Goal: Task Accomplishment & Management: Manage account settings

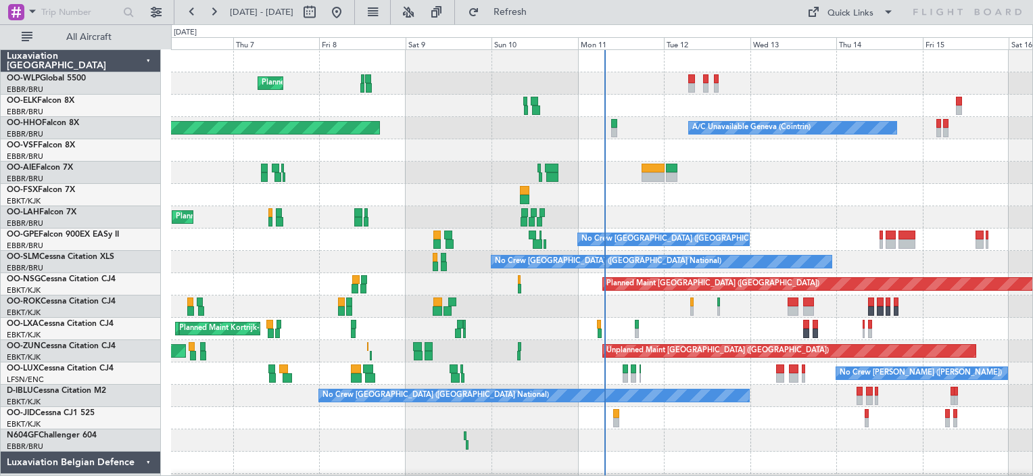
click at [858, 147] on div at bounding box center [601, 150] width 861 height 22
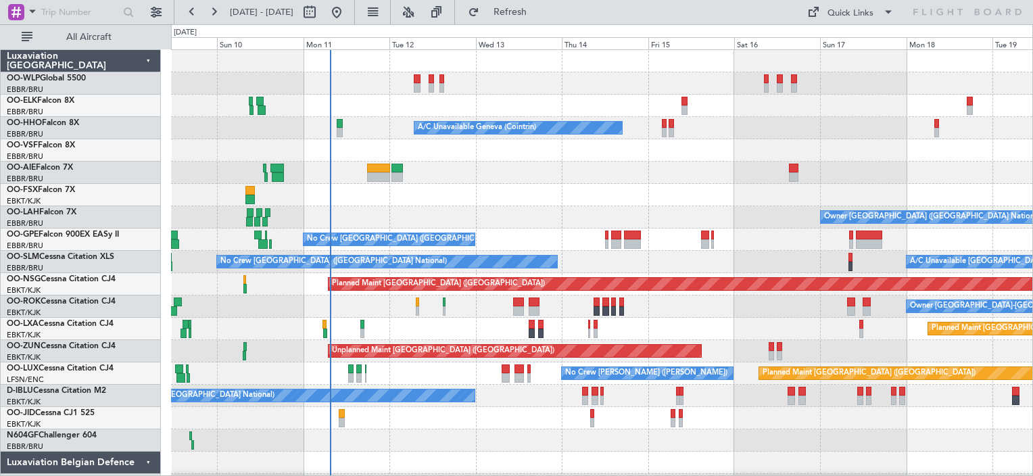
click at [249, 130] on div "Planned Maint Milan (Linate) A/C Unavailable Geneva (Cointrin) Planned Maint Ge…" at bounding box center [601, 284] width 861 height 469
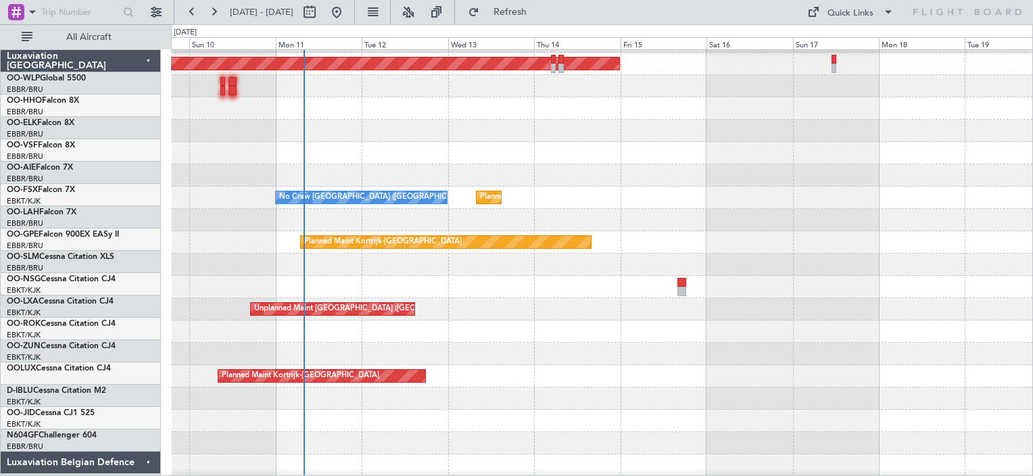
scroll to position [41, 0]
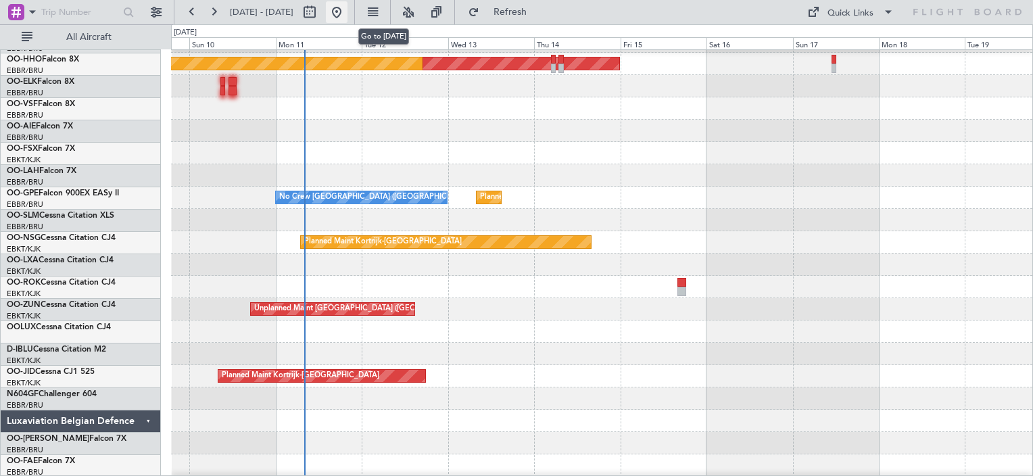
click at [348, 8] on button at bounding box center [337, 12] width 22 height 22
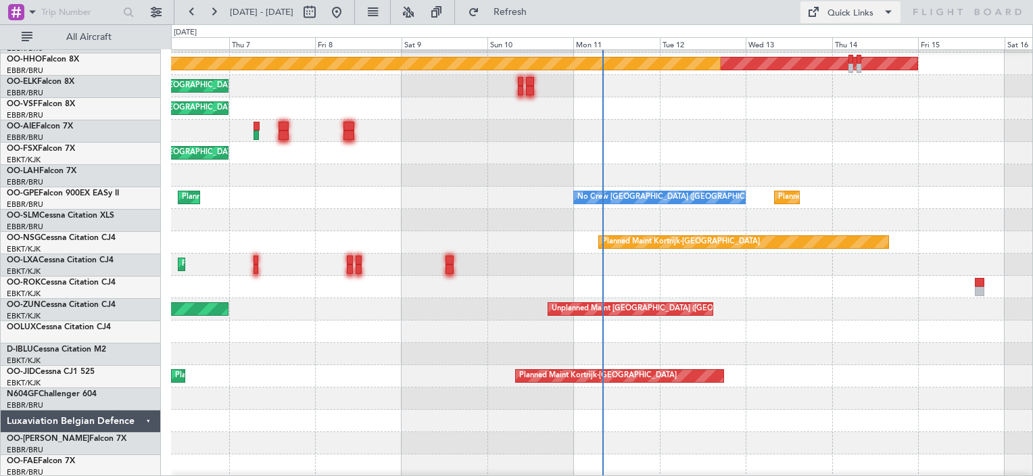
click at [862, 14] on div "Quick Links" at bounding box center [851, 14] width 46 height 14
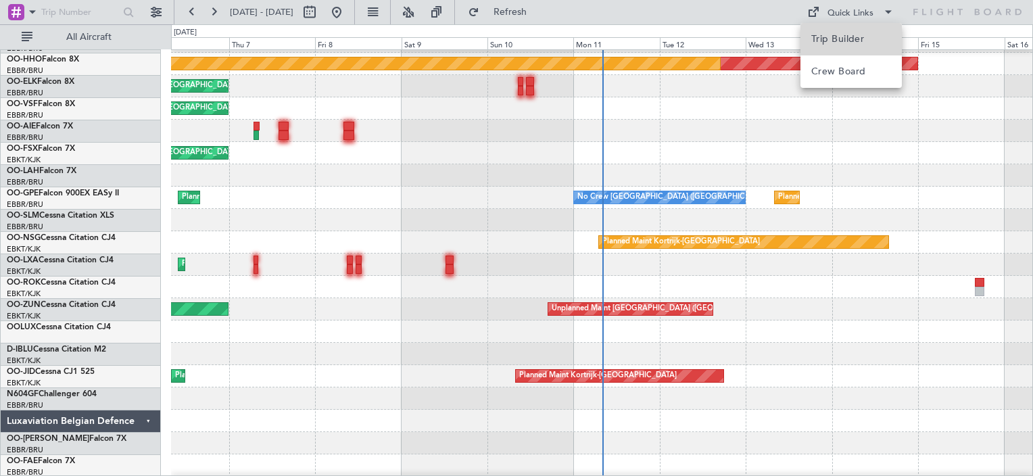
click at [852, 28] on button "Trip Builder" at bounding box center [851, 39] width 101 height 32
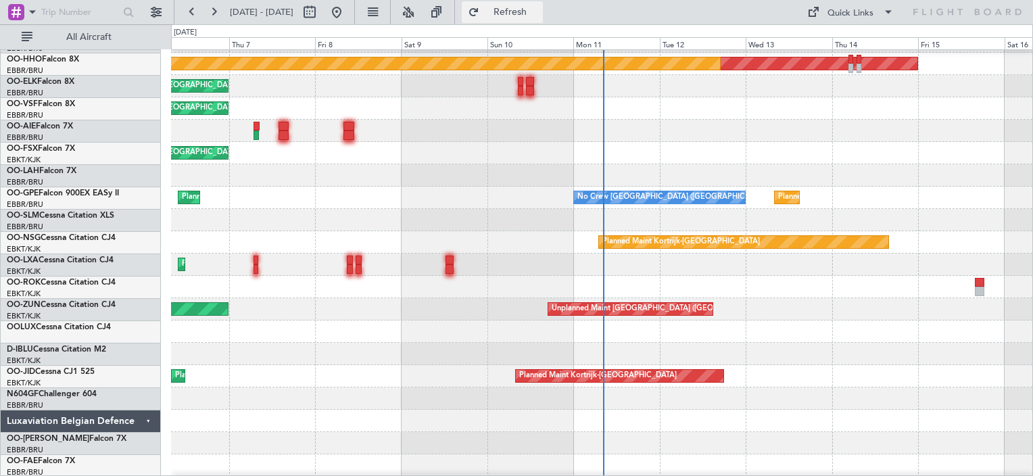
click at [515, 10] on button "Refresh" at bounding box center [502, 12] width 81 height 22
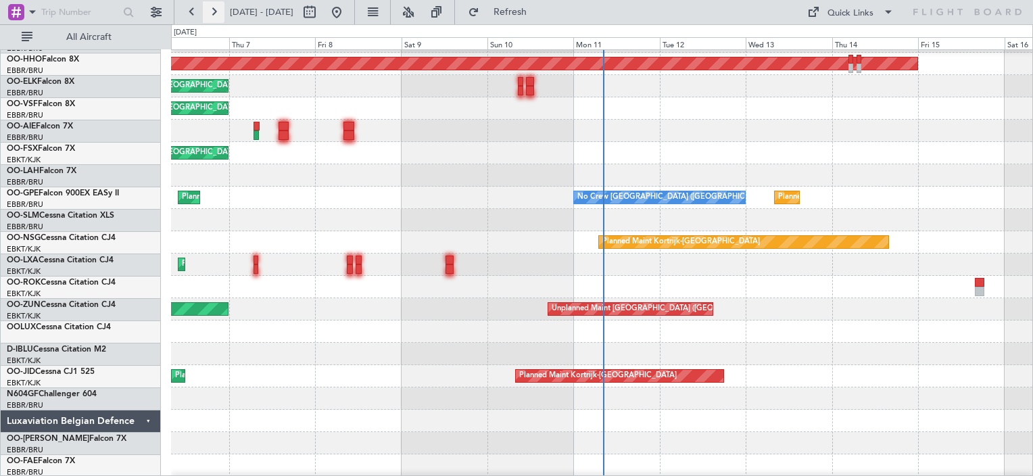
click at [216, 16] on button at bounding box center [214, 12] width 22 height 22
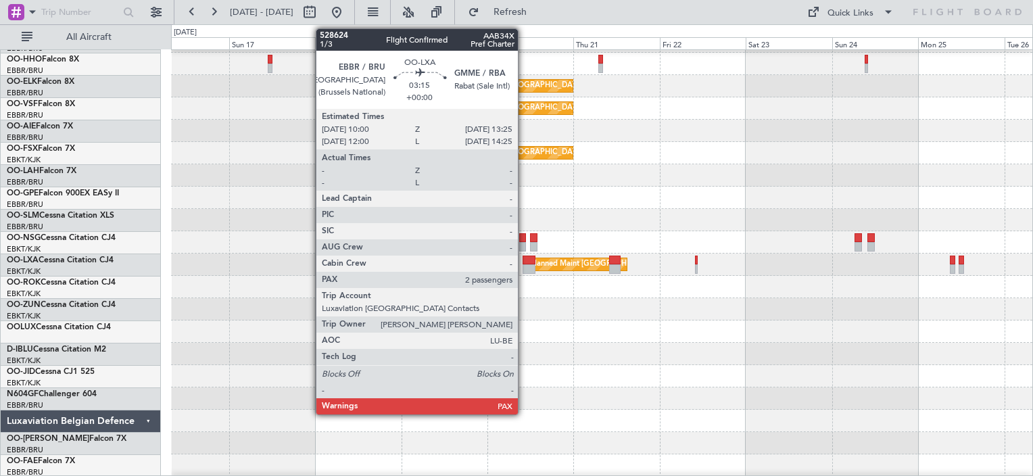
click at [524, 260] on div at bounding box center [529, 260] width 13 height 9
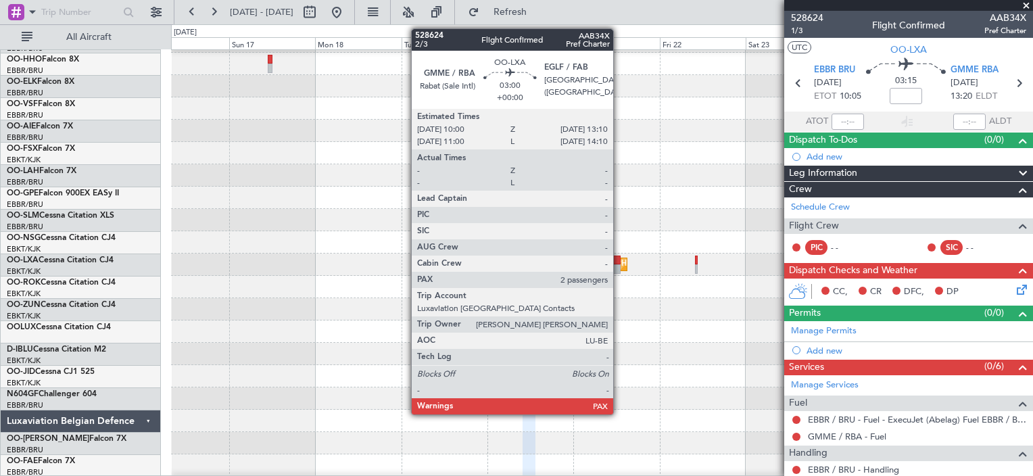
click at [619, 266] on div at bounding box center [614, 268] width 11 height 9
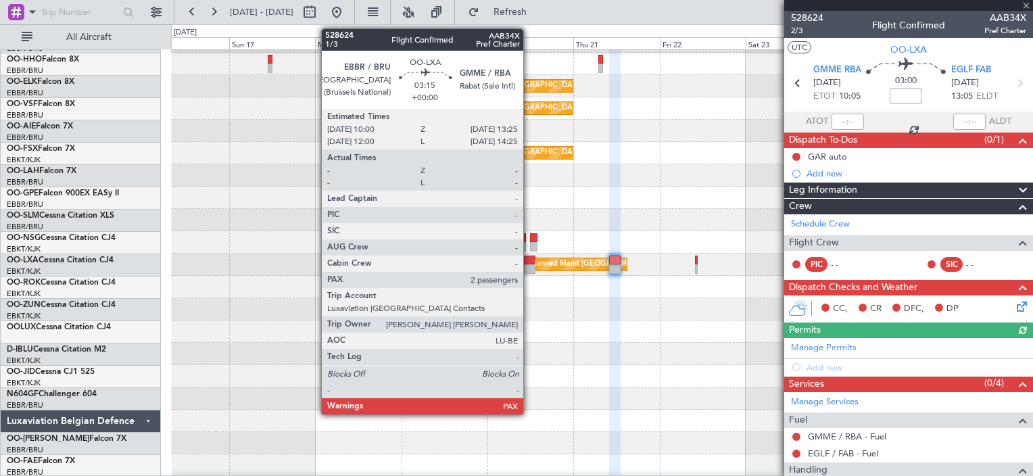
click at [529, 268] on div at bounding box center [529, 268] width 13 height 9
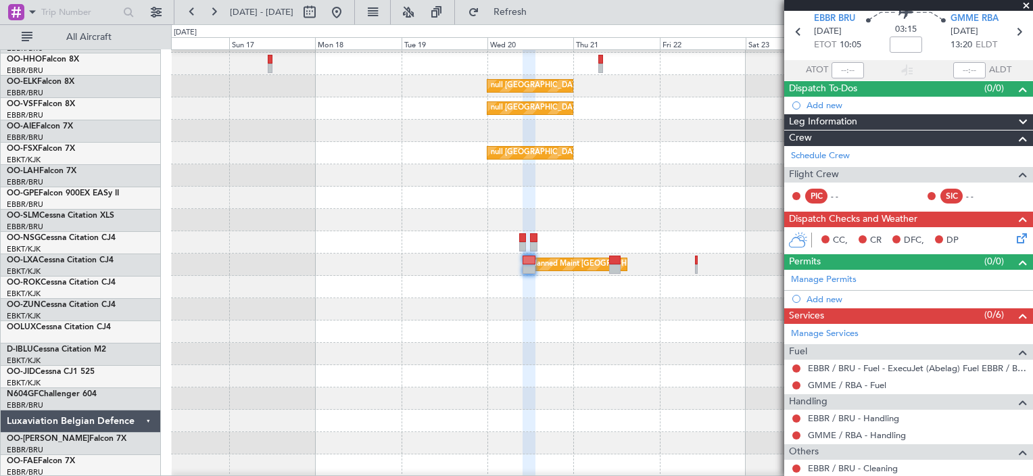
scroll to position [0, 0]
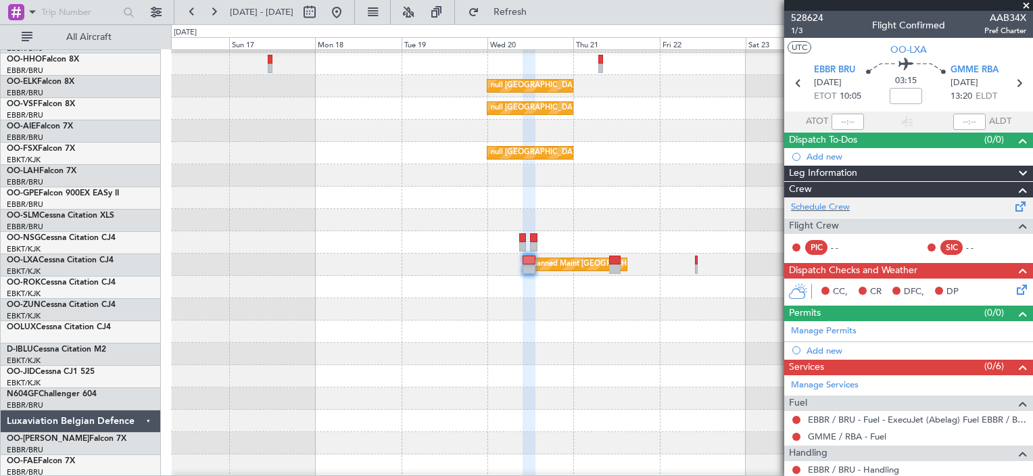
click at [861, 211] on div "Schedule Crew" at bounding box center [908, 207] width 249 height 20
click at [523, 19] on button "Refresh" at bounding box center [502, 12] width 81 height 22
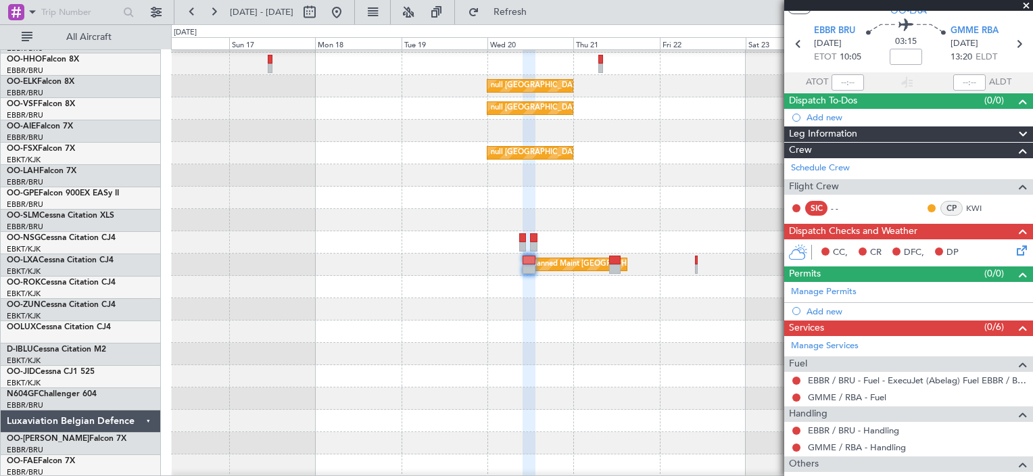
scroll to position [41, 0]
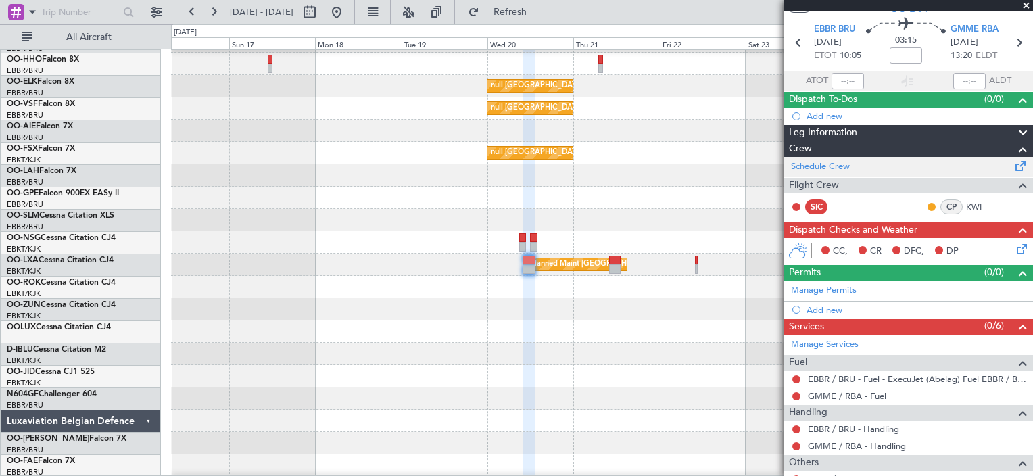
click at [878, 167] on div "Schedule Crew" at bounding box center [908, 167] width 249 height 20
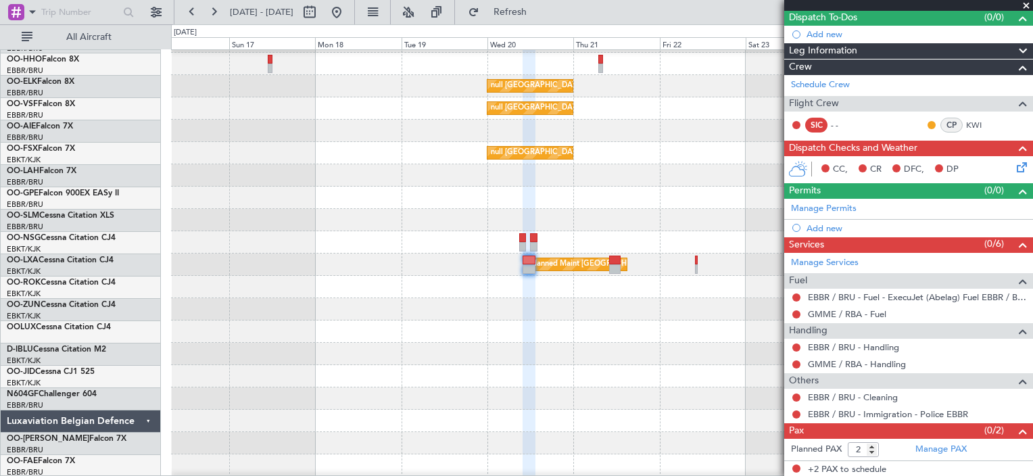
scroll to position [88, 0]
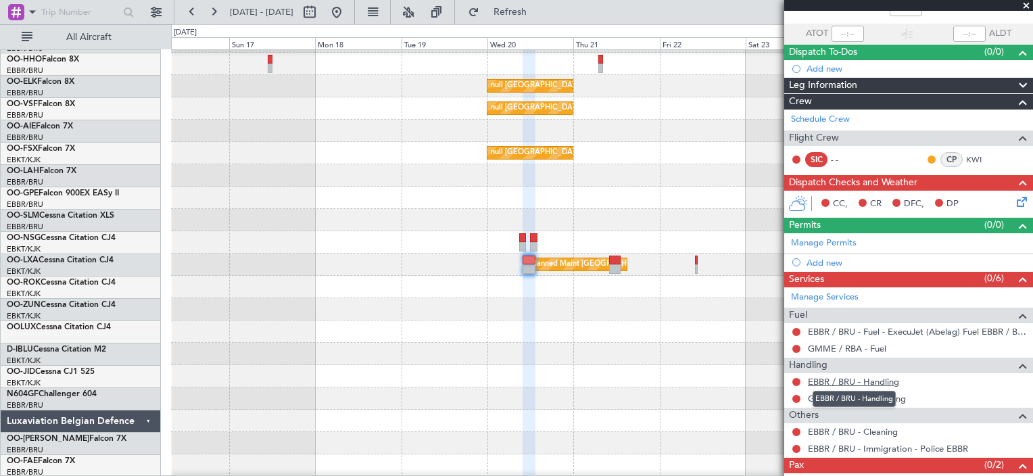
click at [874, 384] on link "EBBR / BRU - Handling" at bounding box center [853, 381] width 91 height 11
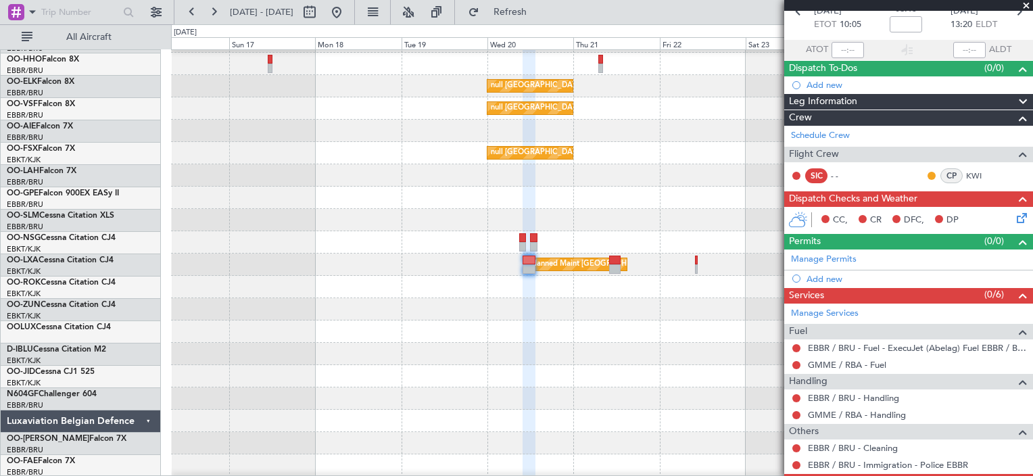
scroll to position [0, 0]
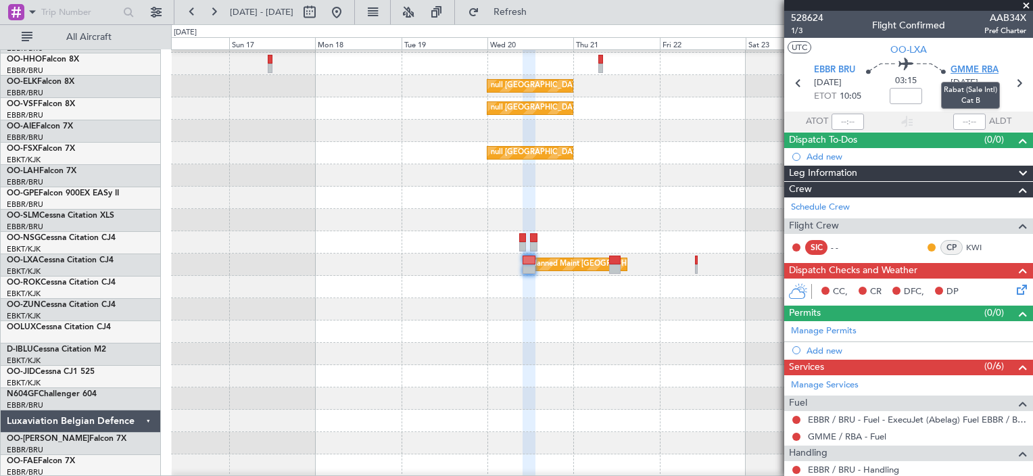
click at [980, 73] on span "GMME RBA" at bounding box center [975, 71] width 48 height 14
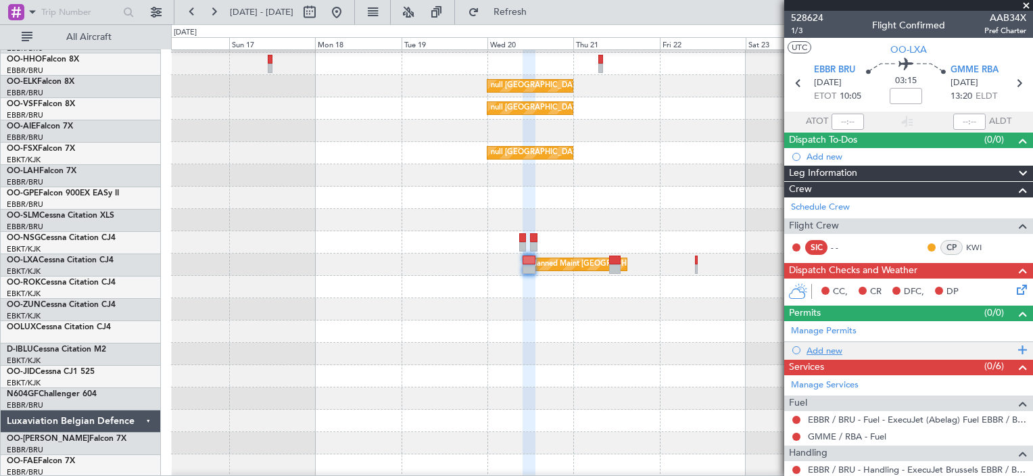
click at [847, 342] on div "Add new" at bounding box center [908, 350] width 249 height 17
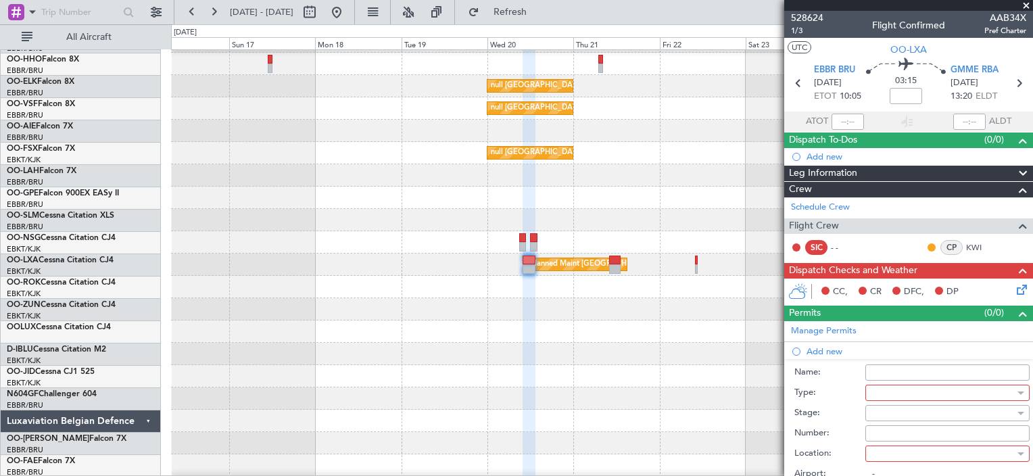
click at [963, 372] on input "Name:" at bounding box center [947, 372] width 164 height 16
click at [971, 394] on div at bounding box center [943, 393] width 144 height 20
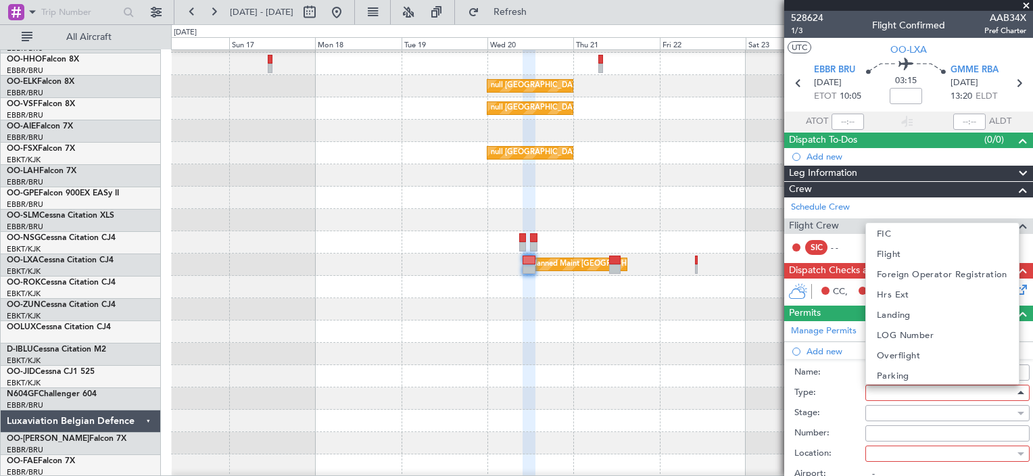
scroll to position [262, 0]
drag, startPoint x: 963, startPoint y: 284, endPoint x: 966, endPoint y: 295, distance: 11.2
click at [966, 295] on div "ADC ADNC API CANPASS CARICOM CID COBT CUSTOMS Departure DOT Approval EAPIS Ferr…" at bounding box center [942, 303] width 154 height 162
click at [966, 295] on mat-option "Landing" at bounding box center [942, 295] width 153 height 20
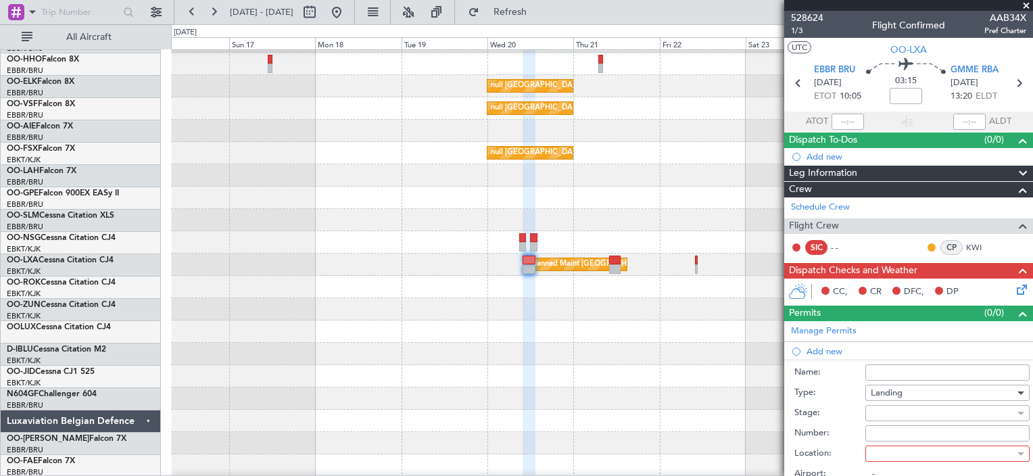
scroll to position [78, 0]
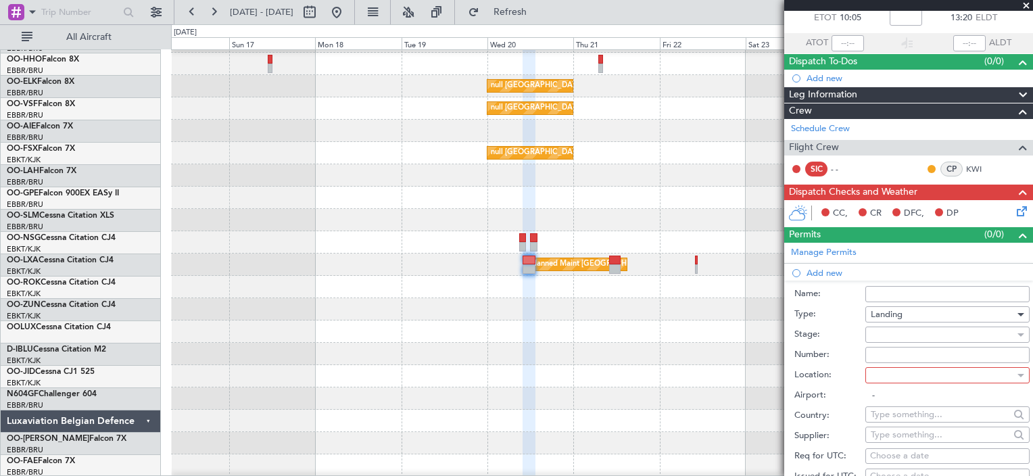
click at [964, 384] on div at bounding box center [943, 375] width 144 height 20
click at [937, 422] on mat-option "Arrival" at bounding box center [942, 418] width 153 height 20
type input "GMME / RBA"
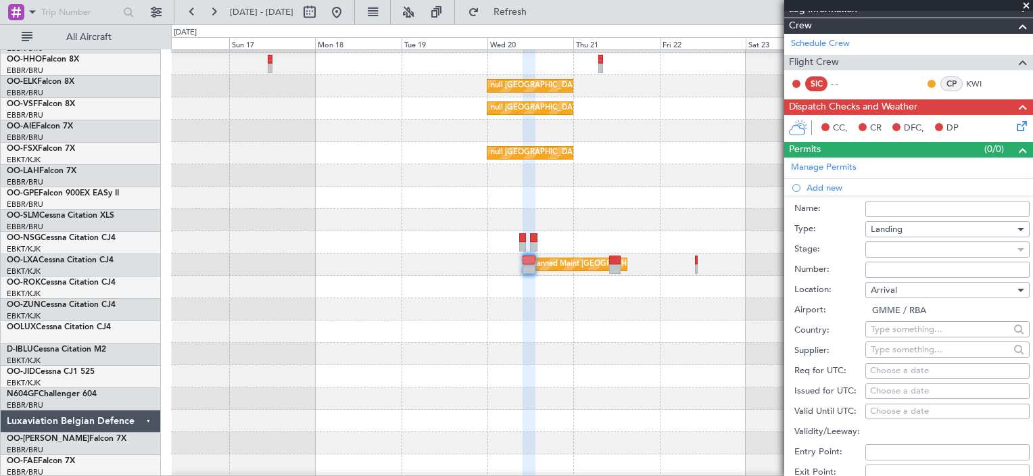
scroll to position [164, 0]
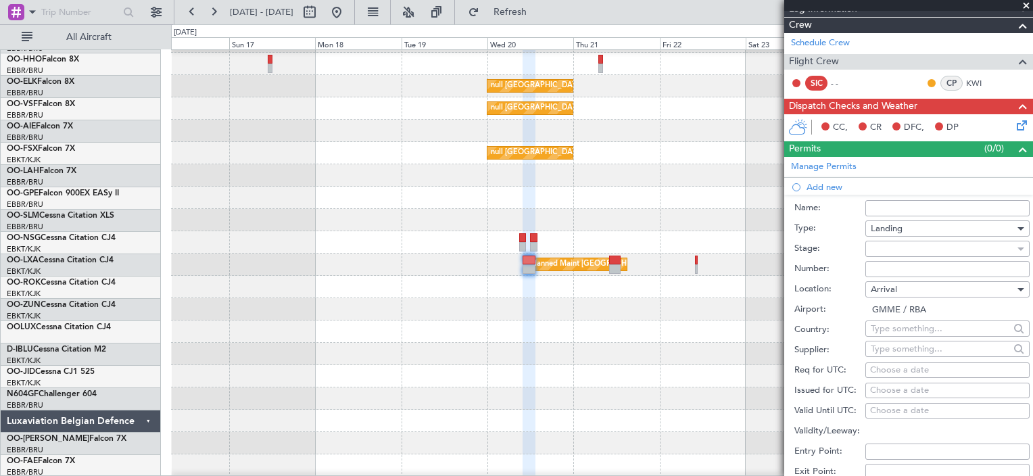
click at [892, 369] on div "Choose a date" at bounding box center [947, 371] width 155 height 14
select select "8"
select select "2025"
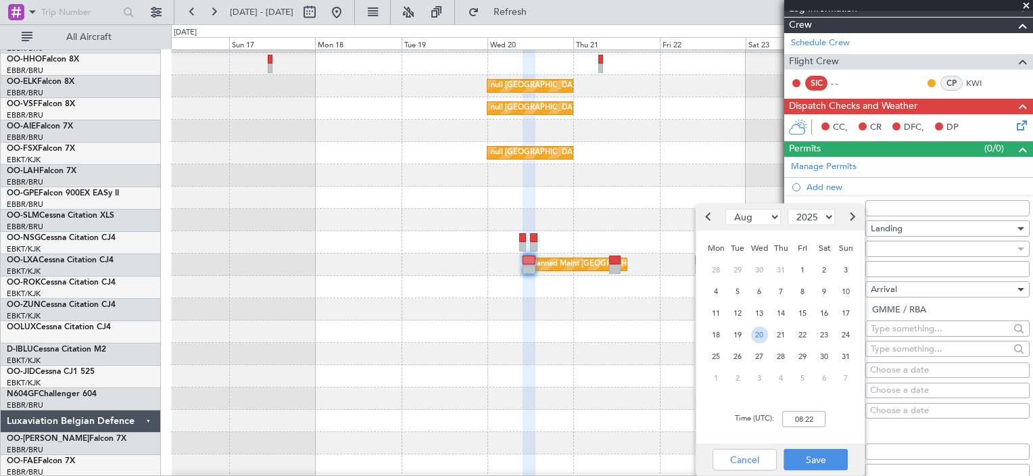
click at [755, 336] on span "20" at bounding box center [759, 334] width 17 height 17
click at [797, 412] on input "00:00" at bounding box center [803, 419] width 43 height 16
type input "13:25"
click at [816, 455] on button "Save" at bounding box center [816, 460] width 64 height 22
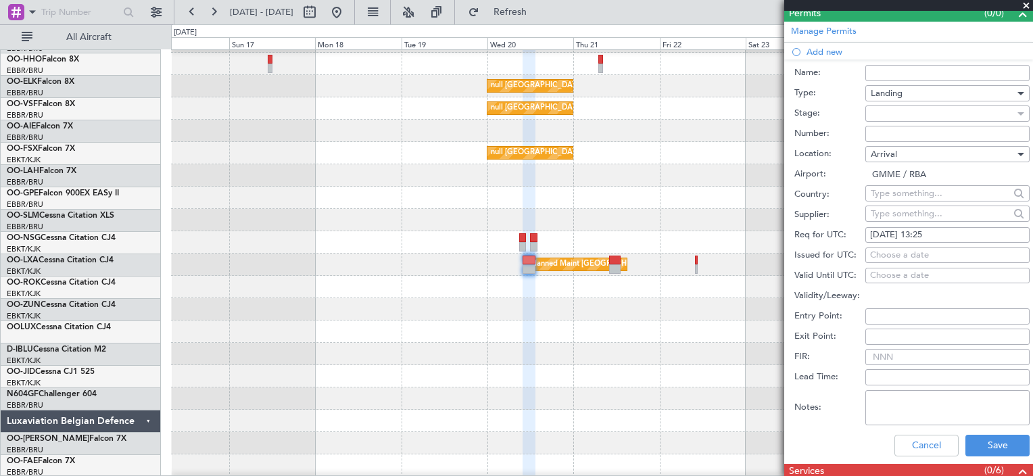
scroll to position [321, 0]
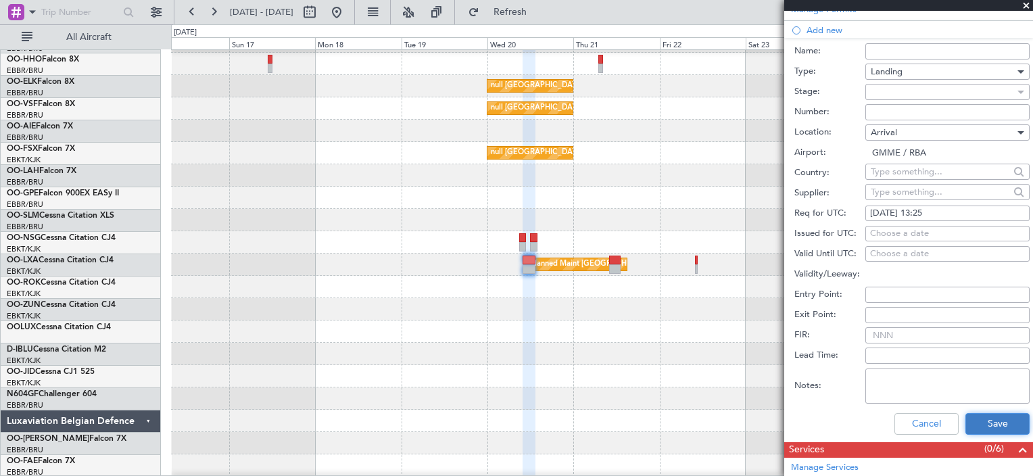
click at [980, 425] on button "Save" at bounding box center [998, 424] width 64 height 22
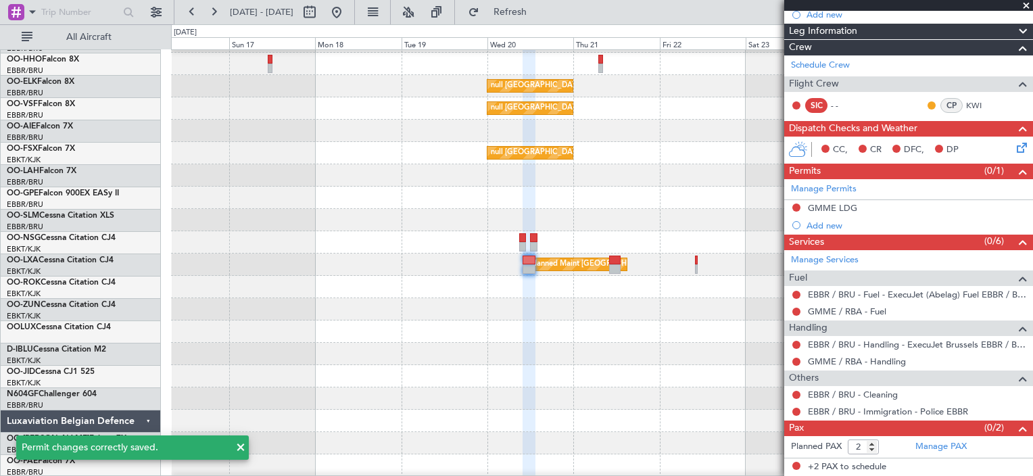
scroll to position [139, 0]
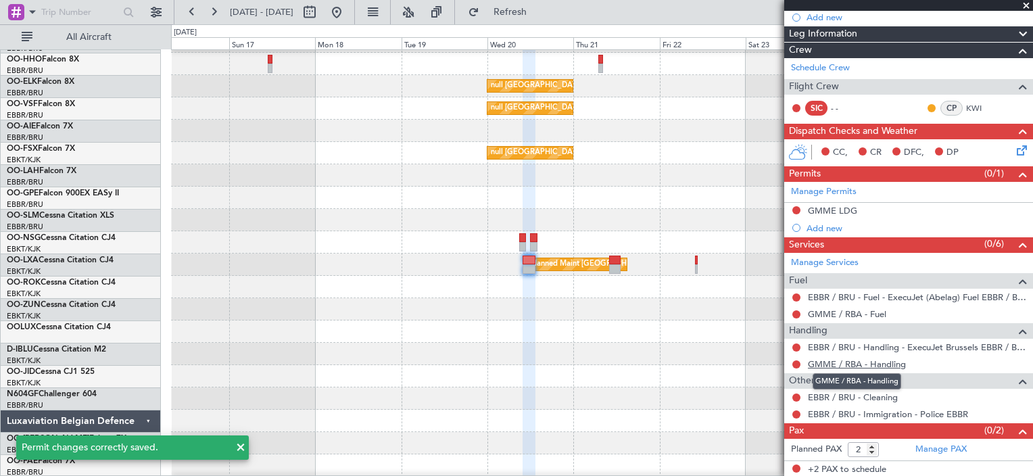
click at [899, 365] on link "GMME / RBA - Handling" at bounding box center [857, 363] width 98 height 11
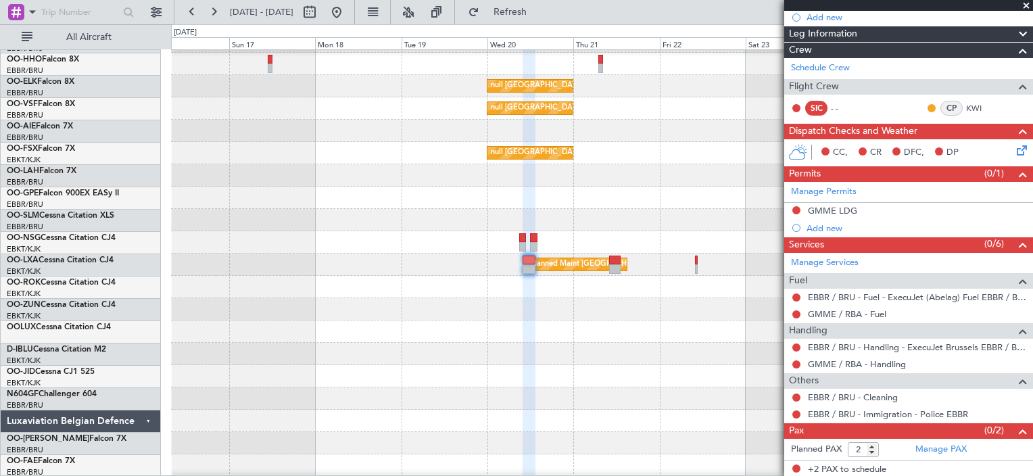
click at [977, 360] on div "GMME / RBA - Handling" at bounding box center [908, 364] width 249 height 17
click at [899, 360] on link "GMME / RBA - Handling" at bounding box center [857, 363] width 98 height 11
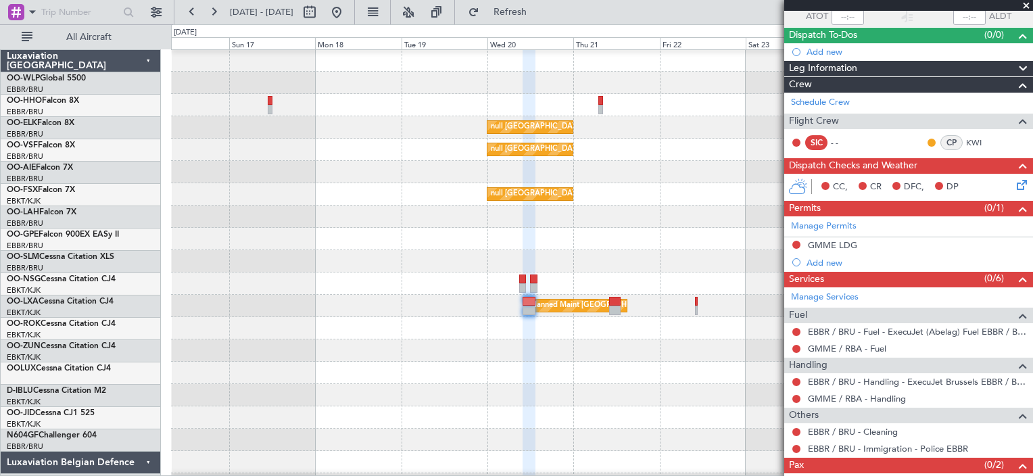
scroll to position [137, 0]
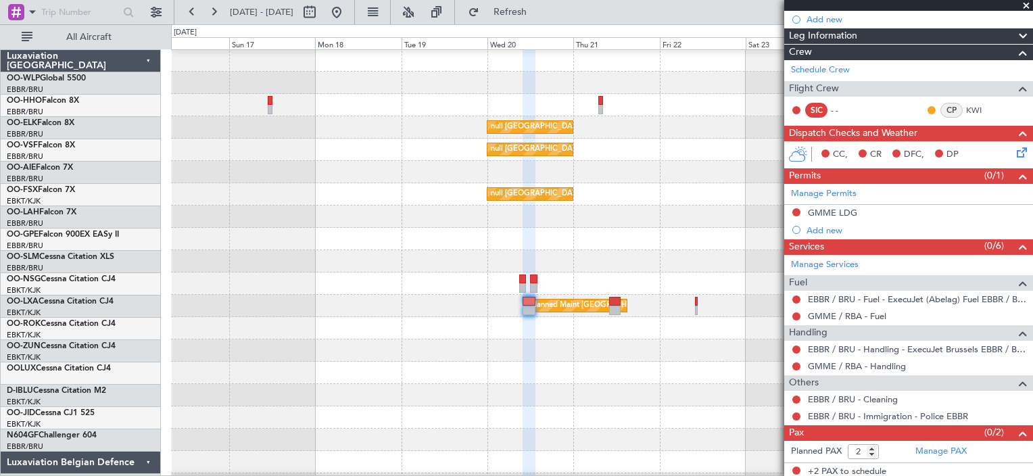
click at [906, 362] on div "GMME / RBA - Handling" at bounding box center [908, 366] width 249 height 17
click at [527, 5] on button "Refresh" at bounding box center [502, 12] width 81 height 22
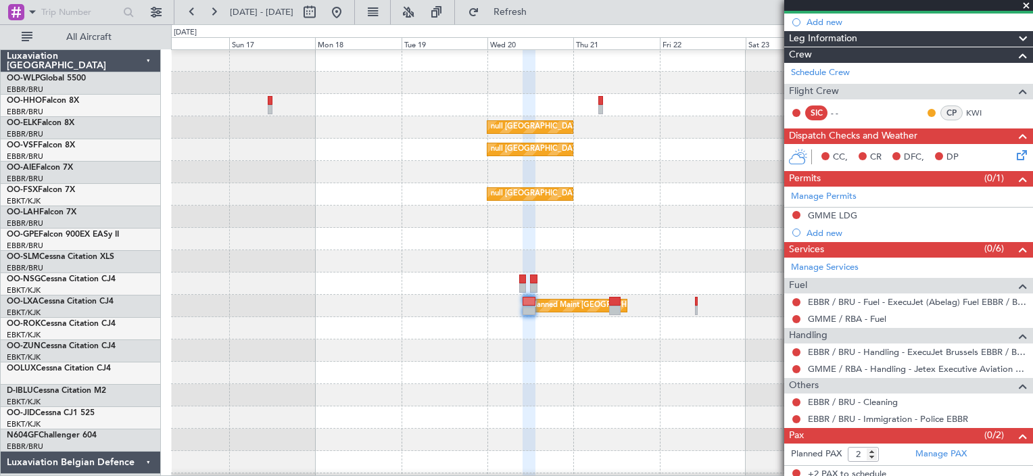
scroll to position [139, 0]
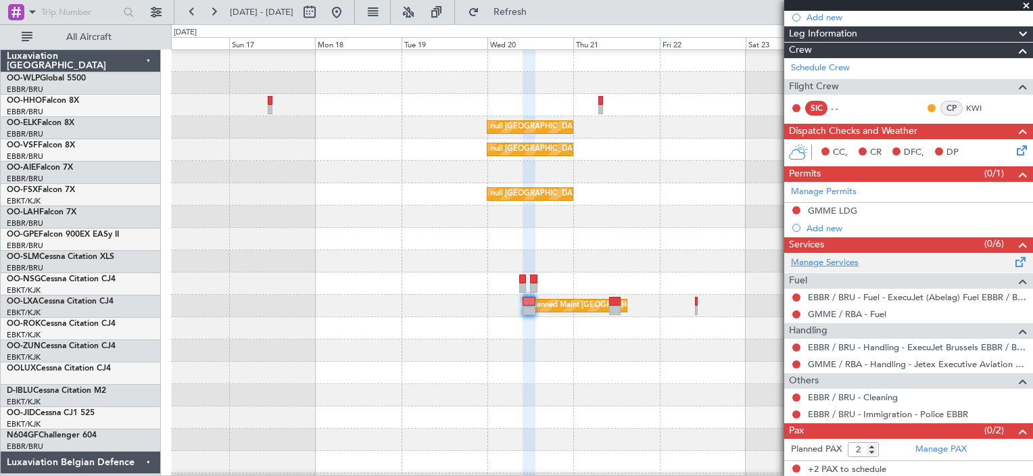
click at [836, 262] on link "Manage Services" at bounding box center [825, 263] width 68 height 14
click at [509, 9] on button "Refresh" at bounding box center [502, 12] width 81 height 22
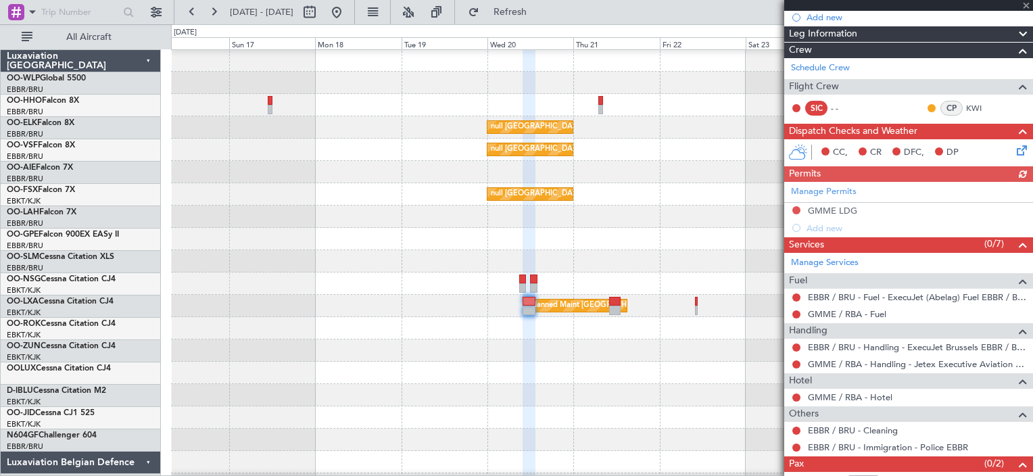
scroll to position [172, 0]
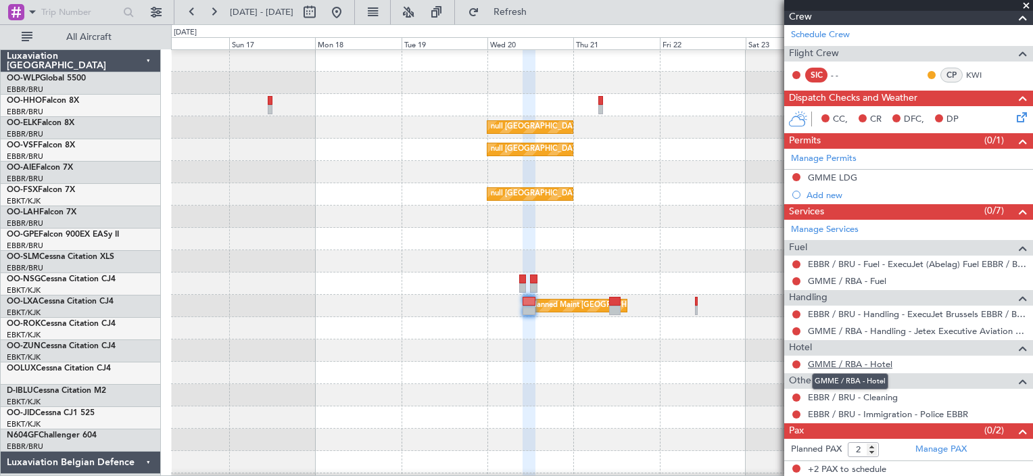
click at [880, 367] on link "GMME / RBA - Hotel" at bounding box center [850, 363] width 85 height 11
click at [1017, 110] on icon at bounding box center [1019, 115] width 11 height 11
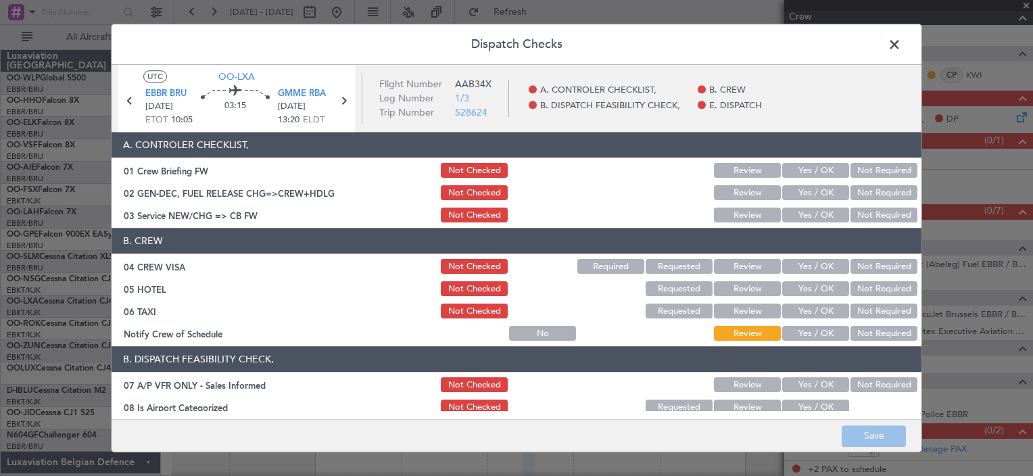
click at [798, 170] on button "Yes / OK" at bounding box center [815, 171] width 67 height 15
click at [807, 220] on button "Yes / OK" at bounding box center [815, 215] width 67 height 15
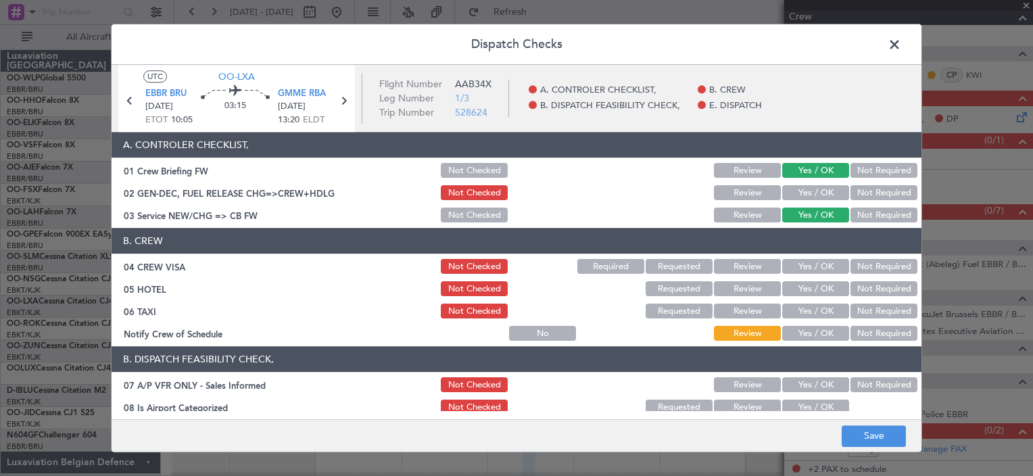
click at [807, 260] on button "Yes / OK" at bounding box center [815, 267] width 67 height 15
click at [807, 284] on button "Yes / OK" at bounding box center [815, 289] width 67 height 15
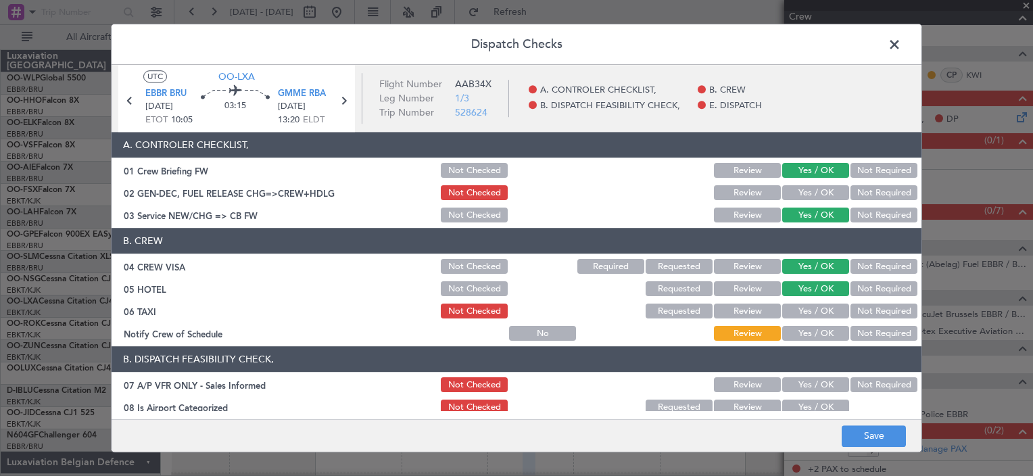
click at [806, 306] on button "Yes / OK" at bounding box center [815, 311] width 67 height 15
click at [806, 330] on button "Yes / OK" at bounding box center [815, 334] width 67 height 15
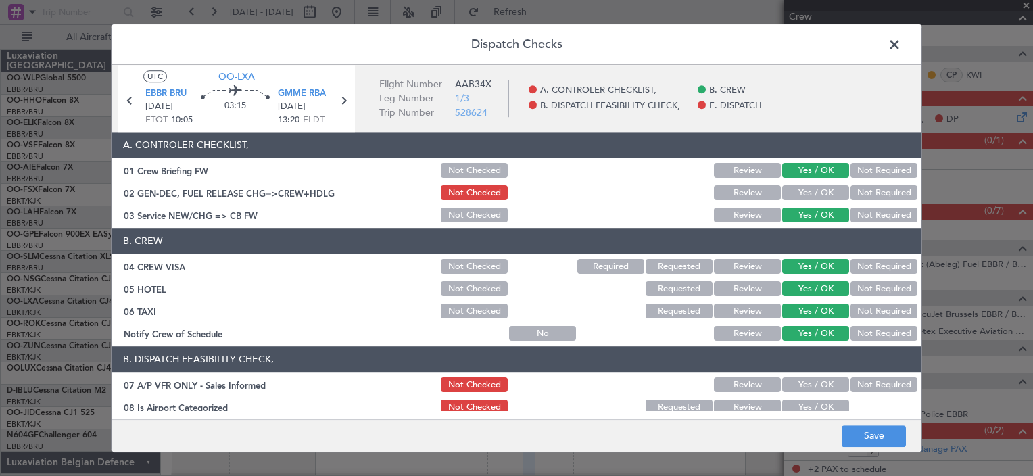
scroll to position [157, 0]
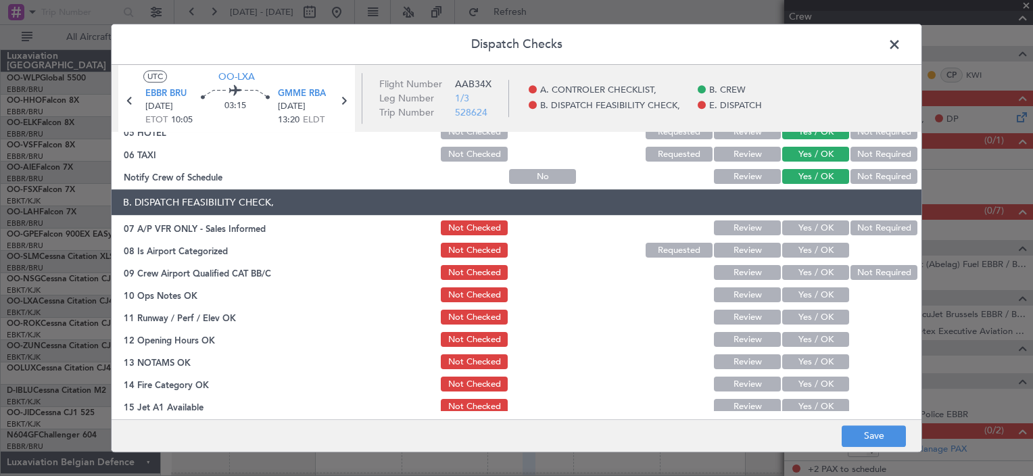
click at [796, 236] on div "Yes / OK" at bounding box center [814, 228] width 68 height 19
click at [799, 229] on button "Yes / OK" at bounding box center [815, 228] width 67 height 15
click at [798, 252] on button "Yes / OK" at bounding box center [815, 250] width 67 height 15
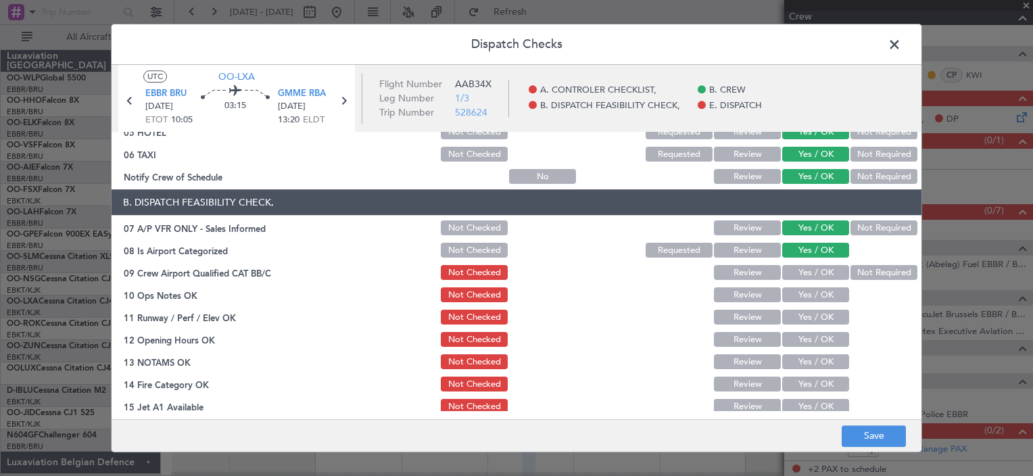
click at [798, 268] on button "Yes / OK" at bounding box center [815, 273] width 67 height 15
click at [798, 286] on div "Yes / OK" at bounding box center [814, 295] width 68 height 19
click at [799, 304] on section "B. DISPATCH FEASIBILITY CHECK, 07 A/P VFR ONLY - Sales Informed Not Checked Rev…" at bounding box center [517, 336] width 810 height 293
click at [799, 316] on button "Yes / OK" at bounding box center [815, 317] width 67 height 15
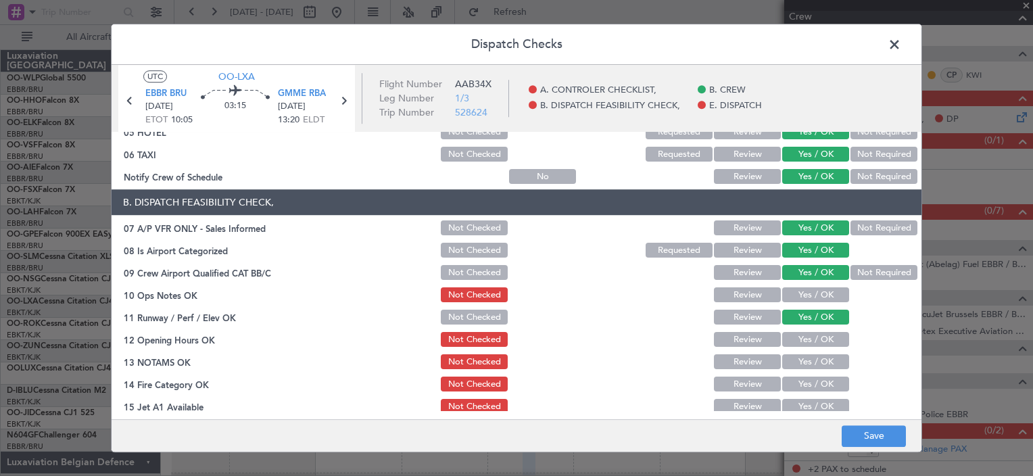
click at [805, 295] on button "Yes / OK" at bounding box center [815, 295] width 67 height 15
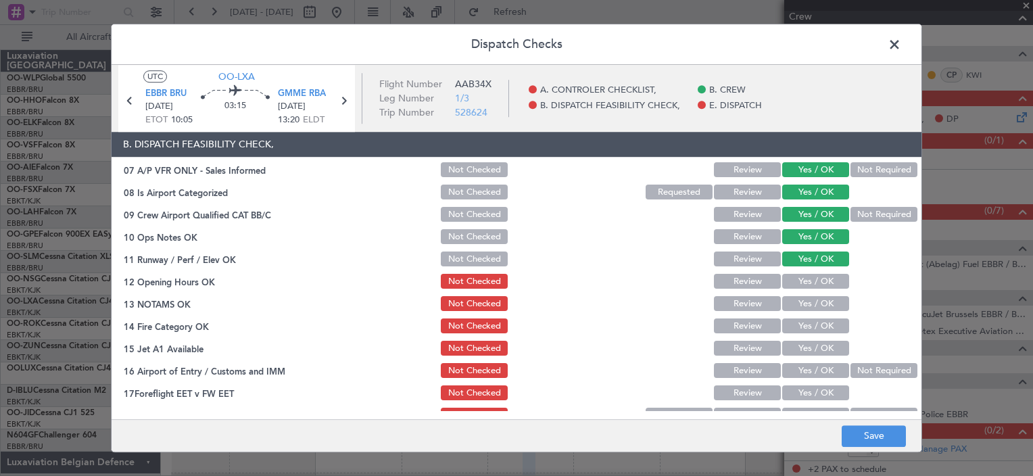
drag, startPoint x: 809, startPoint y: 272, endPoint x: 809, endPoint y: 287, distance: 14.9
click at [809, 287] on div "Yes / OK" at bounding box center [814, 281] width 68 height 19
click at [809, 287] on button "Yes / OK" at bounding box center [815, 282] width 67 height 15
click at [809, 304] on button "Yes / OK" at bounding box center [815, 304] width 67 height 15
click at [809, 335] on section "B. DISPATCH FEASIBILITY CHECK, 07 A/P VFR ONLY - Sales Informed Not Checked Rev…" at bounding box center [517, 278] width 810 height 293
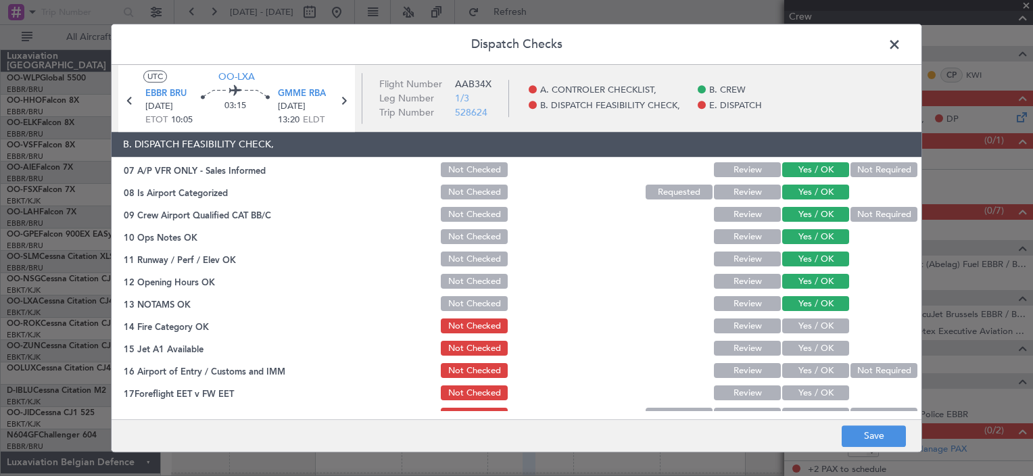
click at [811, 330] on button "Yes / OK" at bounding box center [815, 326] width 67 height 15
click at [809, 343] on button "Yes / OK" at bounding box center [815, 348] width 67 height 15
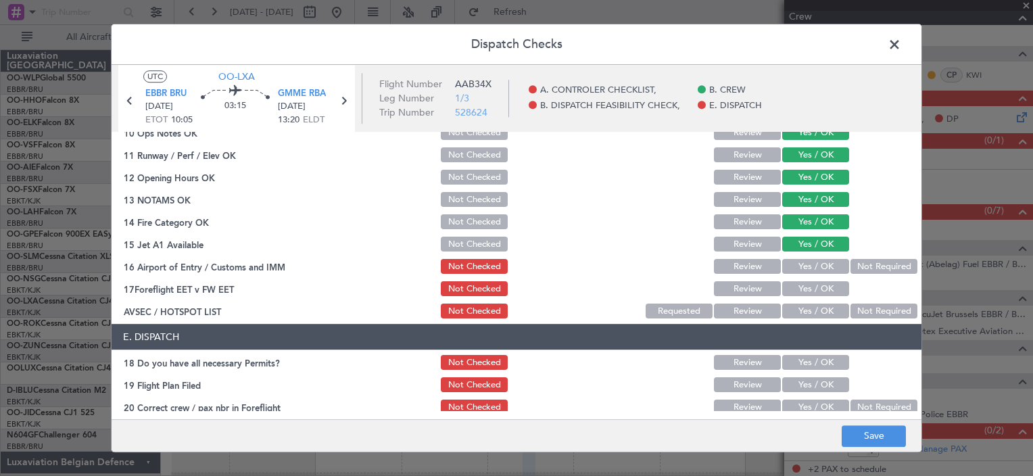
scroll to position [320, 0]
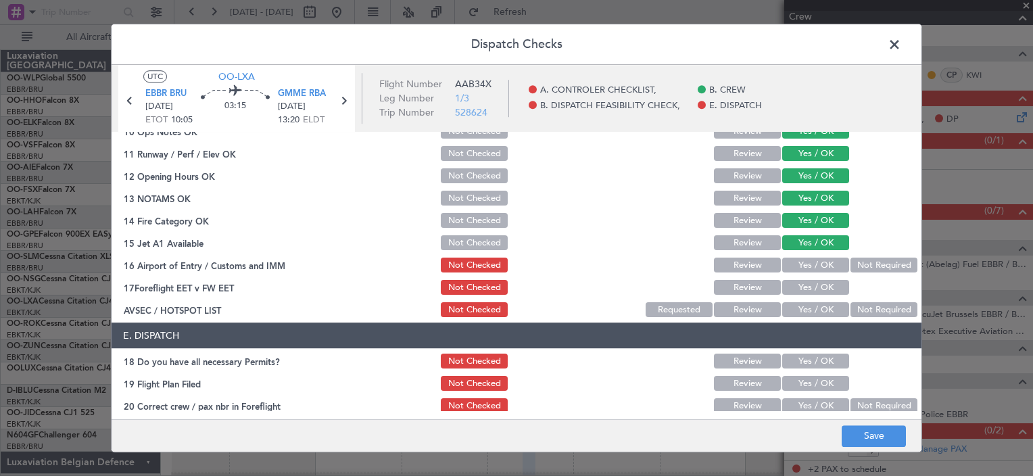
click at [802, 270] on button "Yes / OK" at bounding box center [815, 265] width 67 height 15
click at [800, 283] on button "Yes / OK" at bounding box center [815, 288] width 67 height 15
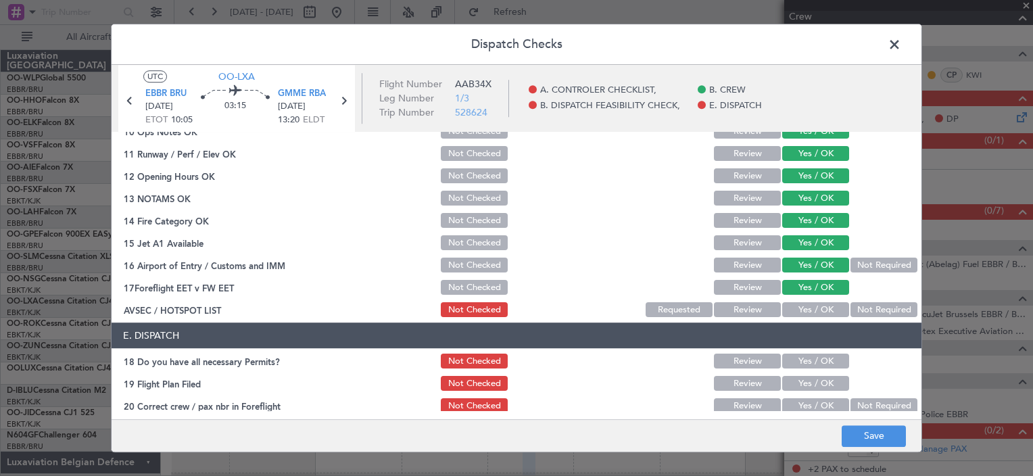
click at [800, 303] on button "Yes / OK" at bounding box center [815, 310] width 67 height 15
click at [884, 445] on button "Save" at bounding box center [874, 436] width 64 height 22
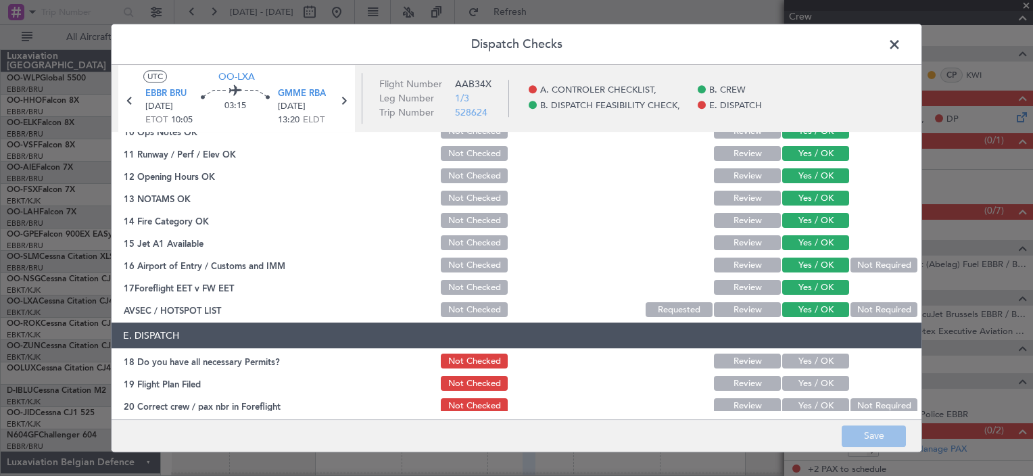
click at [901, 44] on span at bounding box center [901, 47] width 0 height 27
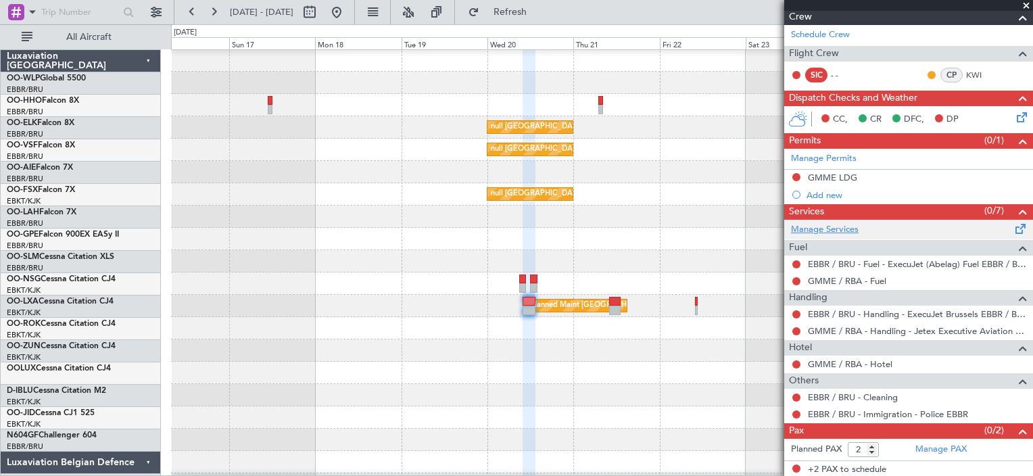
click at [825, 223] on link "Manage Services" at bounding box center [825, 230] width 68 height 14
click at [527, 11] on span "Refresh" at bounding box center [510, 11] width 57 height 9
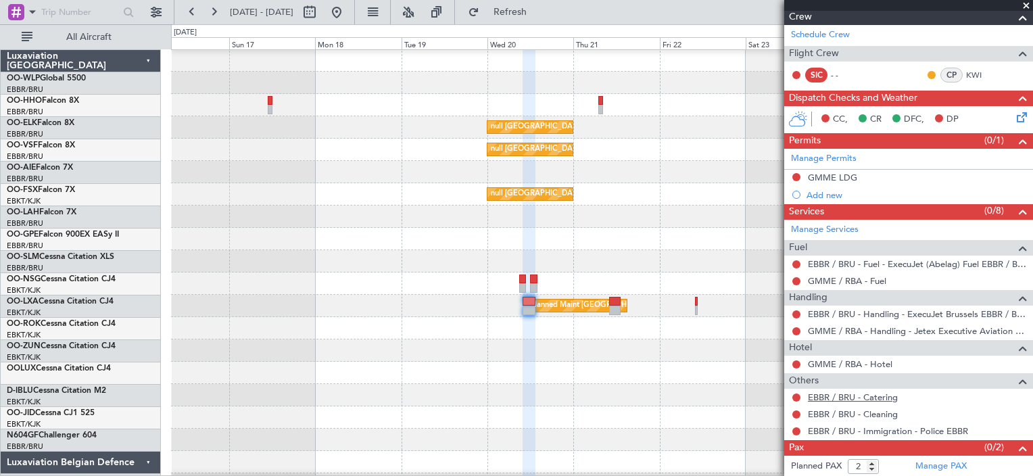
click at [878, 396] on link "EBBR / BRU - Catering" at bounding box center [853, 396] width 90 height 11
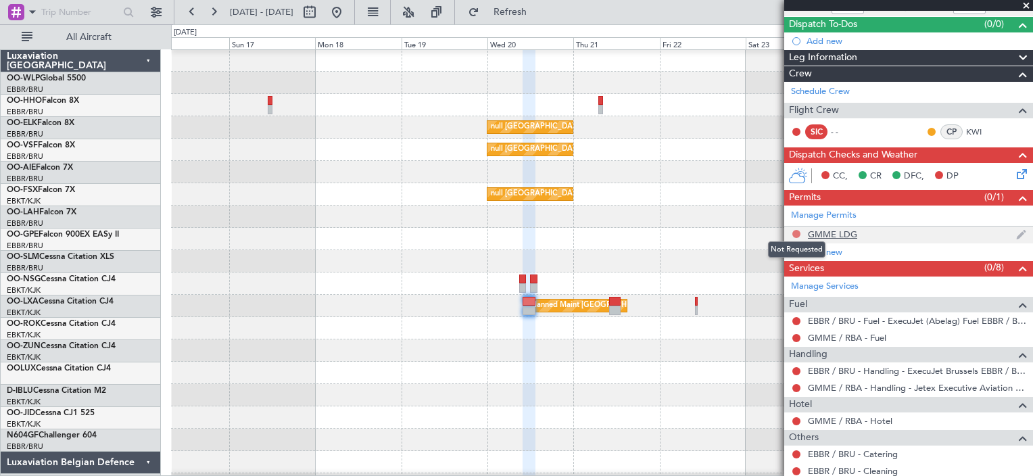
click at [792, 233] on button at bounding box center [796, 234] width 8 height 8
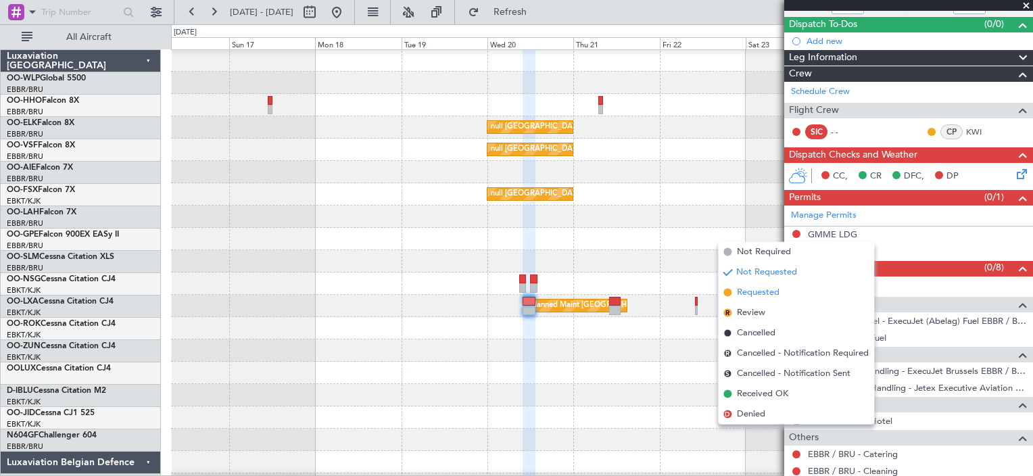
click at [775, 289] on span "Requested" at bounding box center [758, 293] width 43 height 14
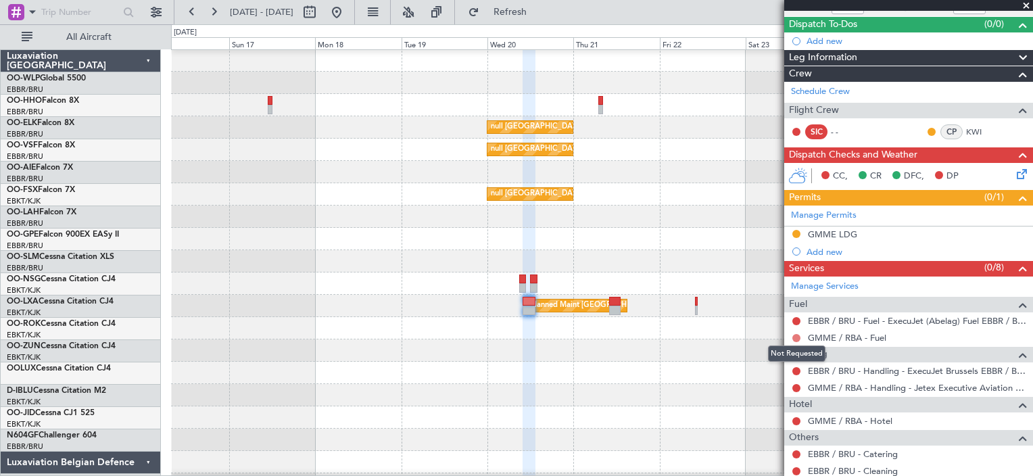
click at [795, 335] on button at bounding box center [796, 338] width 8 height 8
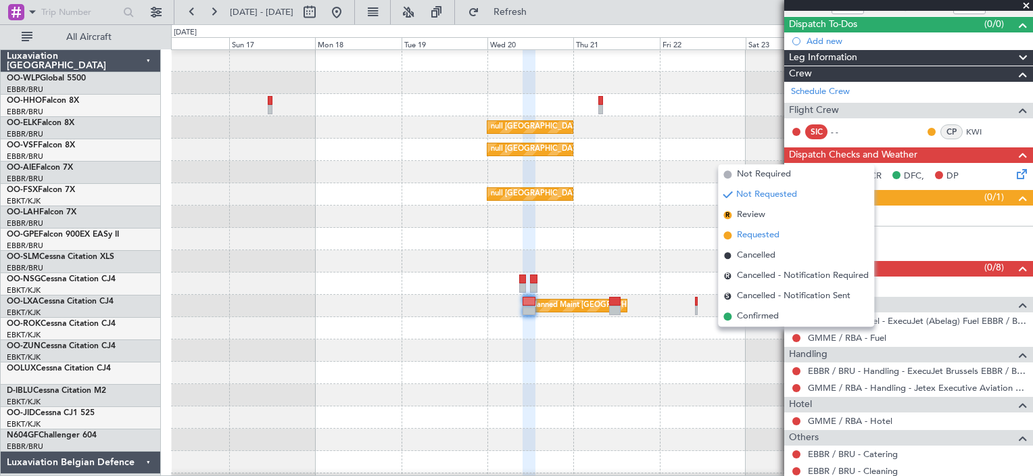
click at [802, 228] on li "Requested" at bounding box center [796, 235] width 156 height 20
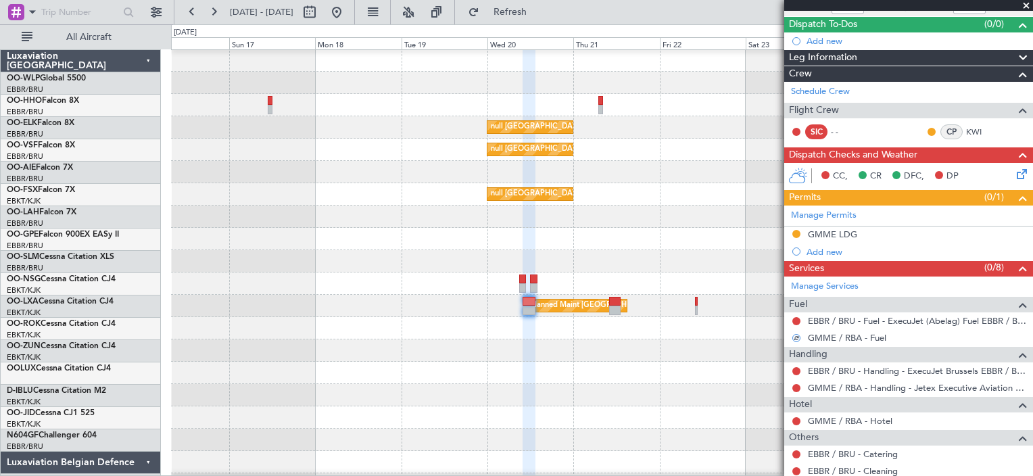
scroll to position [149, 0]
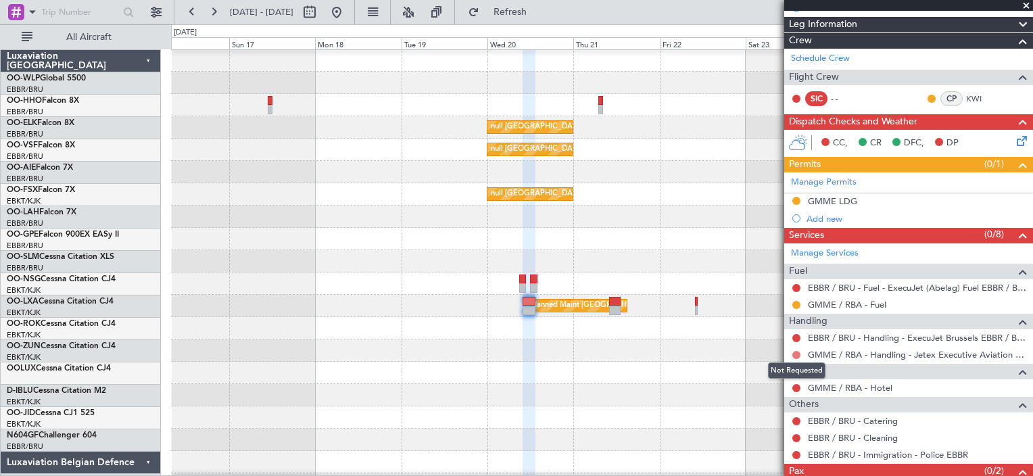
click at [792, 354] on button at bounding box center [796, 355] width 8 height 8
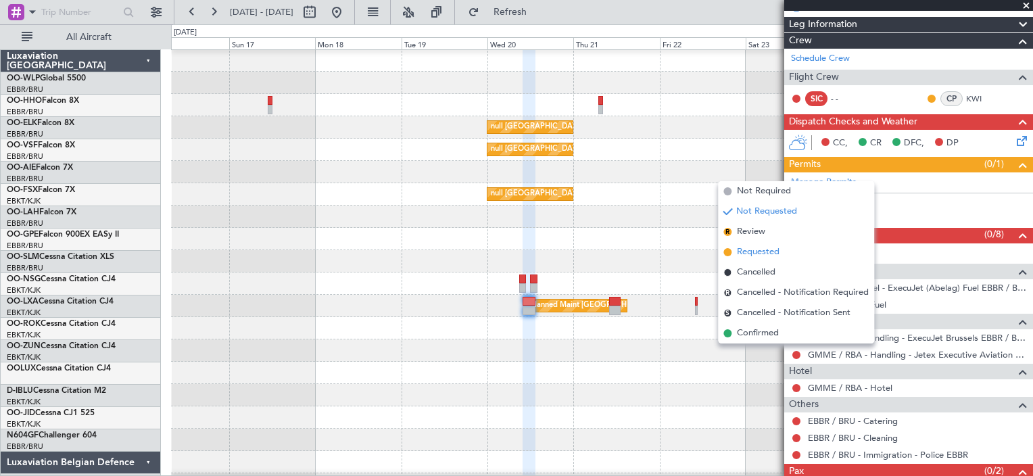
click at [776, 252] on span "Requested" at bounding box center [758, 252] width 43 height 14
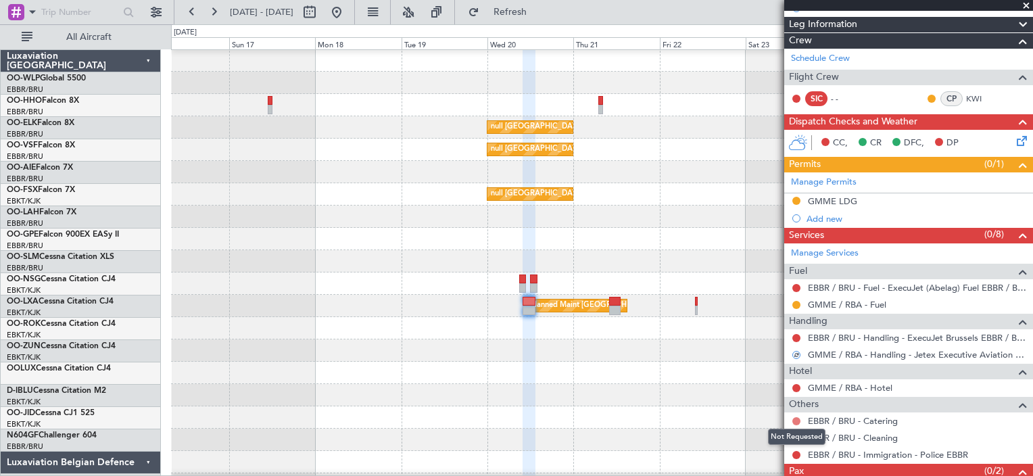
click at [795, 422] on button at bounding box center [796, 421] width 8 height 8
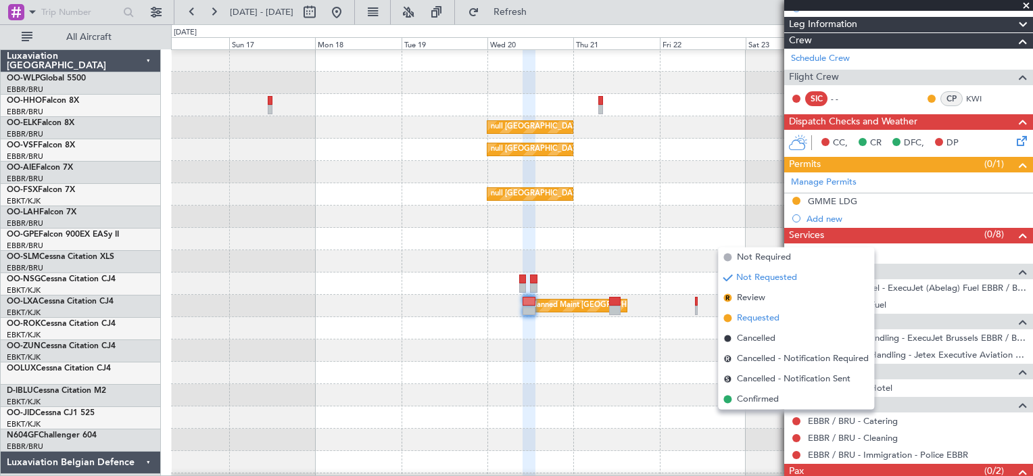
click at [801, 313] on li "Requested" at bounding box center [796, 318] width 156 height 20
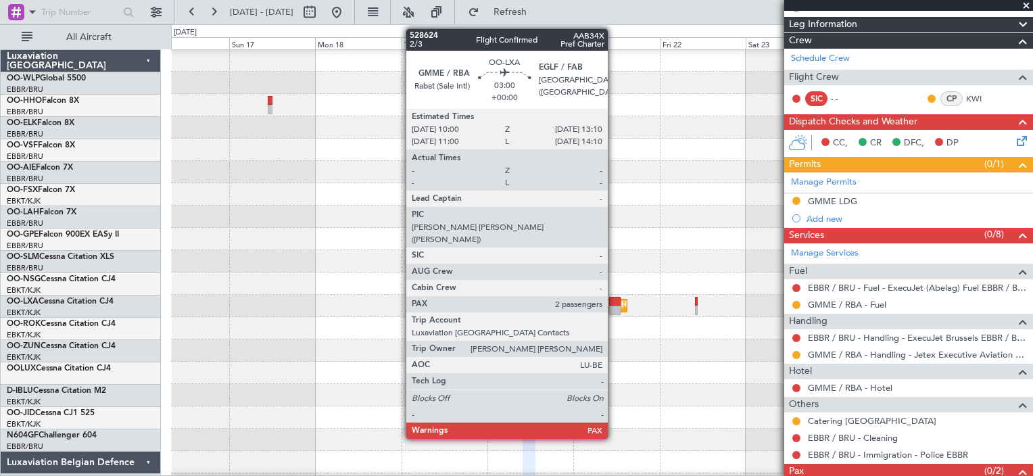
click at [614, 302] on div at bounding box center [614, 301] width 11 height 9
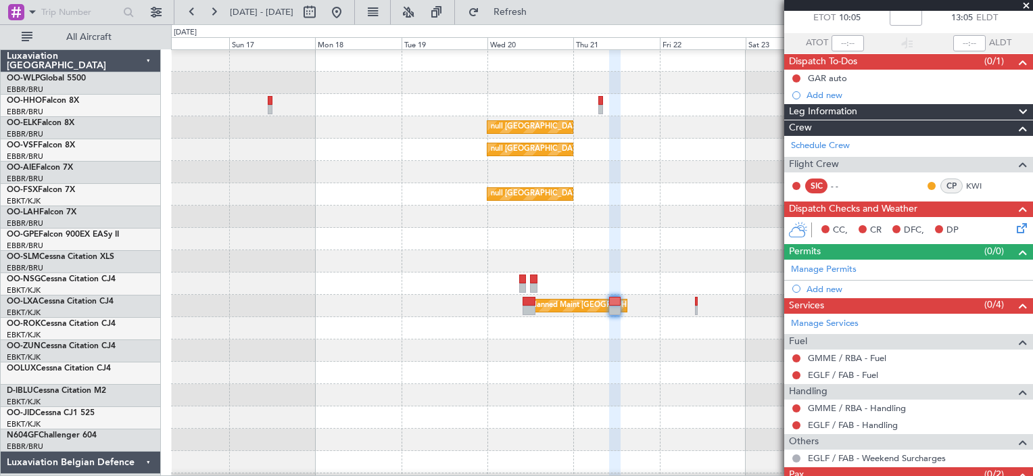
scroll to position [122, 0]
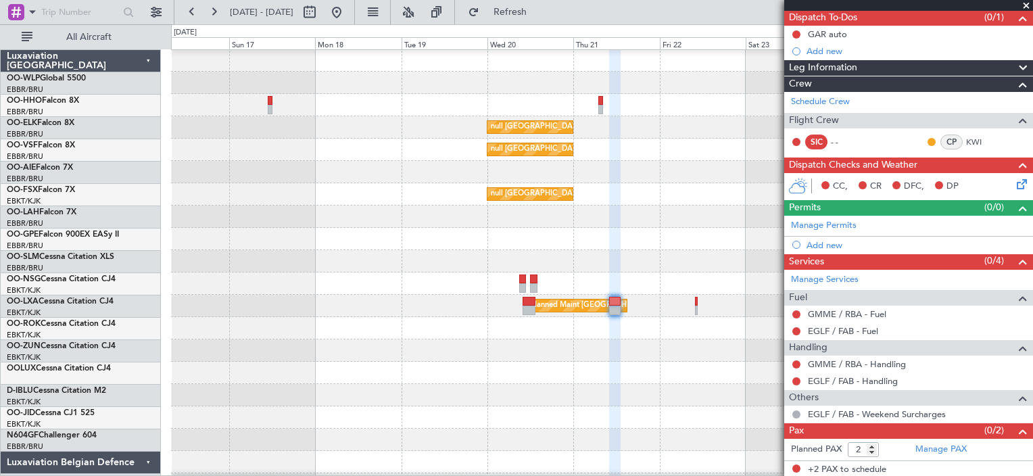
click at [928, 356] on div "GMME / RBA - Handling" at bounding box center [908, 364] width 249 height 17
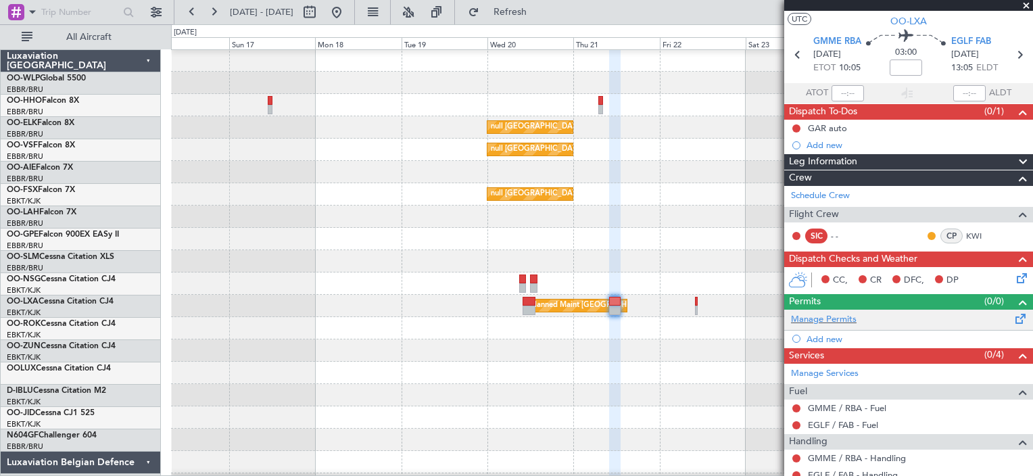
scroll to position [28, 0]
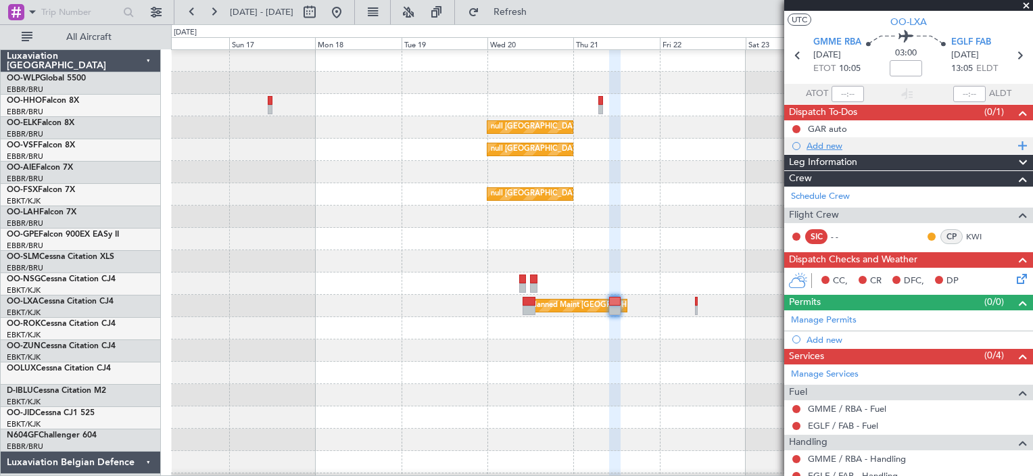
click at [803, 150] on div "Add new" at bounding box center [908, 145] width 249 height 17
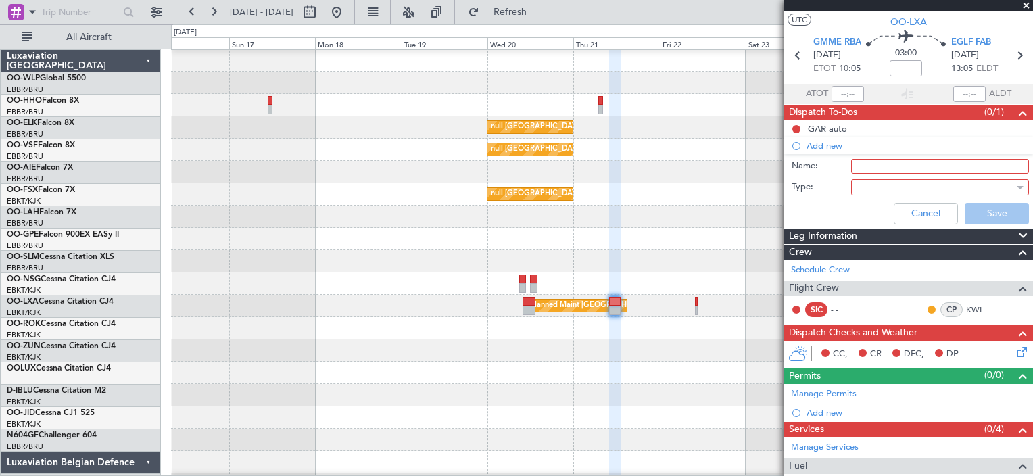
click at [892, 166] on input "Name:" at bounding box center [940, 166] width 178 height 15
type input "AD Hoc permit"
click at [899, 181] on div at bounding box center [936, 187] width 158 height 20
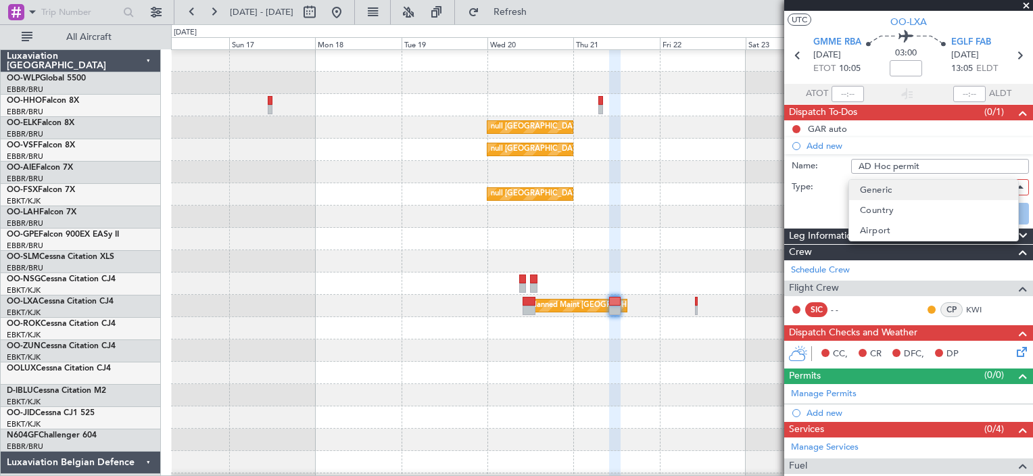
click at [898, 192] on mat-option "Generic" at bounding box center [933, 190] width 169 height 20
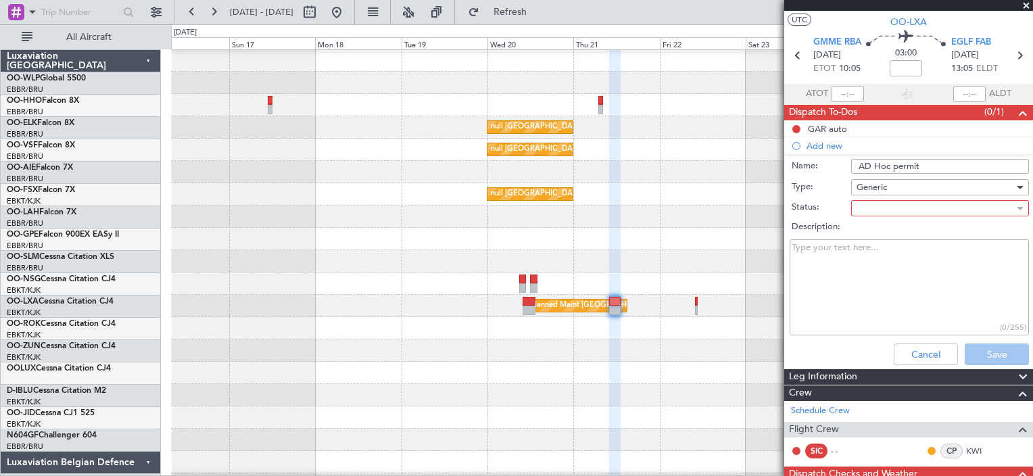
click at [961, 306] on textarea "Description:" at bounding box center [909, 287] width 239 height 97
click at [972, 198] on div at bounding box center [936, 208] width 158 height 20
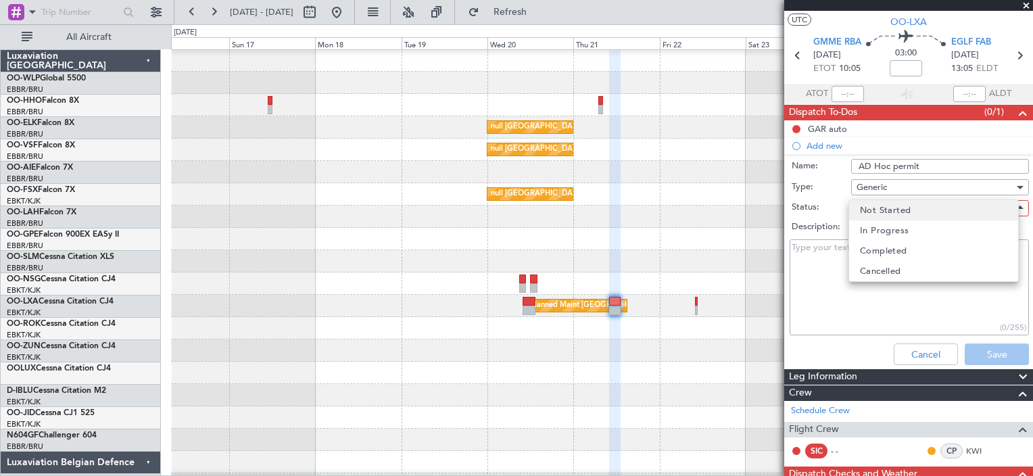
click at [963, 214] on mat-option "Not Started" at bounding box center [933, 210] width 169 height 20
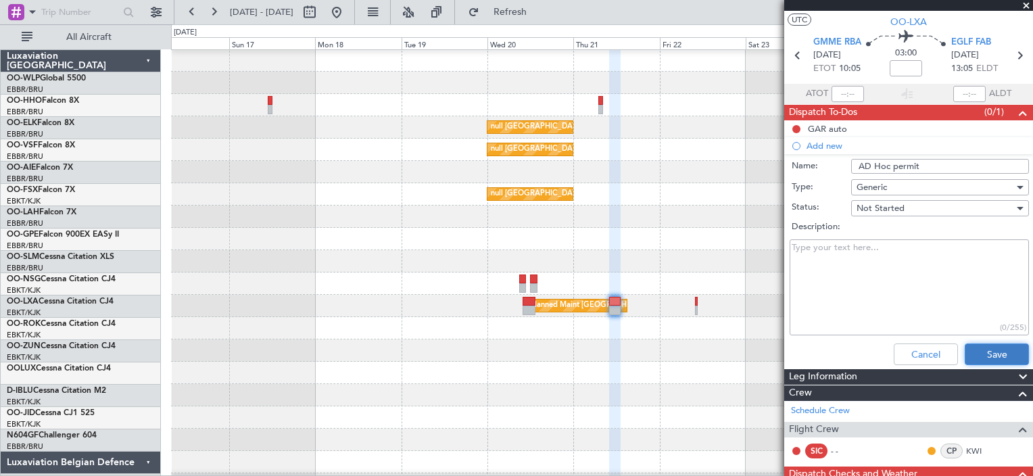
click at [979, 351] on button "Save" at bounding box center [997, 354] width 64 height 22
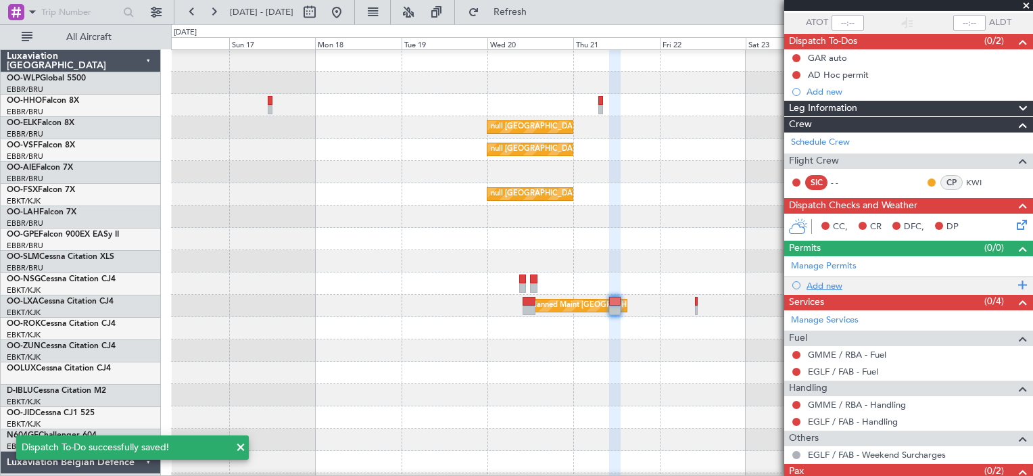
scroll to position [139, 0]
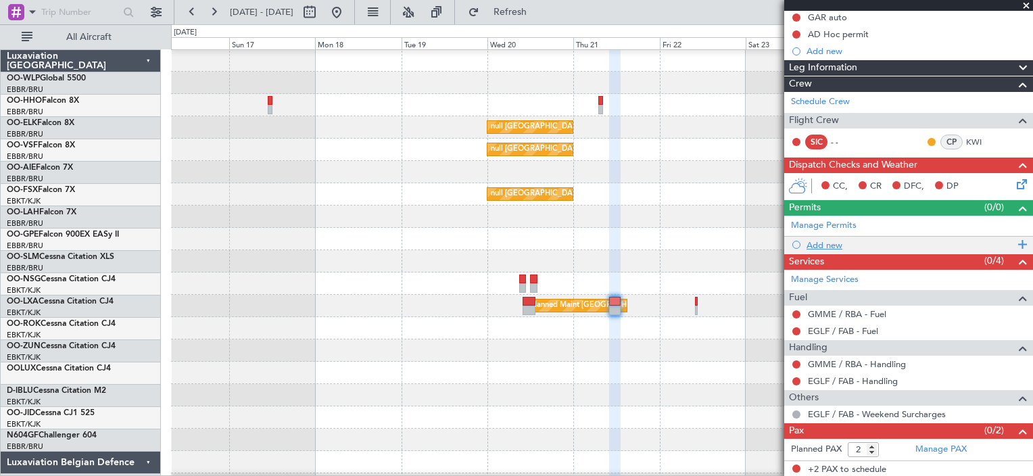
click at [833, 247] on div "Add new" at bounding box center [911, 244] width 208 height 11
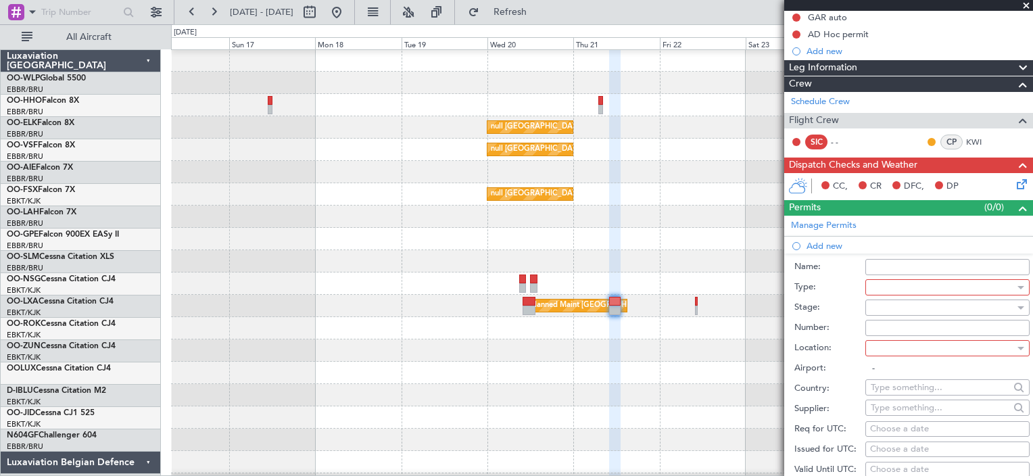
click at [945, 286] on div at bounding box center [943, 287] width 144 height 20
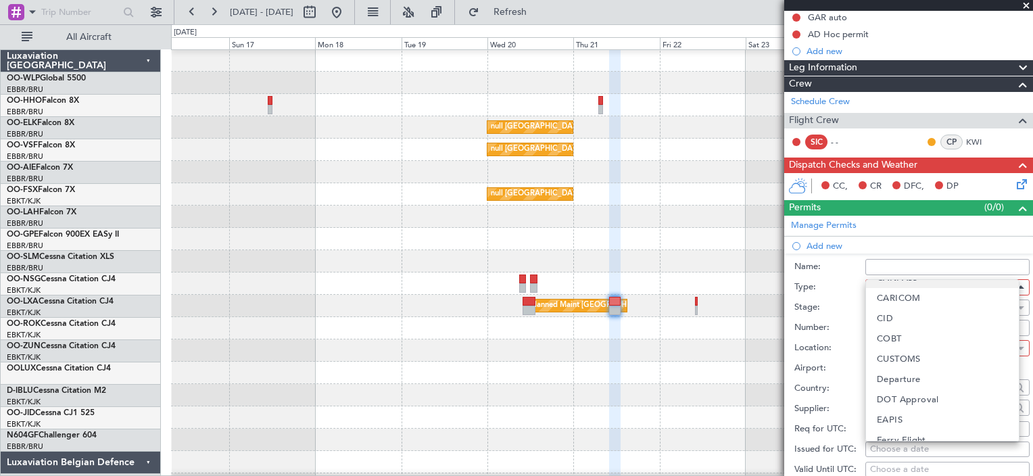
scroll to position [78, 0]
click at [921, 368] on mat-option "Departure" at bounding box center [942, 374] width 153 height 20
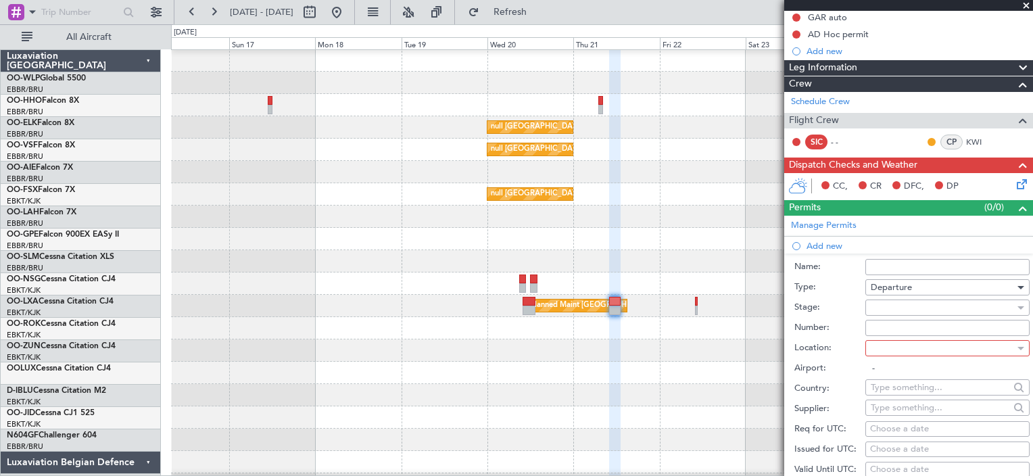
click at [910, 341] on div at bounding box center [943, 348] width 144 height 20
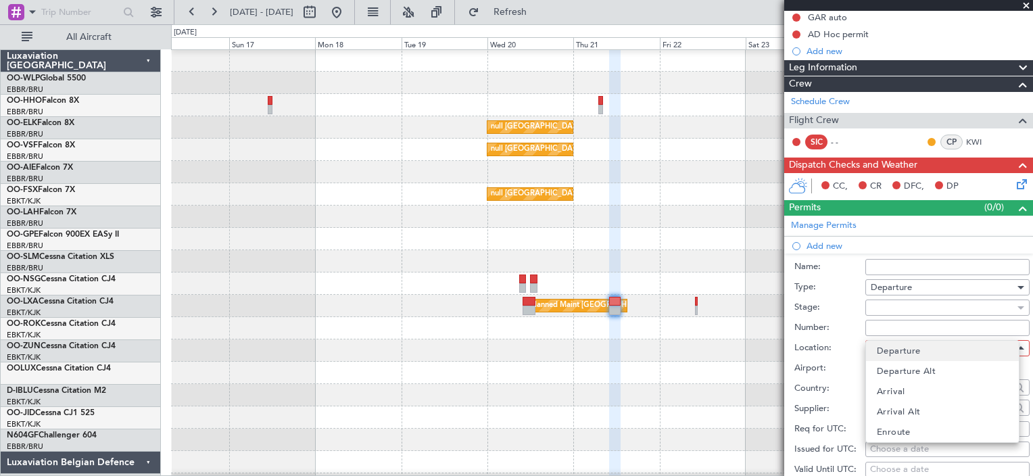
click at [903, 353] on span "Departure" at bounding box center [899, 351] width 44 height 20
type input "GMME / RBA"
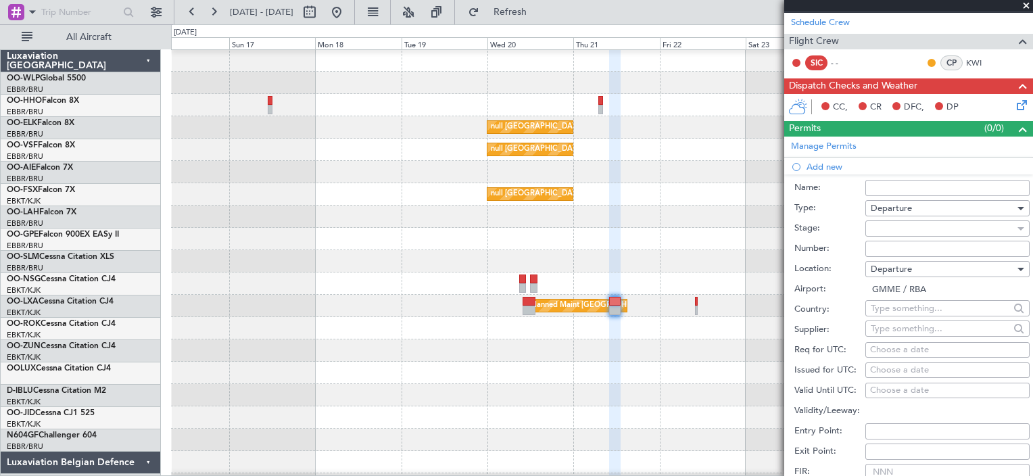
scroll to position [218, 0]
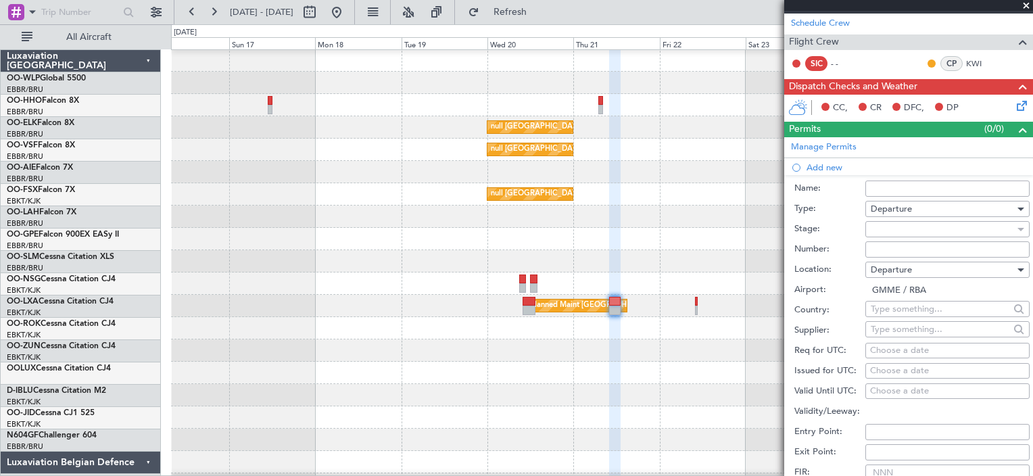
click at [885, 349] on div "Choose a date" at bounding box center [947, 351] width 155 height 14
select select "8"
select select "2025"
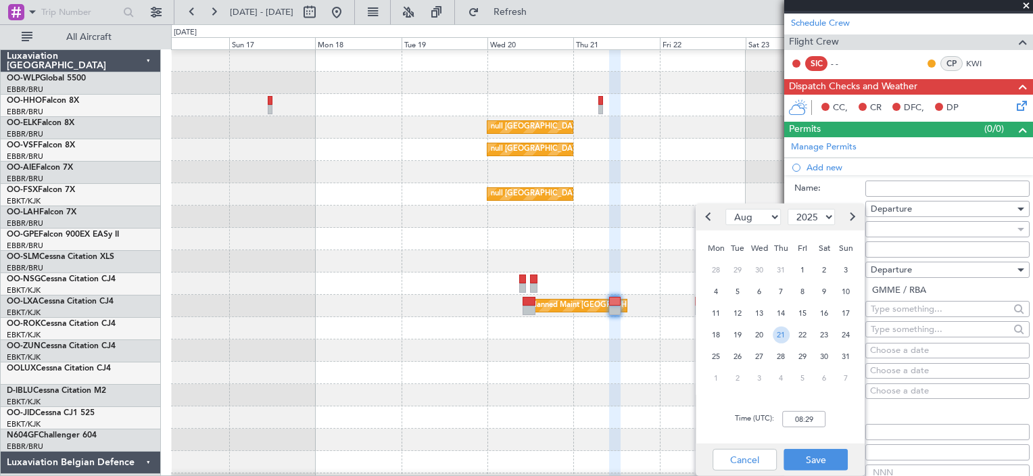
click at [786, 338] on span "21" at bounding box center [781, 334] width 17 height 17
click at [795, 414] on input "00:00" at bounding box center [803, 419] width 43 height 16
type input "10:00"
click at [836, 464] on button "Save" at bounding box center [816, 460] width 64 height 22
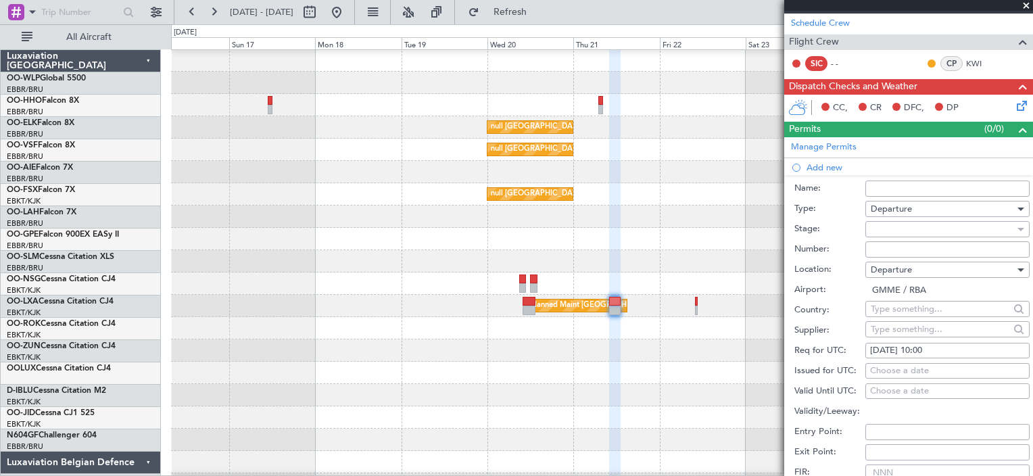
scroll to position [415, 0]
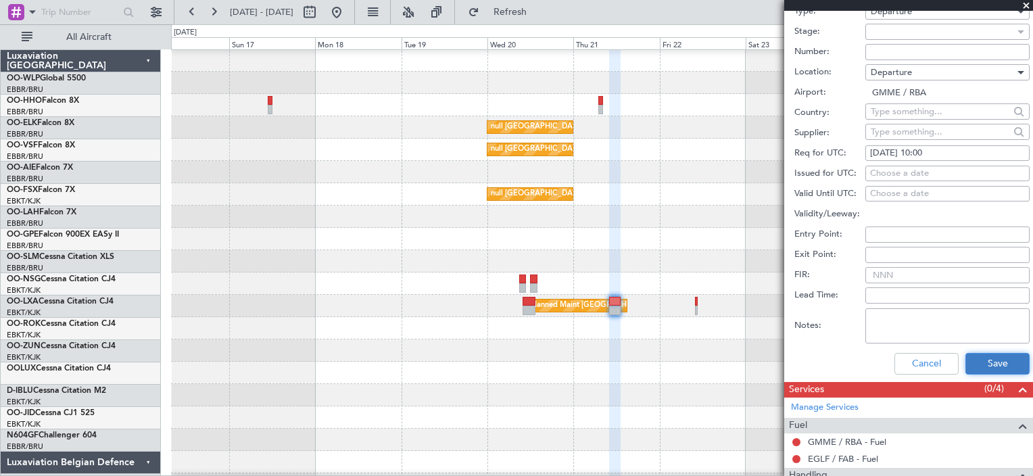
click at [974, 360] on button "Save" at bounding box center [998, 364] width 64 height 22
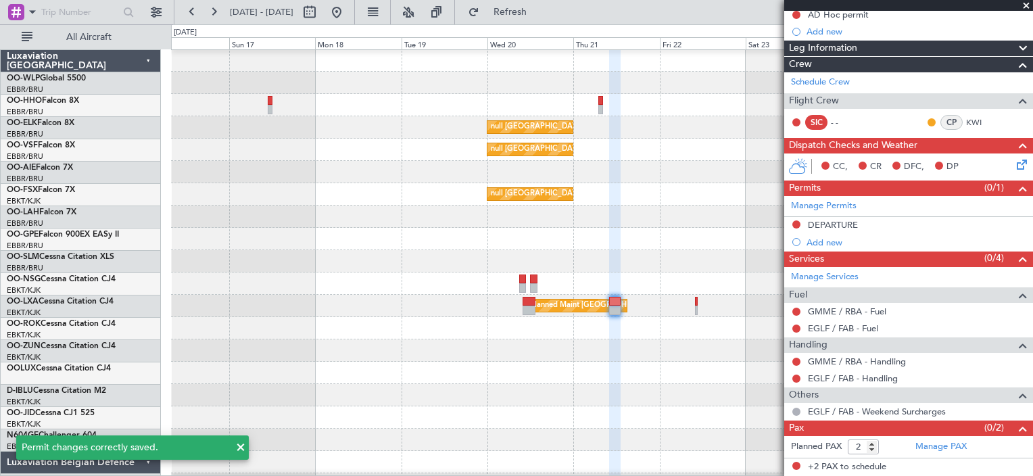
scroll to position [156, 0]
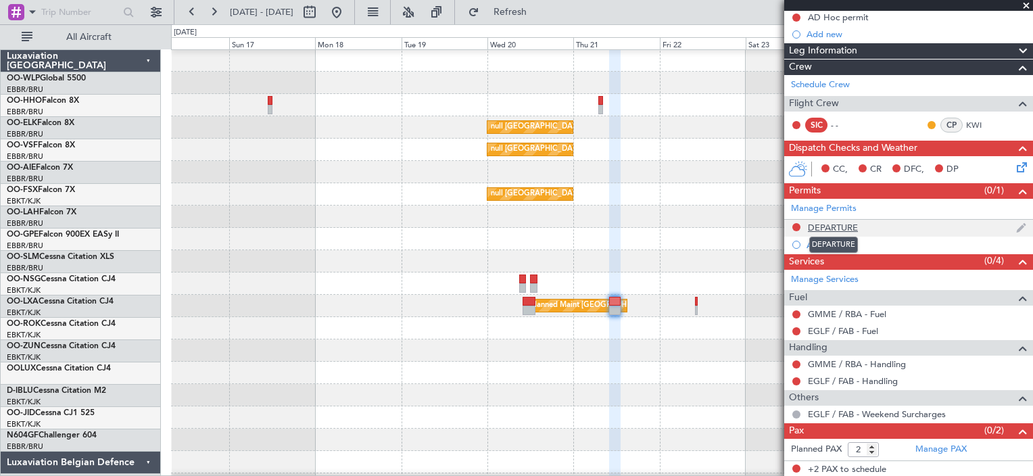
click at [848, 224] on div "DEPARTURE" at bounding box center [833, 227] width 50 height 11
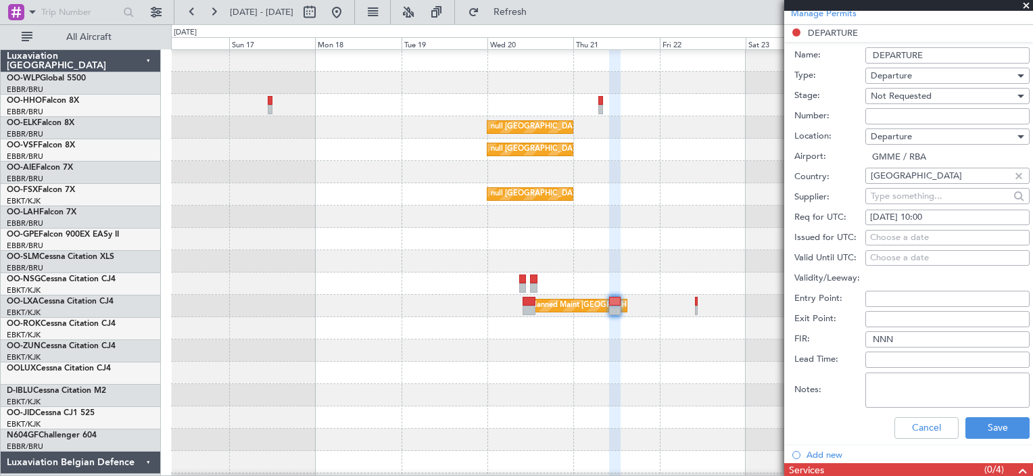
scroll to position [349, 0]
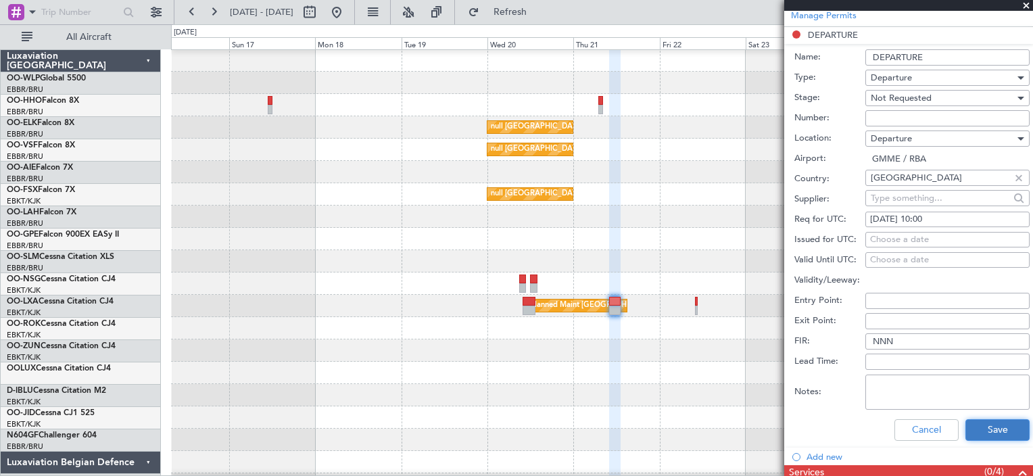
click at [1005, 432] on button "Save" at bounding box center [998, 430] width 64 height 22
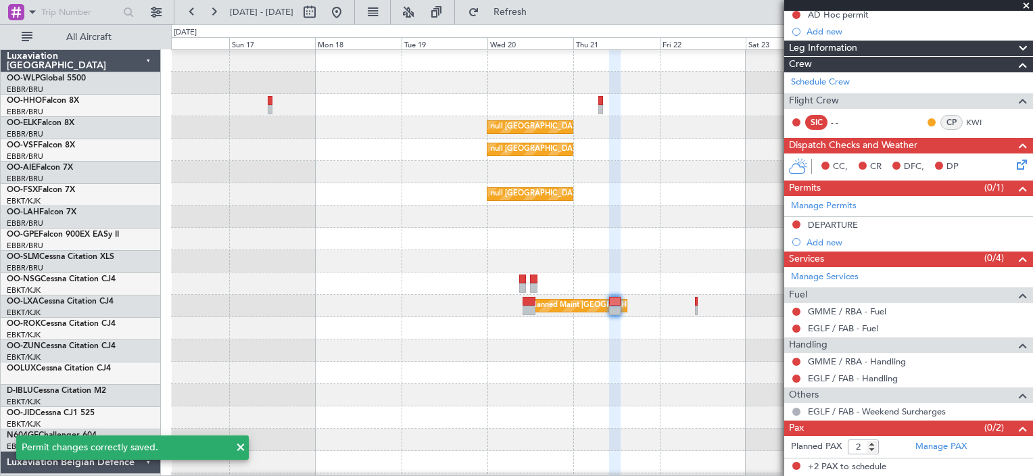
scroll to position [156, 0]
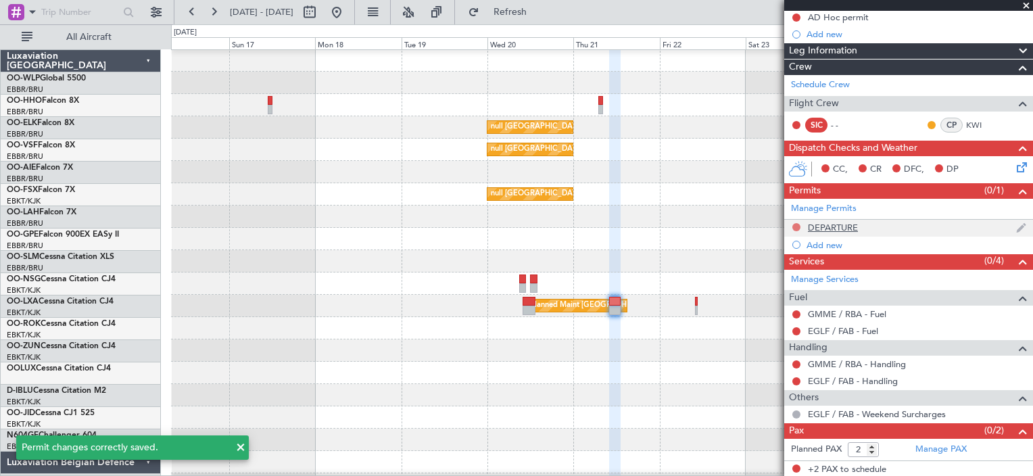
click at [796, 225] on button at bounding box center [796, 227] width 8 height 8
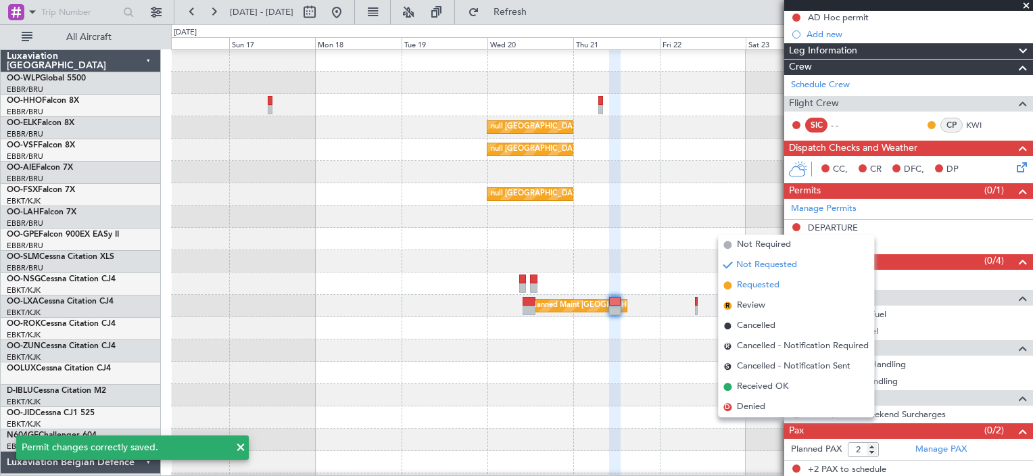
click at [765, 283] on span "Requested" at bounding box center [758, 286] width 43 height 14
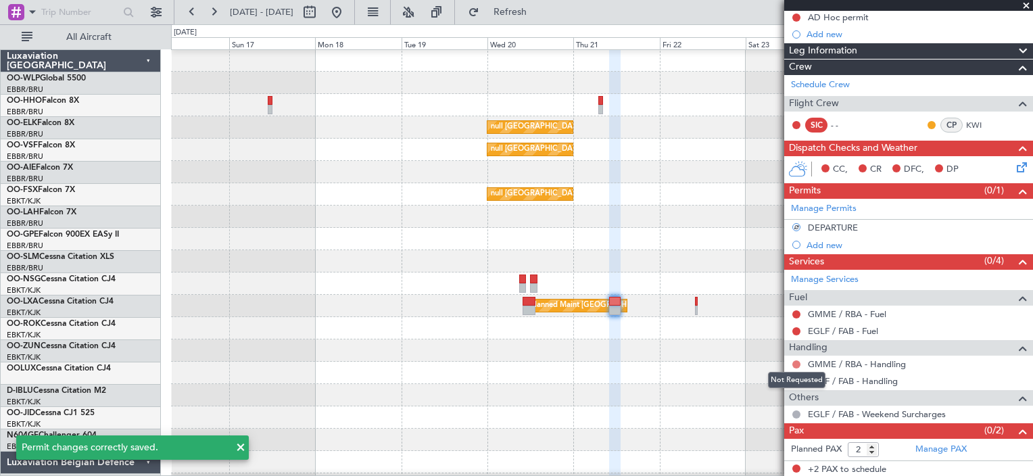
click at [798, 360] on button at bounding box center [796, 364] width 8 height 8
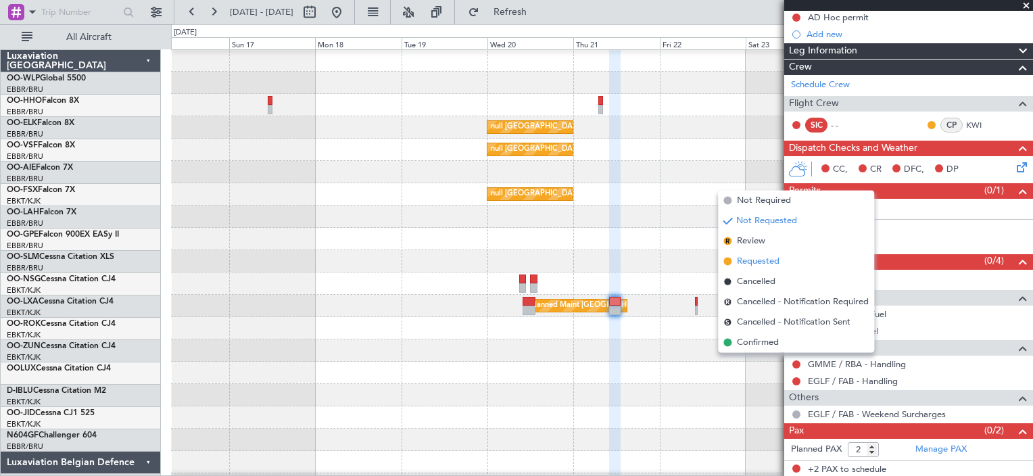
click at [771, 260] on span "Requested" at bounding box center [758, 262] width 43 height 14
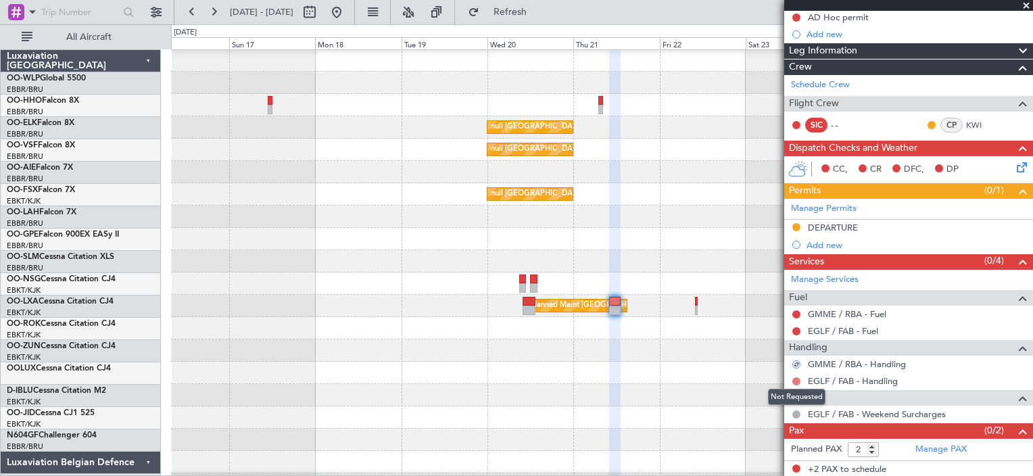
click at [797, 377] on button at bounding box center [796, 381] width 8 height 8
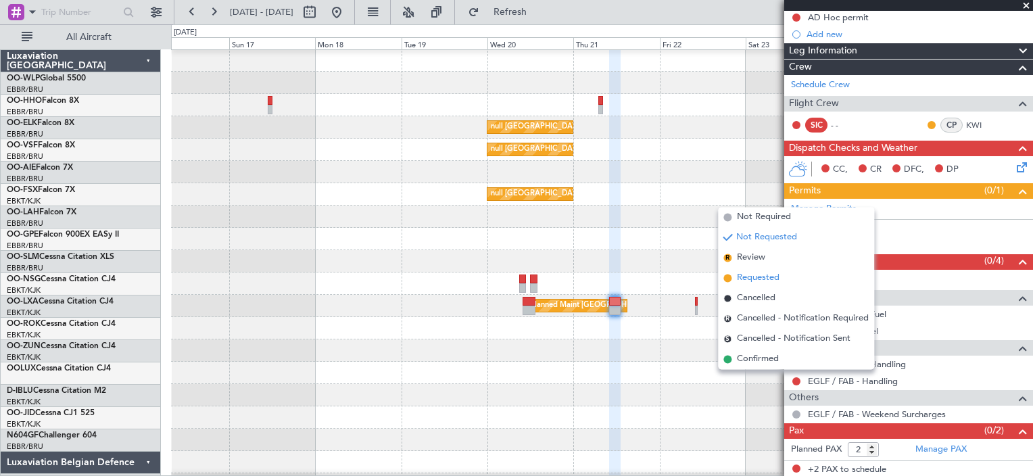
click at [803, 278] on li "Requested" at bounding box center [796, 278] width 156 height 20
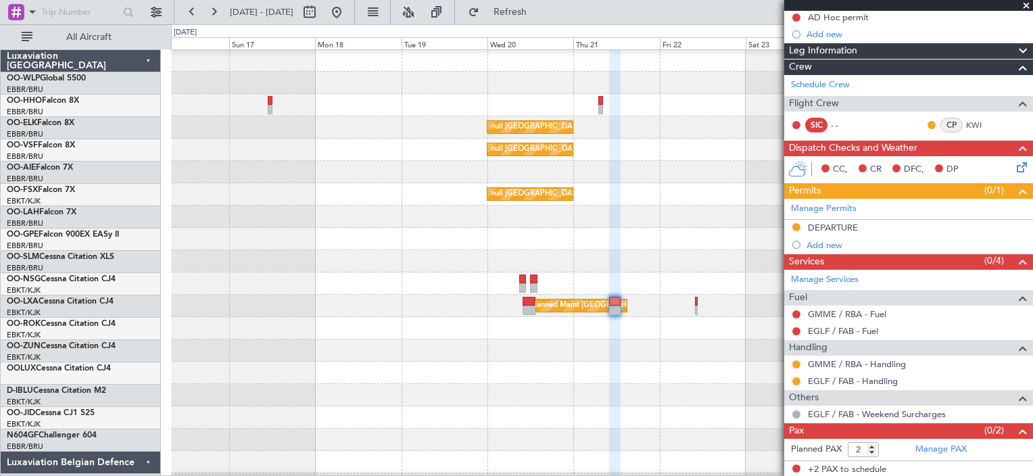
click at [921, 359] on div "GMME / RBA - Handling" at bounding box center [908, 364] width 249 height 17
drag, startPoint x: 921, startPoint y: 359, endPoint x: 896, endPoint y: 365, distance: 25.7
click at [896, 365] on link "GMME / RBA - Handling" at bounding box center [857, 363] width 98 height 11
click at [535, 16] on span "Refresh" at bounding box center [510, 11] width 57 height 9
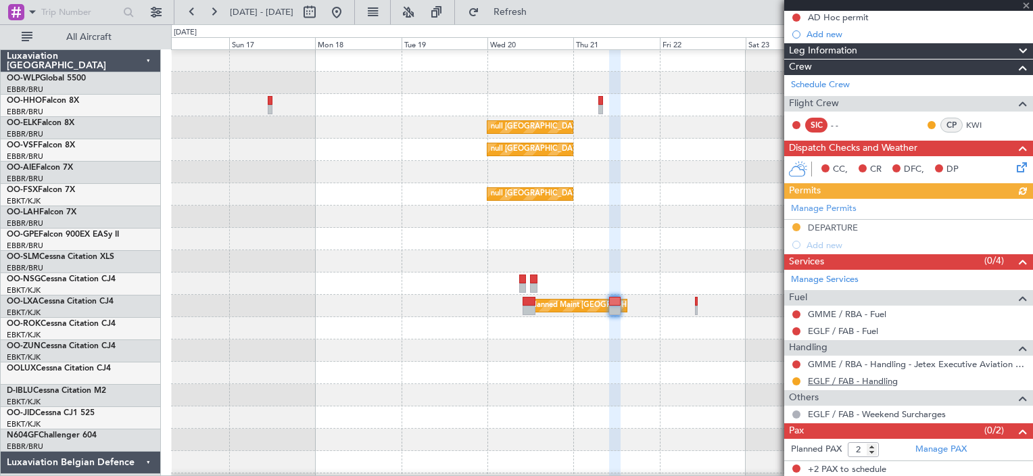
click at [897, 381] on link "EGLF / FAB - Handling" at bounding box center [853, 380] width 90 height 11
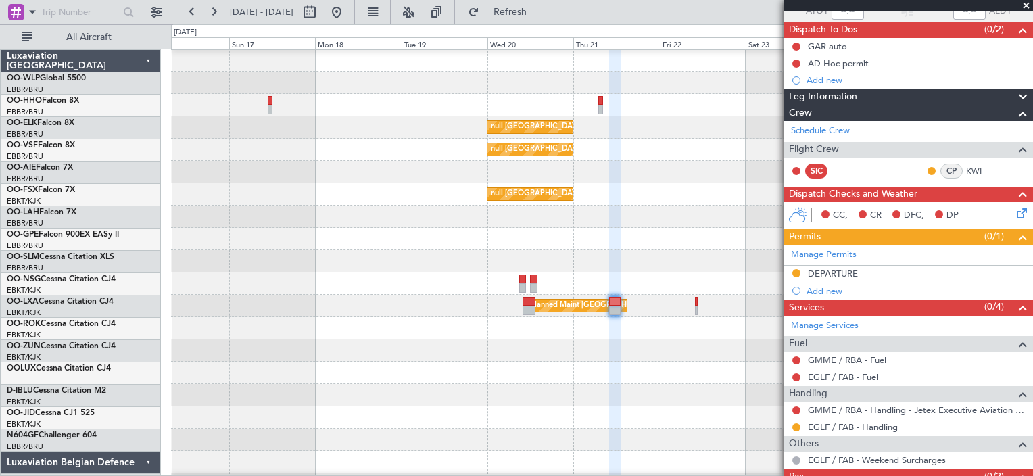
scroll to position [0, 0]
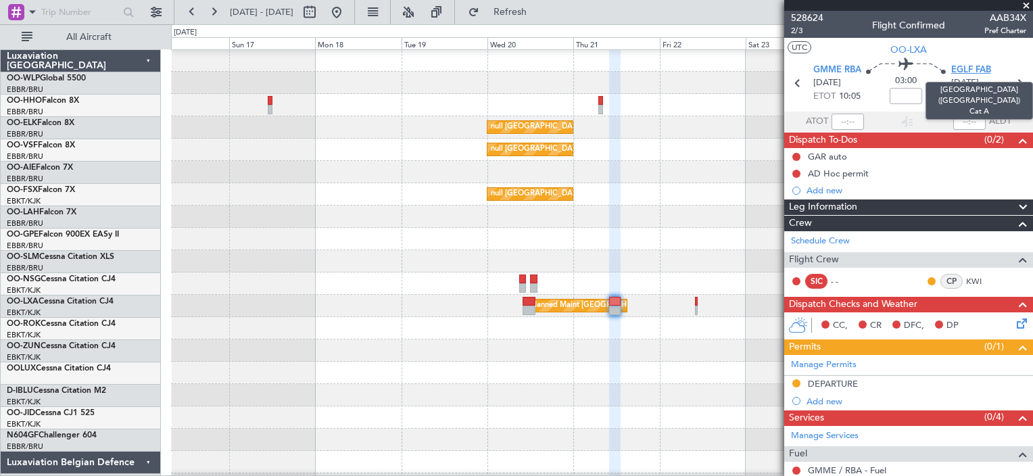
click at [959, 69] on span "EGLF FAB" at bounding box center [971, 71] width 40 height 14
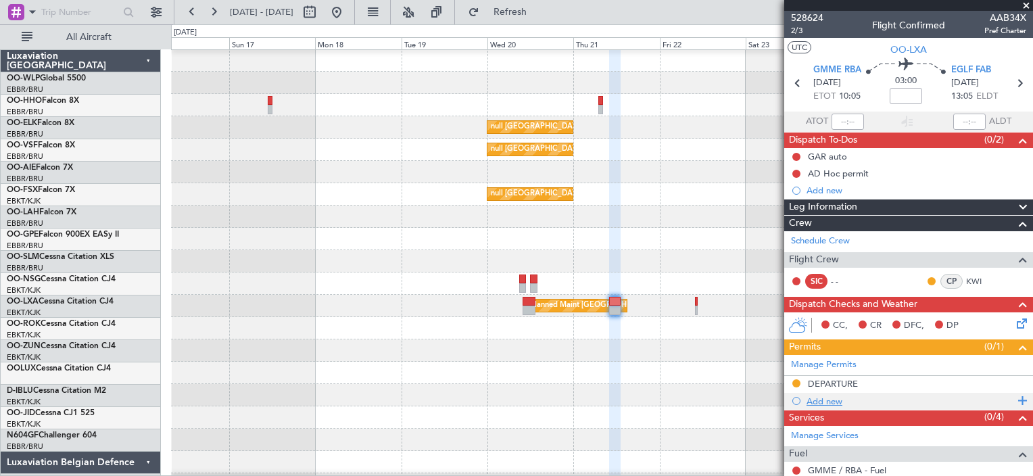
click at [842, 397] on div "Add new" at bounding box center [911, 401] width 208 height 11
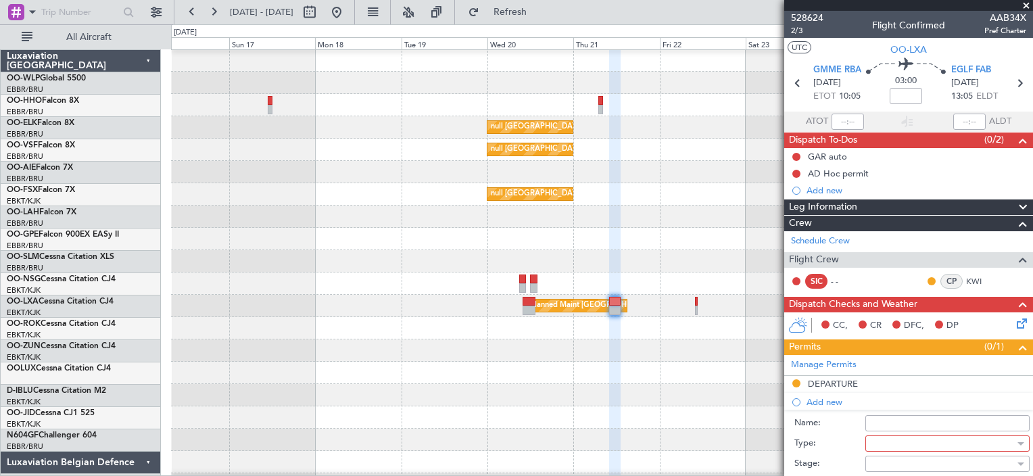
scroll to position [87, 0]
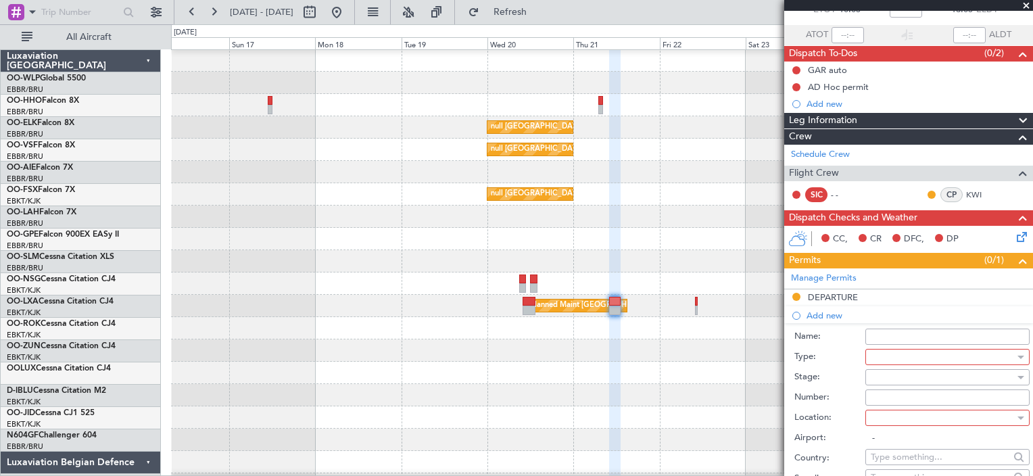
click at [966, 360] on div at bounding box center [943, 357] width 144 height 20
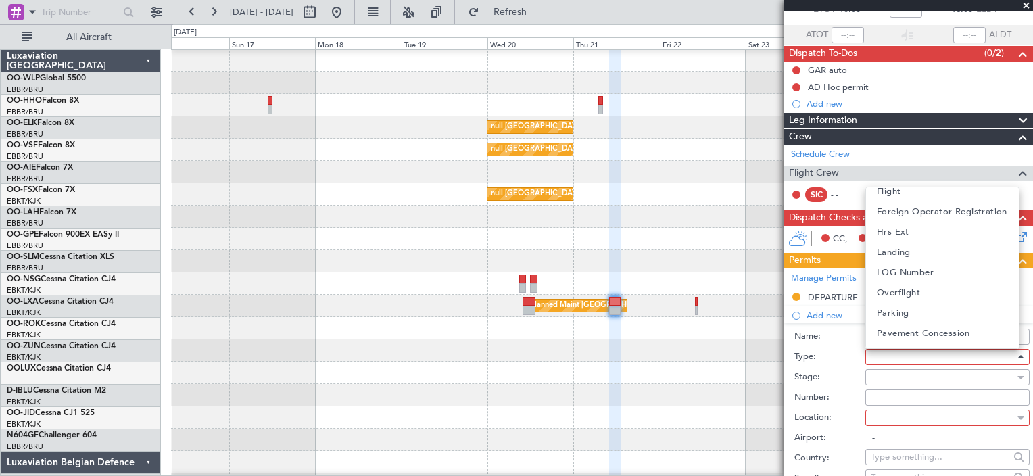
scroll to position [229, 0]
click at [961, 290] on mat-option "Landing" at bounding box center [942, 293] width 153 height 20
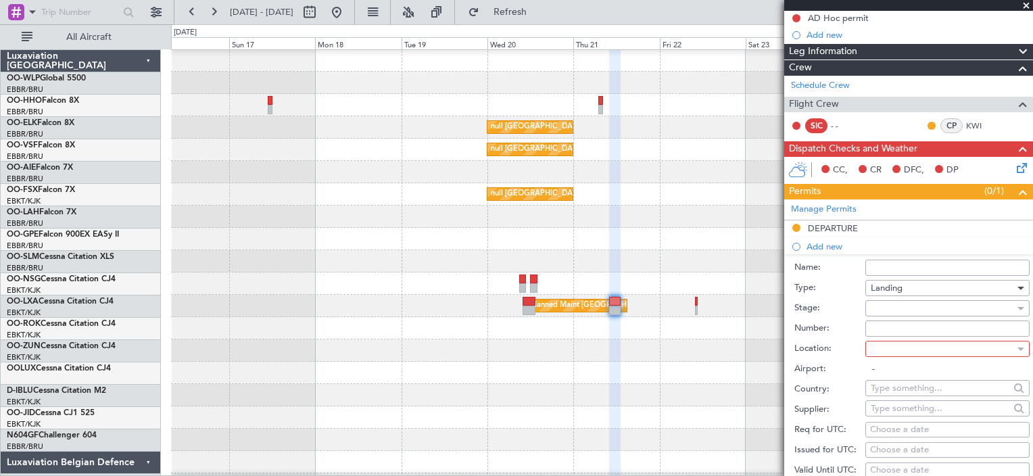
scroll to position [253, 0]
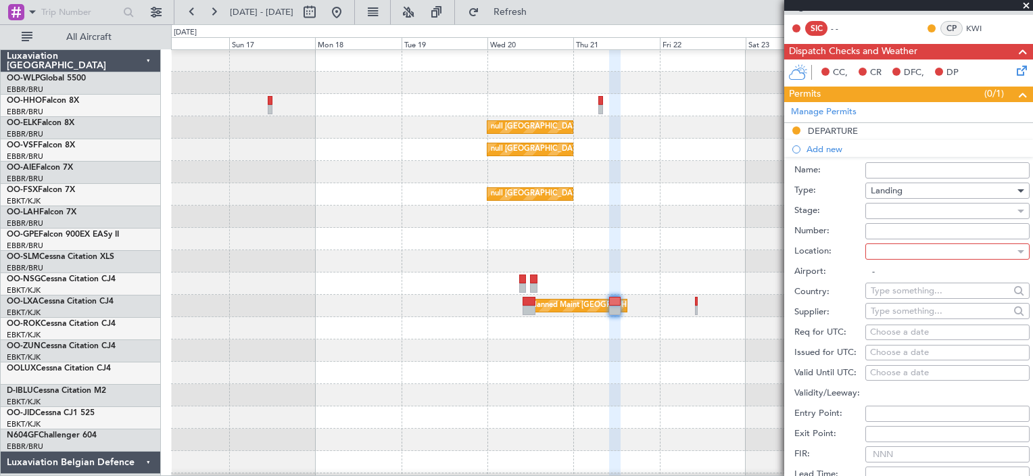
click at [933, 329] on div "Choose a date" at bounding box center [947, 333] width 155 height 14
select select "8"
select select "2025"
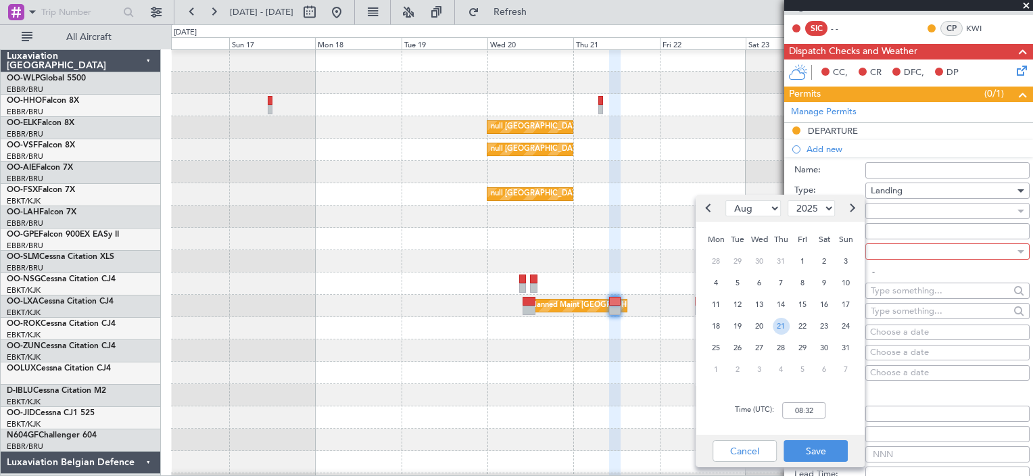
click at [778, 329] on span "21" at bounding box center [781, 326] width 17 height 17
click at [801, 411] on input "00:00" at bounding box center [803, 410] width 43 height 16
type input "13:10"
click at [804, 446] on button "Save" at bounding box center [816, 451] width 64 height 22
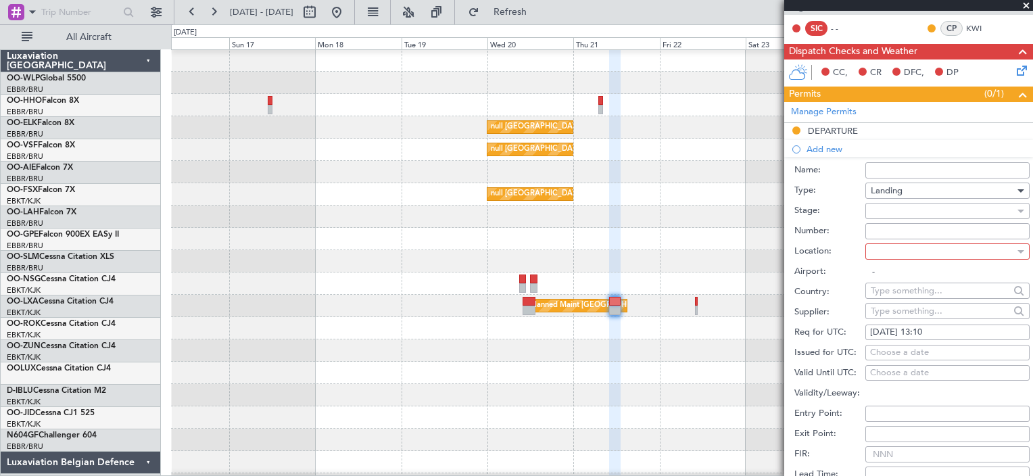
scroll to position [448, 0]
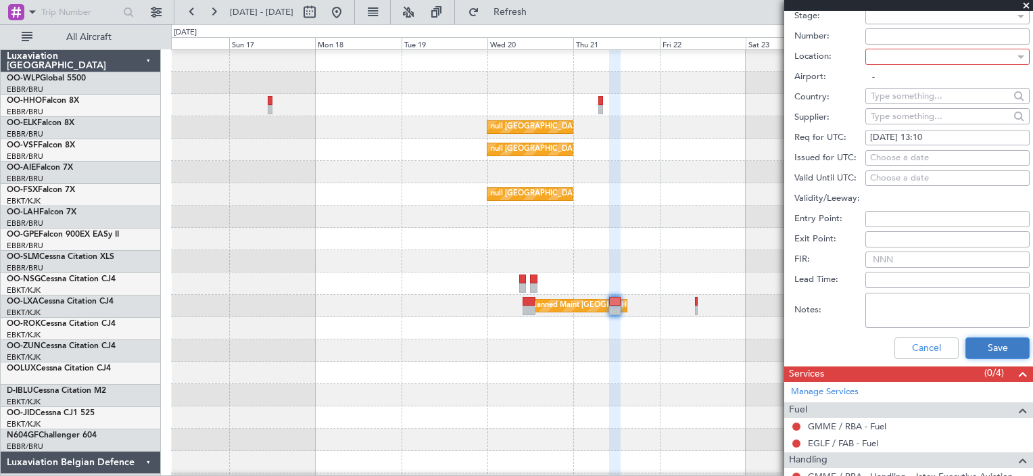
click at [988, 348] on button "Save" at bounding box center [998, 348] width 64 height 22
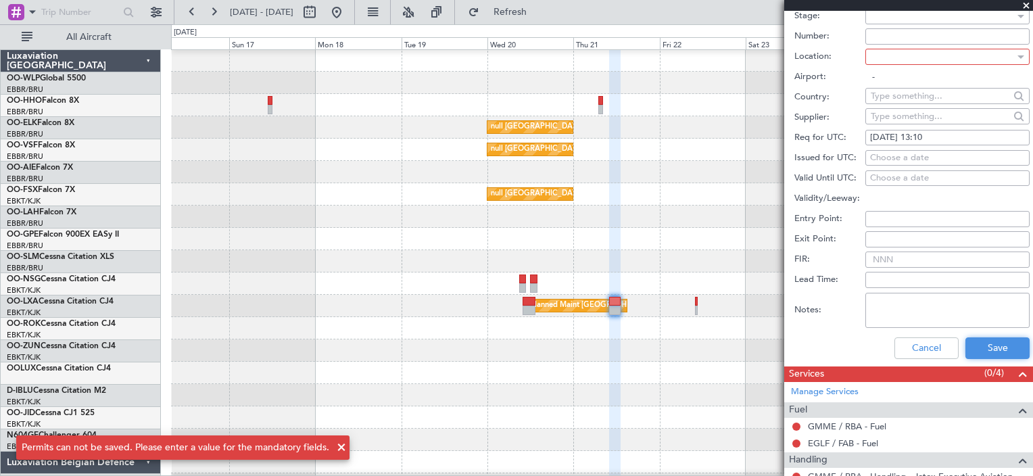
scroll to position [316, 0]
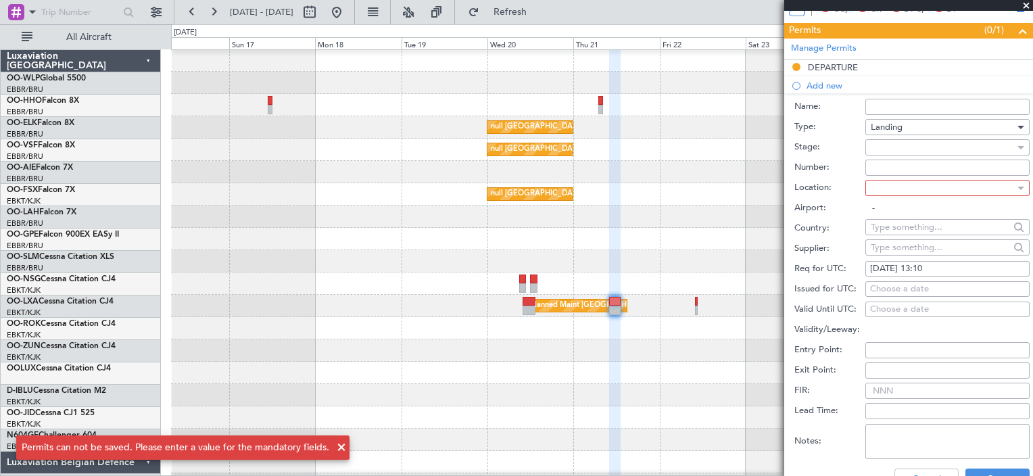
click at [949, 178] on div at bounding box center [943, 188] width 144 height 20
click at [927, 228] on mat-option "Arrival" at bounding box center [942, 231] width 153 height 20
type input "EGLF / FAB"
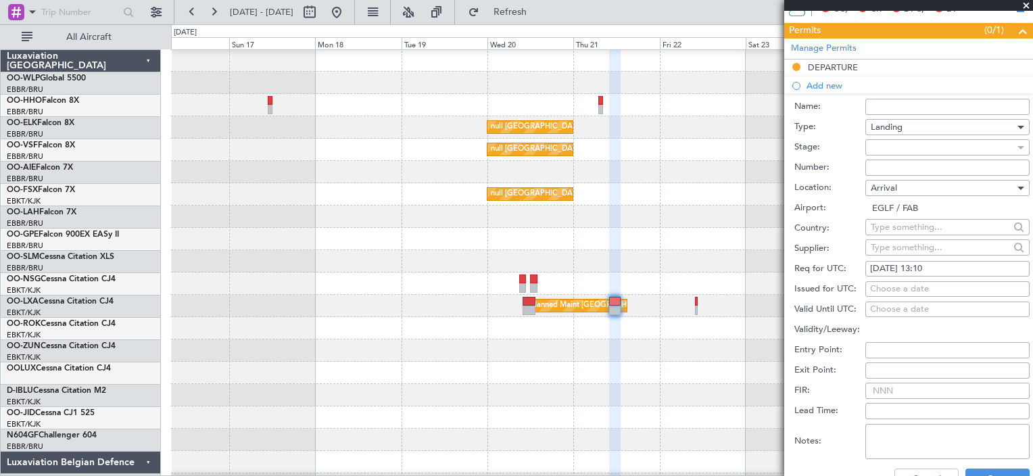
scroll to position [413, 0]
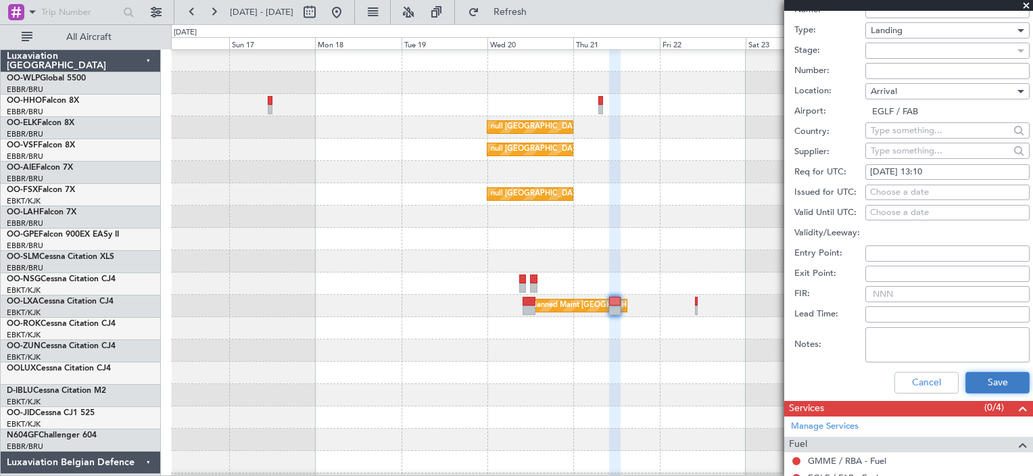
click at [987, 375] on button "Save" at bounding box center [998, 383] width 64 height 22
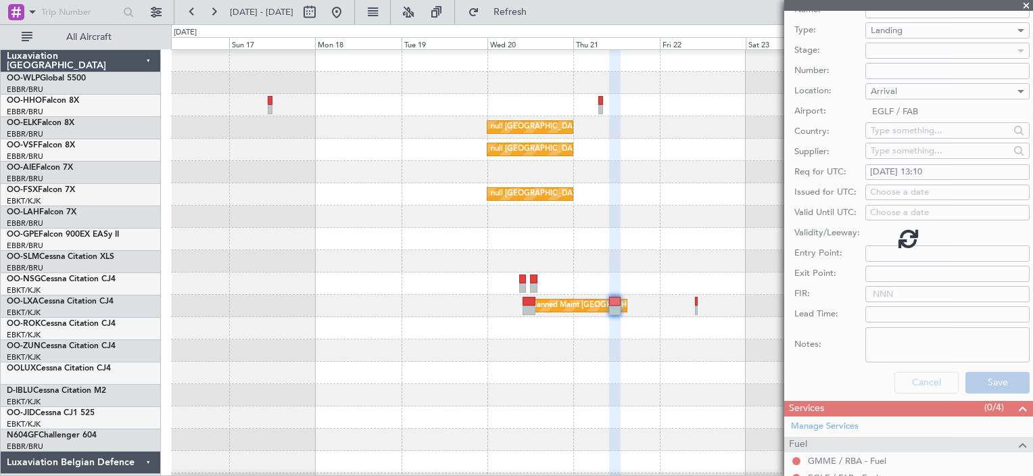
scroll to position [173, 0]
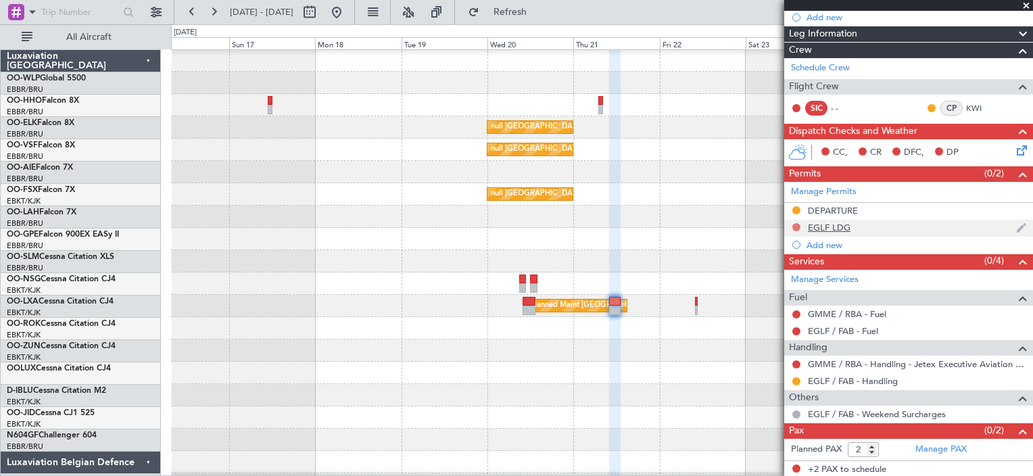
click at [793, 227] on button at bounding box center [796, 227] width 8 height 8
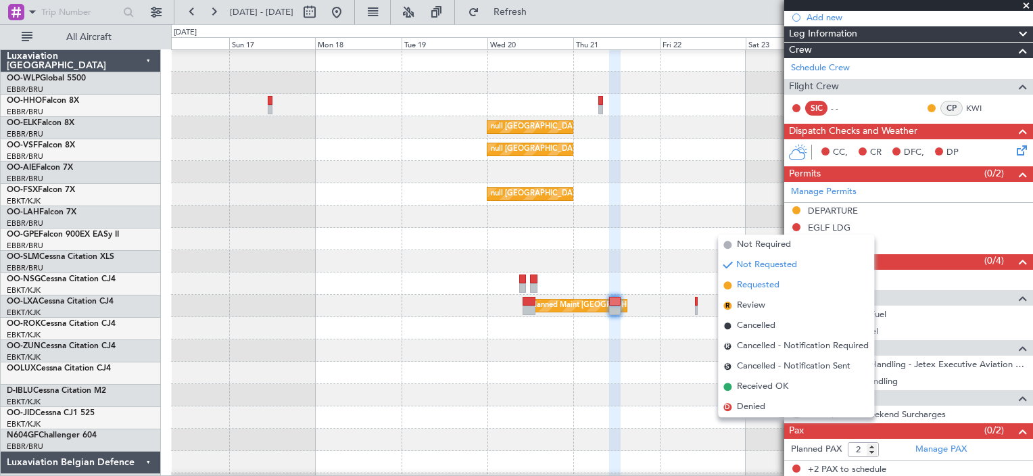
click at [776, 288] on span "Requested" at bounding box center [758, 286] width 43 height 14
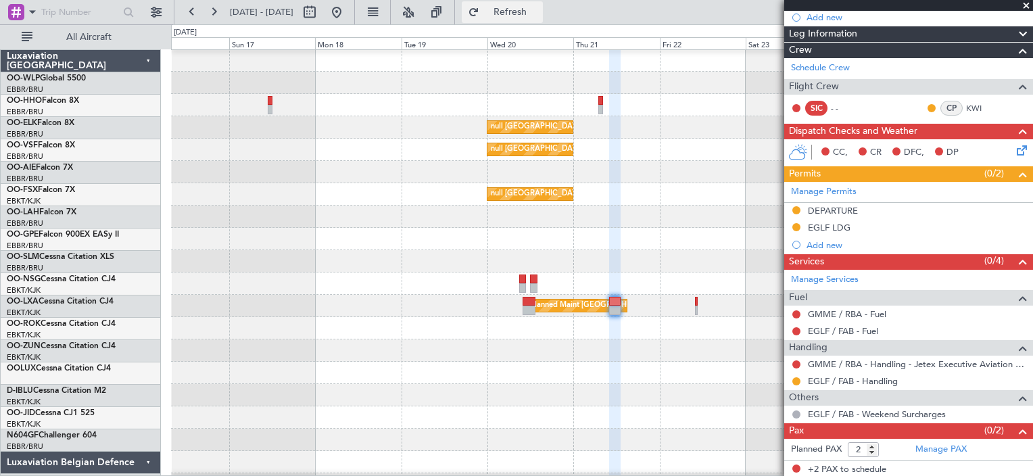
click at [539, 10] on span "Refresh" at bounding box center [510, 11] width 57 height 9
click at [797, 362] on button at bounding box center [796, 364] width 8 height 8
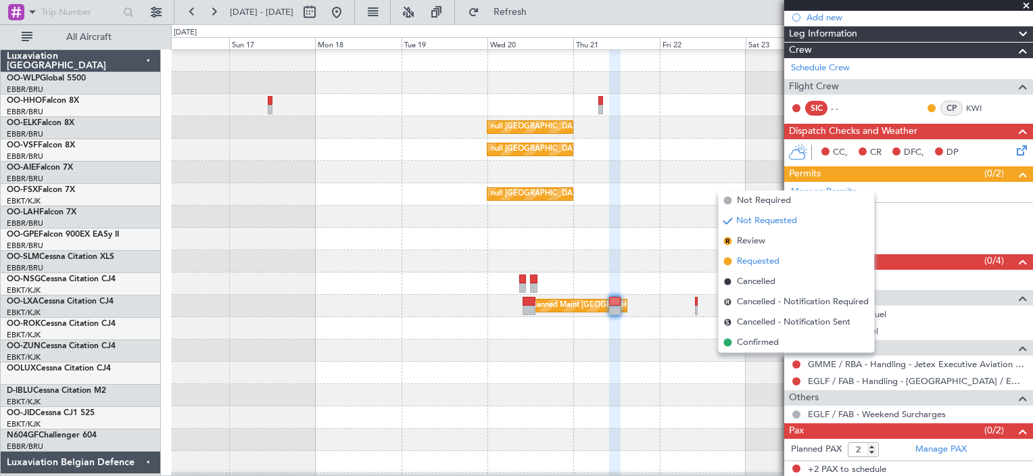
click at [763, 259] on span "Requested" at bounding box center [758, 262] width 43 height 14
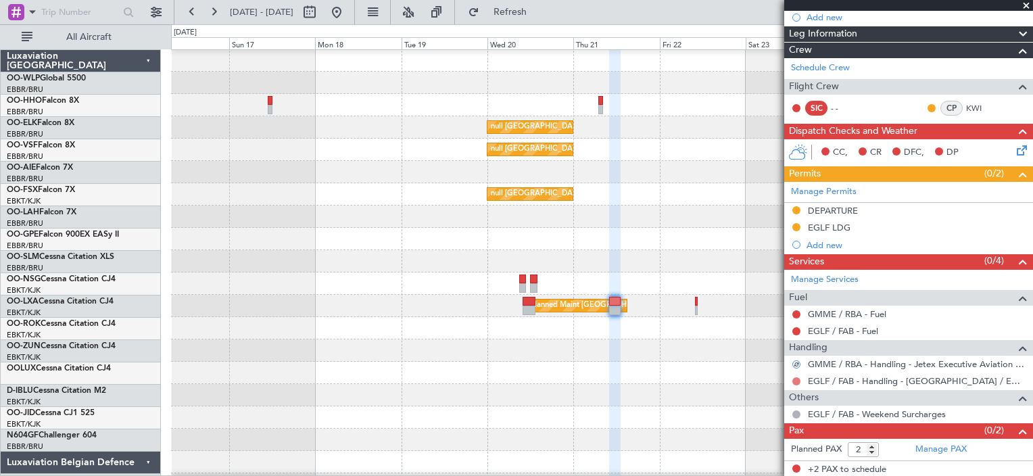
click at [797, 379] on button at bounding box center [796, 381] width 8 height 8
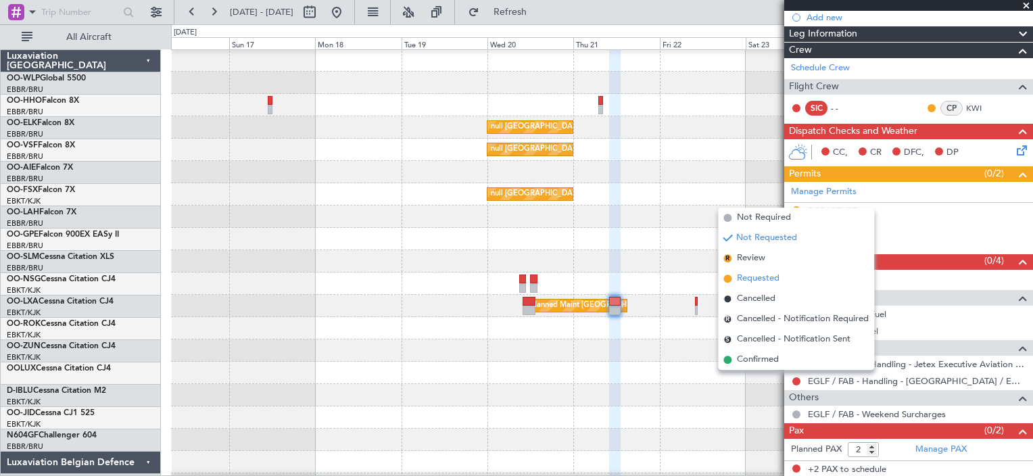
click at [782, 272] on li "Requested" at bounding box center [796, 278] width 156 height 20
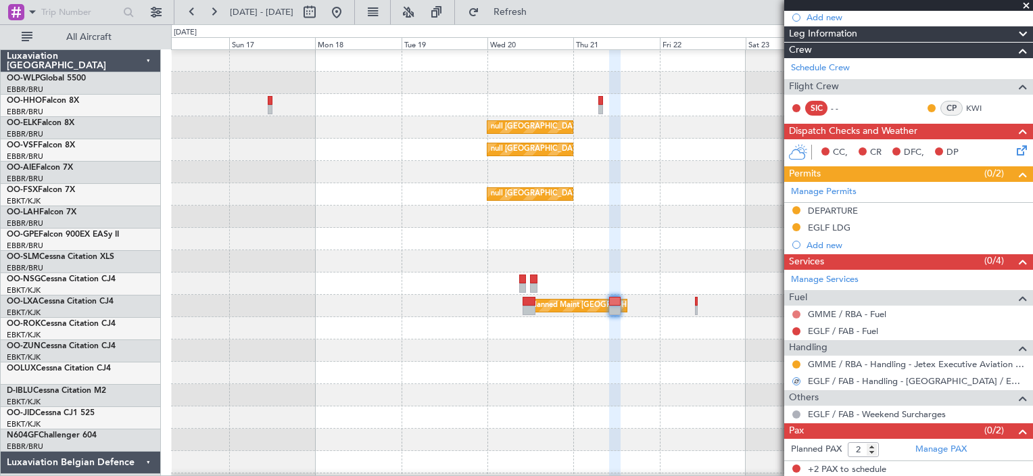
click at [797, 310] on button at bounding box center [796, 314] width 8 height 8
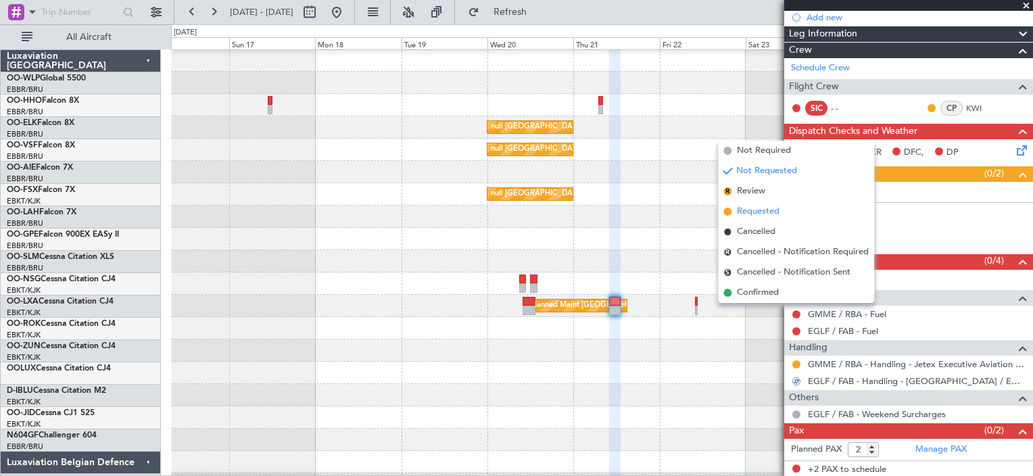
click at [796, 211] on li "Requested" at bounding box center [796, 211] width 156 height 20
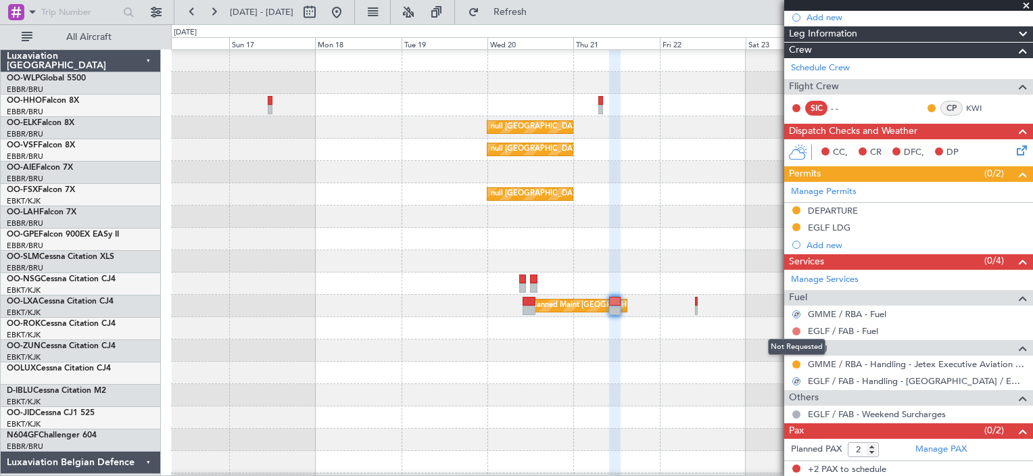
click at [796, 330] on button at bounding box center [796, 331] width 8 height 8
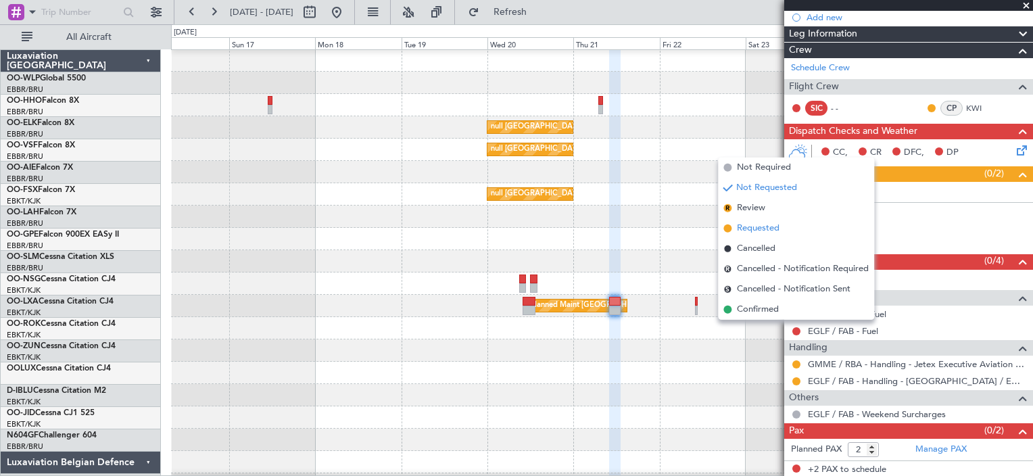
click at [794, 230] on li "Requested" at bounding box center [796, 228] width 156 height 20
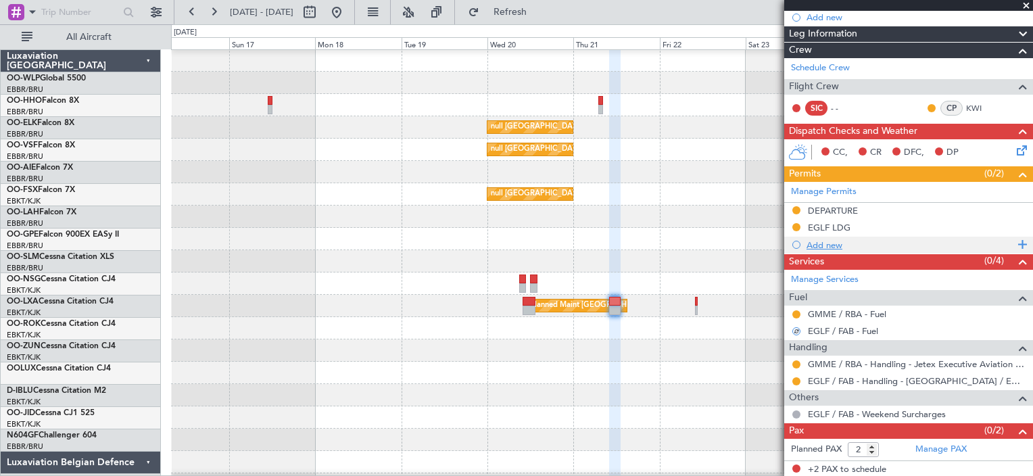
click at [815, 239] on div "Add new" at bounding box center [911, 244] width 208 height 11
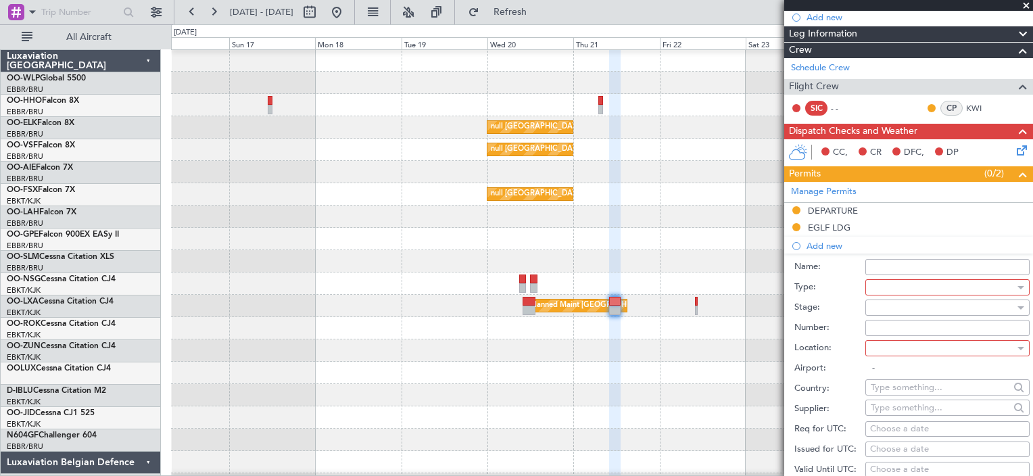
click at [902, 287] on div at bounding box center [943, 287] width 144 height 20
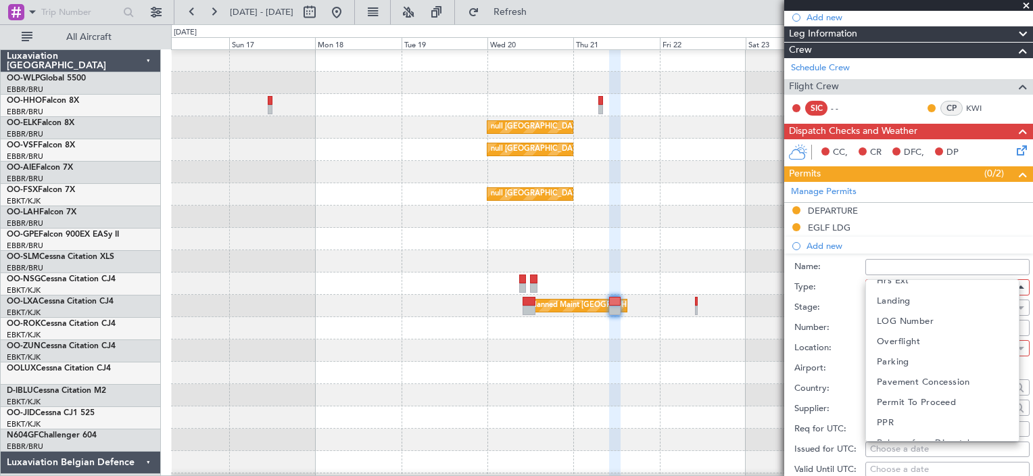
scroll to position [315, 0]
click at [910, 416] on mat-option "PPR" at bounding box center [942, 421] width 153 height 20
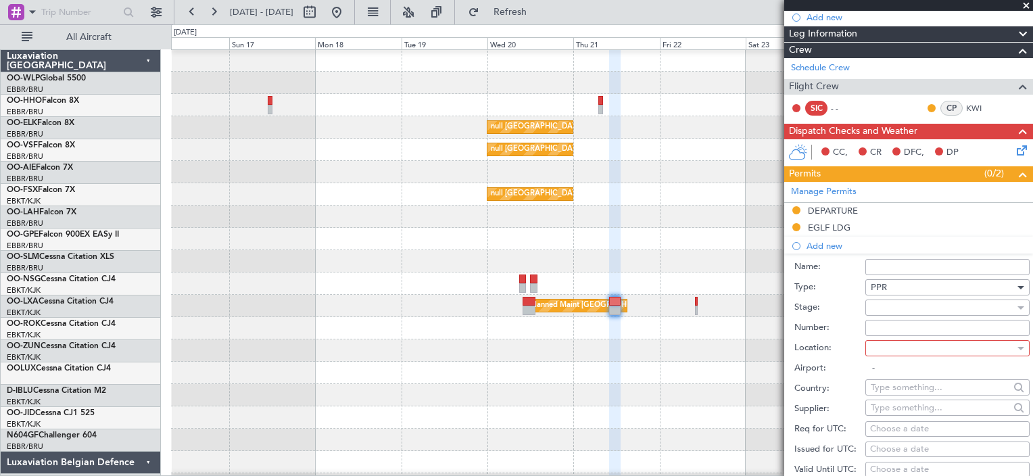
click at [939, 354] on div at bounding box center [943, 348] width 144 height 20
click at [918, 388] on mat-option "Arrival" at bounding box center [942, 391] width 153 height 20
type input "EGLF / FAB"
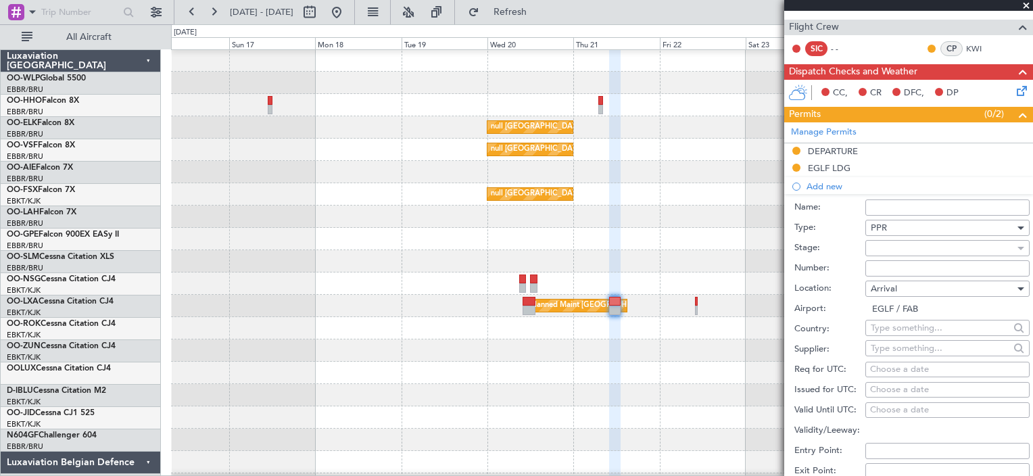
click at [891, 363] on div "Choose a date" at bounding box center [947, 370] width 155 height 14
select select "8"
select select "2025"
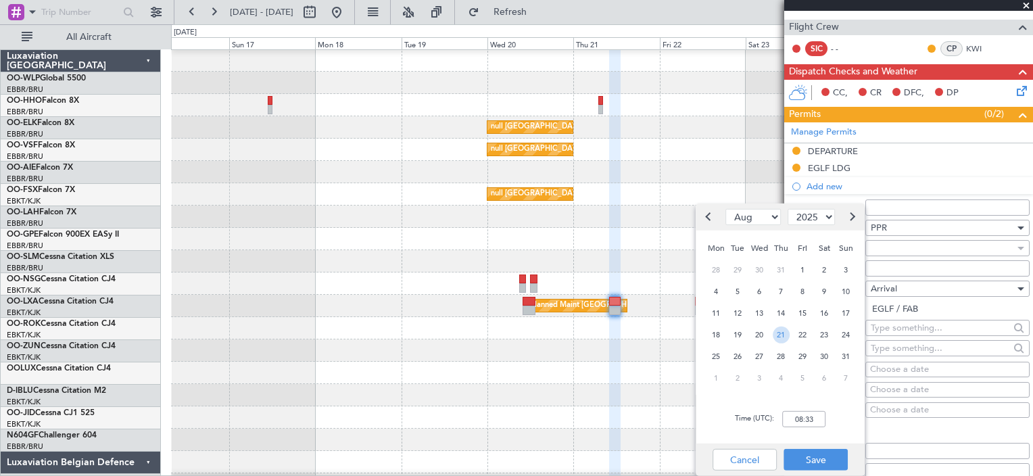
click at [778, 340] on span "21" at bounding box center [781, 334] width 17 height 17
click at [801, 419] on input "00:00" at bounding box center [803, 419] width 43 height 16
type input "13:10"
drag, startPoint x: 814, startPoint y: 384, endPoint x: 809, endPoint y: 456, distance: 71.8
click at [809, 456] on div "Jan Feb Mar Apr May Jun [DATE] Aug Sep Oct Nov [DATE] 2016 2017 2018 2019 2020 …" at bounding box center [780, 340] width 169 height 272
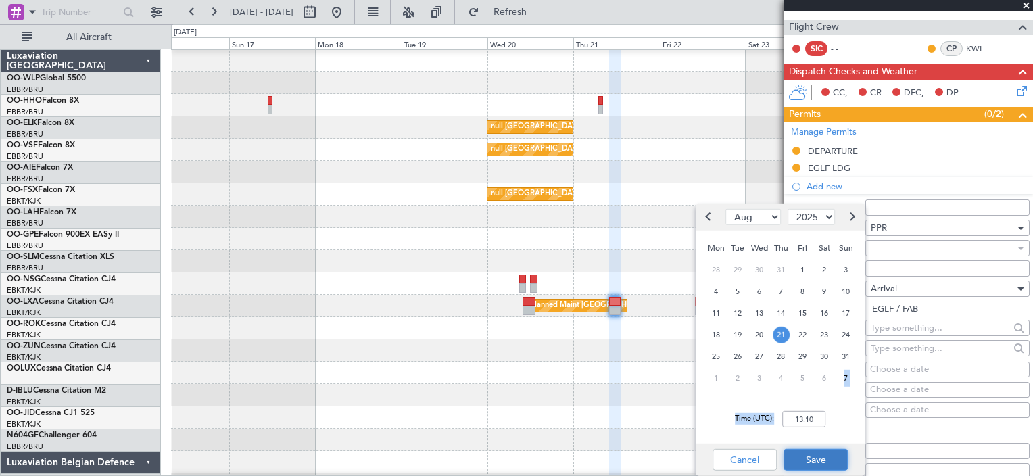
click at [809, 456] on button "Save" at bounding box center [816, 460] width 64 height 22
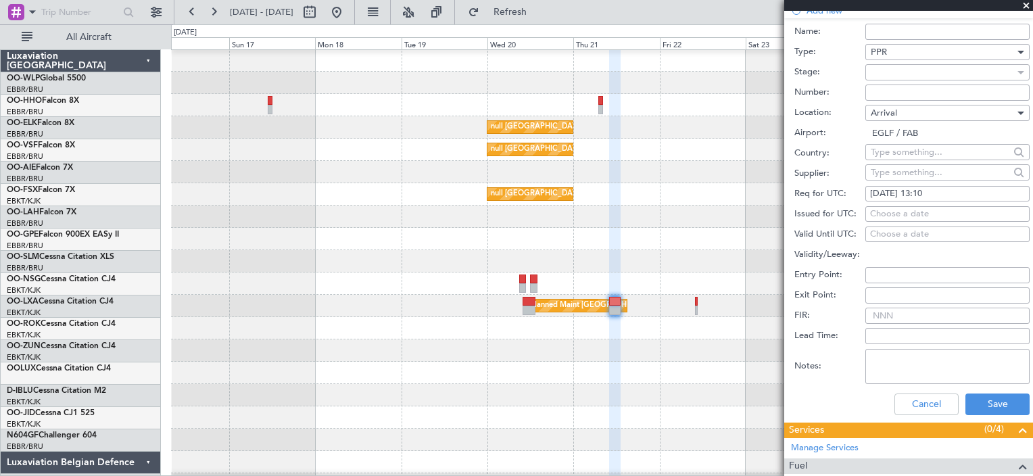
scroll to position [408, 0]
click at [1014, 400] on button "Save" at bounding box center [998, 405] width 64 height 22
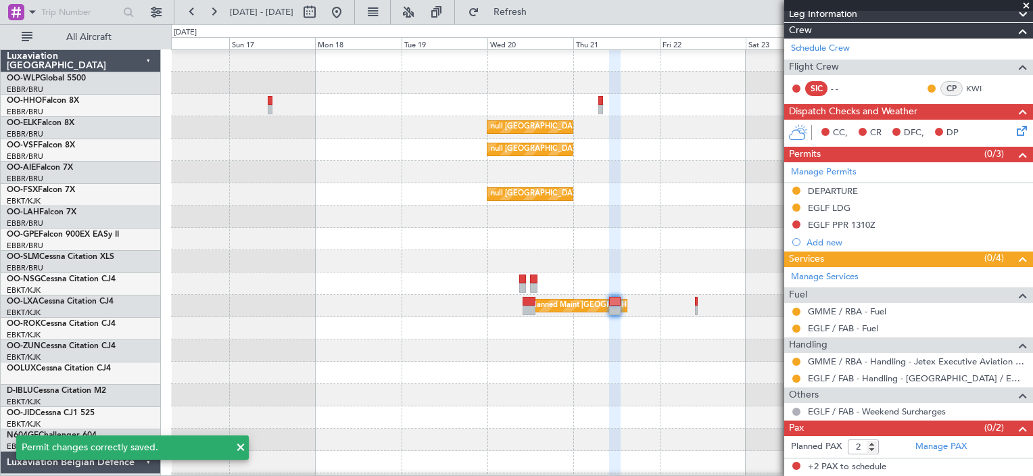
scroll to position [190, 0]
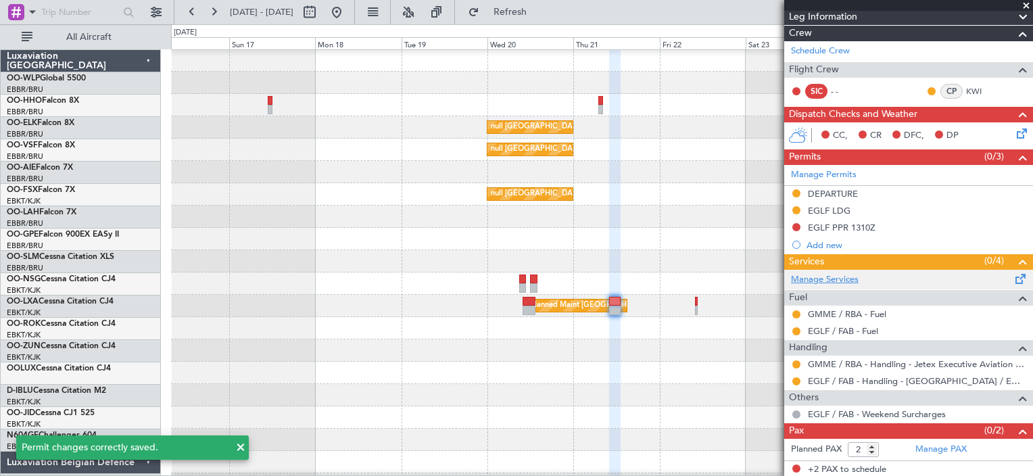
click at [838, 274] on link "Manage Services" at bounding box center [825, 280] width 68 height 14
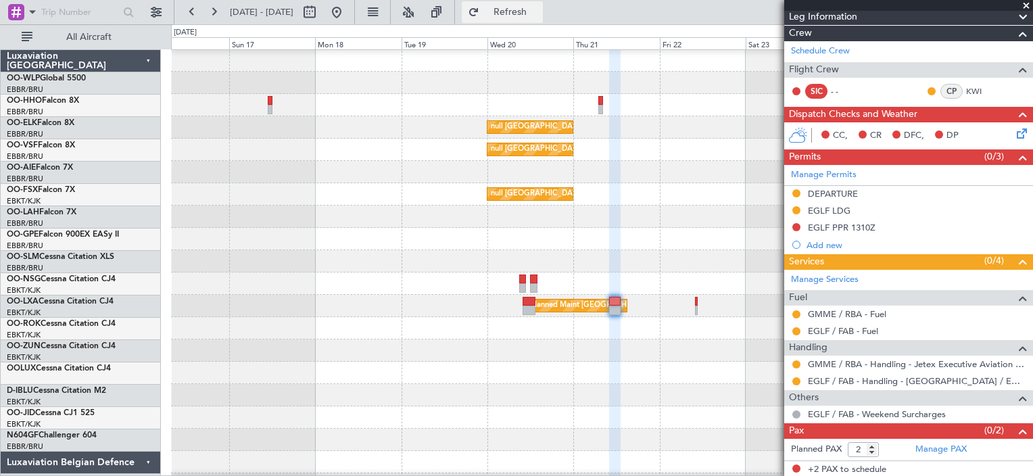
click at [533, 5] on button "Refresh" at bounding box center [502, 12] width 81 height 22
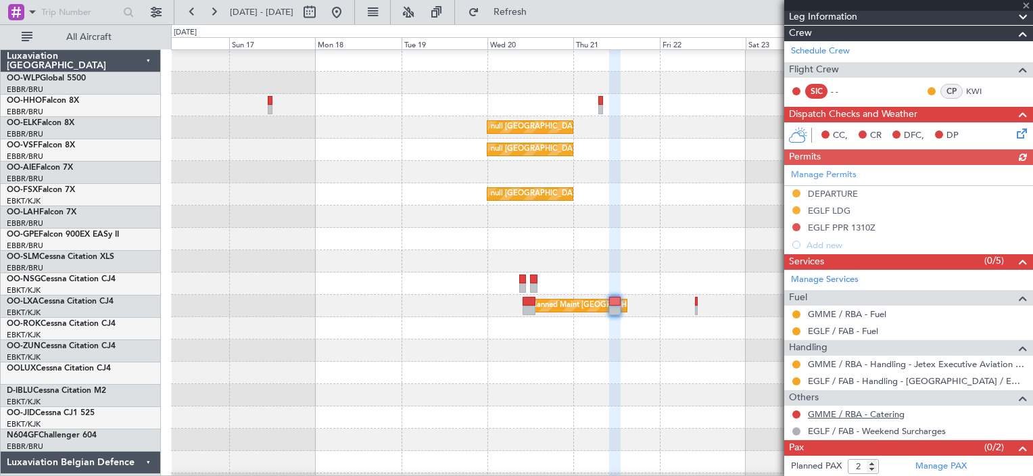
click at [893, 416] on link "GMME / RBA - Catering" at bounding box center [856, 413] width 97 height 11
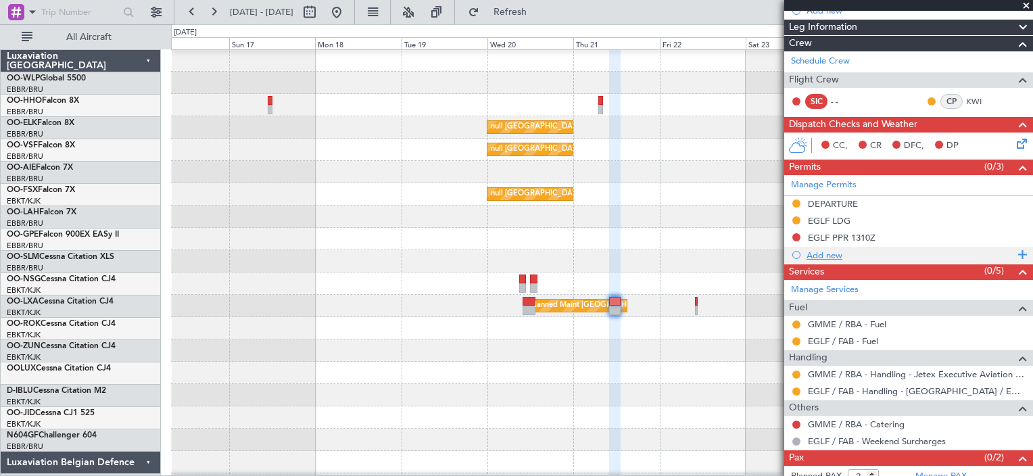
scroll to position [179, 0]
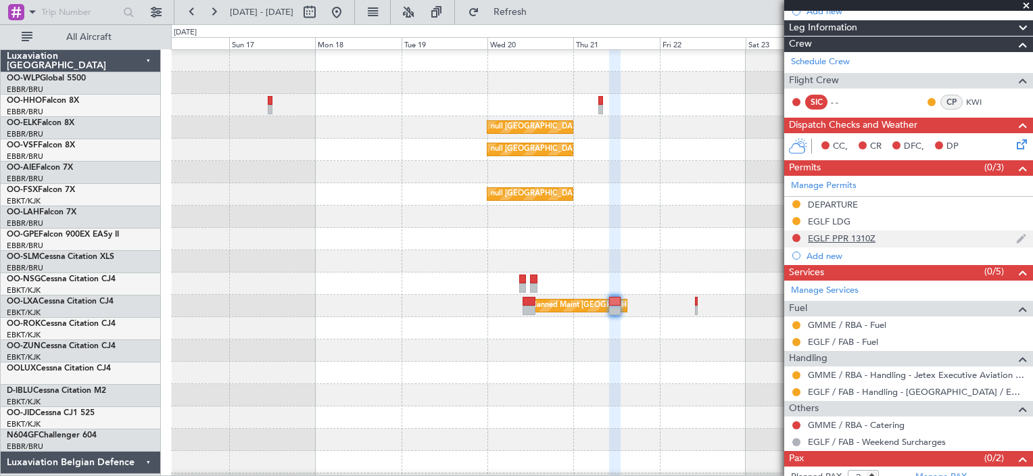
click at [796, 241] on div at bounding box center [796, 238] width 11 height 11
click at [796, 236] on button at bounding box center [796, 238] width 8 height 8
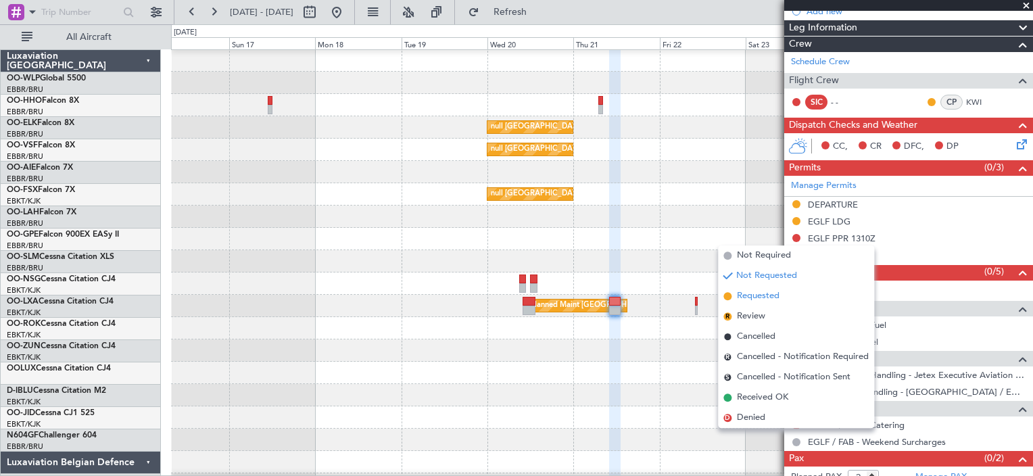
click at [777, 297] on span "Requested" at bounding box center [758, 296] width 43 height 14
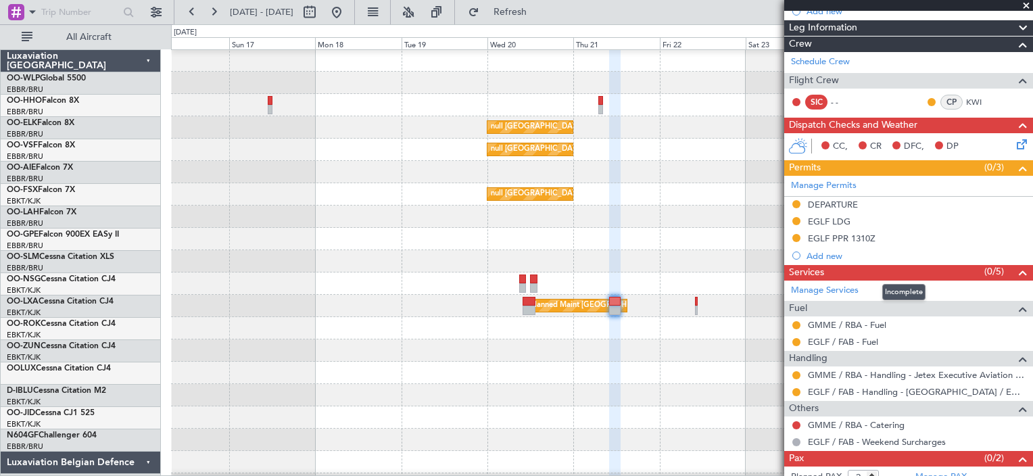
scroll to position [63, 0]
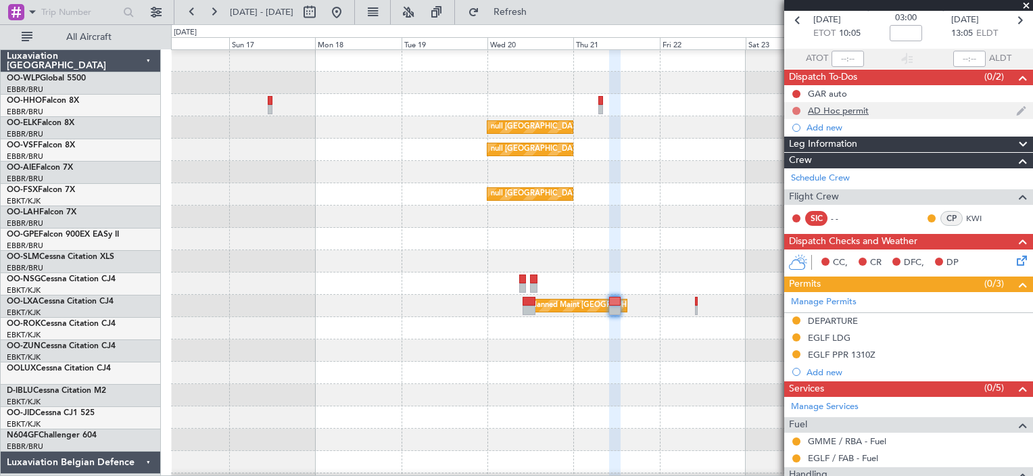
click at [794, 108] on button at bounding box center [796, 111] width 8 height 8
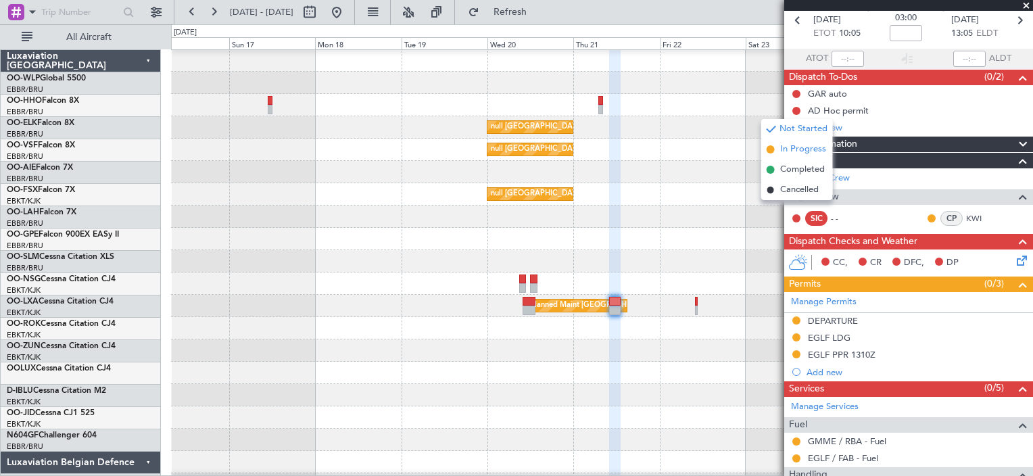
click at [790, 149] on span "In Progress" at bounding box center [803, 150] width 46 height 14
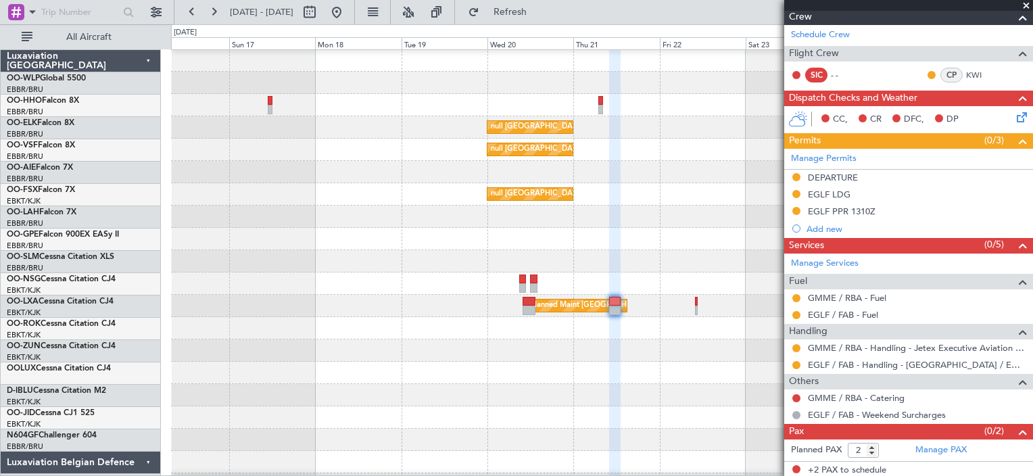
scroll to position [207, 0]
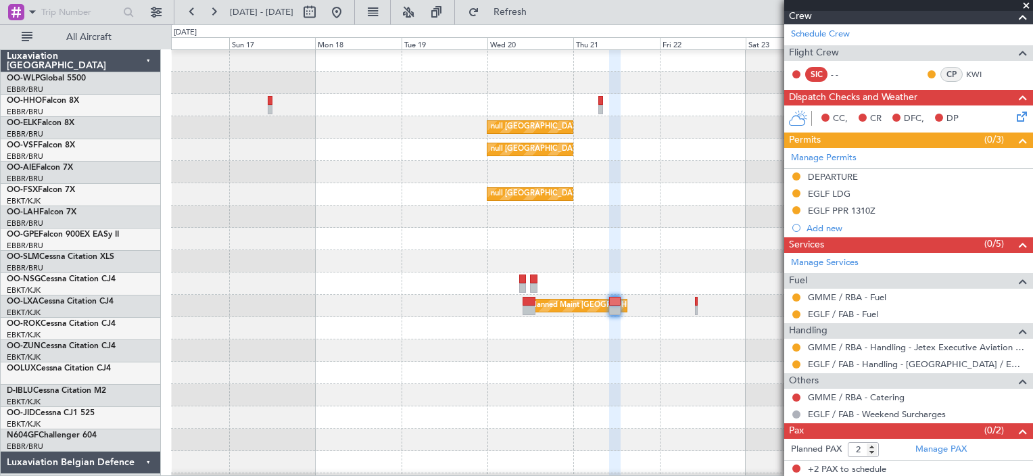
click at [801, 398] on div at bounding box center [796, 397] width 11 height 11
click at [796, 398] on button at bounding box center [796, 398] width 8 height 8
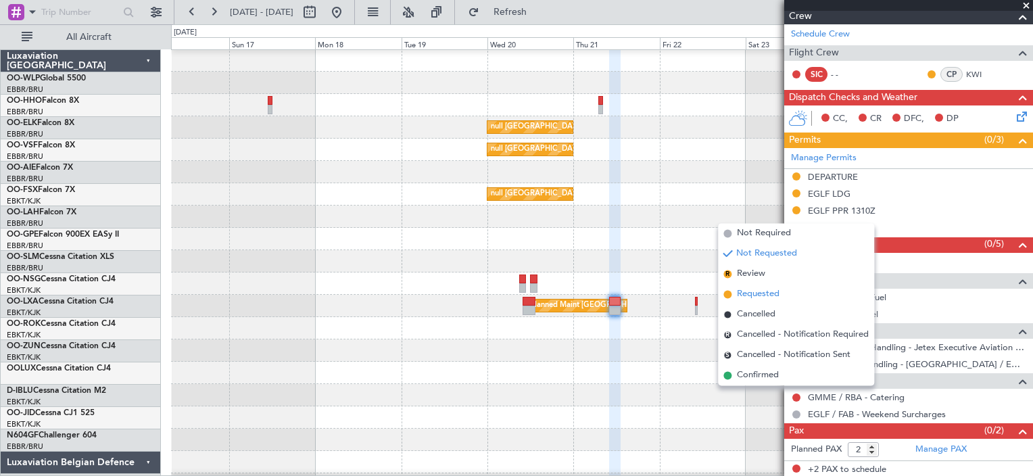
click at [760, 302] on li "Requested" at bounding box center [796, 294] width 156 height 20
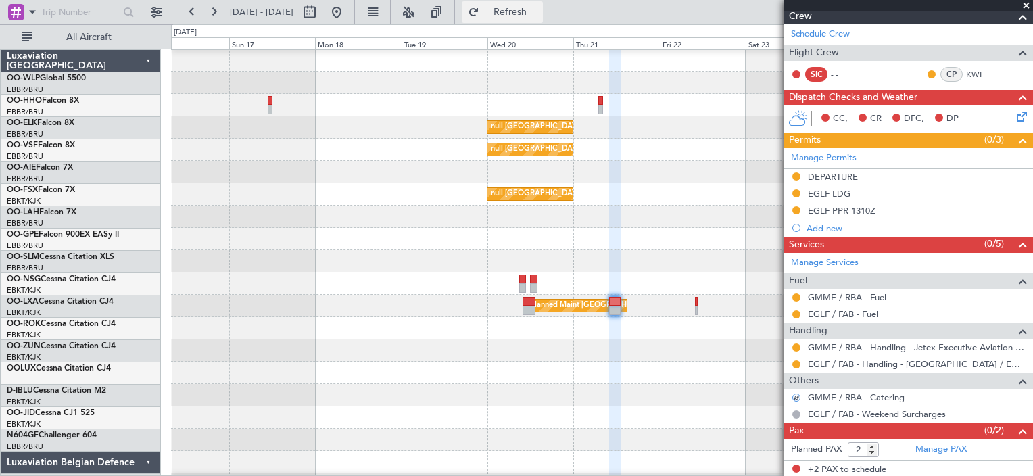
click at [539, 14] on span "Refresh" at bounding box center [510, 11] width 57 height 9
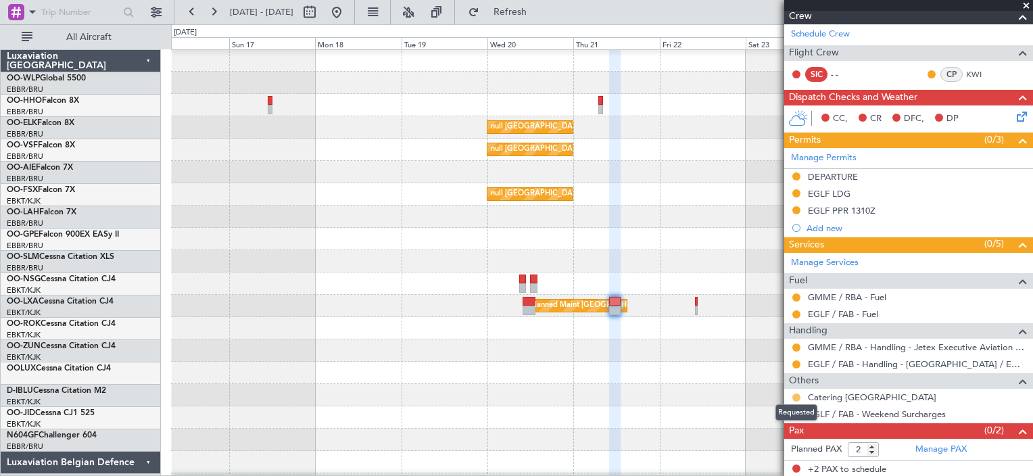
click at [797, 398] on button at bounding box center [796, 398] width 8 height 8
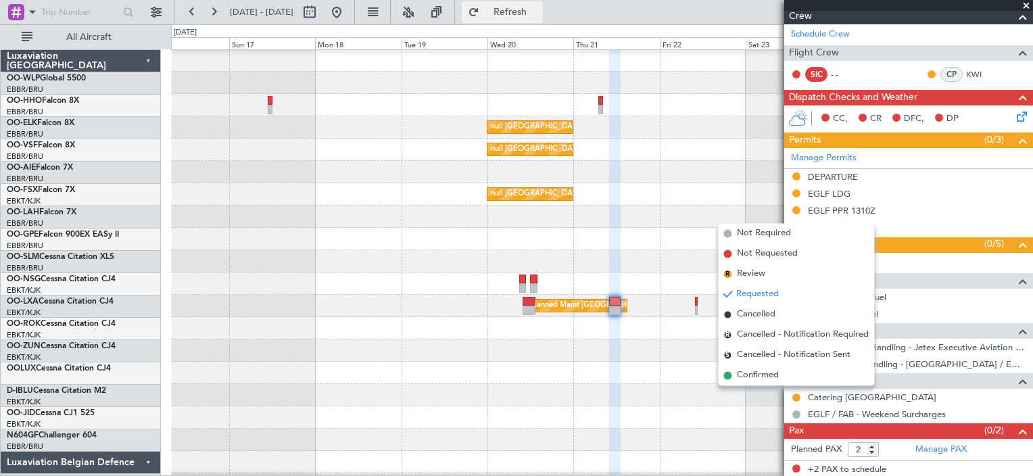
click at [543, 21] on button "Refresh" at bounding box center [502, 12] width 81 height 22
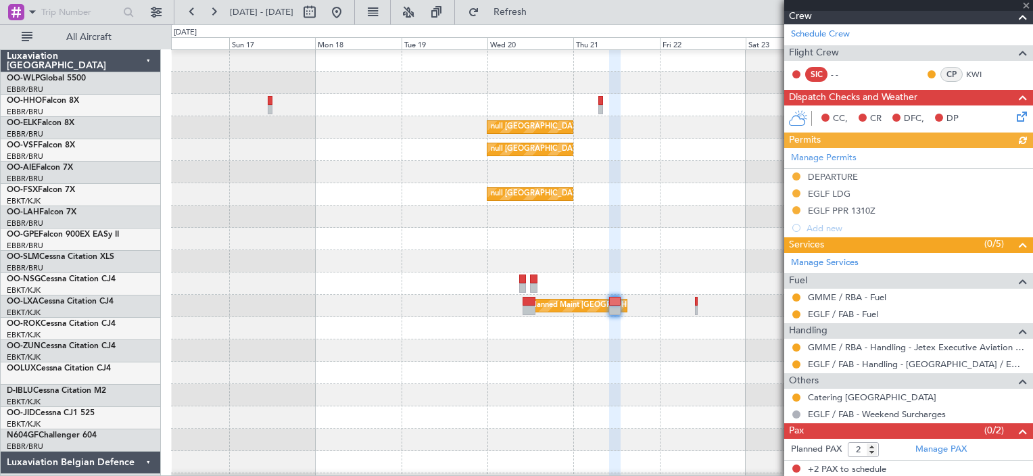
click at [940, 396] on div "Catering [GEOGRAPHIC_DATA]" at bounding box center [908, 397] width 249 height 17
drag, startPoint x: 940, startPoint y: 396, endPoint x: 866, endPoint y: 399, distance: 73.8
click at [866, 399] on link "Catering [GEOGRAPHIC_DATA]" at bounding box center [872, 396] width 128 height 11
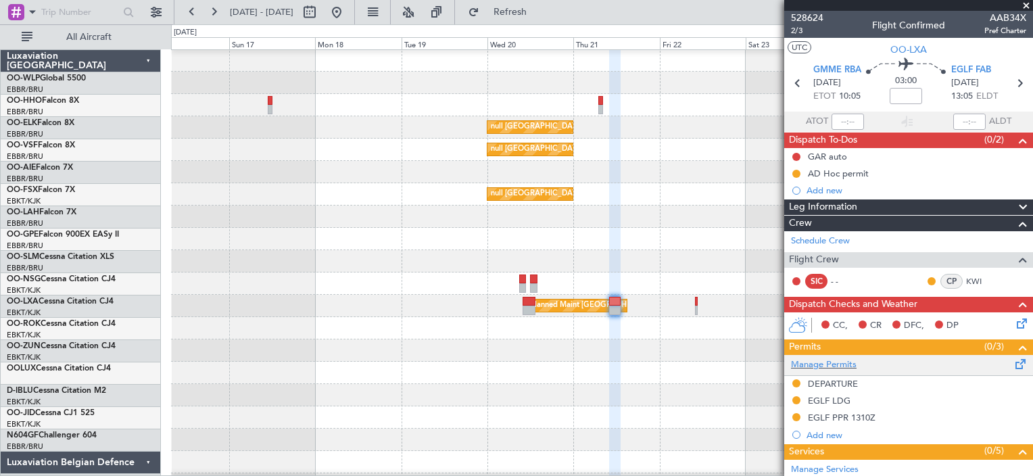
scroll to position [133, 0]
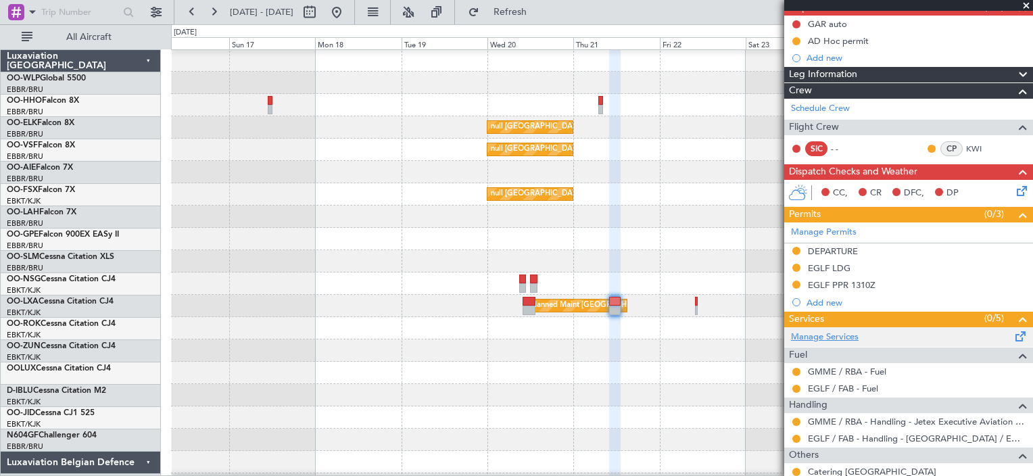
click at [844, 336] on link "Manage Services" at bounding box center [825, 338] width 68 height 14
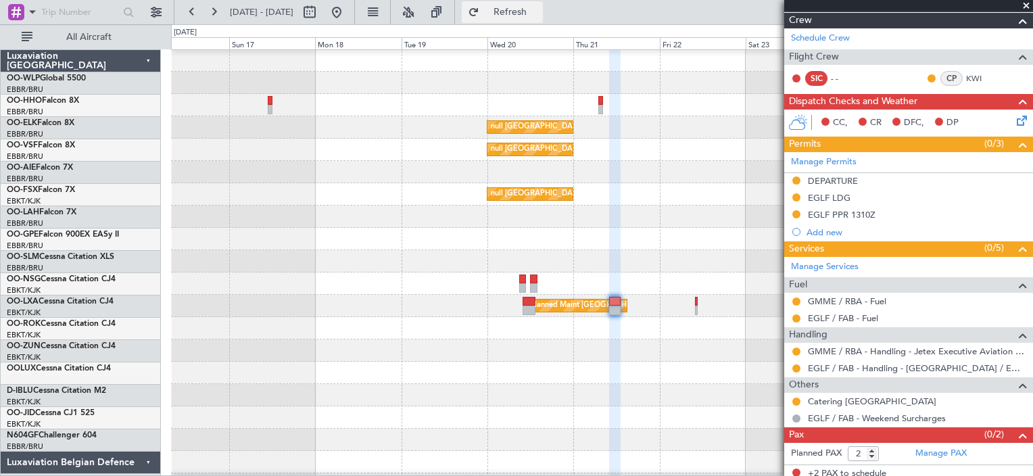
click at [543, 5] on button "Refresh" at bounding box center [502, 12] width 81 height 22
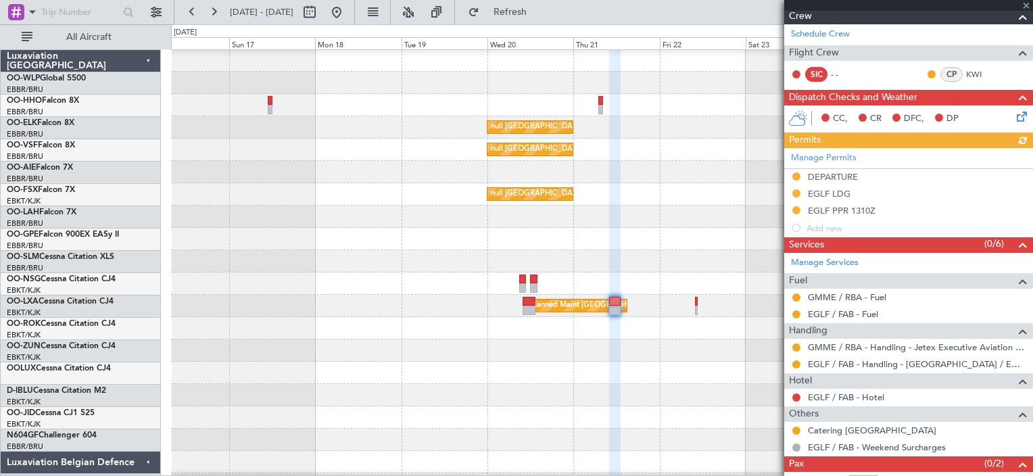
scroll to position [240, 0]
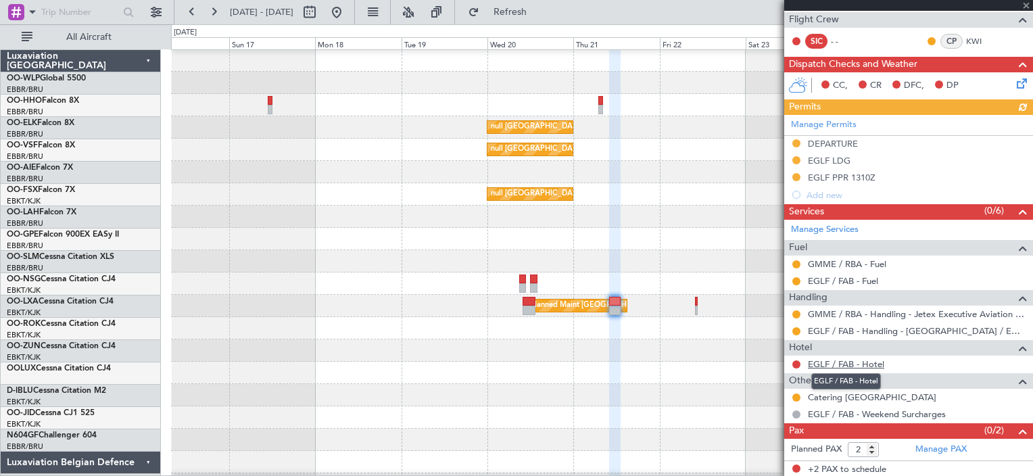
click at [864, 364] on link "EGLF / FAB - Hotel" at bounding box center [846, 363] width 76 height 11
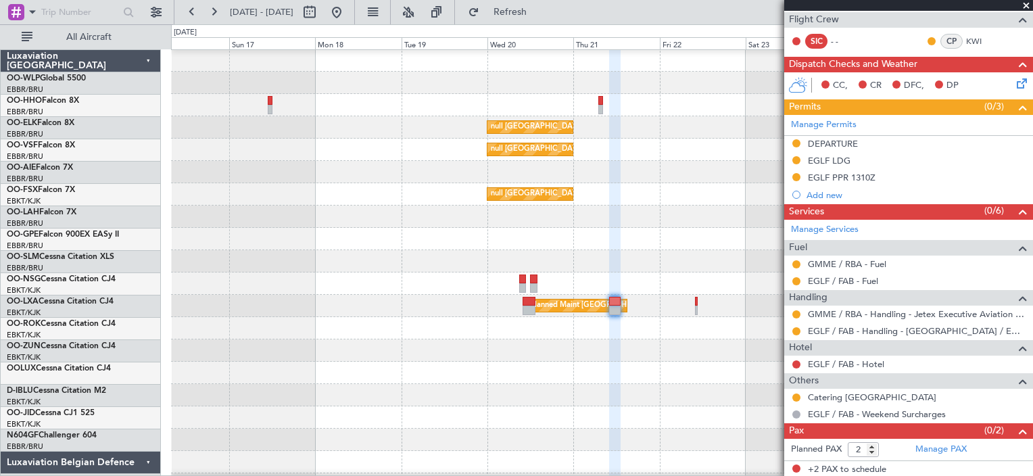
click at [693, 306] on div "Planned Maint [GEOGRAPHIC_DATA] ([GEOGRAPHIC_DATA] National) Planned Maint [GEO…" at bounding box center [601, 306] width 861 height 22
click at [533, 17] on button "Refresh" at bounding box center [502, 12] width 81 height 22
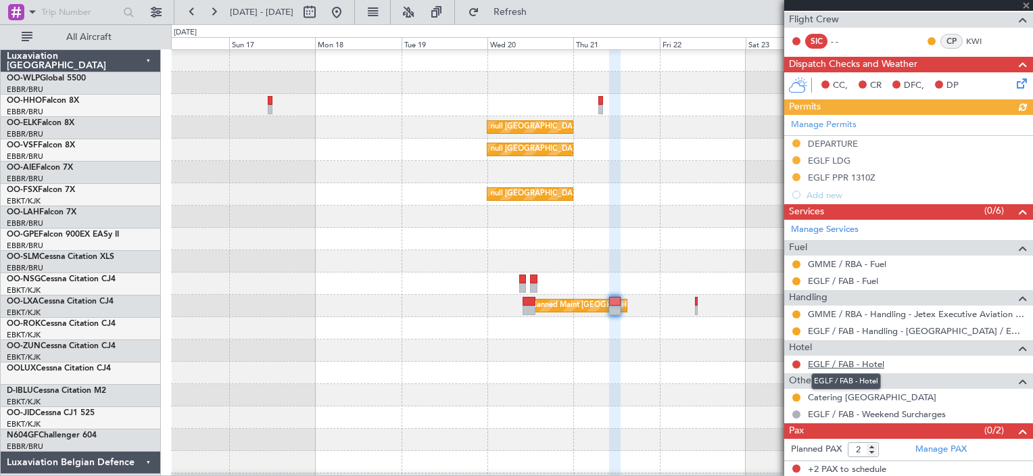
click at [861, 364] on link "EGLF / FAB - Hotel" at bounding box center [846, 363] width 76 height 11
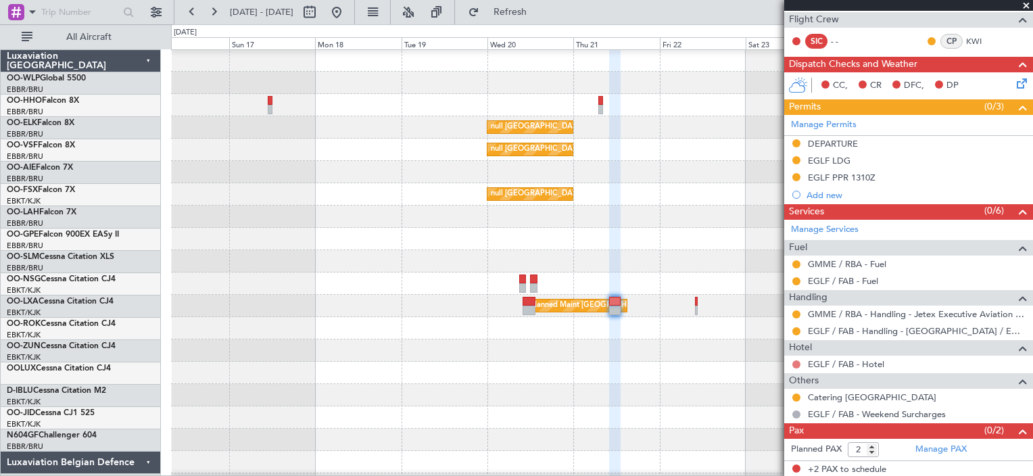
click at [796, 362] on button at bounding box center [796, 364] width 8 height 8
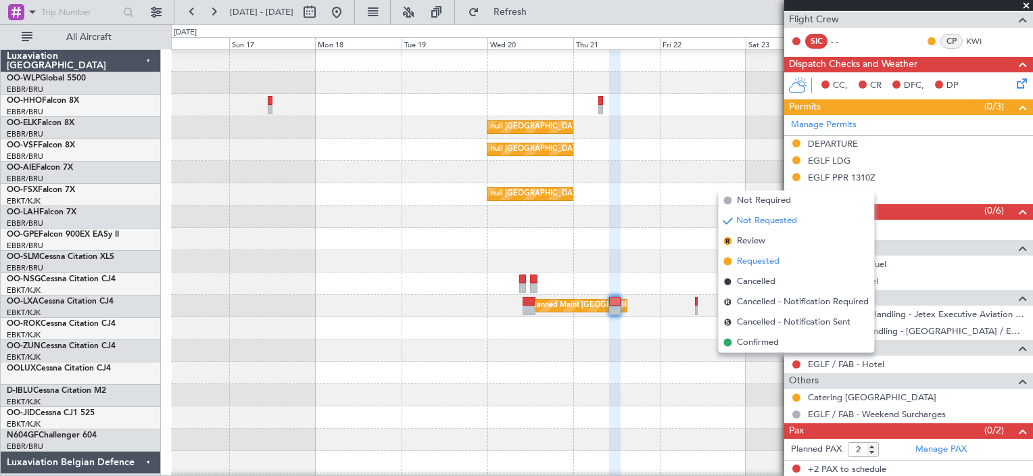
click at [748, 258] on span "Requested" at bounding box center [758, 262] width 43 height 14
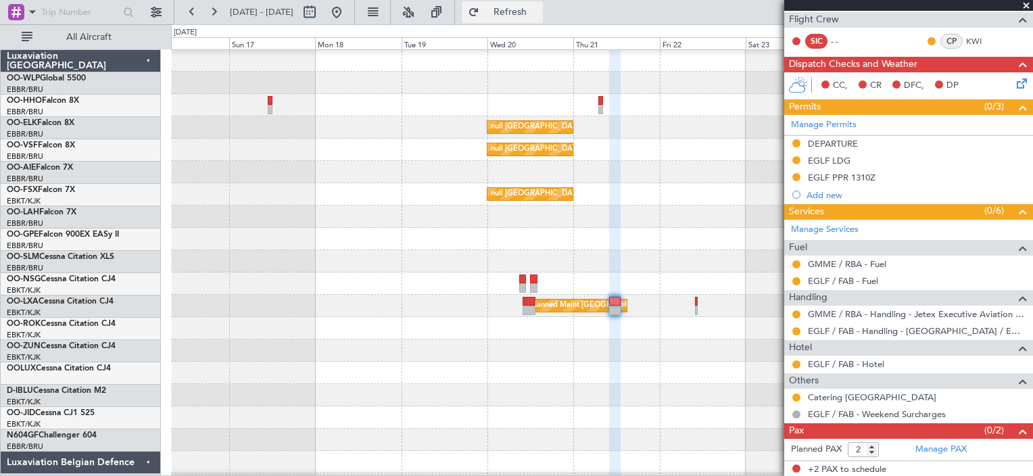
click at [539, 7] on span "Refresh" at bounding box center [510, 11] width 57 height 9
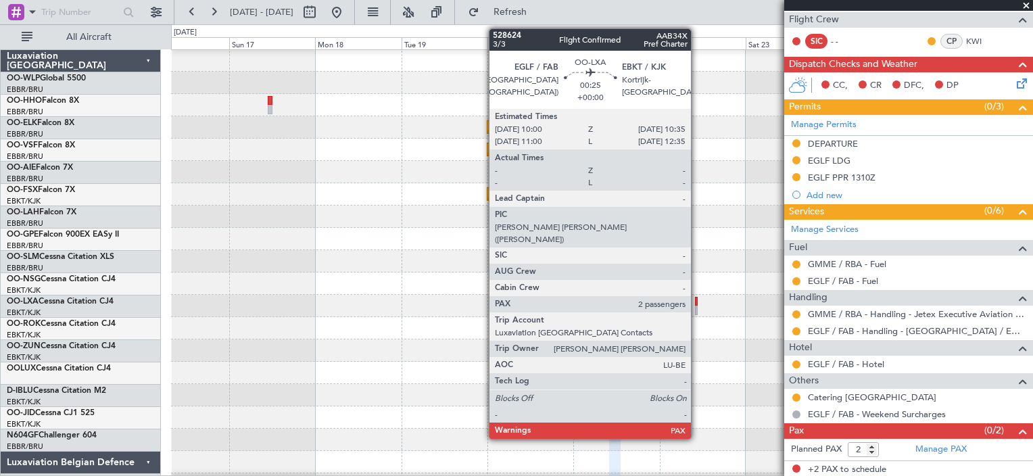
click at [697, 302] on div at bounding box center [696, 301] width 3 height 9
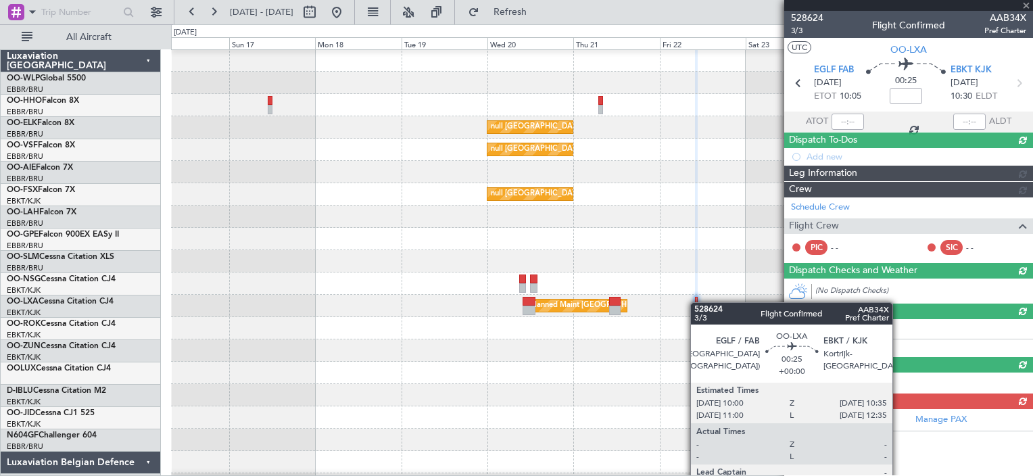
scroll to position [0, 0]
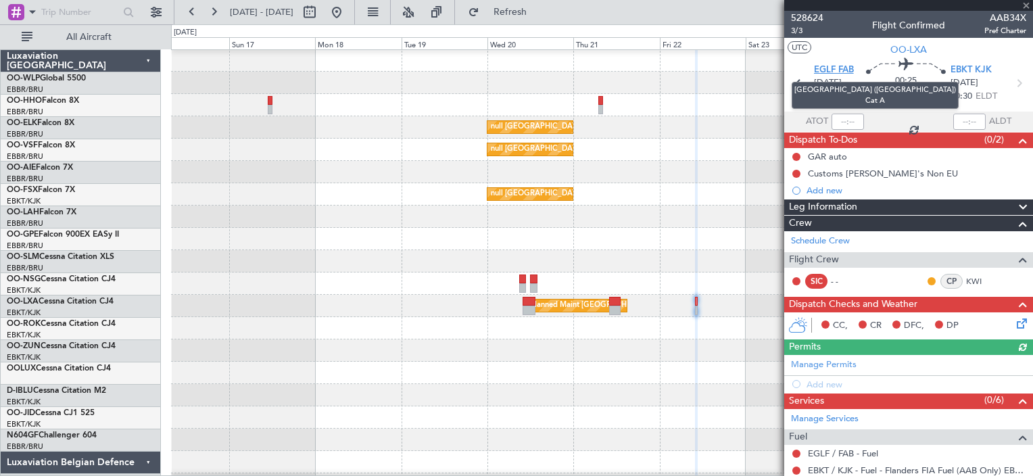
click at [833, 69] on span "EGLF FAB" at bounding box center [834, 71] width 40 height 14
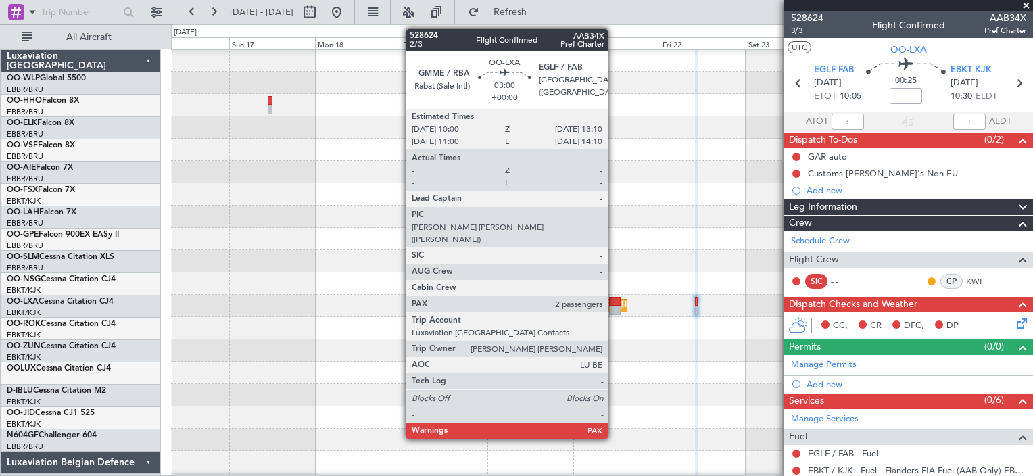
click at [614, 303] on div at bounding box center [614, 301] width 11 height 9
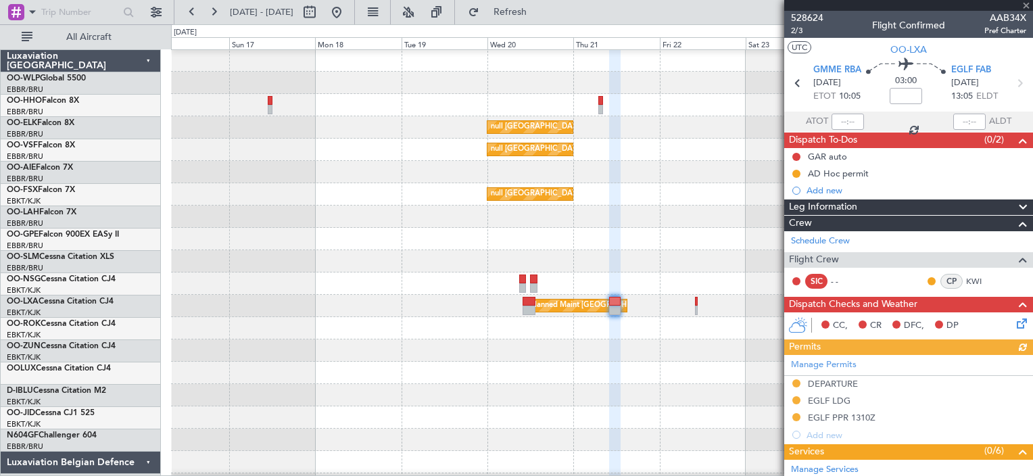
click at [1014, 327] on icon at bounding box center [1019, 321] width 11 height 11
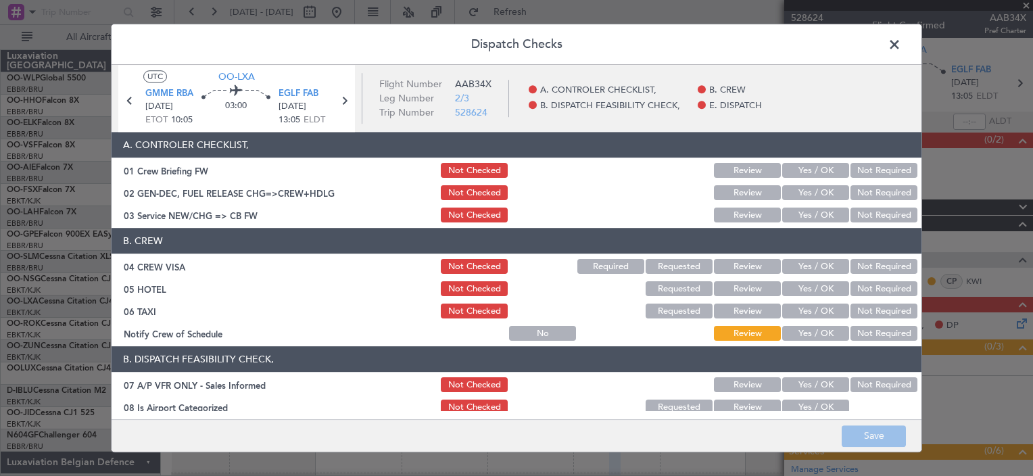
click at [794, 178] on div "Yes / OK" at bounding box center [814, 171] width 68 height 19
click at [799, 170] on button "Yes / OK" at bounding box center [815, 171] width 67 height 15
click at [799, 216] on button "Yes / OK" at bounding box center [815, 215] width 67 height 15
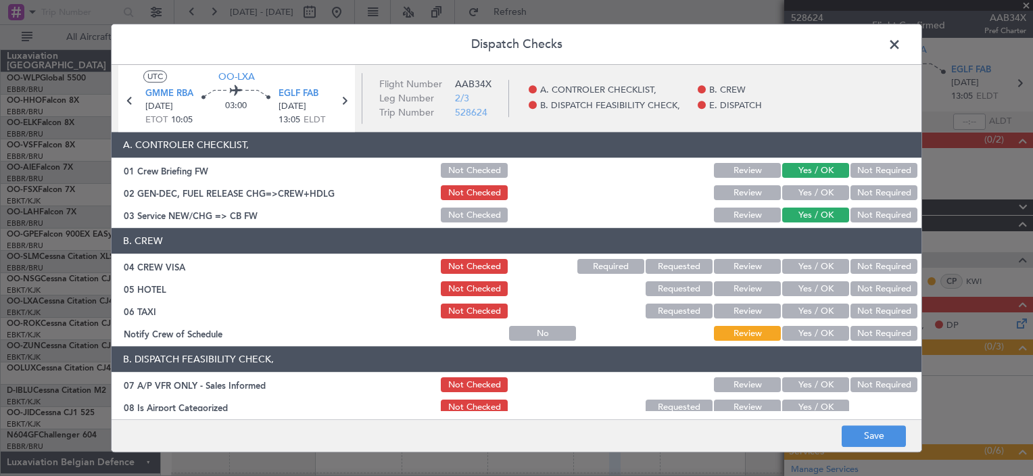
click at [800, 270] on button "Yes / OK" at bounding box center [815, 267] width 67 height 15
drag, startPoint x: 788, startPoint y: 325, endPoint x: 789, endPoint y: 338, distance: 13.6
click at [789, 338] on div "Yes / OK" at bounding box center [814, 334] width 68 height 19
click at [789, 338] on button "Yes / OK" at bounding box center [815, 334] width 67 height 15
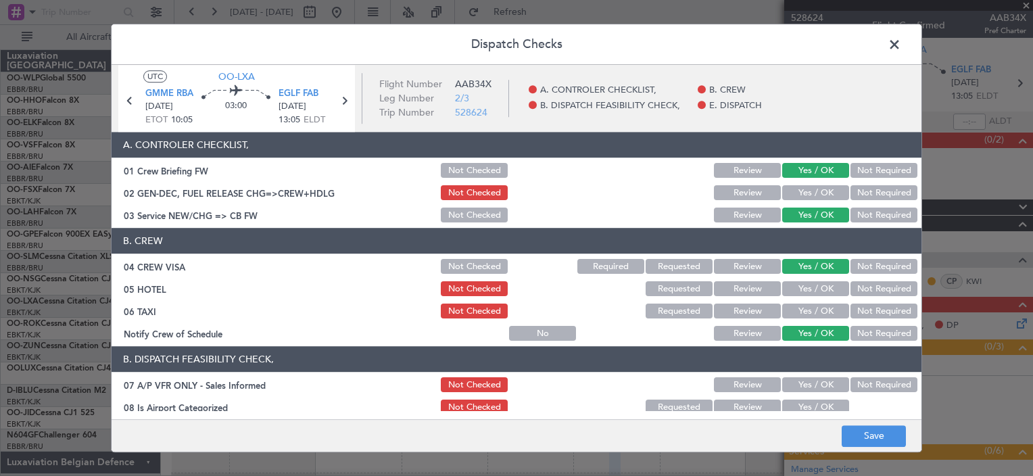
click at [834, 382] on button "Yes / OK" at bounding box center [815, 385] width 67 height 15
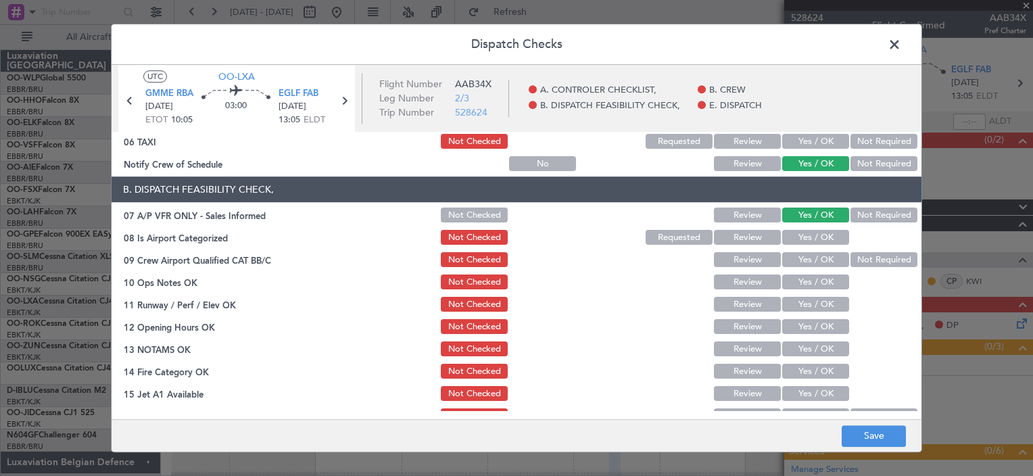
drag, startPoint x: 792, startPoint y: 239, endPoint x: 792, endPoint y: 264, distance: 25.7
click at [792, 264] on section "B. DISPATCH FEASIBILITY CHECK, 07 A/P VFR ONLY - Sales Informed Not Checked Rev…" at bounding box center [517, 323] width 810 height 293
click at [792, 264] on button "Yes / OK" at bounding box center [815, 260] width 67 height 15
click at [794, 275] on button "Yes / OK" at bounding box center [815, 282] width 67 height 15
click at [794, 293] on section "B. DISPATCH FEASIBILITY CHECK, 07 A/P VFR ONLY - Sales Informed Not Checked Rev…" at bounding box center [517, 323] width 810 height 293
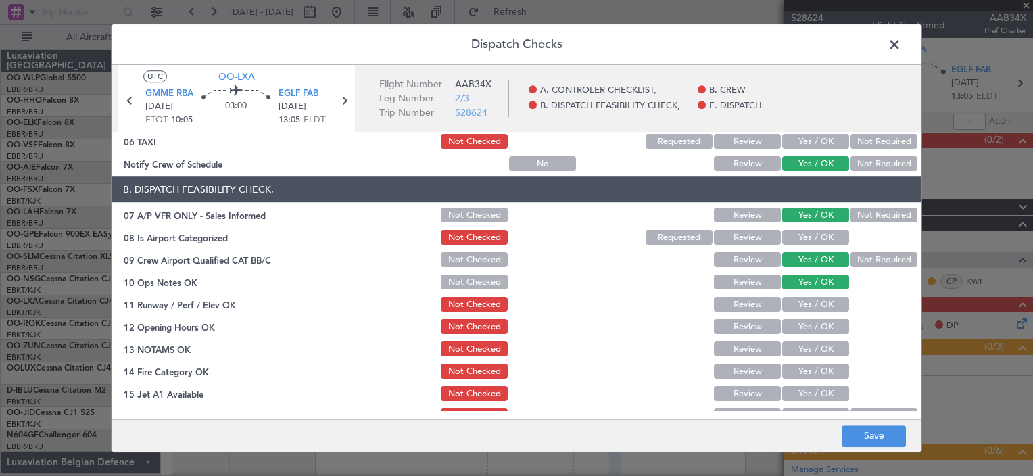
drag, startPoint x: 800, startPoint y: 241, endPoint x: 801, endPoint y: 392, distance: 151.5
click at [801, 392] on section "B. DISPATCH FEASIBILITY CHECK, 07 A/P VFR ONLY - Sales Informed Not Checked Rev…" at bounding box center [517, 323] width 810 height 293
click at [806, 305] on button "Yes / OK" at bounding box center [815, 304] width 67 height 15
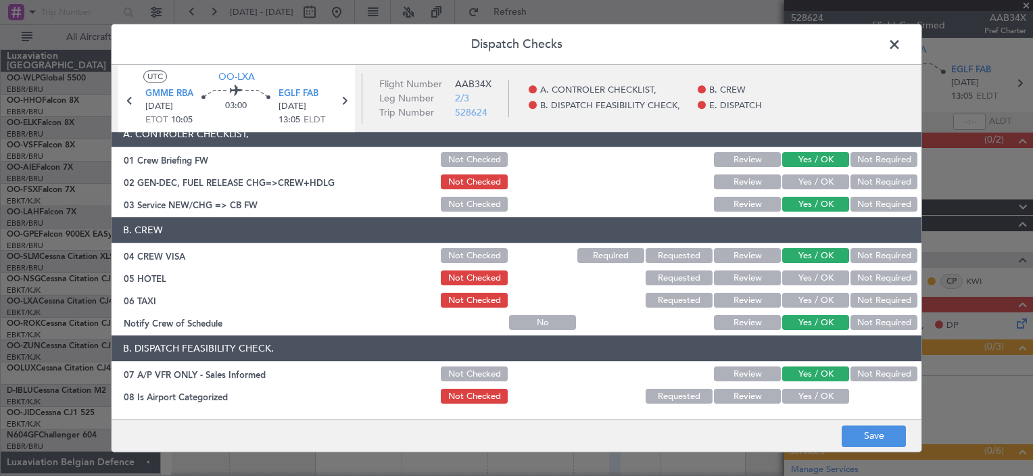
scroll to position [11, 0]
click at [801, 323] on button "Yes / OK" at bounding box center [815, 323] width 67 height 15
click at [757, 326] on button "Review" at bounding box center [747, 323] width 67 height 15
click at [789, 324] on button "Yes / OK" at bounding box center [815, 323] width 67 height 15
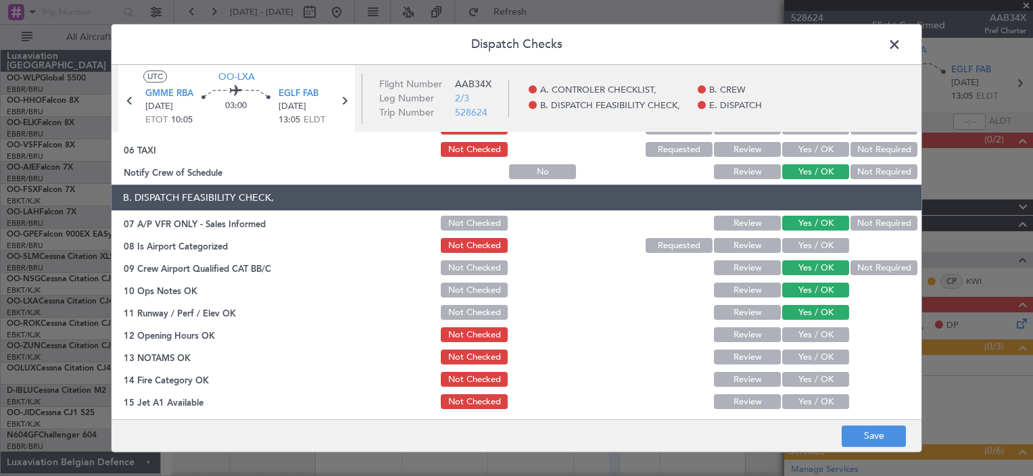
scroll to position [162, 0]
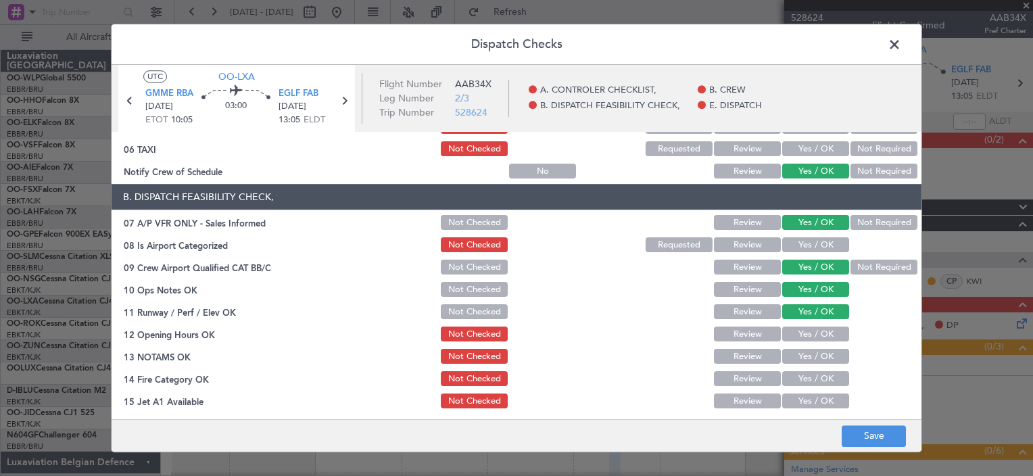
drag, startPoint x: 797, startPoint y: 243, endPoint x: 805, endPoint y: 241, distance: 7.7
click at [805, 241] on button "Yes / OK" at bounding box center [815, 245] width 67 height 15
click at [812, 336] on button "Yes / OK" at bounding box center [815, 334] width 67 height 15
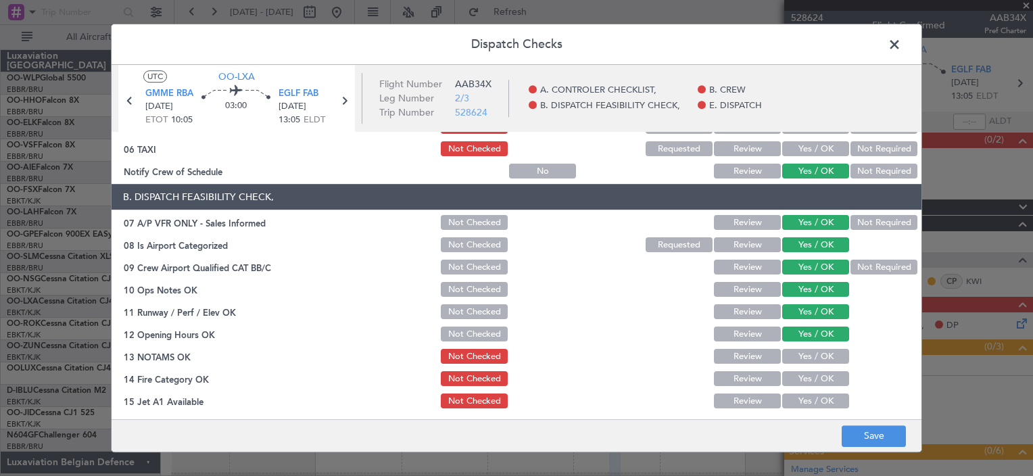
click at [811, 348] on div "Yes / OK" at bounding box center [814, 357] width 68 height 19
click at [809, 350] on button "Yes / OK" at bounding box center [815, 357] width 67 height 15
drag, startPoint x: 809, startPoint y: 367, endPoint x: 810, endPoint y: 378, distance: 10.9
click at [810, 378] on section "B. DISPATCH FEASIBILITY CHECK, 07 A/P VFR ONLY - Sales Informed Not Checked Rev…" at bounding box center [517, 331] width 810 height 293
click at [810, 378] on button "Yes / OK" at bounding box center [815, 379] width 67 height 15
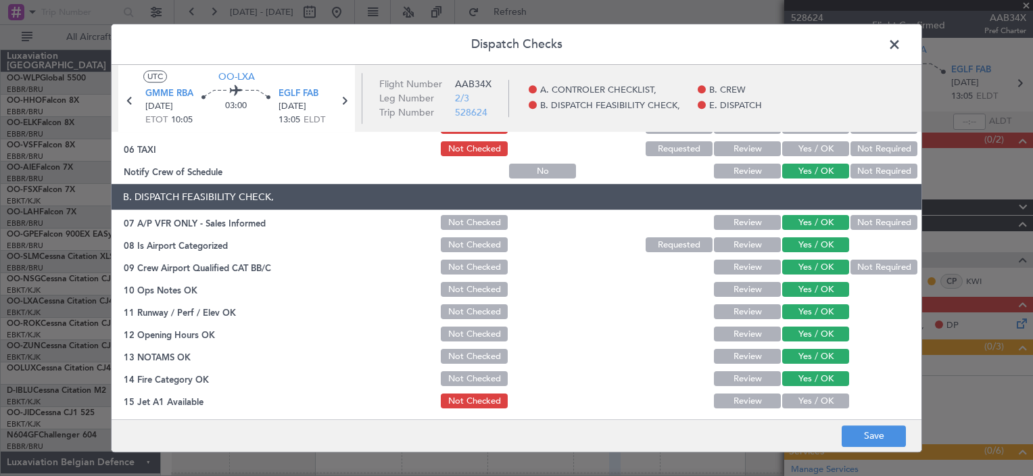
scroll to position [350, 0]
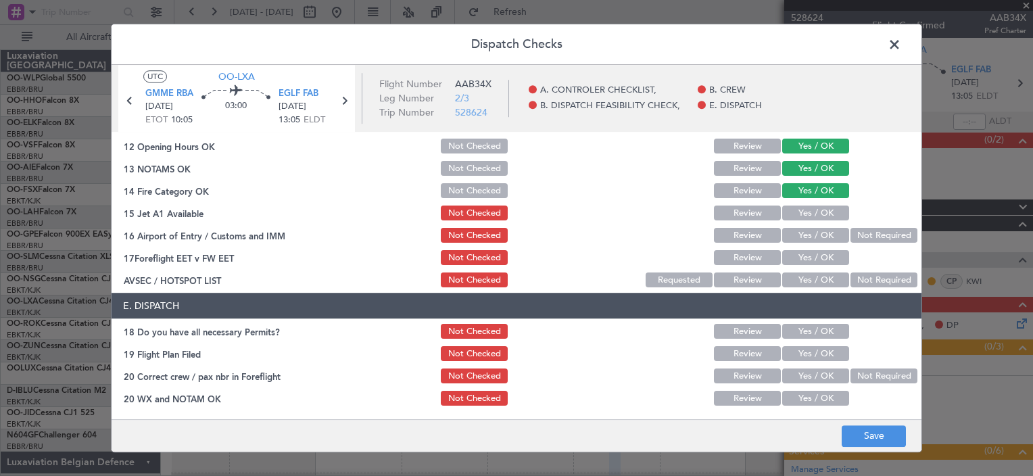
click at [795, 206] on button "Yes / OK" at bounding box center [815, 213] width 67 height 15
click at [796, 239] on button "Yes / OK" at bounding box center [815, 236] width 67 height 15
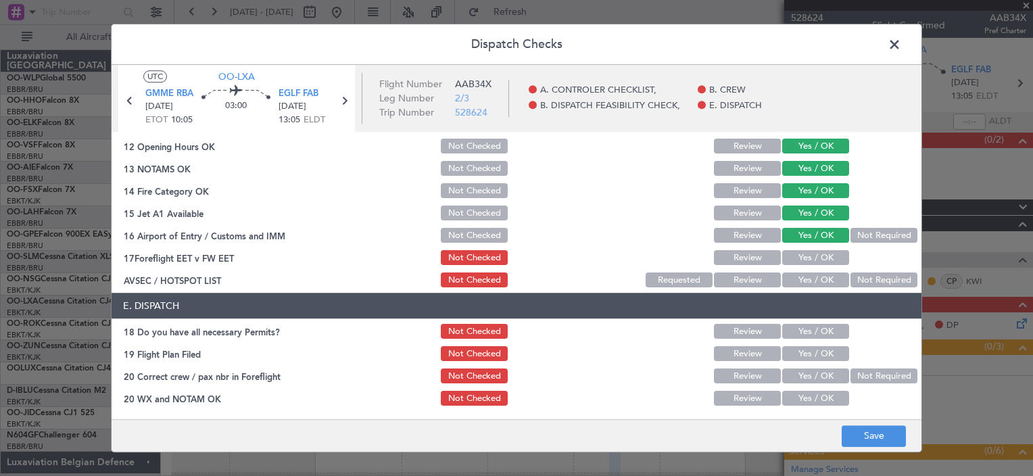
click at [798, 252] on button "Yes / OK" at bounding box center [815, 258] width 67 height 15
click at [798, 283] on button "Yes / OK" at bounding box center [815, 280] width 67 height 15
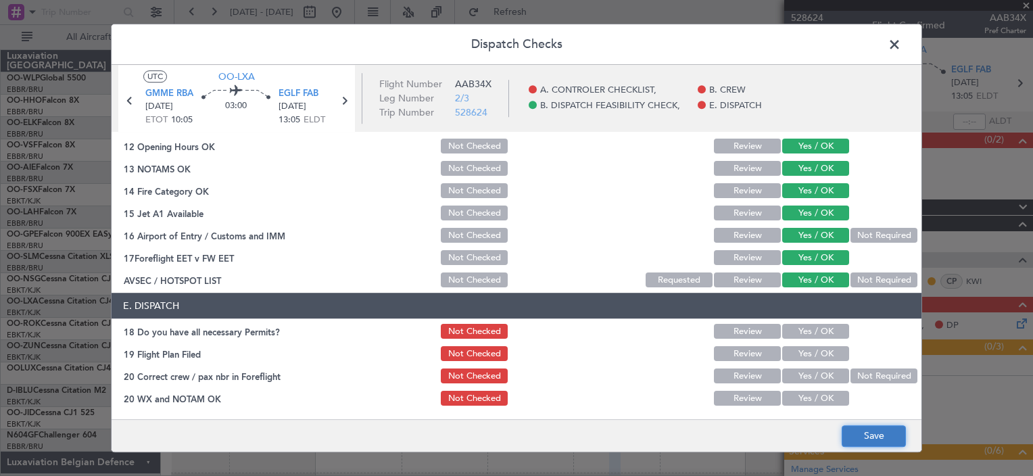
click at [876, 433] on button "Save" at bounding box center [874, 436] width 64 height 22
click at [901, 41] on span at bounding box center [901, 47] width 0 height 27
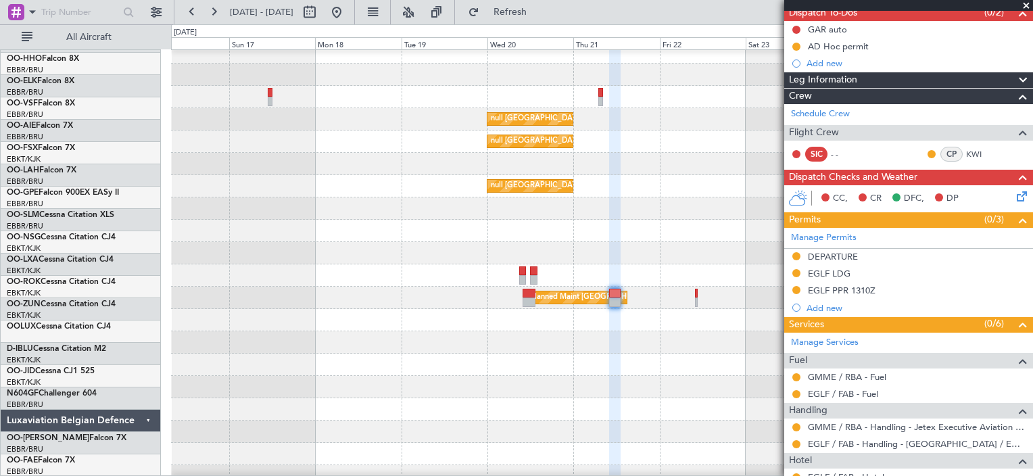
scroll to position [41, 0]
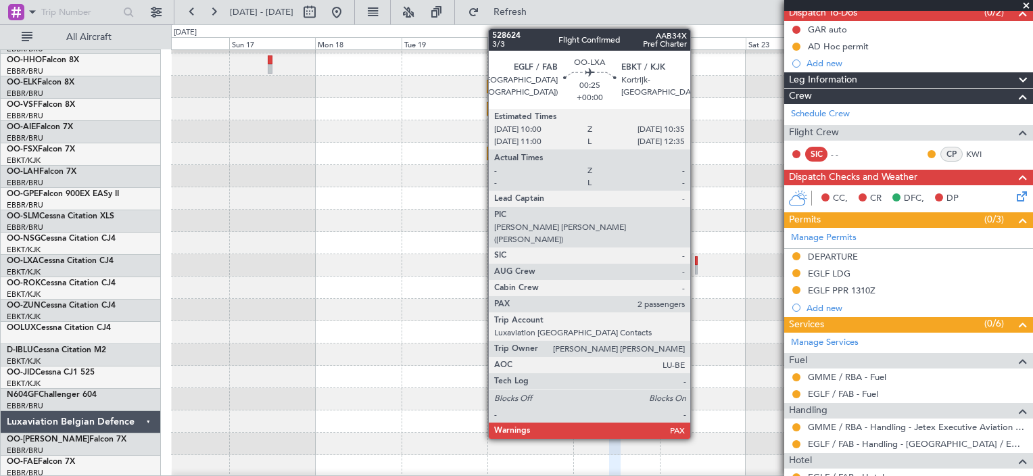
click at [696, 260] on div at bounding box center [696, 260] width 3 height 9
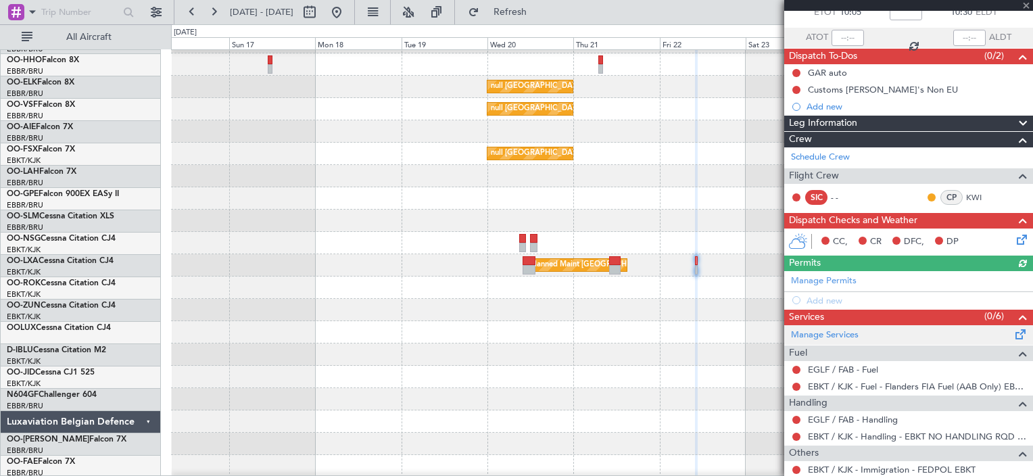
scroll to position [173, 0]
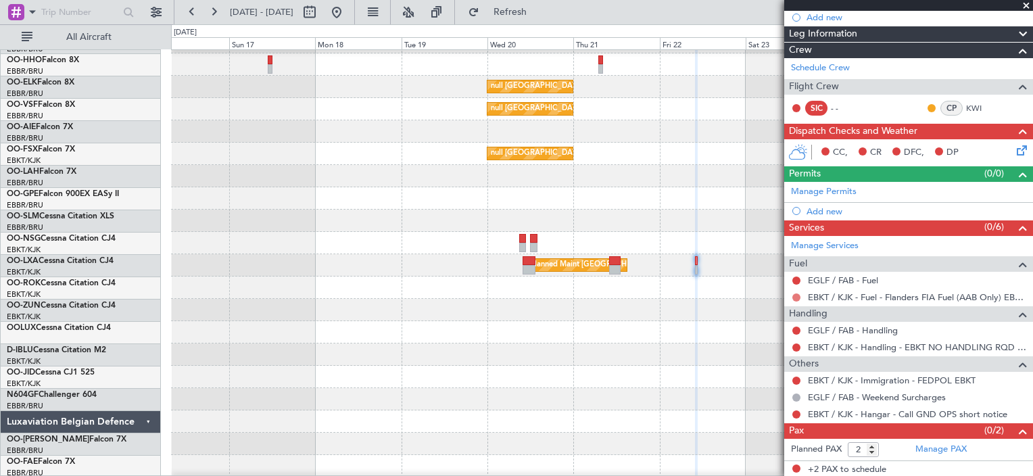
click at [796, 297] on button at bounding box center [796, 297] width 8 height 8
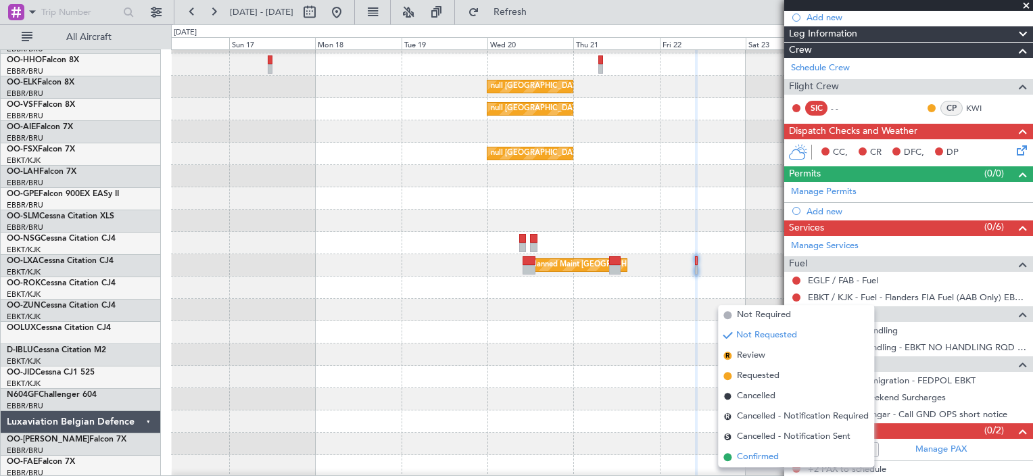
click at [775, 448] on li "Confirmed" at bounding box center [796, 457] width 156 height 20
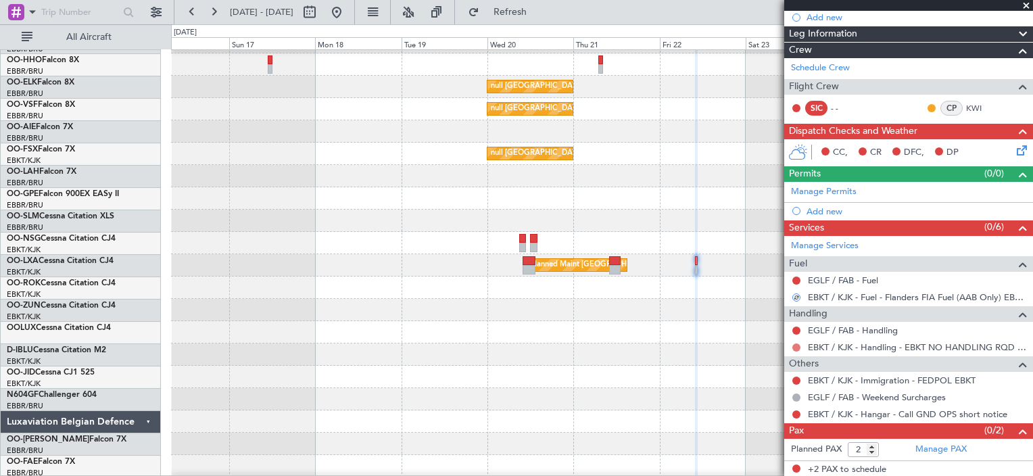
click at [796, 346] on button at bounding box center [796, 347] width 8 height 8
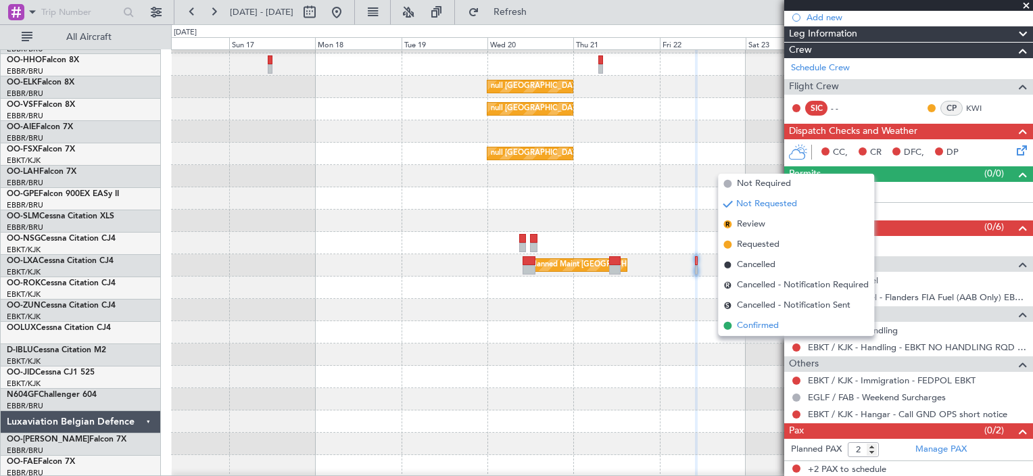
click at [799, 320] on li "Confirmed" at bounding box center [796, 326] width 156 height 20
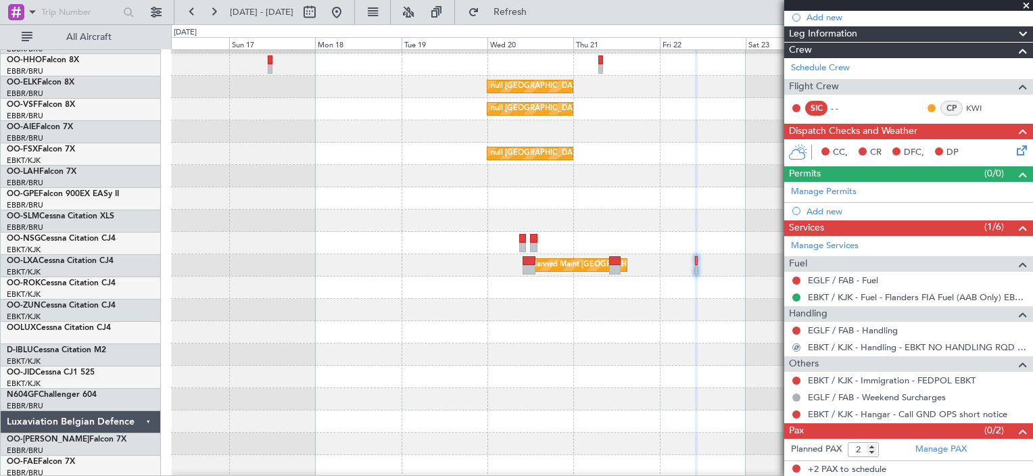
click at [932, 325] on div "EGLF / FAB - Handling" at bounding box center [908, 330] width 249 height 17
click at [931, 330] on div "EGLF / FAB - Handling" at bounding box center [908, 330] width 249 height 17
drag, startPoint x: 931, startPoint y: 330, endPoint x: 893, endPoint y: 328, distance: 37.9
click at [893, 328] on link "EGLF / FAB - Handling" at bounding box center [853, 330] width 90 height 11
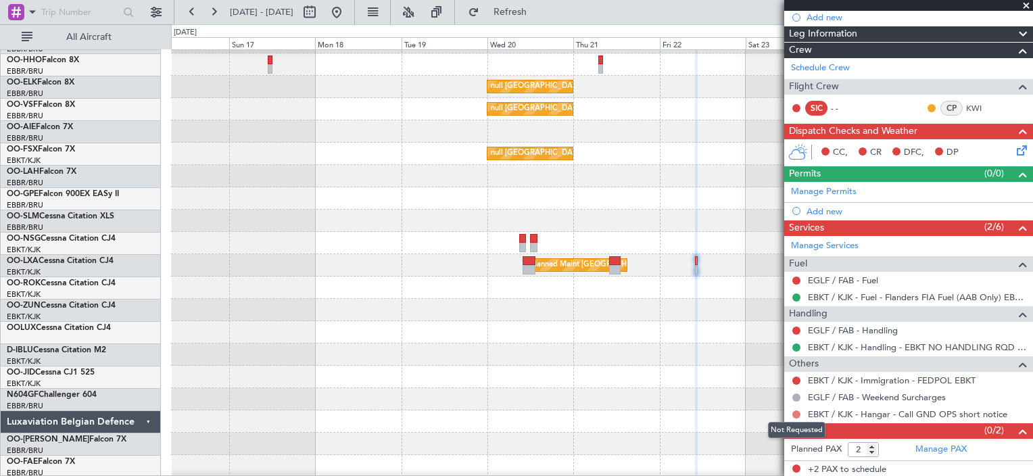
click at [799, 412] on button at bounding box center [796, 414] width 8 height 8
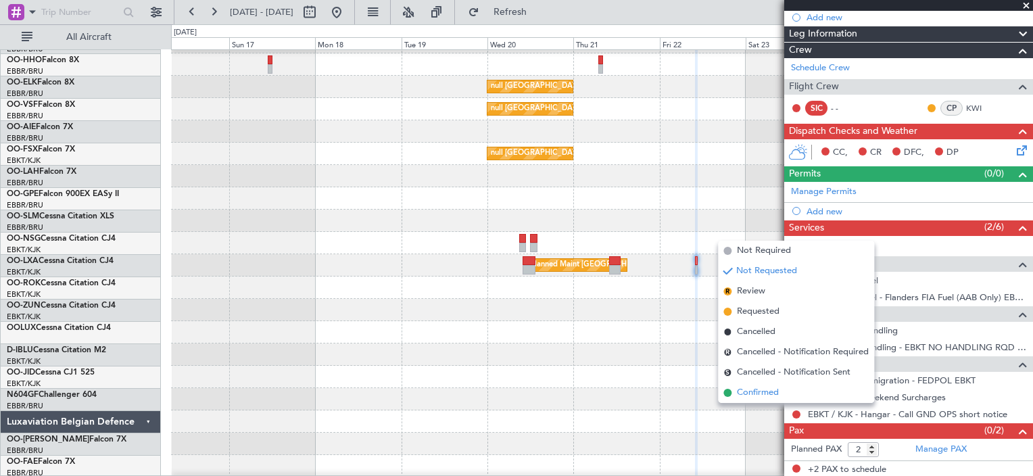
click at [767, 390] on span "Confirmed" at bounding box center [758, 393] width 42 height 14
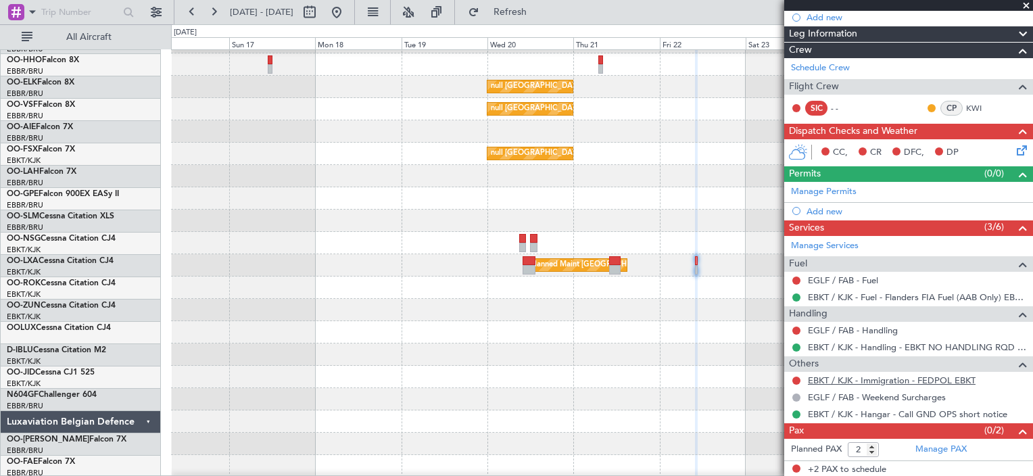
scroll to position [114, 0]
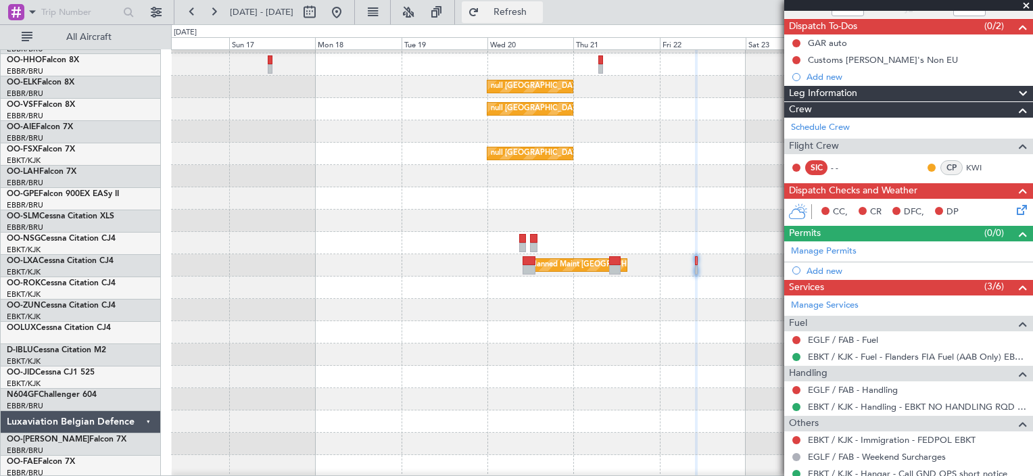
click at [538, 10] on span "Refresh" at bounding box center [510, 11] width 57 height 9
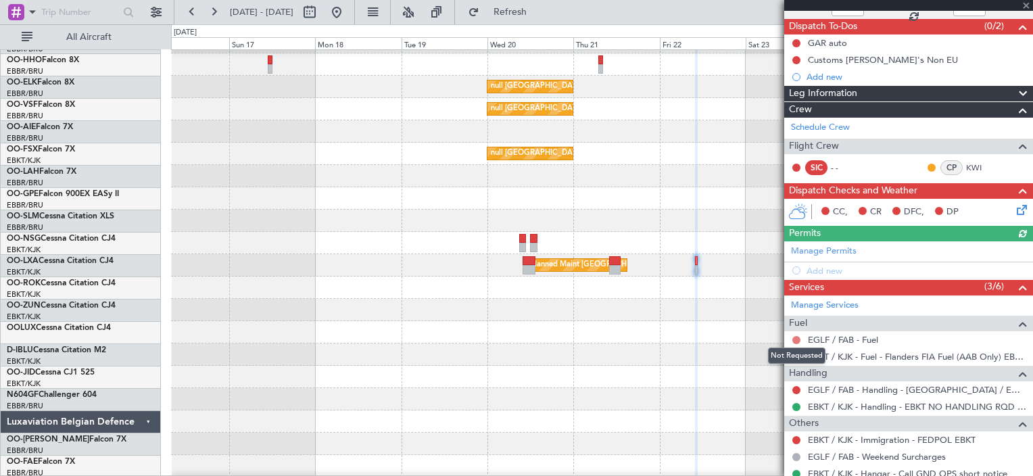
click at [794, 338] on button at bounding box center [796, 340] width 8 height 8
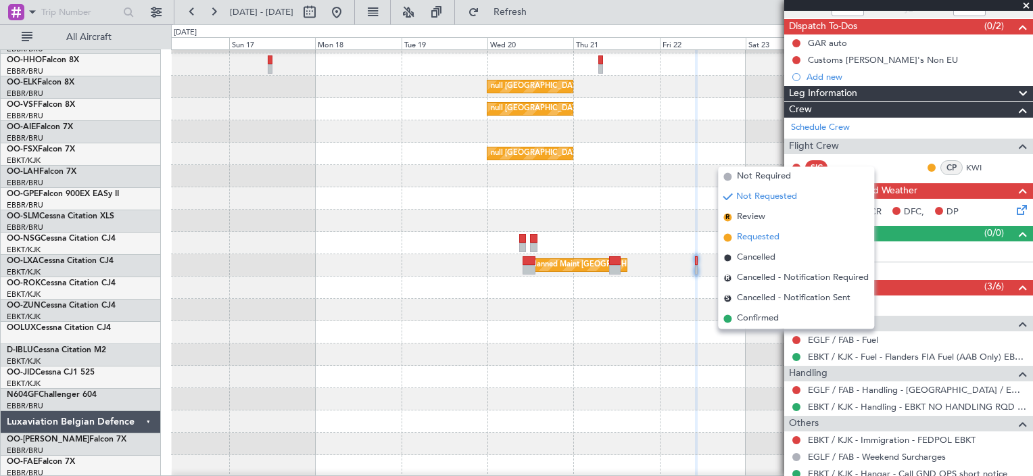
click at [787, 243] on li "Requested" at bounding box center [796, 237] width 156 height 20
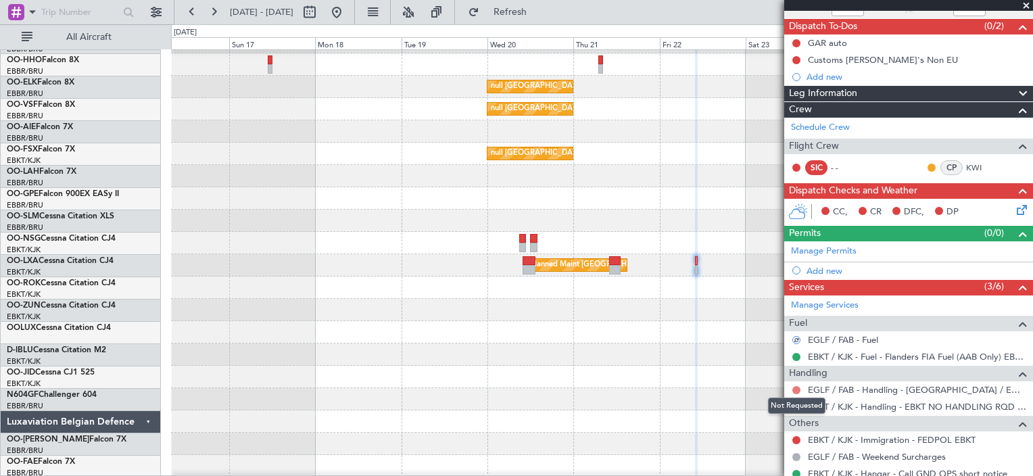
click at [800, 386] on button at bounding box center [796, 390] width 8 height 8
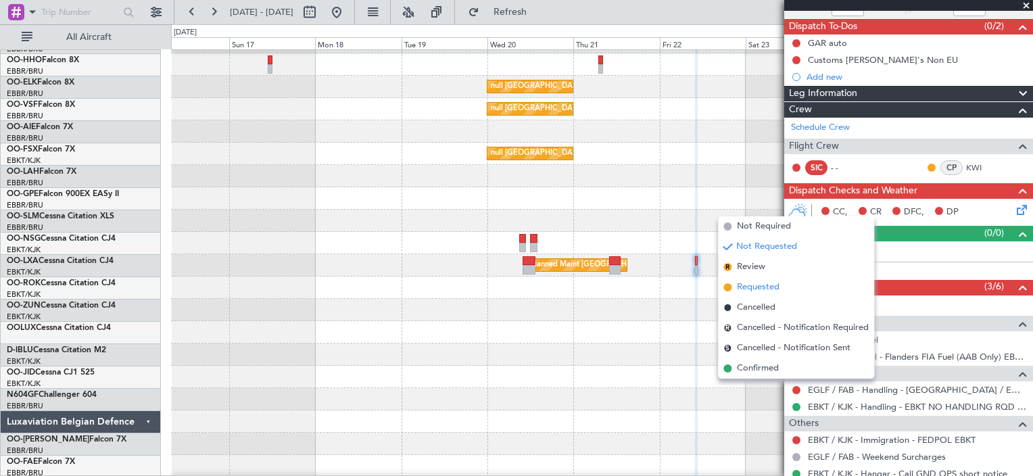
click at [788, 291] on li "Requested" at bounding box center [796, 287] width 156 height 20
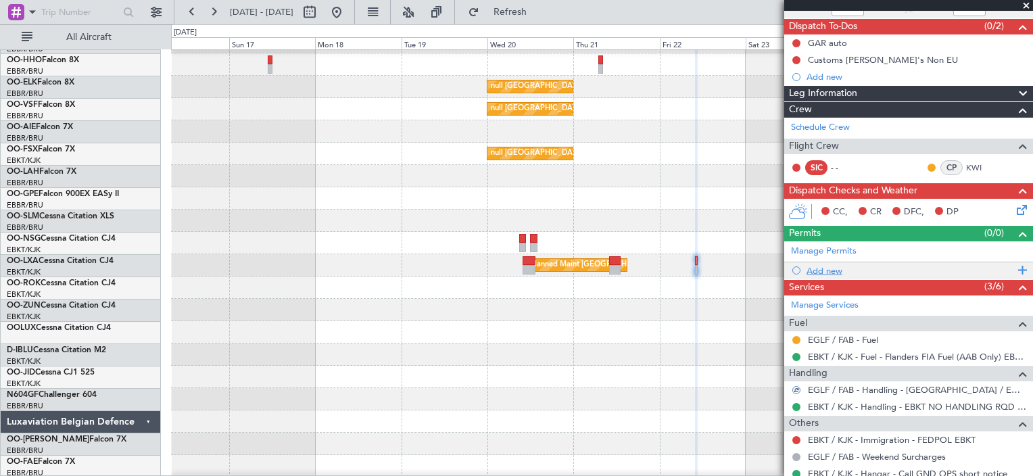
click at [822, 267] on div "Add new" at bounding box center [911, 270] width 208 height 11
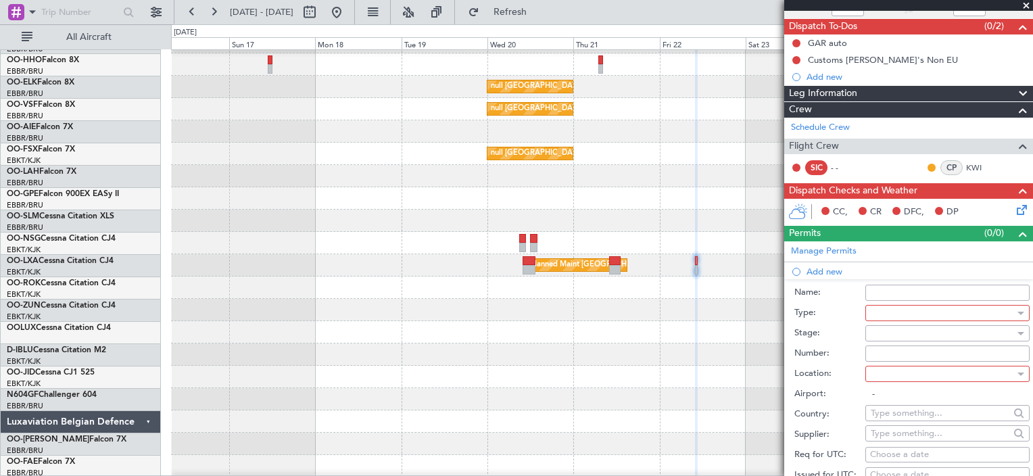
click at [928, 310] on div at bounding box center [943, 313] width 144 height 20
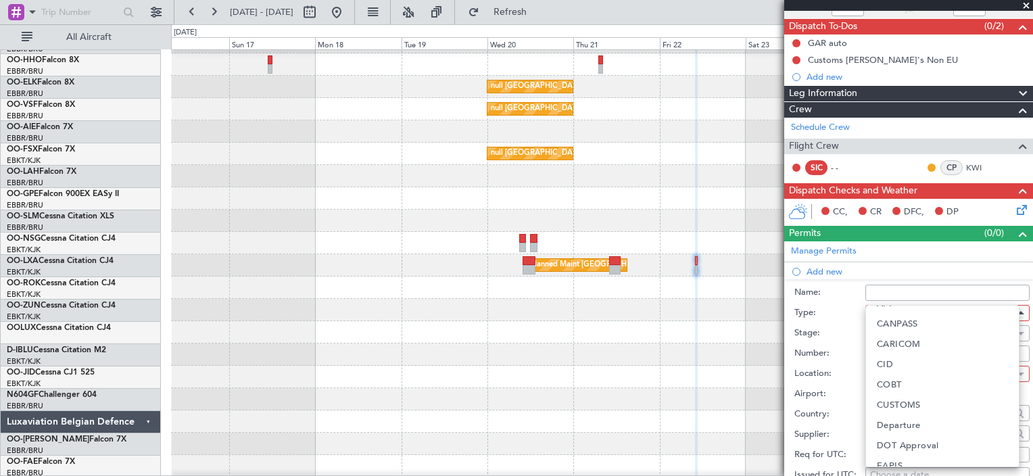
scroll to position [59, 0]
click at [911, 414] on span "Departure" at bounding box center [899, 418] width 44 height 20
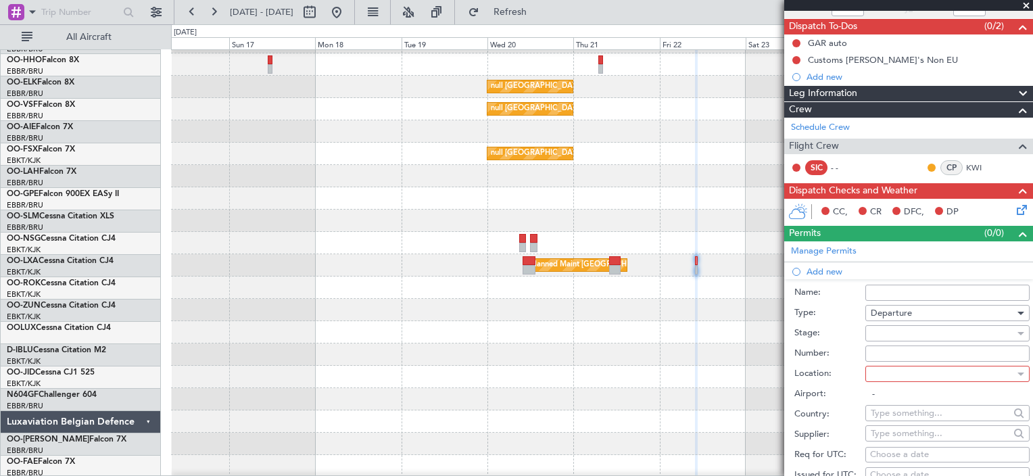
click at [928, 352] on input "Number:" at bounding box center [947, 353] width 164 height 16
type input "BFOP-2024-30105V8"
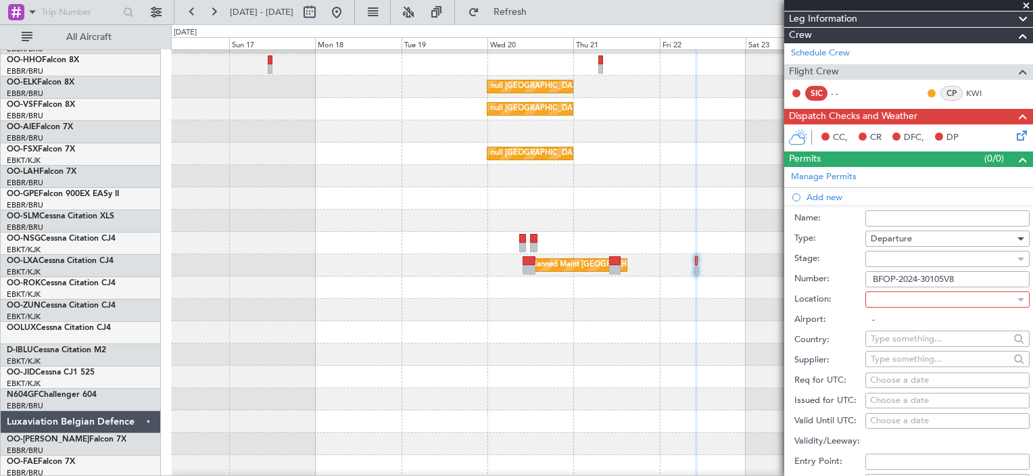
click at [899, 376] on div "Choose a date" at bounding box center [947, 381] width 155 height 14
select select "8"
select select "2025"
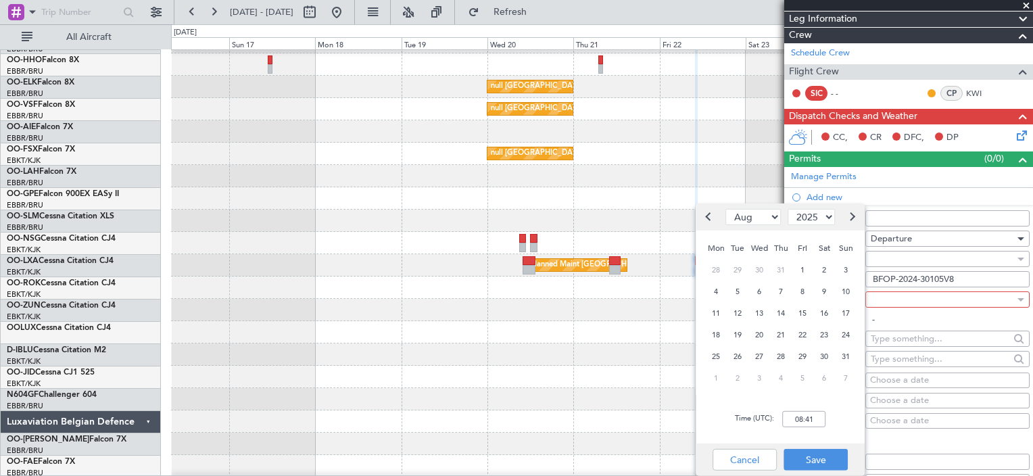
click at [805, 325] on div "22" at bounding box center [803, 335] width 22 height 22
click at [804, 421] on input "00:00" at bounding box center [803, 419] width 43 height 16
type input "10:00"
click at [810, 458] on button "Save" at bounding box center [816, 460] width 64 height 22
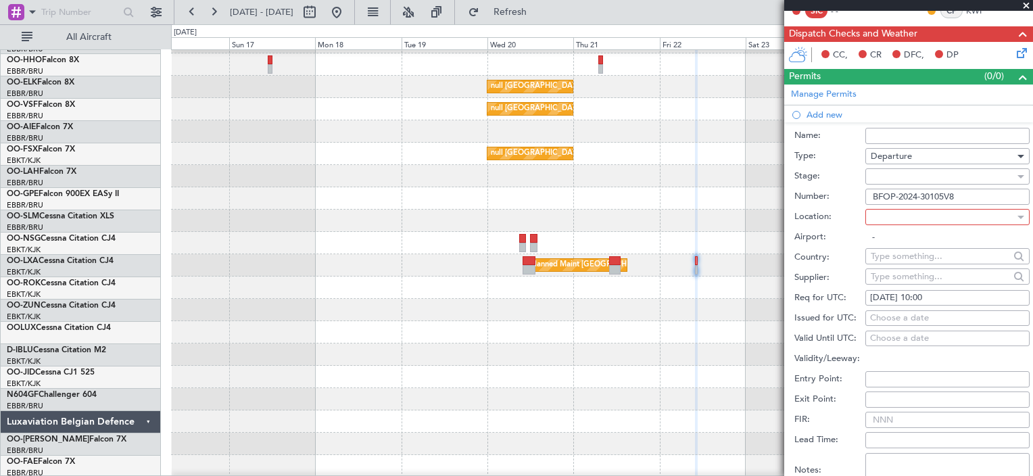
scroll to position [373, 0]
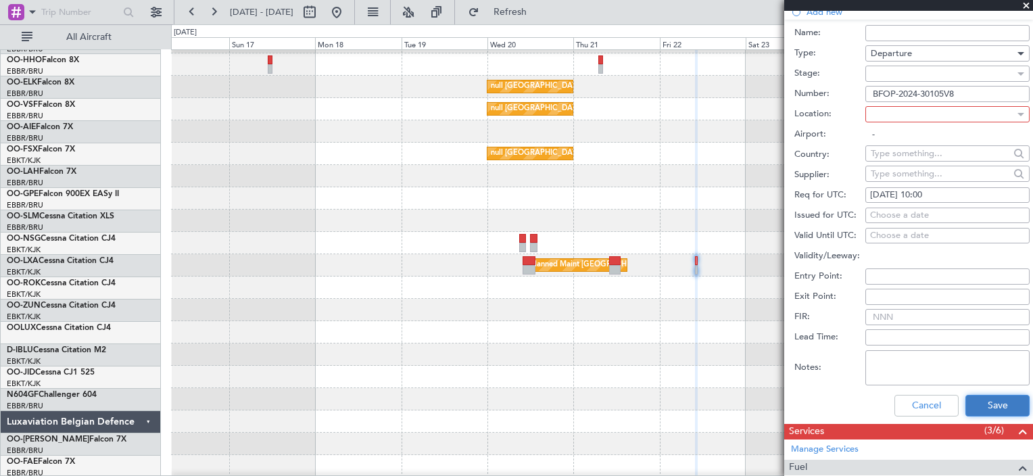
click at [980, 397] on button "Save" at bounding box center [998, 406] width 64 height 22
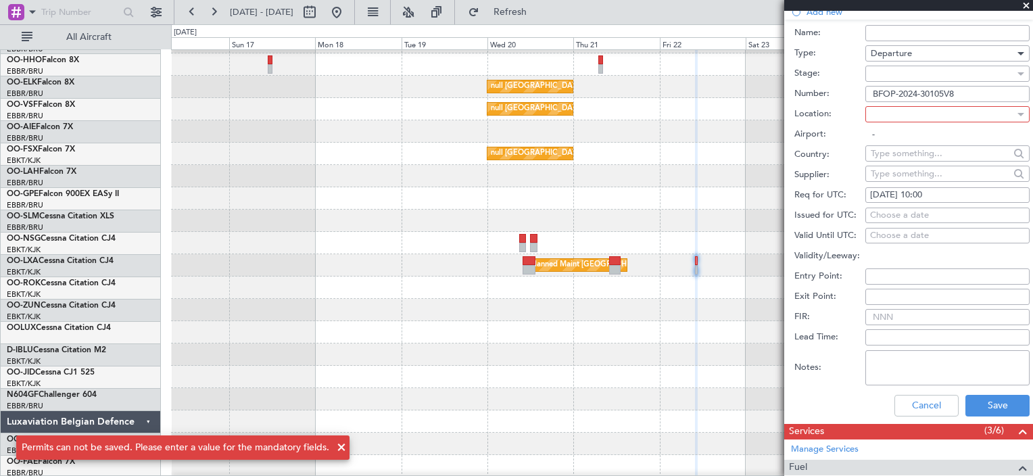
click at [926, 112] on div at bounding box center [943, 114] width 144 height 20
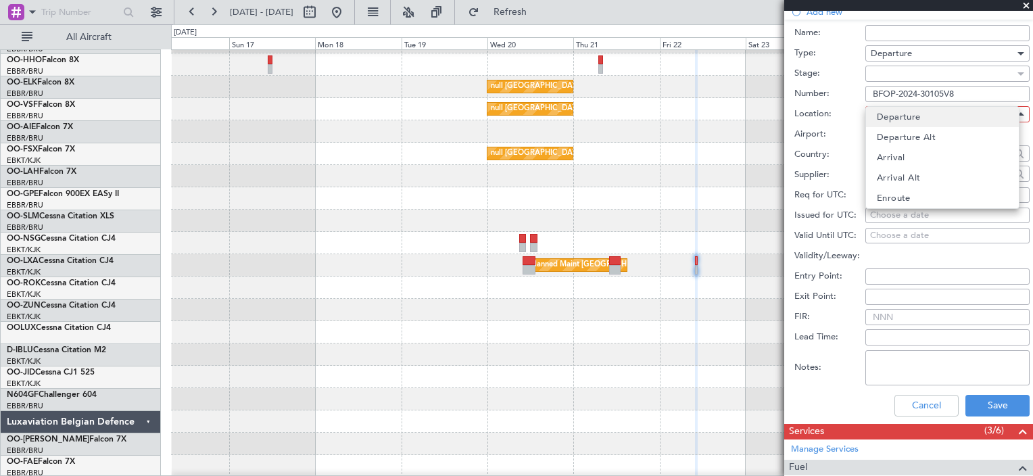
click at [916, 110] on div "Departure Departure Alt Arrival Arrival Alt Enroute" at bounding box center [942, 156] width 154 height 103
click at [916, 110] on span "Departure" at bounding box center [899, 117] width 44 height 20
type input "EGLF / FAB"
click at [987, 403] on button "Save" at bounding box center [998, 406] width 64 height 22
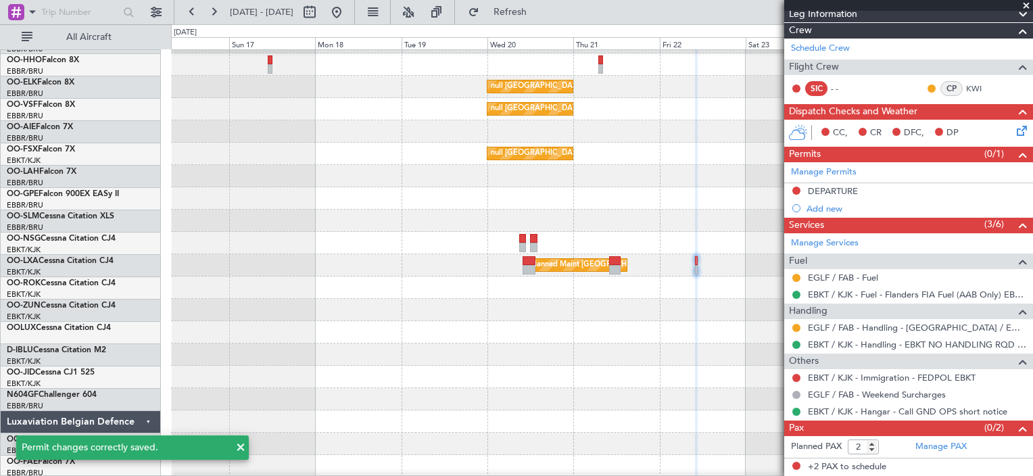
scroll to position [190, 0]
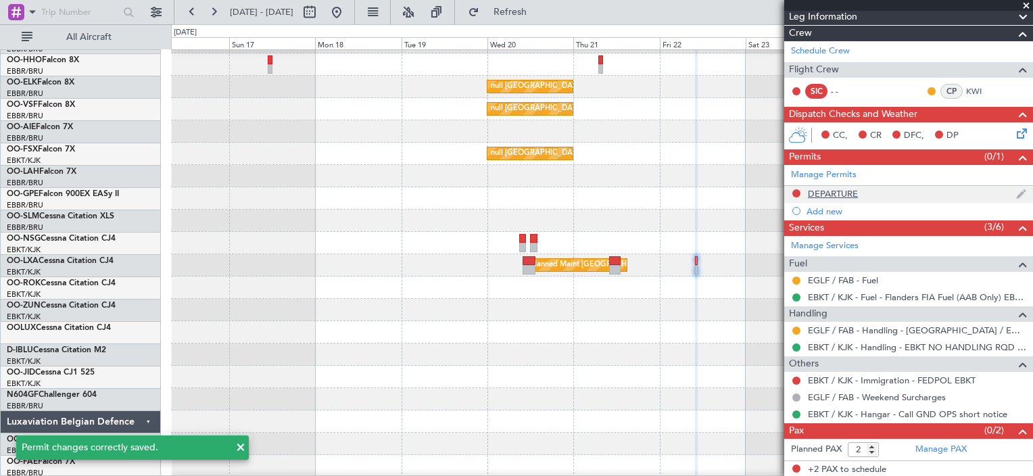
click at [930, 187] on div "DEPARTURE" at bounding box center [908, 194] width 249 height 17
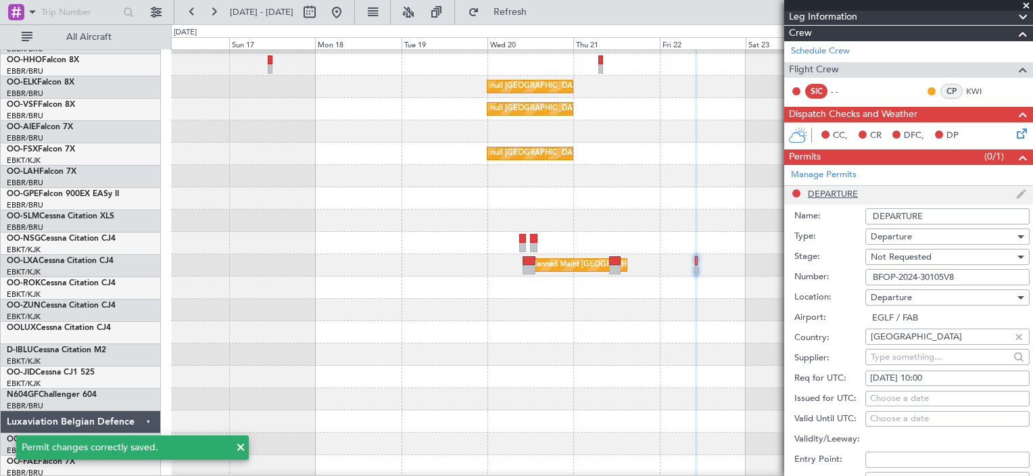
click at [930, 187] on li "DEPARTURE Name: DEPARTURE Type: Departure Stage: Not Requested Number: BFOP-202…" at bounding box center [908, 396] width 249 height 421
click at [925, 211] on input "DEPARTURE" at bounding box center [947, 216] width 164 height 16
type input "I"
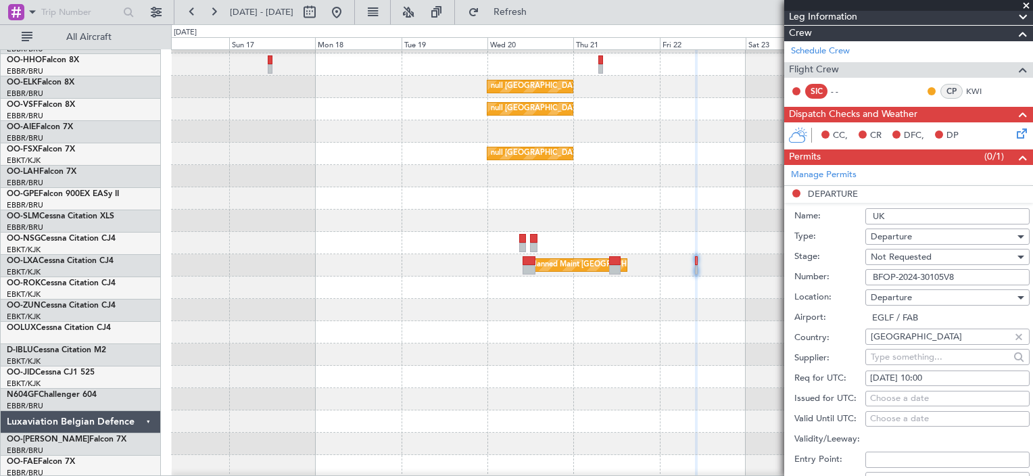
type input "UK BLOCK PERMIT"
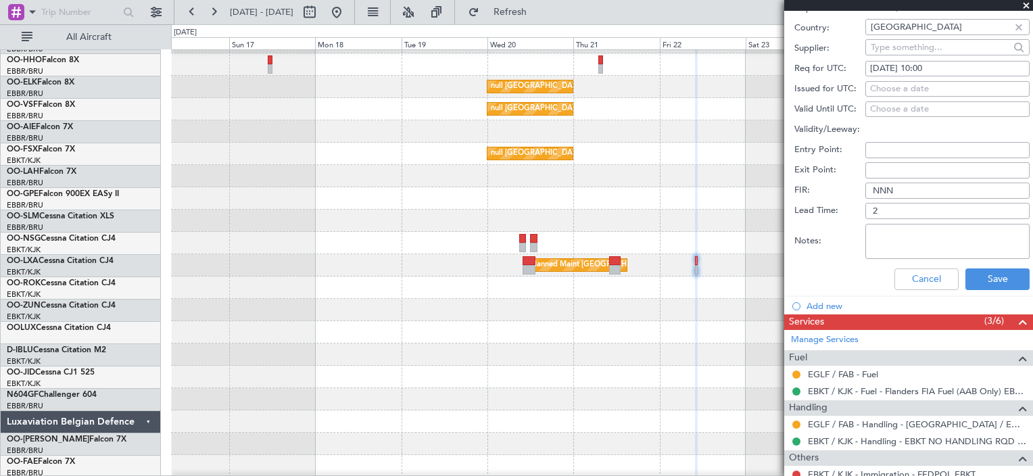
scroll to position [498, 0]
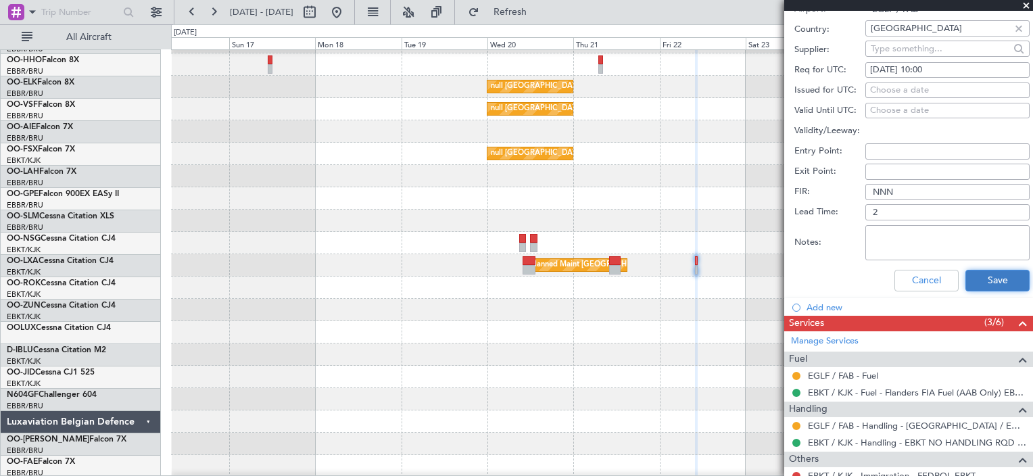
click at [980, 277] on button "Save" at bounding box center [998, 281] width 64 height 22
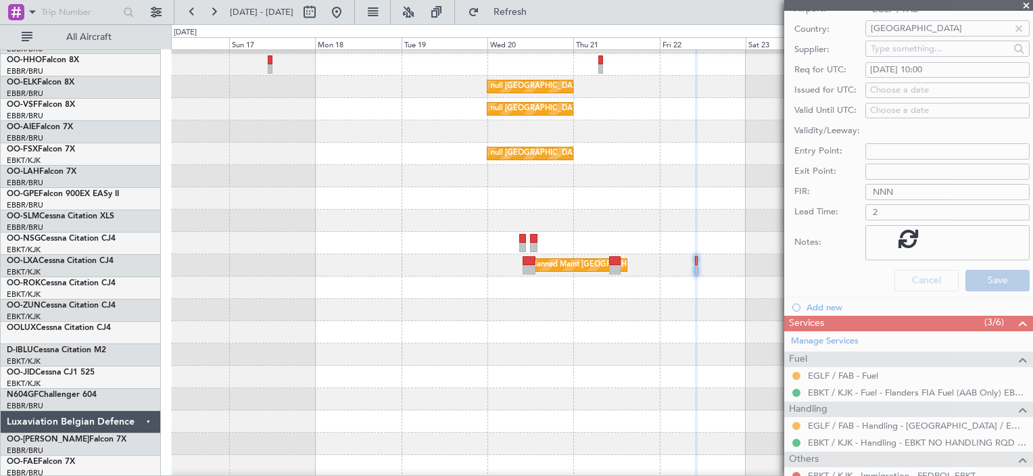
scroll to position [95, 0]
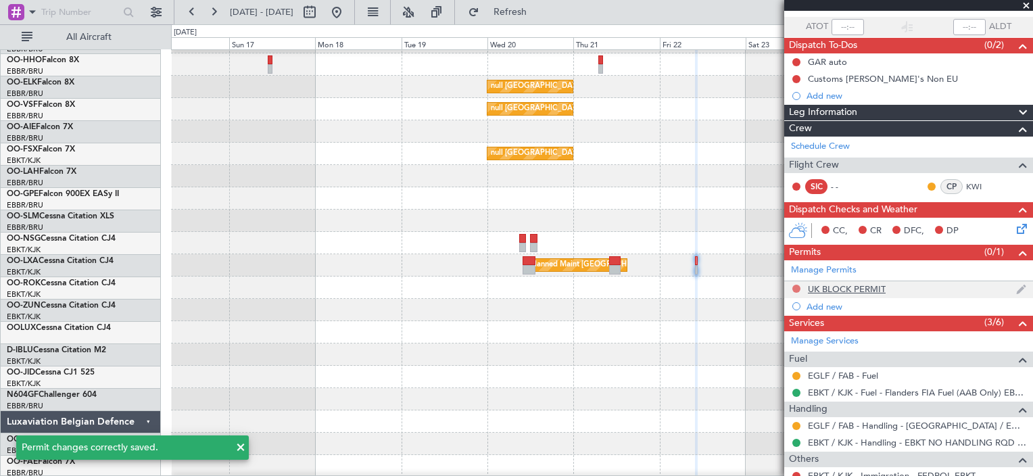
click at [798, 285] on button at bounding box center [796, 289] width 8 height 8
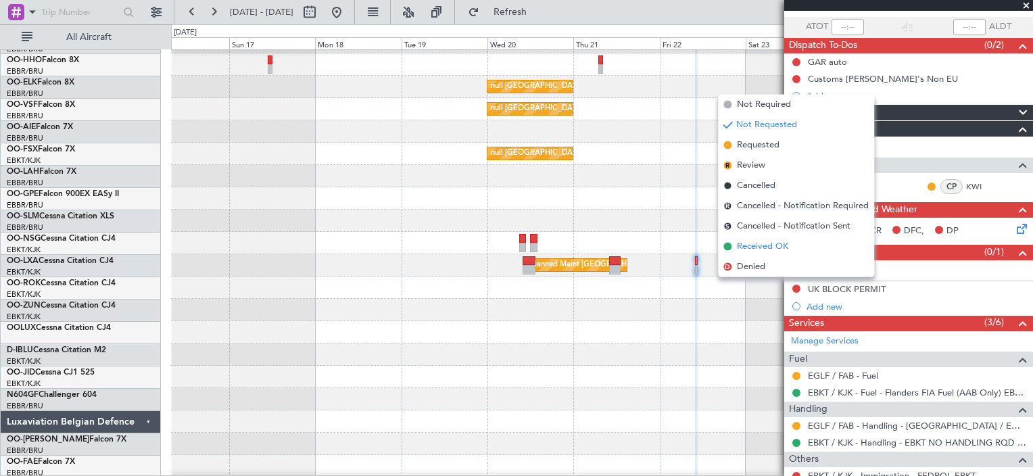
click at [750, 247] on span "Received OK" at bounding box center [762, 247] width 51 height 14
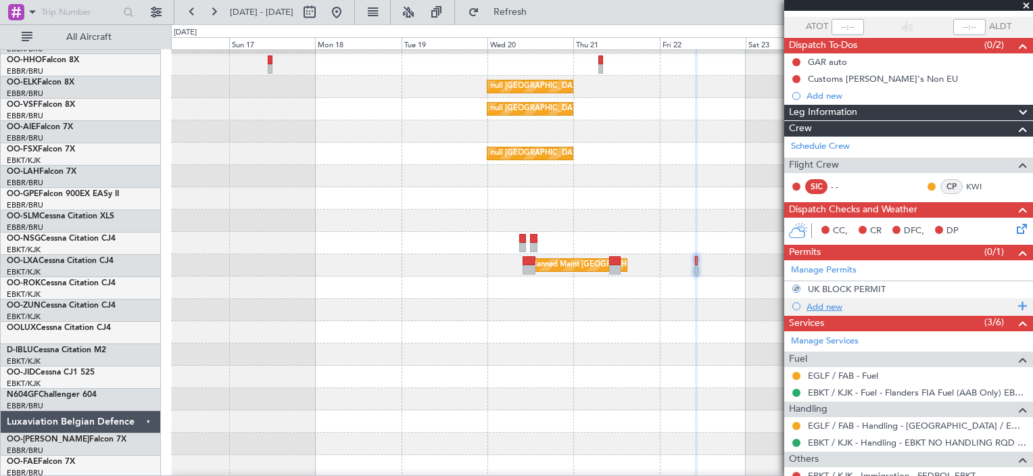
click at [807, 301] on div "Add new" at bounding box center [911, 306] width 208 height 11
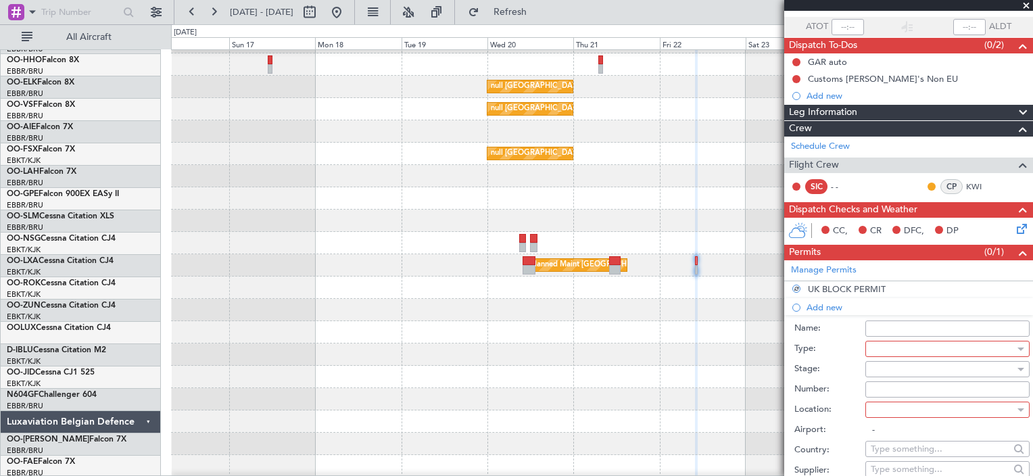
click at [928, 353] on div at bounding box center [943, 349] width 144 height 20
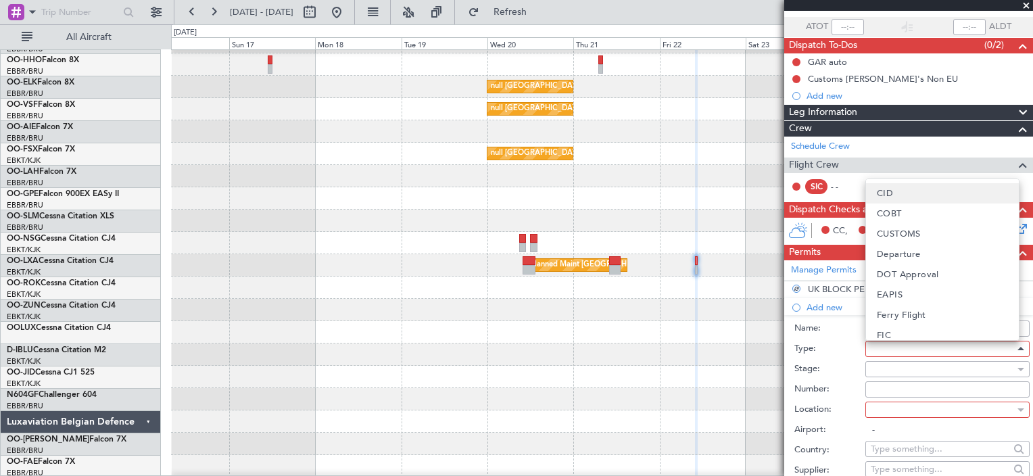
scroll to position [116, 0]
click at [908, 233] on span "Departure" at bounding box center [899, 235] width 44 height 20
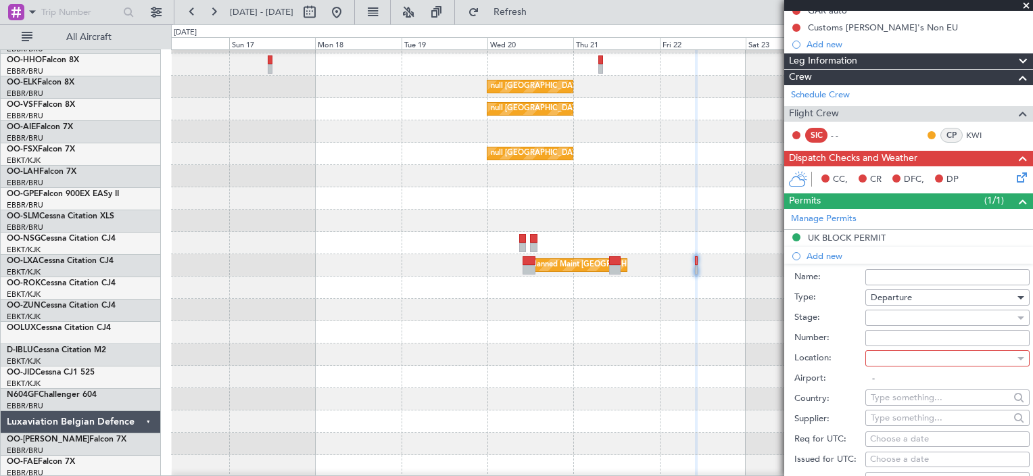
scroll to position [170, 0]
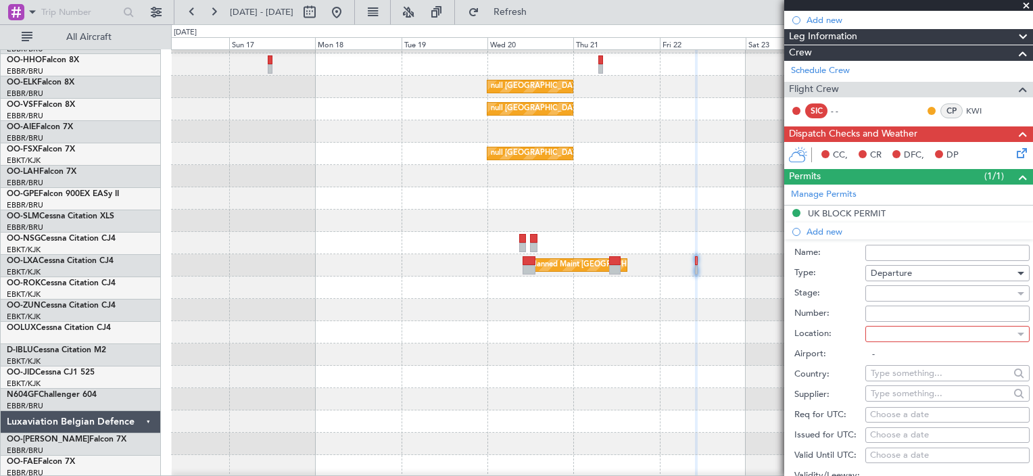
click at [934, 335] on div at bounding box center [943, 334] width 144 height 20
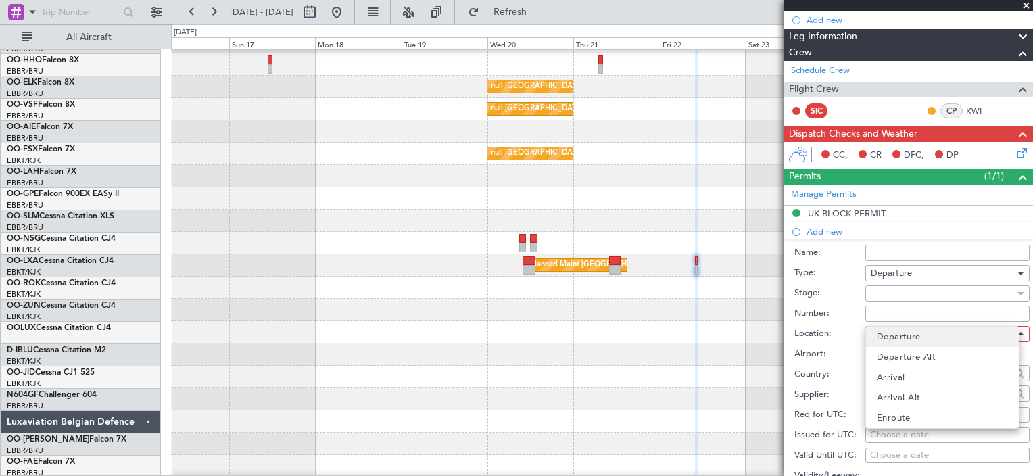
click at [923, 332] on mat-option "Departure" at bounding box center [942, 337] width 153 height 20
type input "EGLF / FAB"
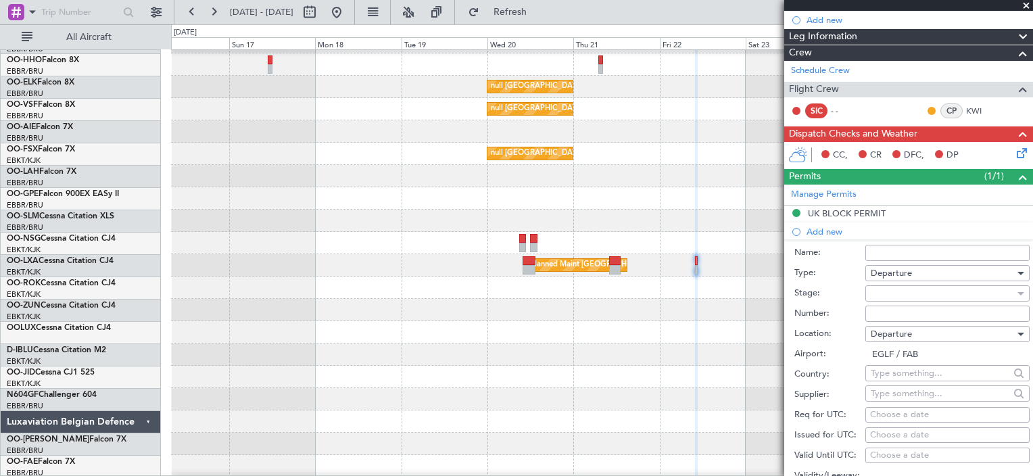
scroll to position [247, 0]
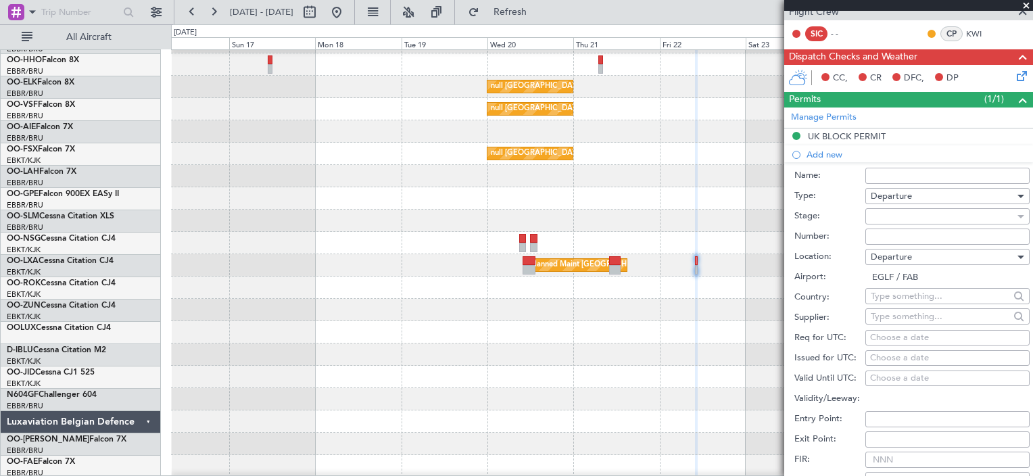
click at [898, 341] on div "Choose a date" at bounding box center [947, 338] width 155 height 14
select select "8"
select select "2025"
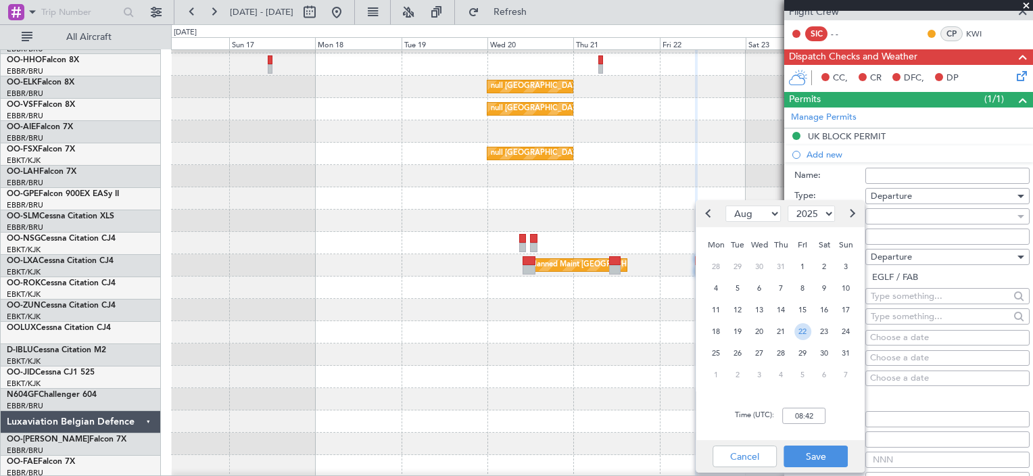
click at [801, 333] on span "22" at bounding box center [802, 331] width 17 height 17
click at [808, 427] on div "Time (UTC): 00:00" at bounding box center [780, 415] width 169 height 49
click at [799, 416] on input "00:00" at bounding box center [803, 416] width 43 height 16
type input "10:00"
click at [825, 460] on button "Save" at bounding box center [816, 457] width 64 height 22
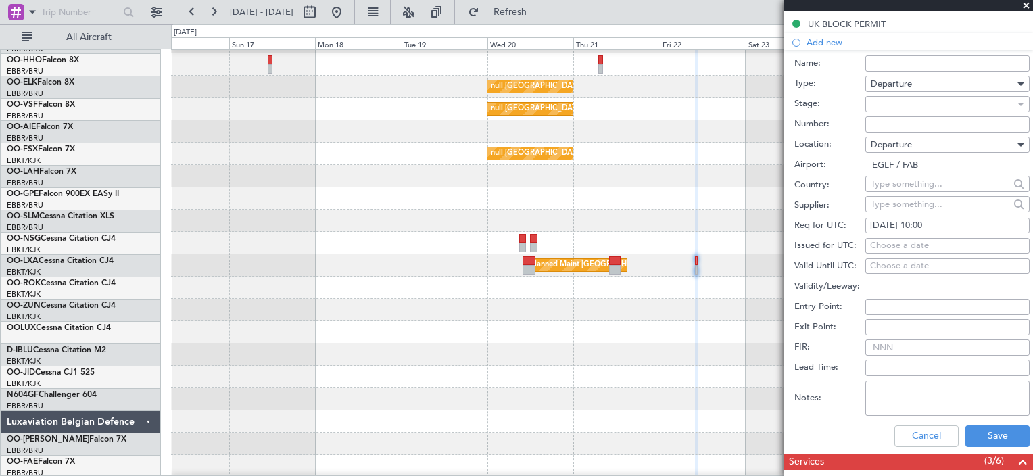
scroll to position [361, 0]
click at [959, 100] on div at bounding box center [943, 103] width 144 height 20
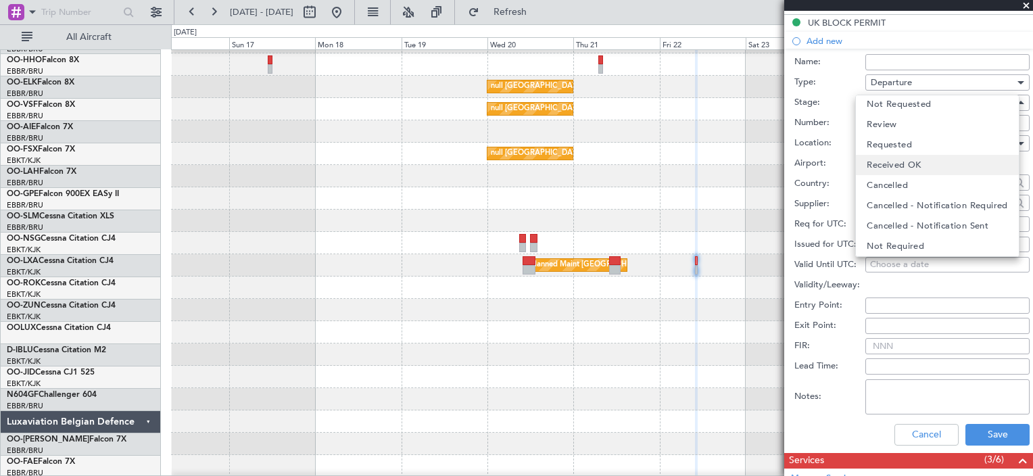
scroll to position [0, 0]
click at [906, 168] on mat-option "Requested" at bounding box center [937, 166] width 162 height 20
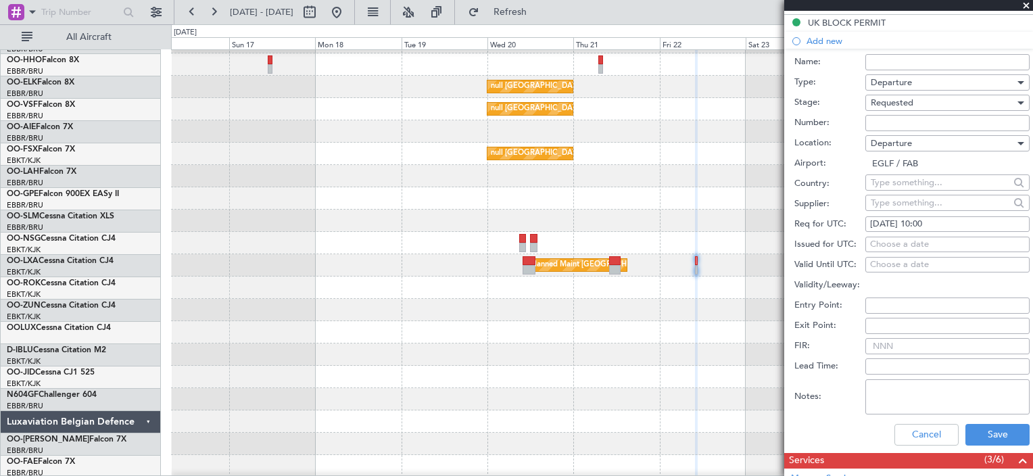
click at [925, 99] on div "Requested" at bounding box center [943, 103] width 144 height 20
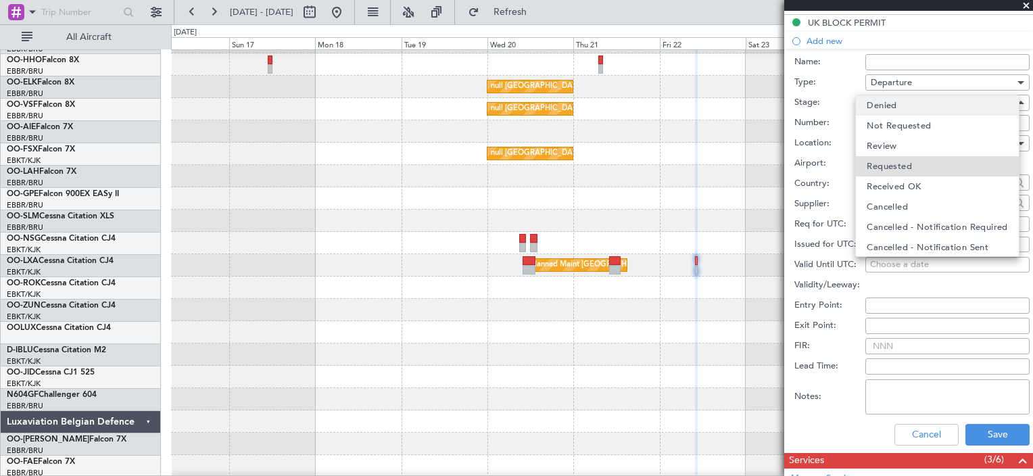
click at [911, 112] on mat-option "Denied" at bounding box center [937, 105] width 162 height 20
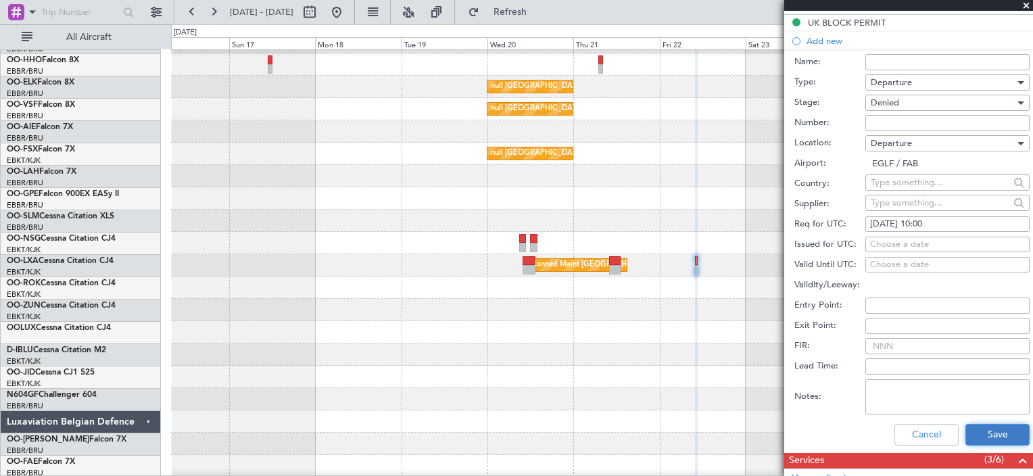
click at [1001, 430] on button "Save" at bounding box center [998, 435] width 64 height 22
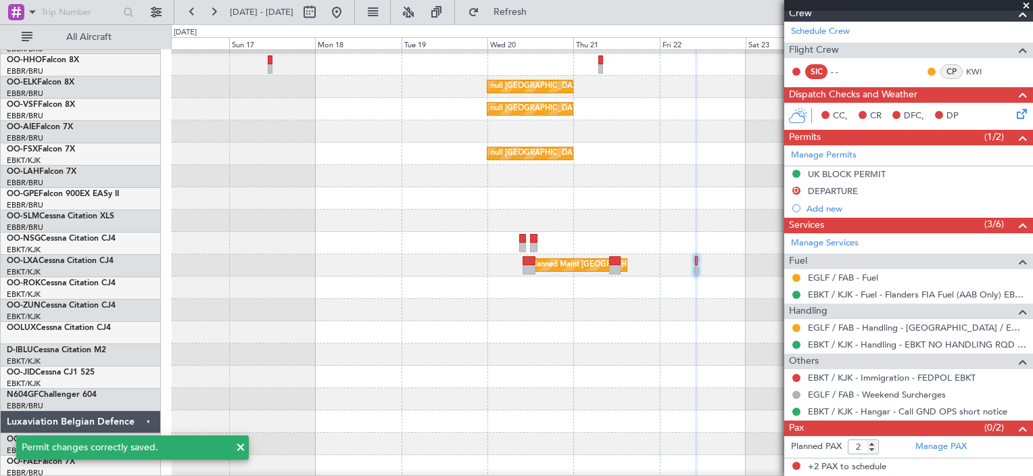
scroll to position [207, 0]
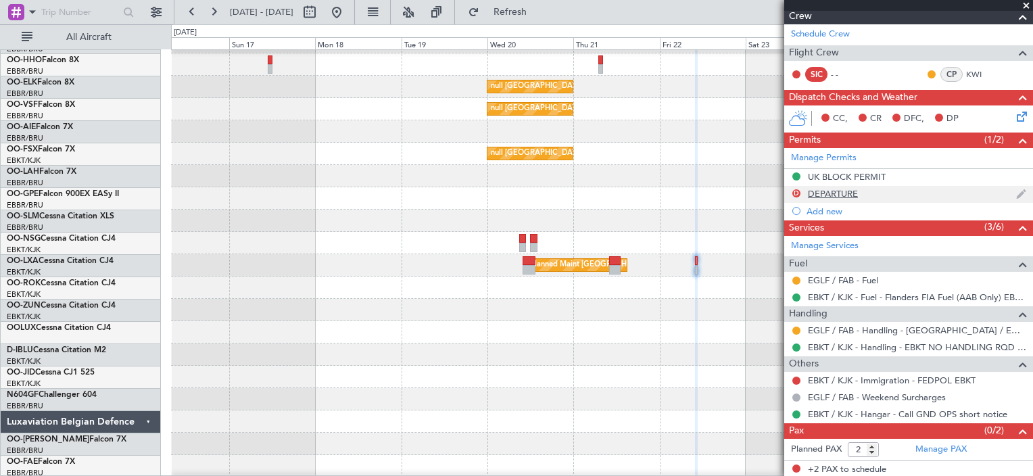
click at [1016, 191] on img at bounding box center [1021, 194] width 10 height 12
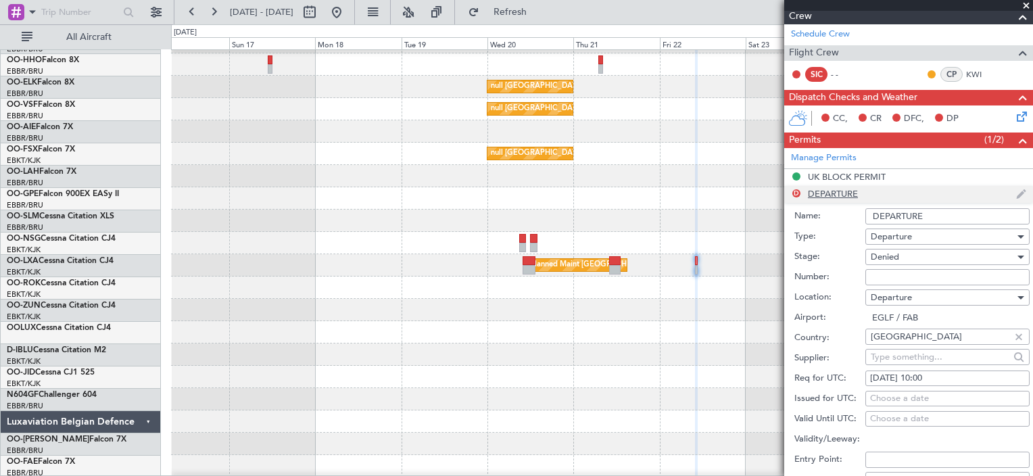
scroll to position [361, 0]
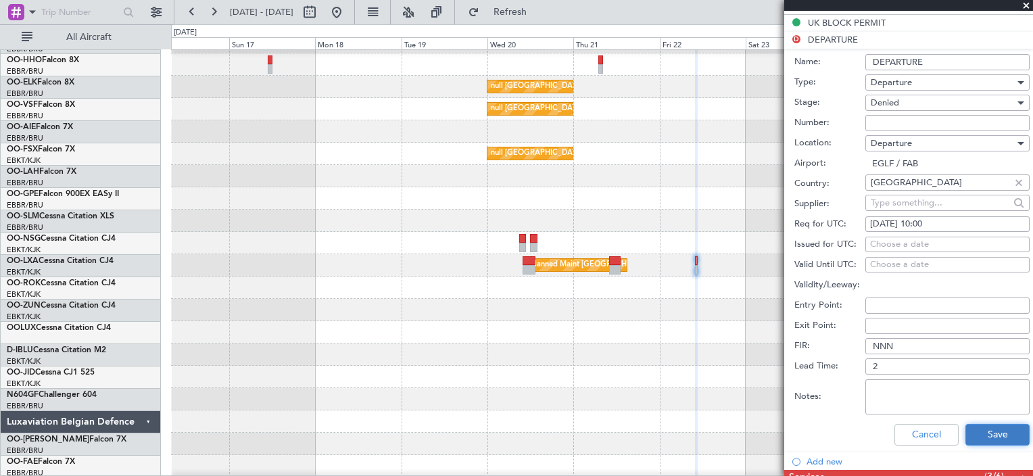
click at [966, 433] on button "Save" at bounding box center [998, 435] width 64 height 22
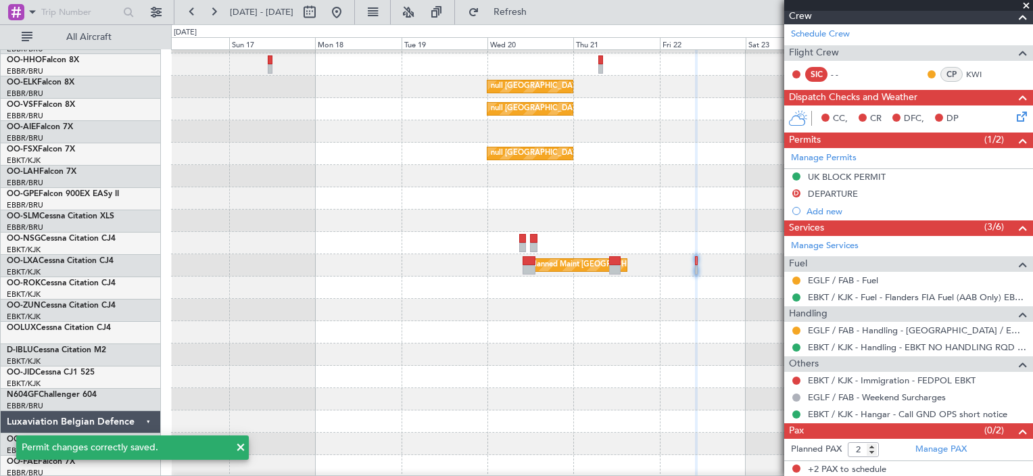
scroll to position [0, 0]
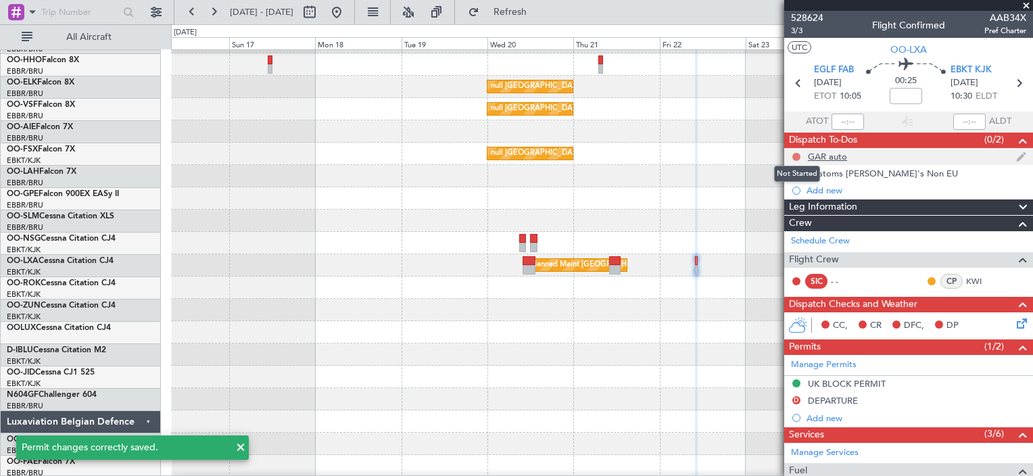
click at [798, 154] on button at bounding box center [796, 157] width 8 height 8
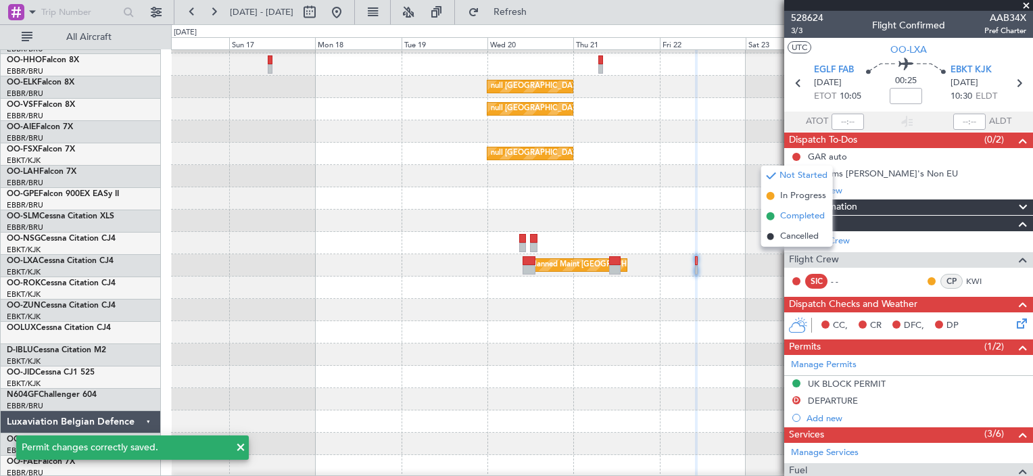
click at [792, 219] on span "Completed" at bounding box center [802, 217] width 45 height 14
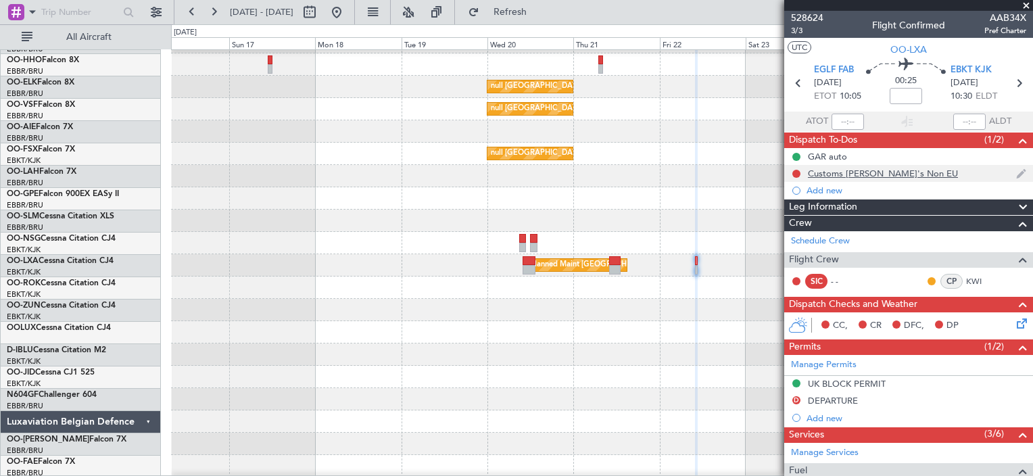
click at [800, 175] on div at bounding box center [796, 173] width 11 height 11
click at [802, 189] on div "Add new" at bounding box center [908, 190] width 249 height 17
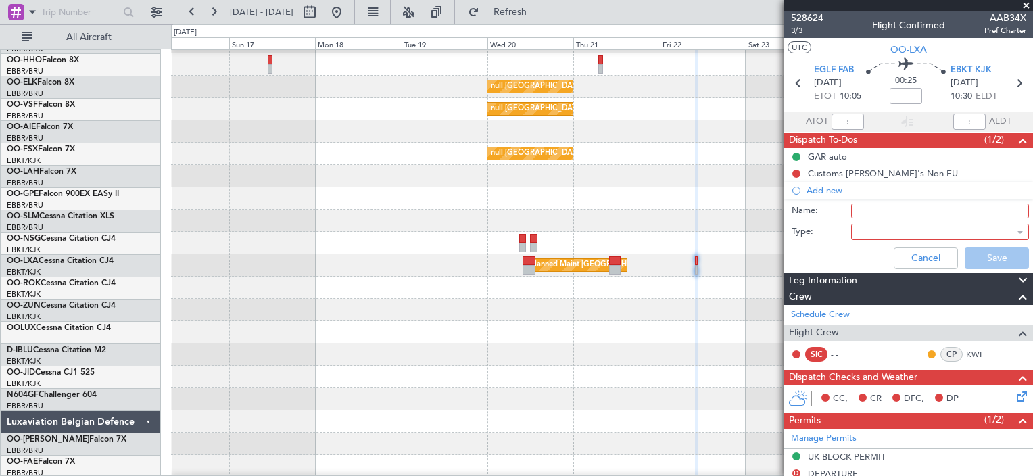
click at [890, 207] on input "Name:" at bounding box center [940, 211] width 178 height 15
click at [928, 211] on input "Slot mismatch EGGW - tolerance None" at bounding box center [940, 211] width 178 height 15
type input "Slot mismatch EGLF - tolerance None"
click at [936, 227] on div at bounding box center [936, 232] width 158 height 20
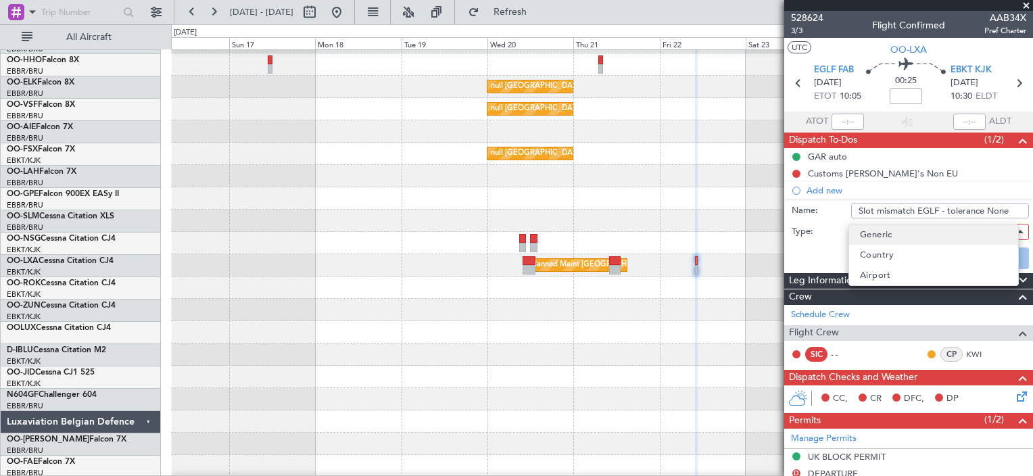
click at [925, 241] on mat-option "Generic" at bounding box center [933, 234] width 169 height 20
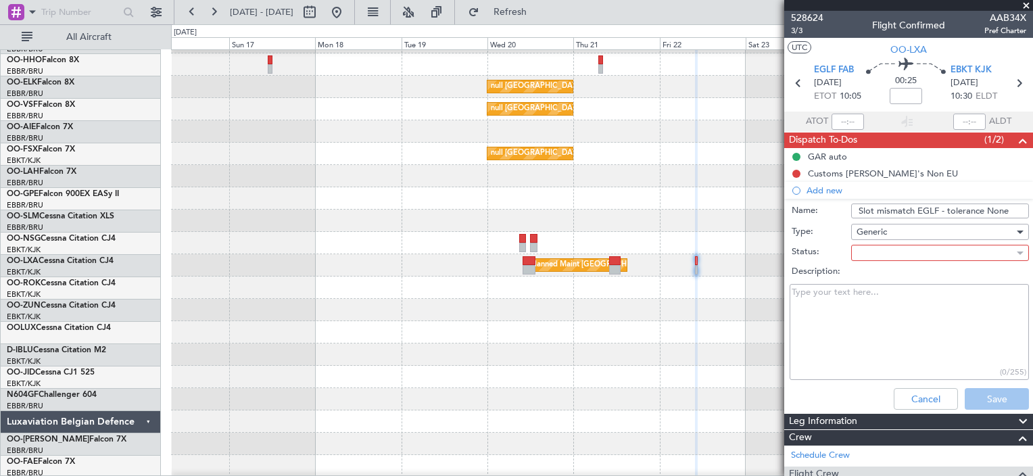
click at [913, 359] on textarea "Description:" at bounding box center [909, 332] width 239 height 97
click at [871, 348] on textarea "Description:" at bounding box center [909, 332] width 239 height 97
click at [885, 357] on textarea "Backup EGGW" at bounding box center [909, 332] width 239 height 97
type textarea "Backup EGGW"
click at [938, 249] on div at bounding box center [936, 253] width 158 height 20
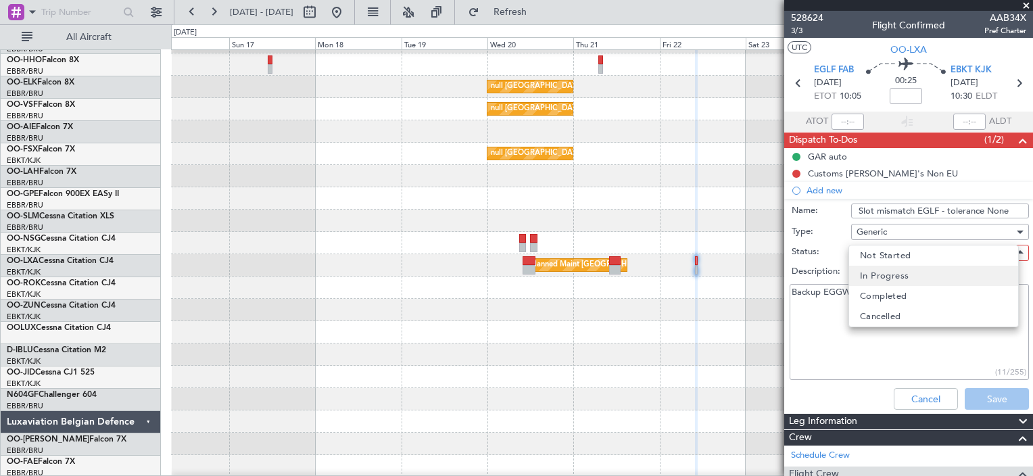
click at [909, 281] on mat-option "In Progress" at bounding box center [933, 276] width 169 height 20
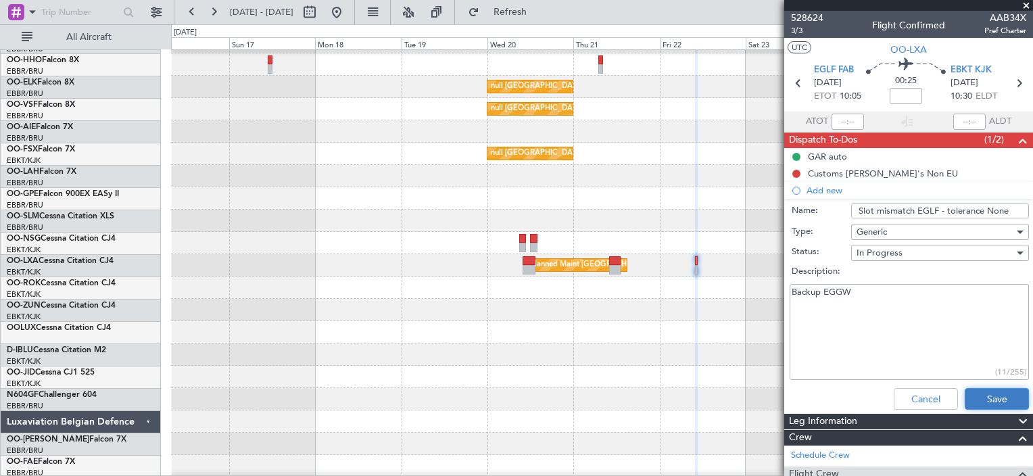
click at [985, 395] on button "Save" at bounding box center [997, 399] width 64 height 22
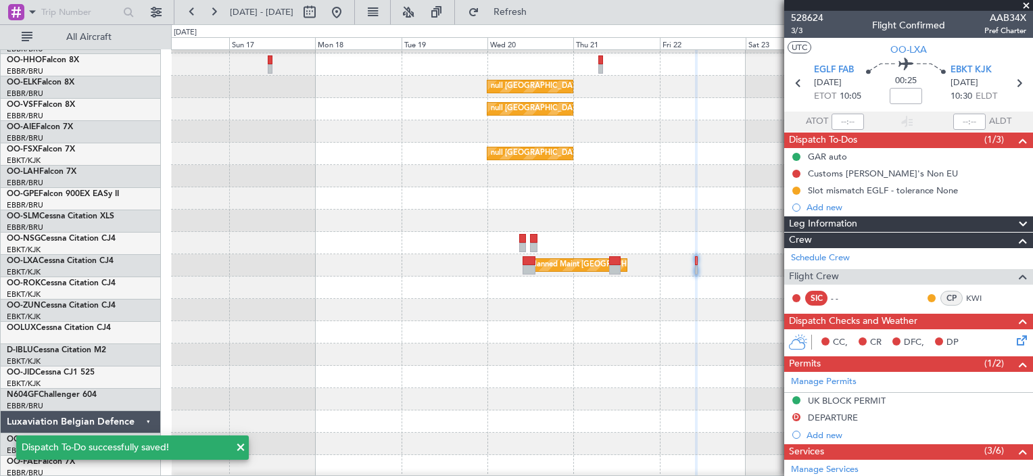
scroll to position [73, 0]
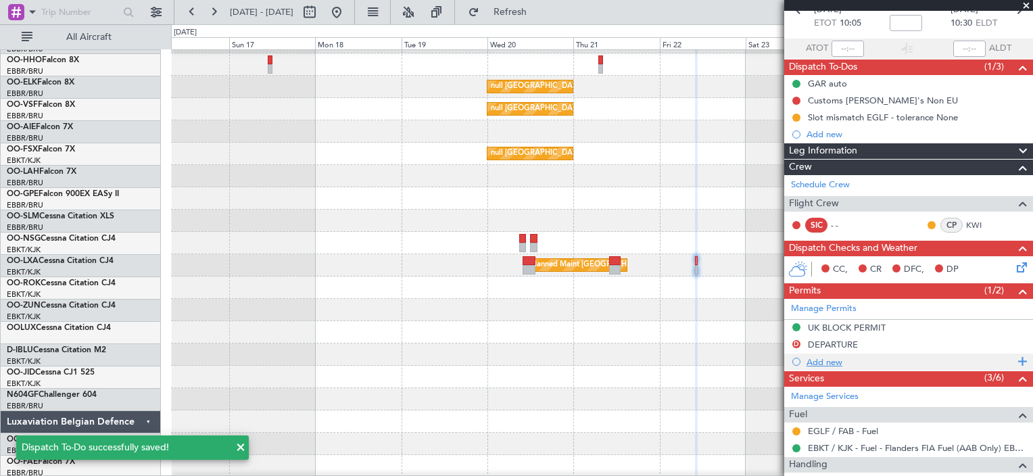
click at [828, 363] on div "Add new" at bounding box center [911, 361] width 208 height 11
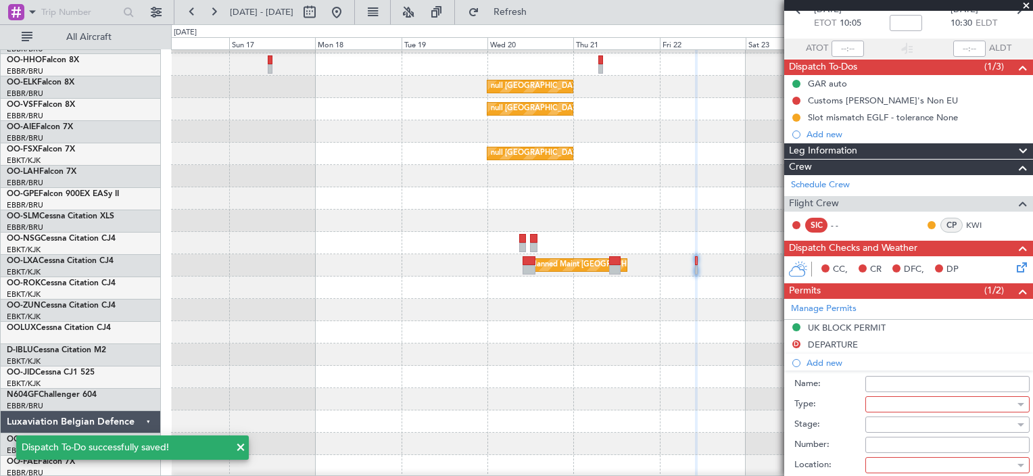
click at [913, 400] on div at bounding box center [943, 404] width 144 height 20
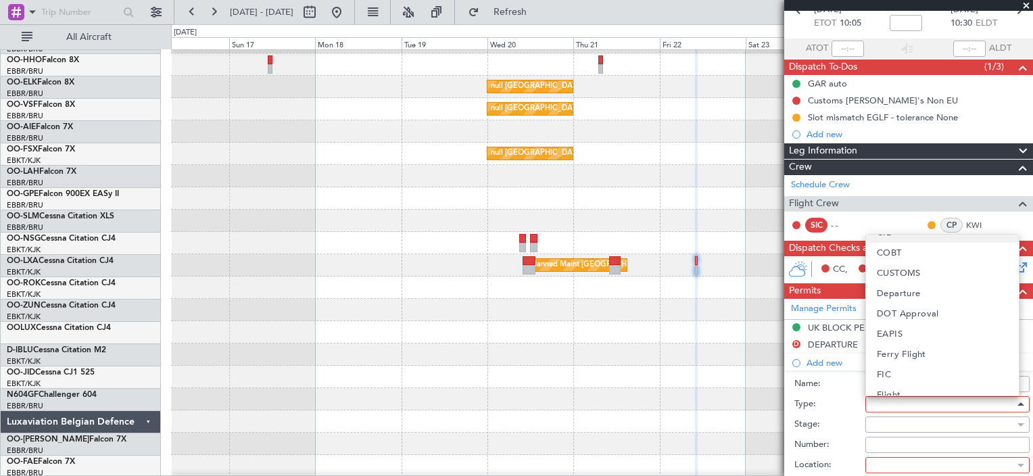
scroll to position [114, 0]
click at [914, 297] on span "Departure" at bounding box center [899, 293] width 44 height 20
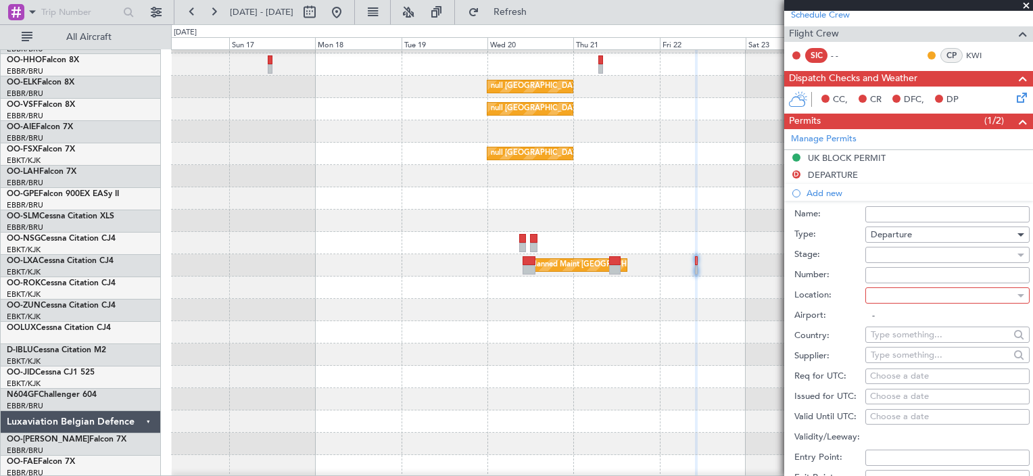
scroll to position [246, 0]
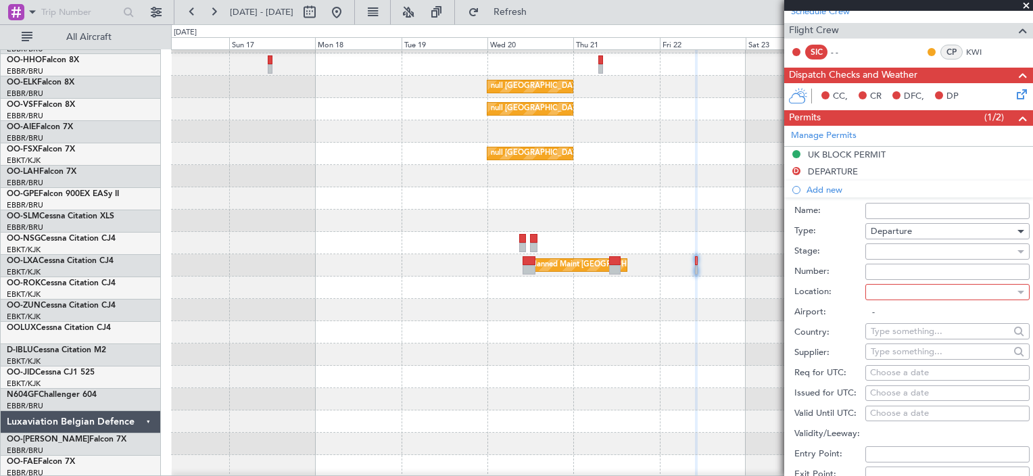
click at [909, 254] on div at bounding box center [943, 251] width 144 height 20
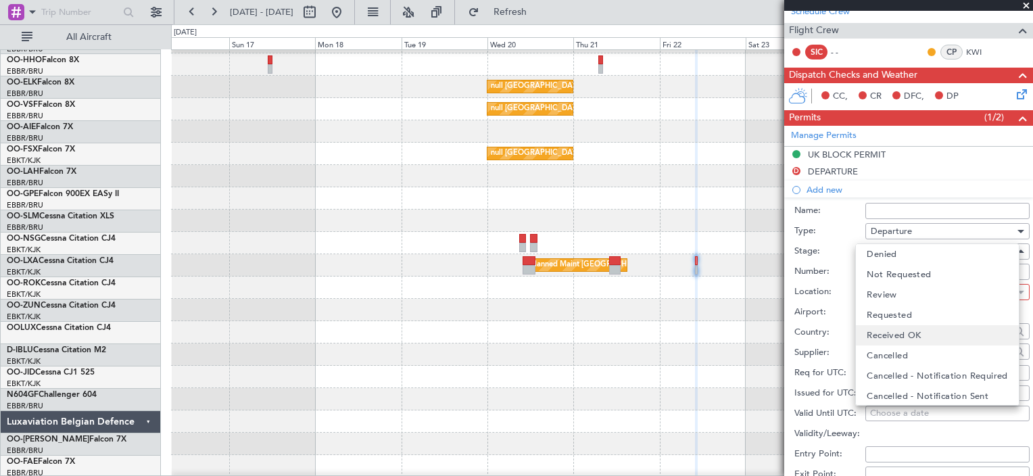
click at [894, 341] on span "Received OK" at bounding box center [894, 335] width 54 height 20
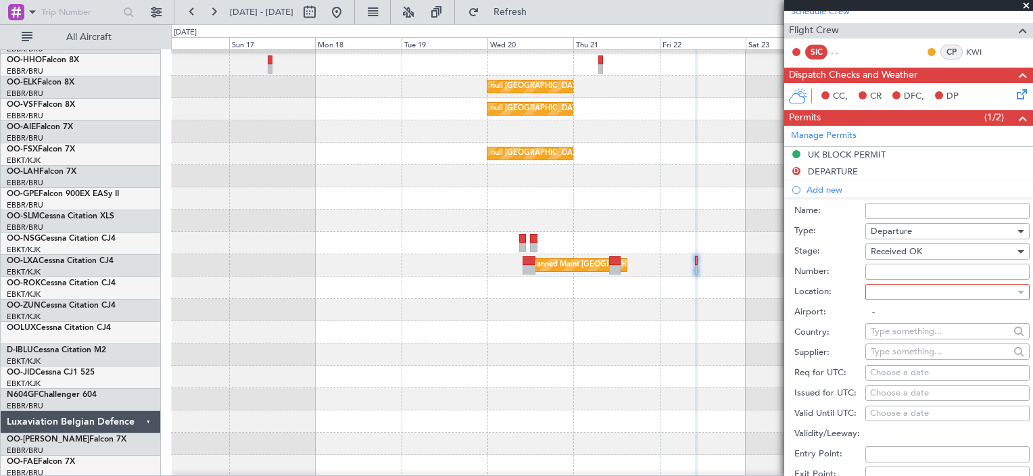
click at [911, 287] on div at bounding box center [943, 292] width 144 height 20
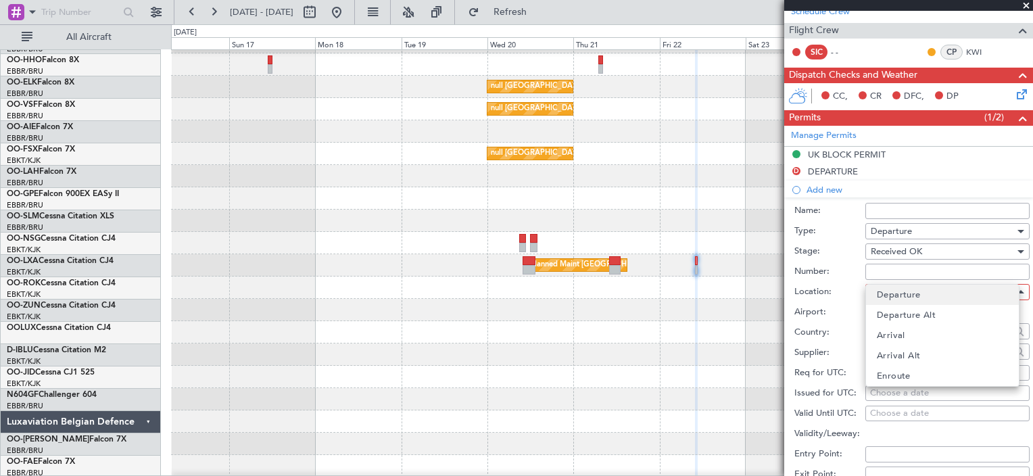
click at [903, 304] on span "Departure" at bounding box center [899, 295] width 44 height 20
type input "EGLF / FAB"
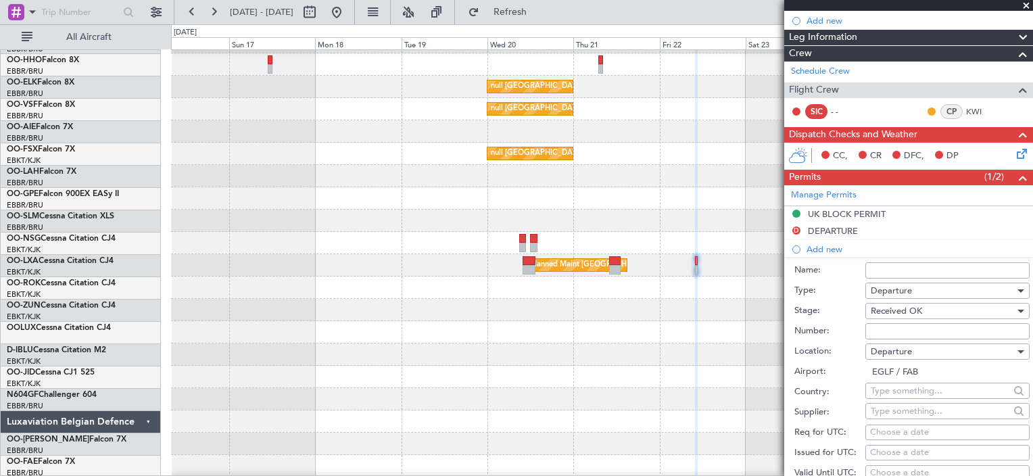
scroll to position [297, 0]
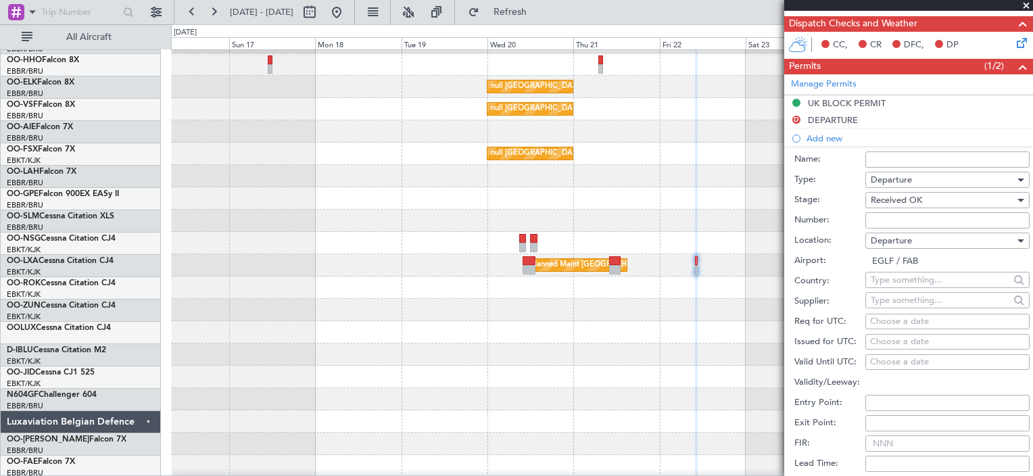
click at [924, 316] on div "Choose a date" at bounding box center [947, 322] width 155 height 14
select select "8"
select select "2025"
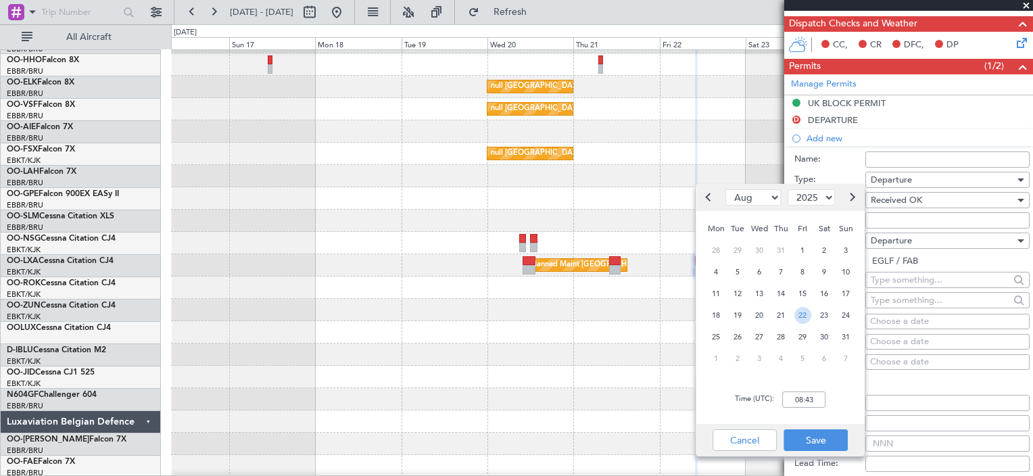
click at [807, 318] on span "22" at bounding box center [802, 315] width 17 height 17
click at [806, 397] on input "00:00" at bounding box center [803, 399] width 43 height 16
type input "10:45"
click at [810, 435] on button "Save" at bounding box center [816, 440] width 64 height 22
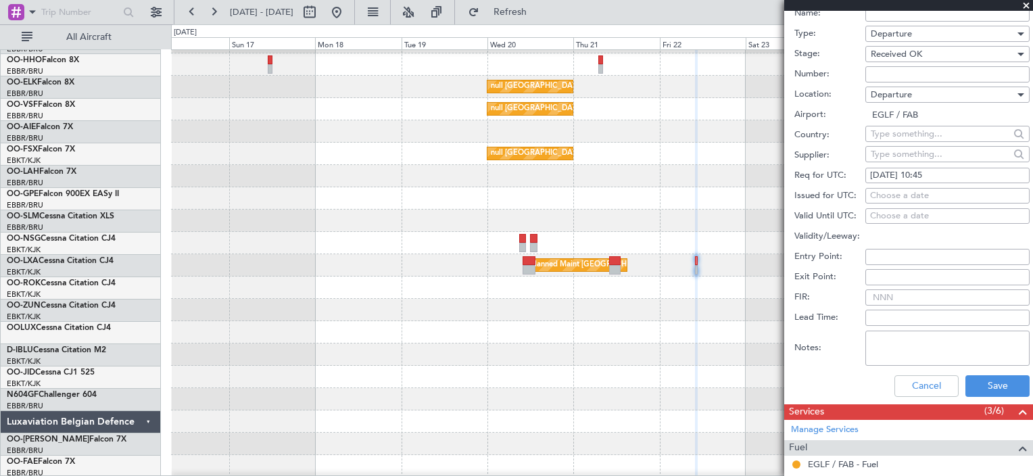
scroll to position [476, 0]
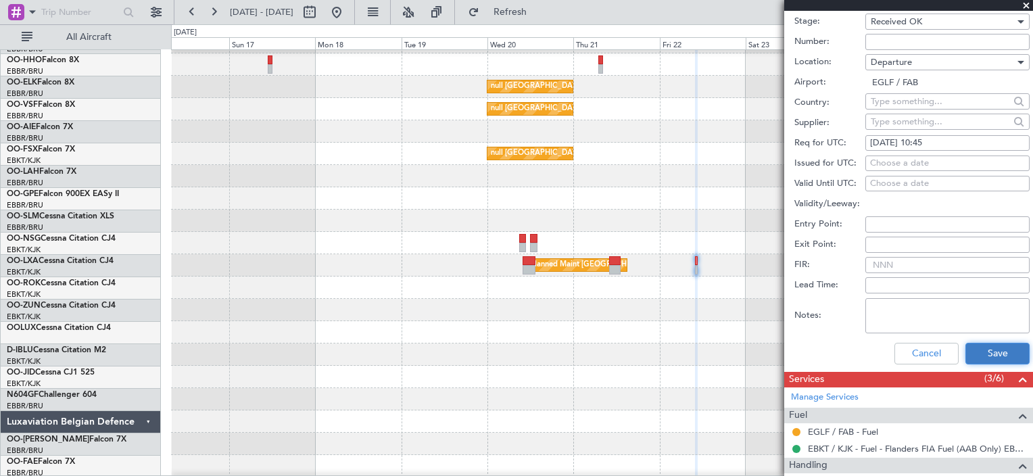
click at [996, 352] on button "Save" at bounding box center [998, 354] width 64 height 22
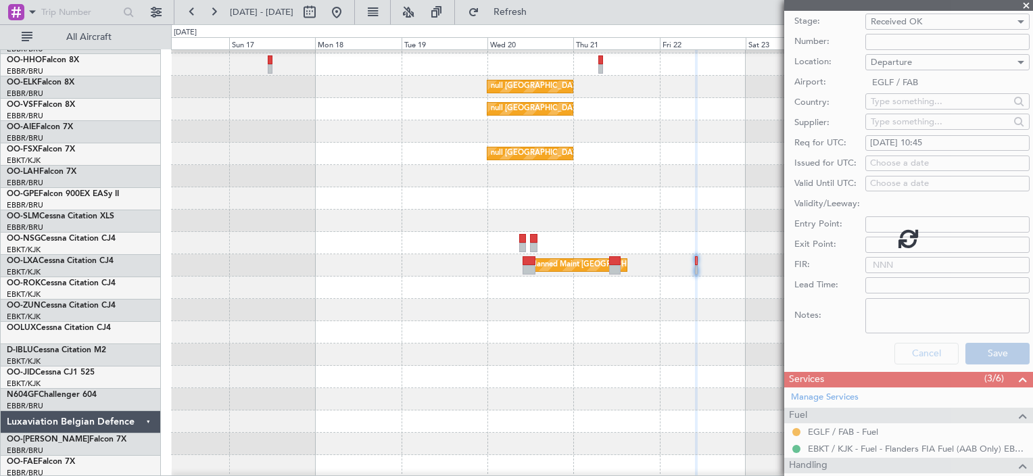
scroll to position [241, 0]
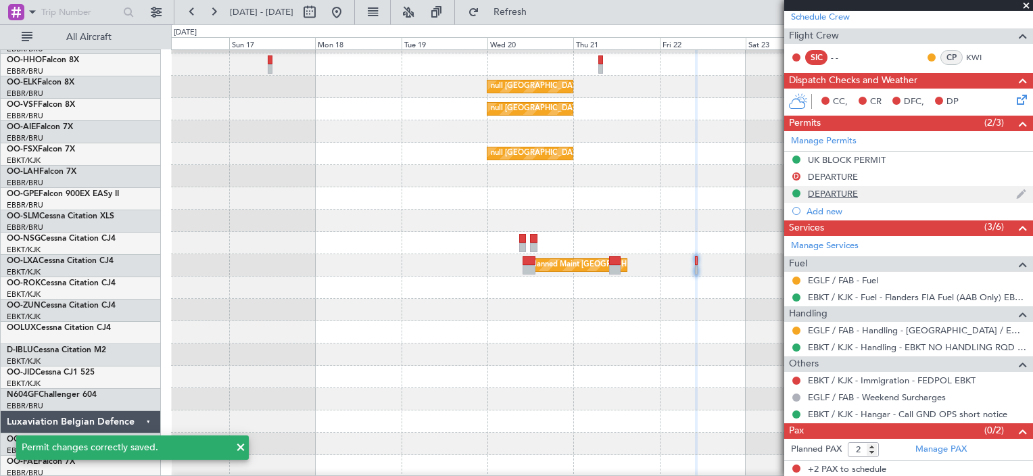
click at [867, 193] on div "DEPARTURE" at bounding box center [908, 194] width 249 height 17
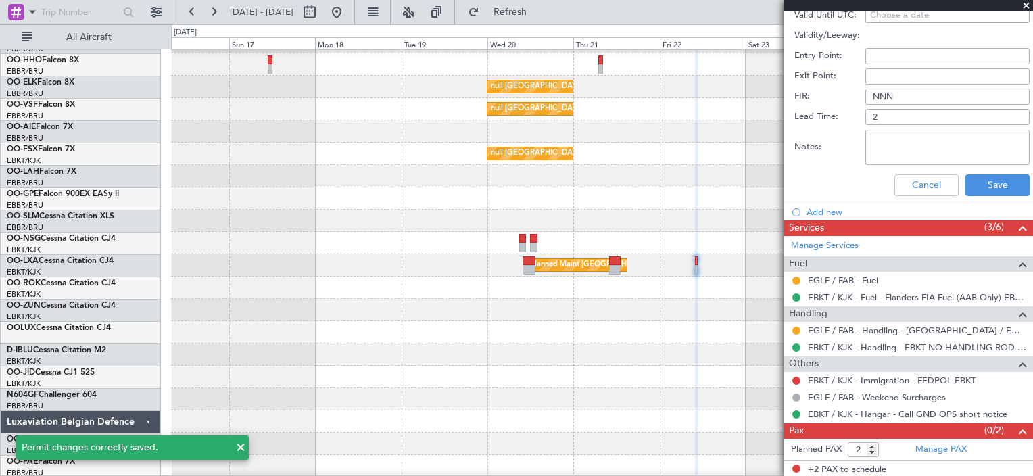
click at [867, 193] on div "Cancel Save" at bounding box center [911, 185] width 235 height 35
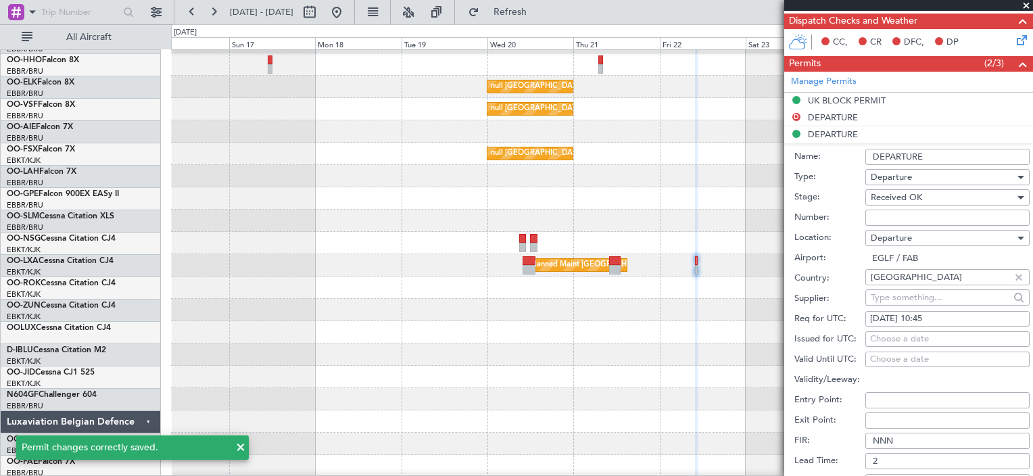
scroll to position [293, 0]
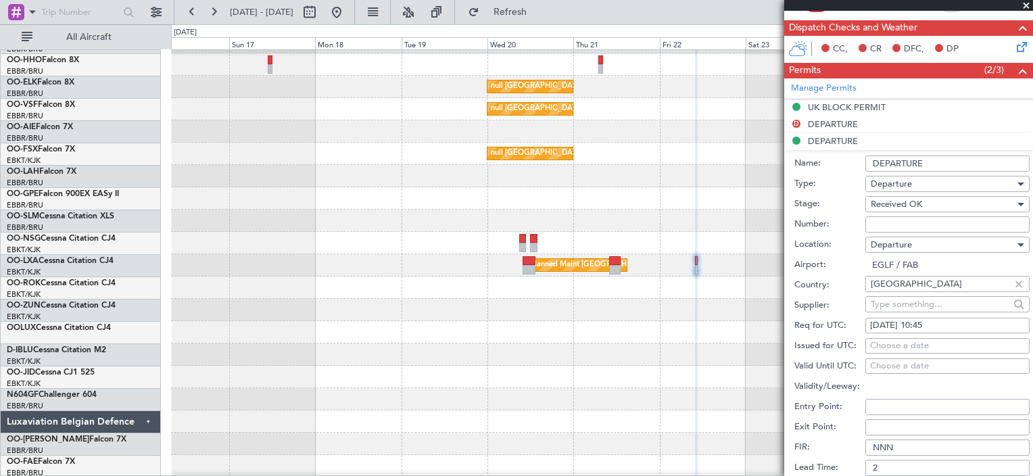
click at [949, 166] on input "DEPARTURE" at bounding box center [947, 164] width 164 height 16
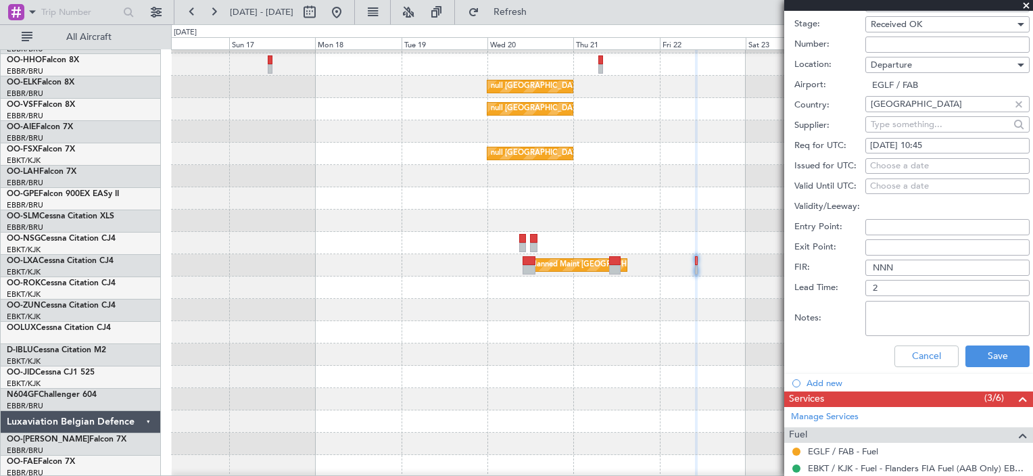
scroll to position [474, 0]
type input "DEPARTURE 10:45Z"
click at [988, 357] on button "Save" at bounding box center [998, 356] width 64 height 22
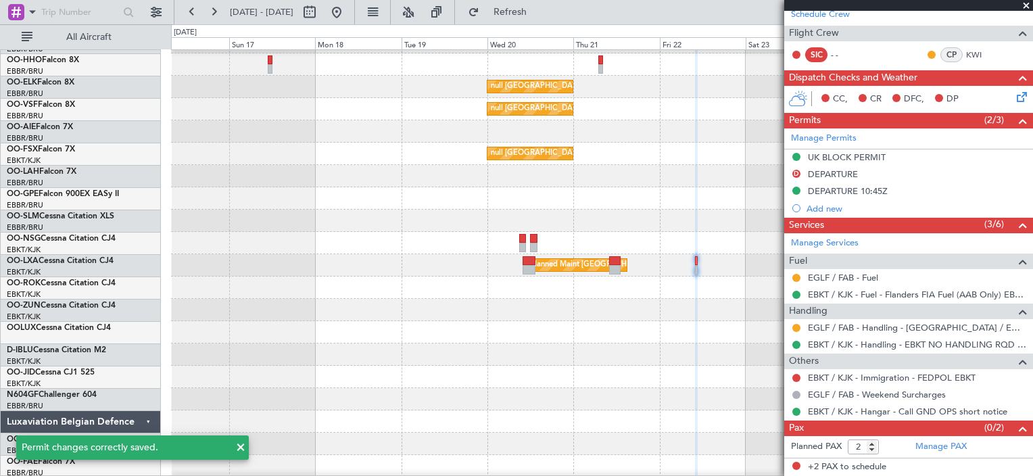
scroll to position [70, 0]
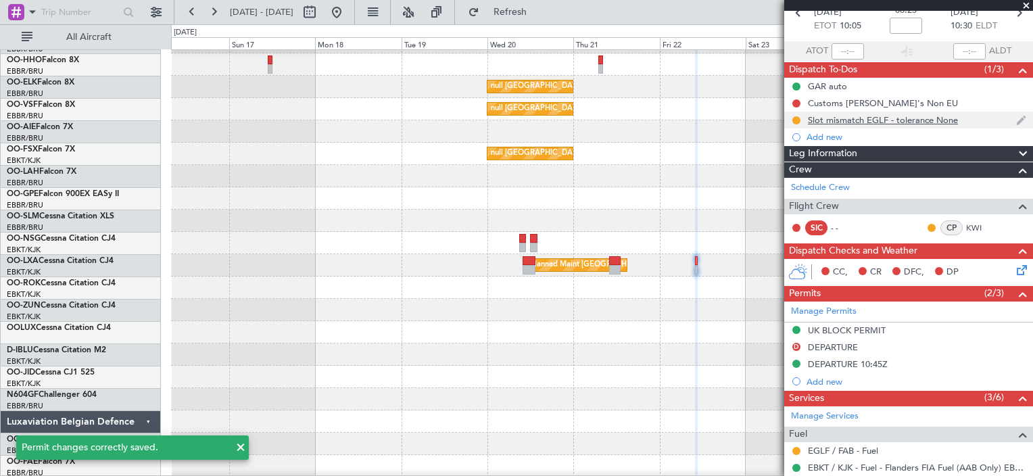
click at [899, 122] on div "Slot mismatch EGLF - tolerance None" at bounding box center [883, 119] width 150 height 11
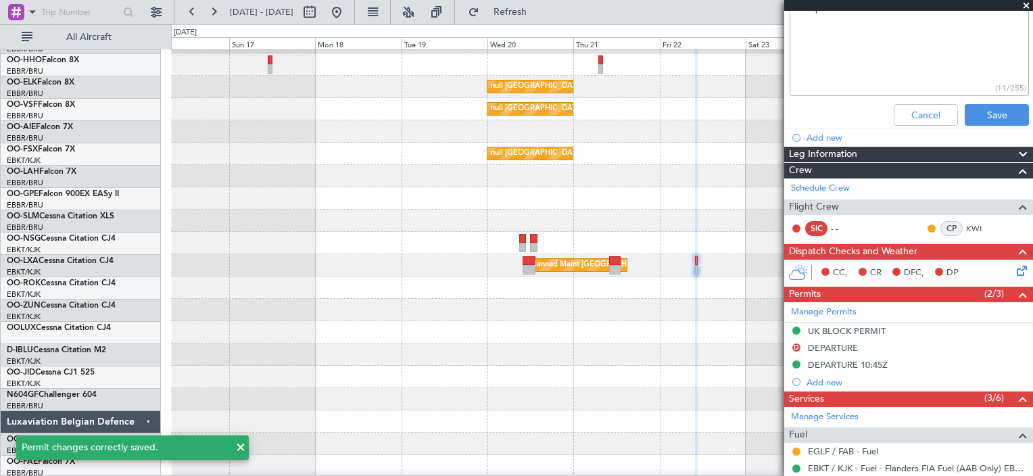
scroll to position [193, 0]
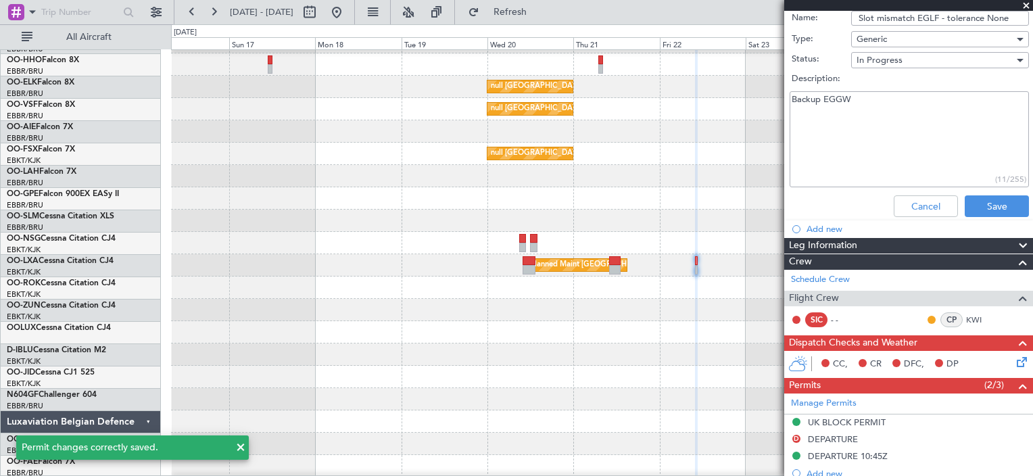
click at [900, 93] on textarea "Backup EGGW" at bounding box center [909, 139] width 239 height 97
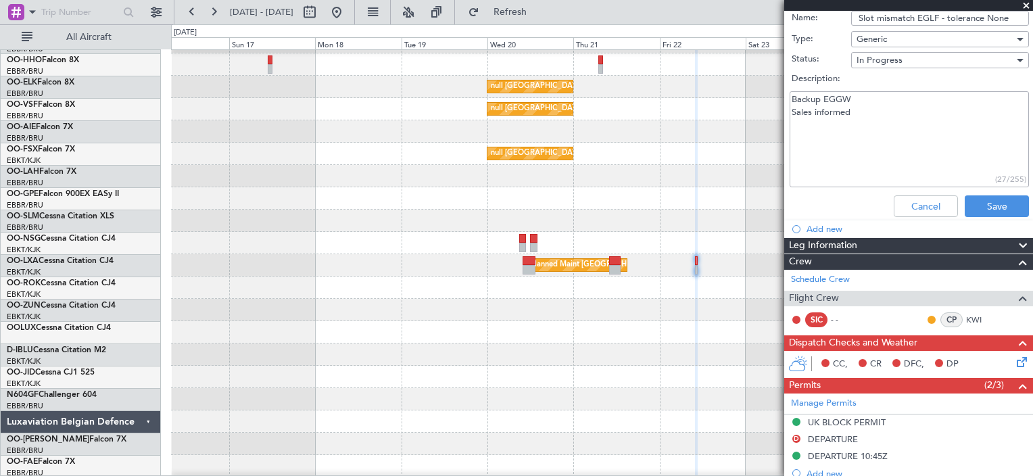
type textarea "Backup EGGW Sales informed"
click at [984, 192] on div "Cancel Save" at bounding box center [905, 206] width 255 height 32
click at [984, 195] on button "Save" at bounding box center [997, 206] width 64 height 22
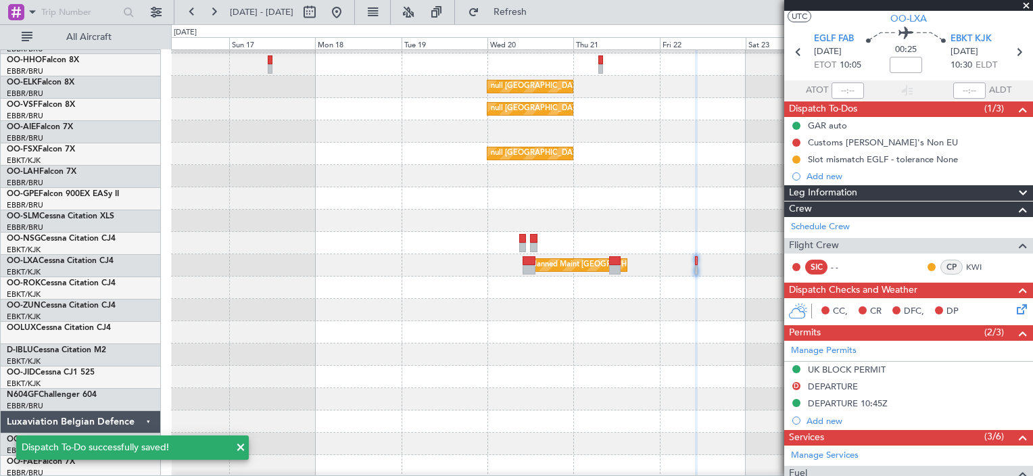
scroll to position [126, 0]
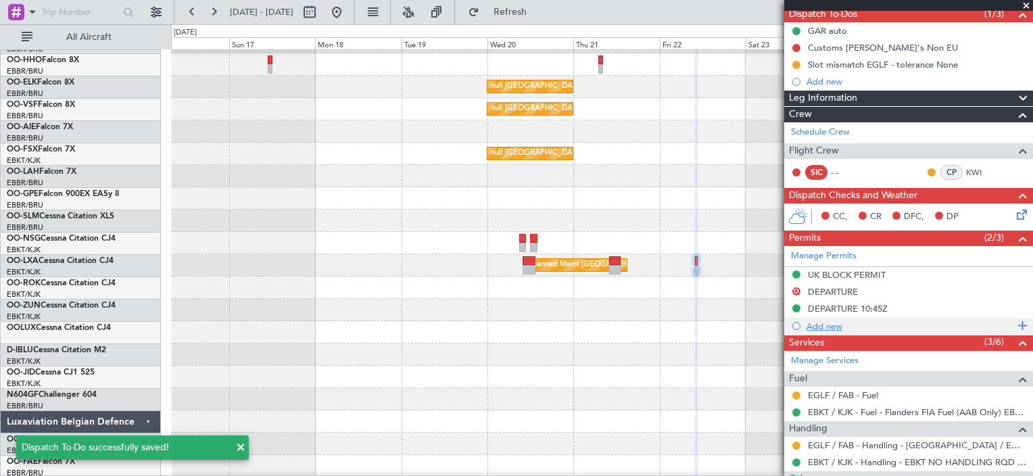
click at [837, 327] on div "Add new" at bounding box center [911, 325] width 208 height 11
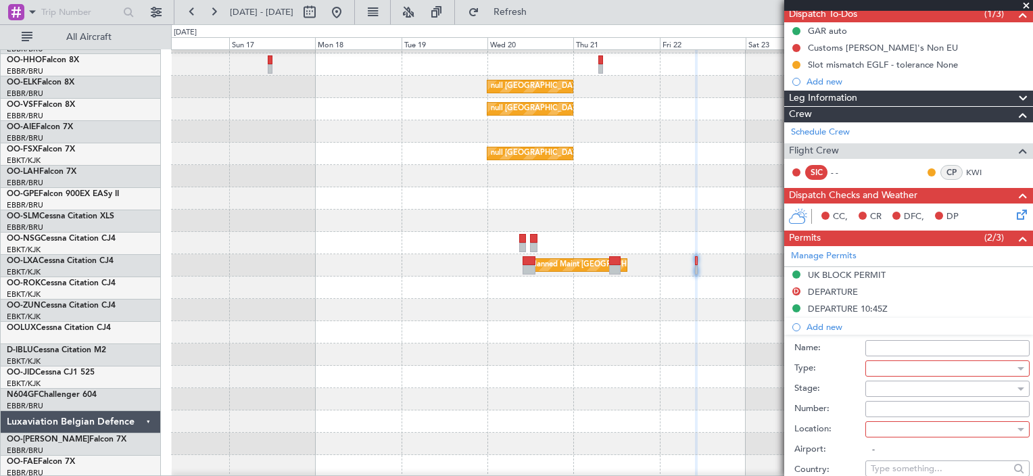
click at [955, 364] on div at bounding box center [943, 368] width 144 height 20
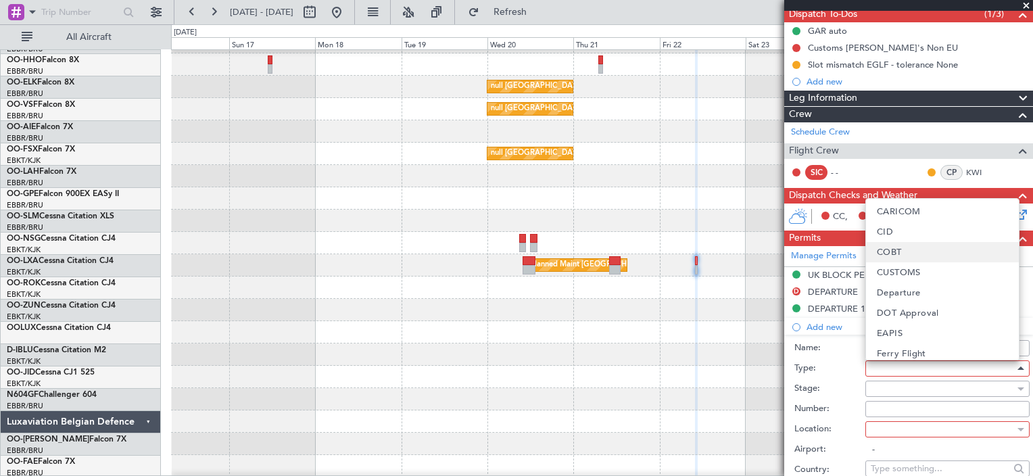
scroll to position [142, 0]
click at [905, 229] on span "Departure" at bounding box center [899, 229] width 44 height 20
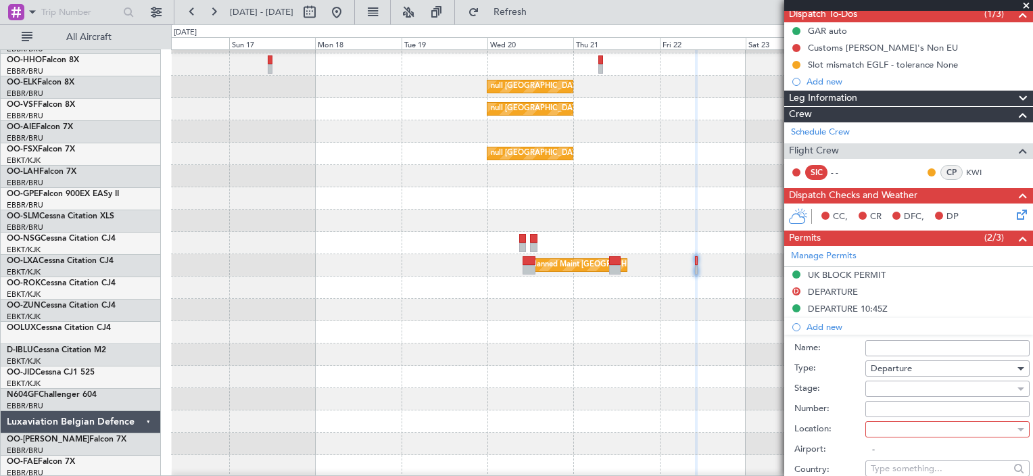
scroll to position [176, 0]
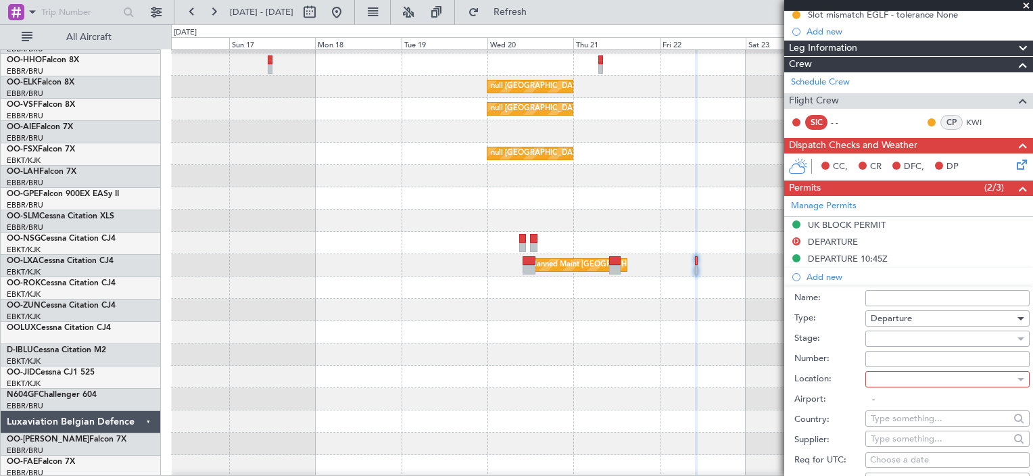
click at [928, 382] on div at bounding box center [943, 379] width 144 height 20
click at [915, 379] on span "Departure" at bounding box center [899, 382] width 44 height 20
type input "EGLF / FAB"
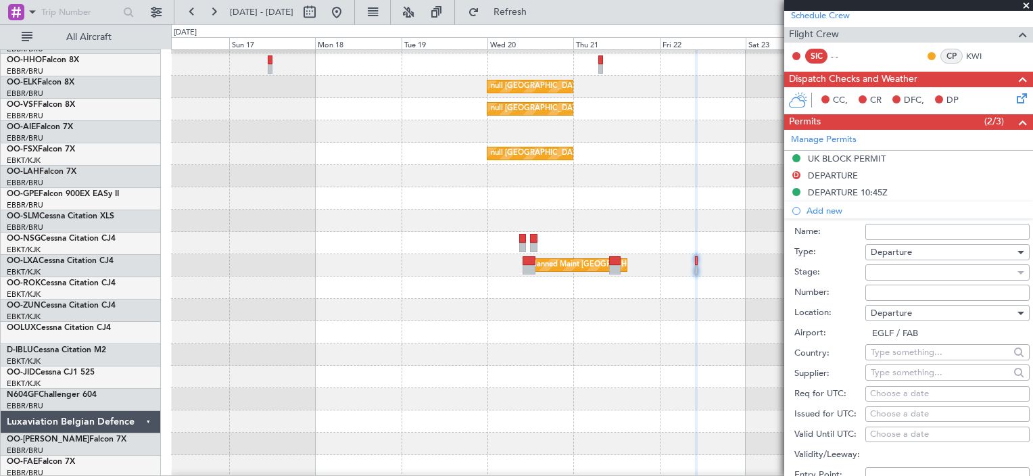
click at [909, 391] on div "Choose a date" at bounding box center [947, 394] width 155 height 14
select select "8"
select select "2025"
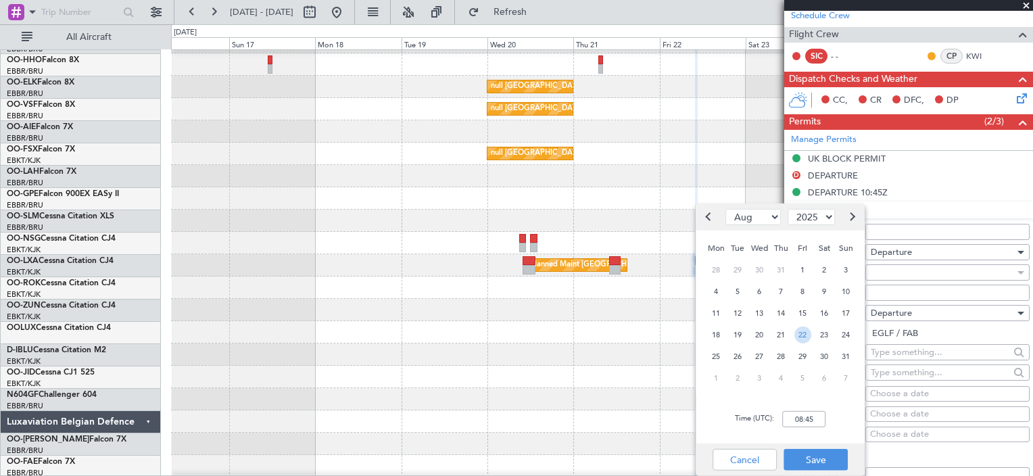
click at [800, 341] on span "22" at bounding box center [802, 334] width 17 height 17
click at [794, 411] on input "00:00" at bounding box center [803, 419] width 43 height 16
type input "10:00"
click at [807, 453] on button "Save" at bounding box center [816, 460] width 64 height 22
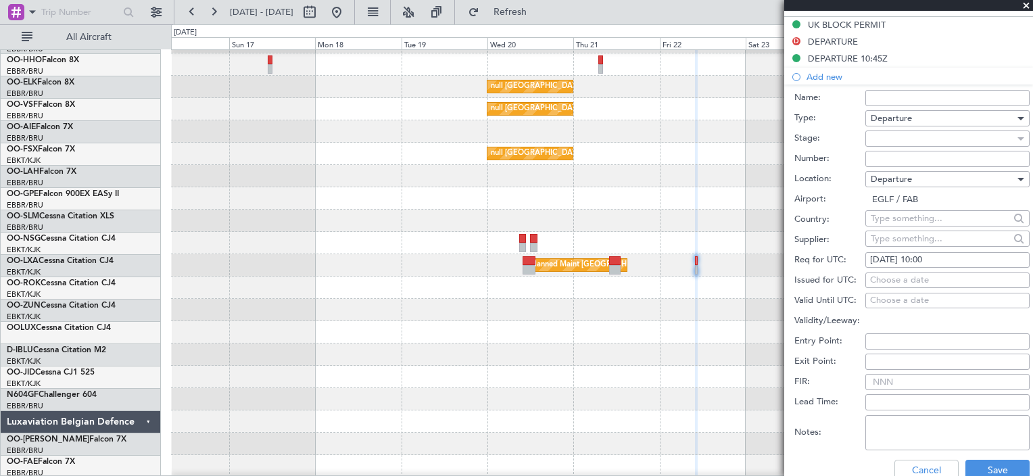
scroll to position [375, 0]
click at [965, 147] on div at bounding box center [943, 139] width 144 height 20
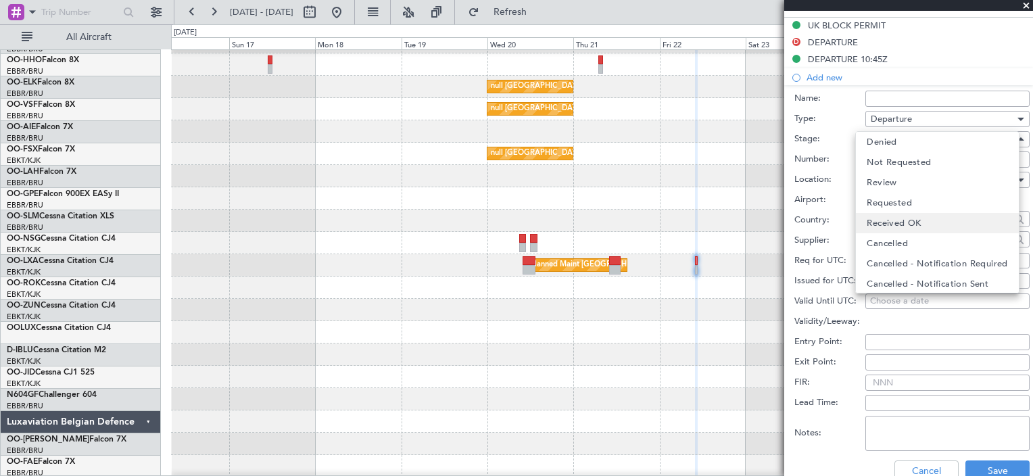
click at [934, 218] on mat-option "Received OK" at bounding box center [937, 223] width 162 height 20
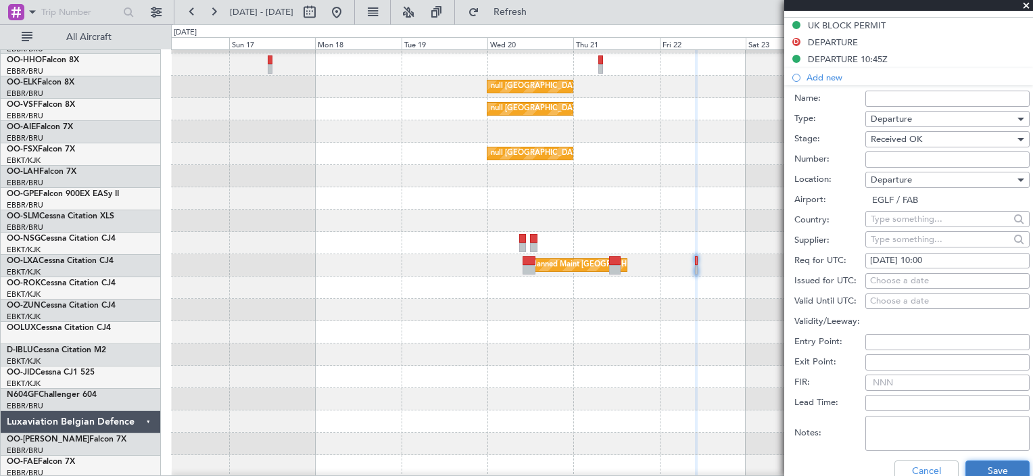
click at [1006, 471] on button "Save" at bounding box center [998, 471] width 64 height 22
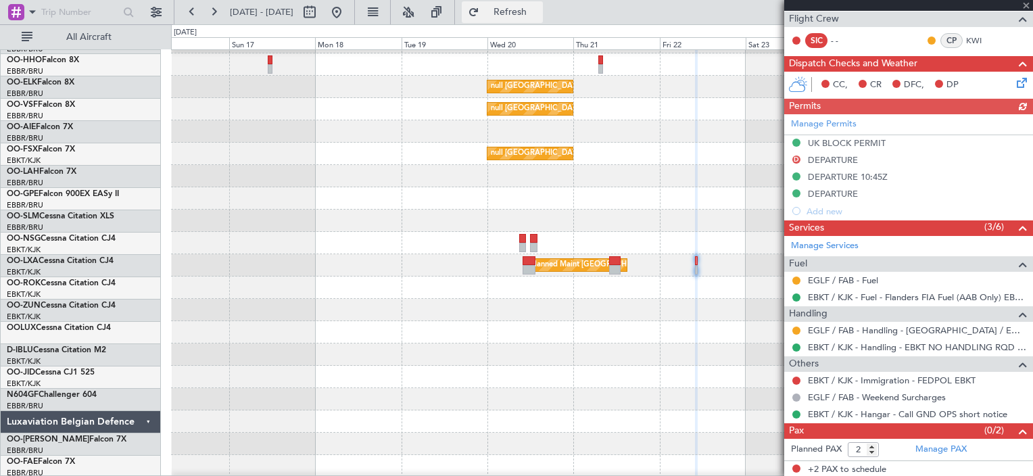
click at [518, 8] on button "Refresh" at bounding box center [502, 12] width 81 height 22
click at [872, 195] on div "Manage Permits UK BLOCK PERMIT D DEPARTURE DEPARTURE 10:45Z DEPARTURE Add new" at bounding box center [908, 166] width 249 height 105
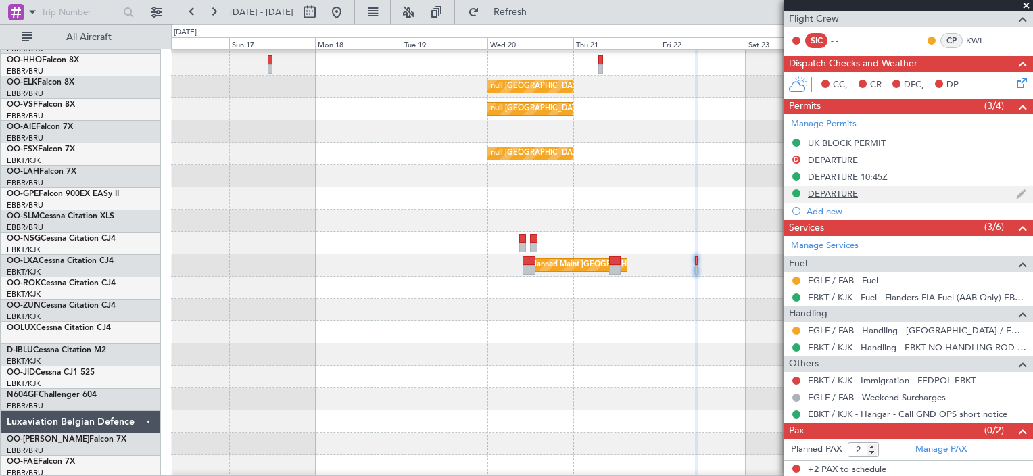
click at [872, 189] on div "DEPARTURE" at bounding box center [908, 194] width 249 height 17
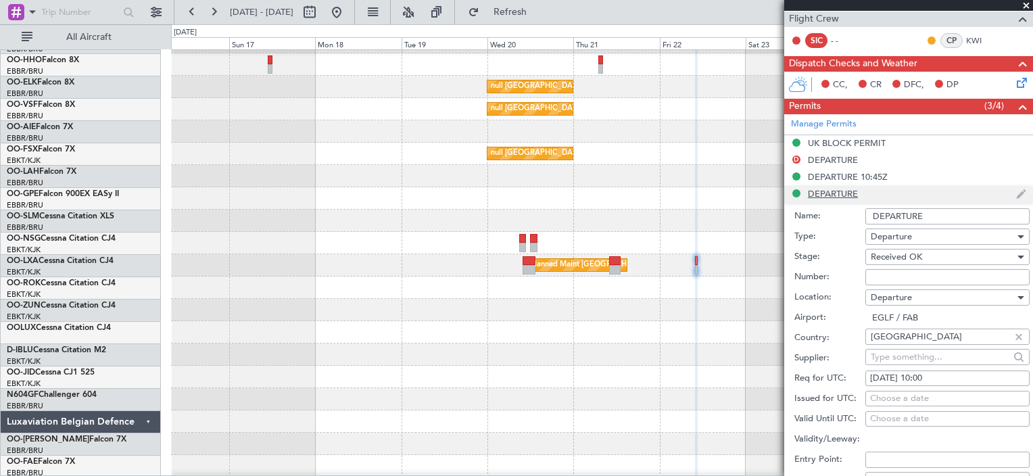
scroll to position [375, 0]
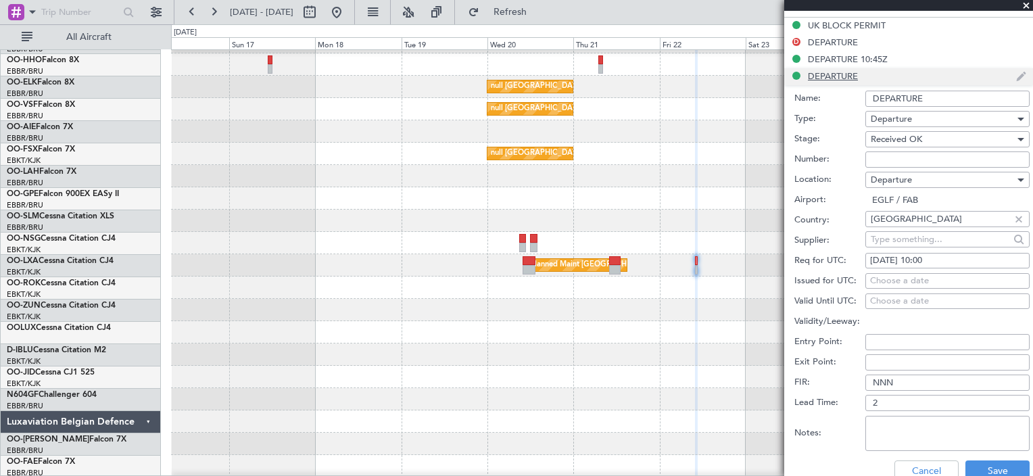
click at [872, 192] on input "EGLF / FAB" at bounding box center [947, 200] width 164 height 16
drag, startPoint x: 872, startPoint y: 189, endPoint x: 999, endPoint y: 100, distance: 155.3
click at [999, 100] on input "DEPARTURE" at bounding box center [947, 99] width 164 height 16
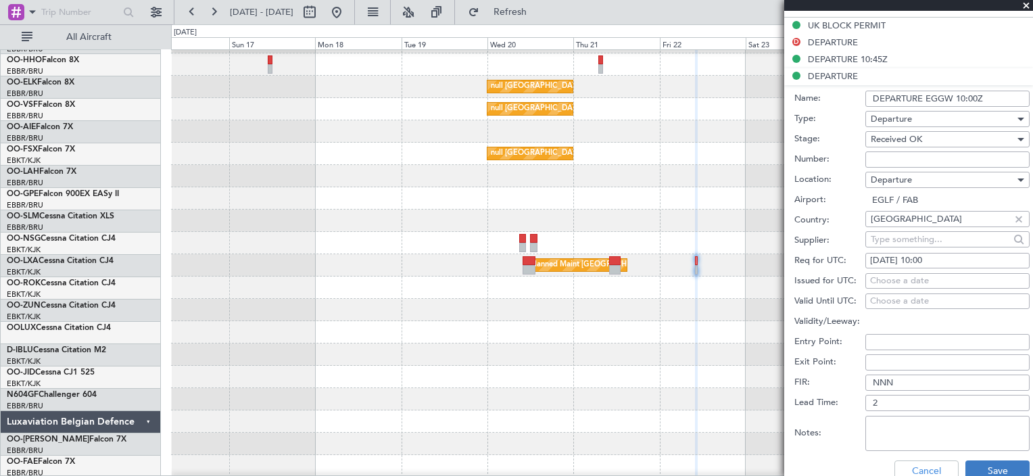
type input "DEPARTURE EGGW 10:00Z"
click at [986, 468] on button "Save" at bounding box center [998, 471] width 64 height 22
click at [986, 468] on div at bounding box center [908, 238] width 249 height 476
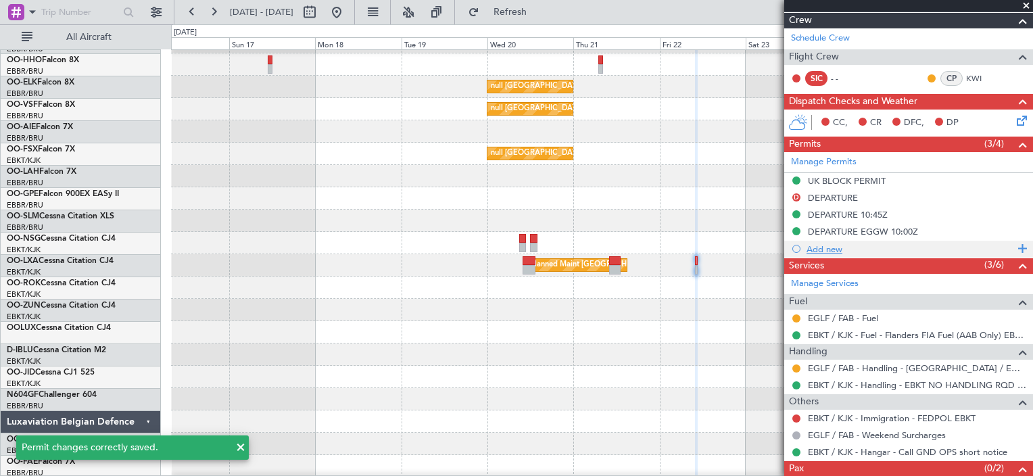
scroll to position [218, 0]
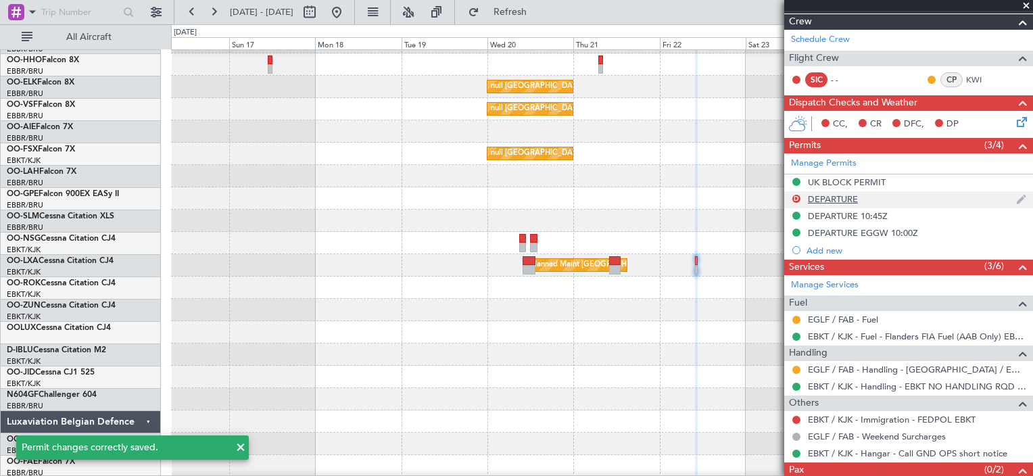
click at [870, 201] on div "D DEPARTURE" at bounding box center [908, 199] width 249 height 17
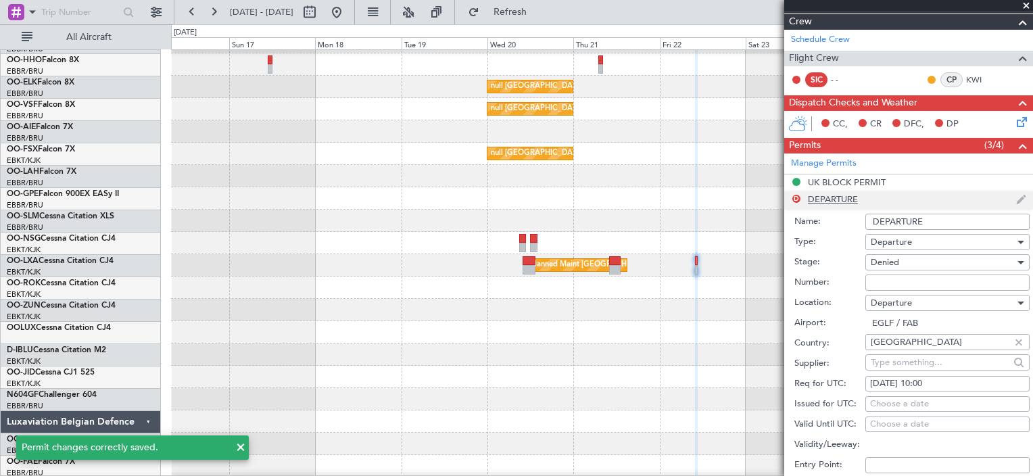
click at [870, 201] on li "D DEPARTURE Name: DEPARTURE Type: Departure Stage: Denied Number: Location: Dep…" at bounding box center [908, 401] width 249 height 421
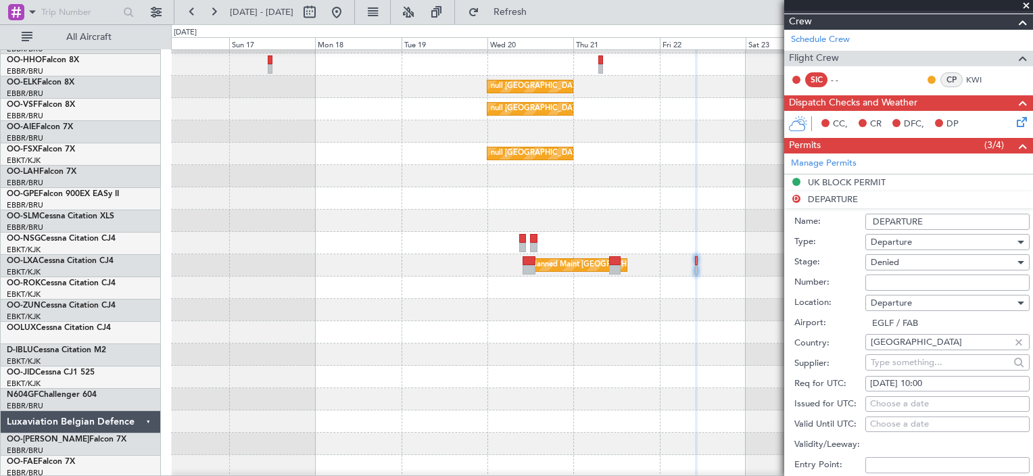
click at [930, 220] on input "DEPARTURE" at bounding box center [947, 222] width 164 height 16
type input "DEPARTURE 10:00Z"
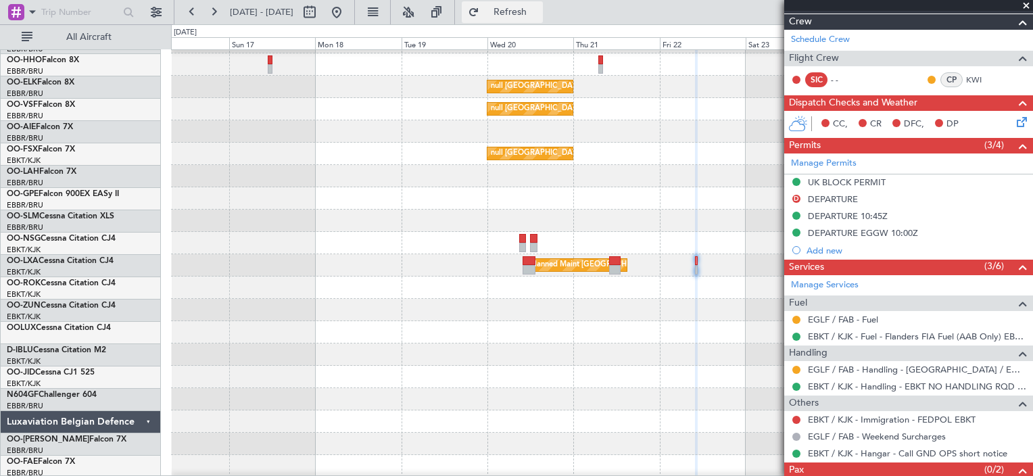
drag, startPoint x: 565, startPoint y: 6, endPoint x: 540, endPoint y: 15, distance: 27.2
click at [539, 15] on span "Refresh" at bounding box center [510, 11] width 57 height 9
click at [539, 15] on span "Refreshing..." at bounding box center [510, 11] width 57 height 9
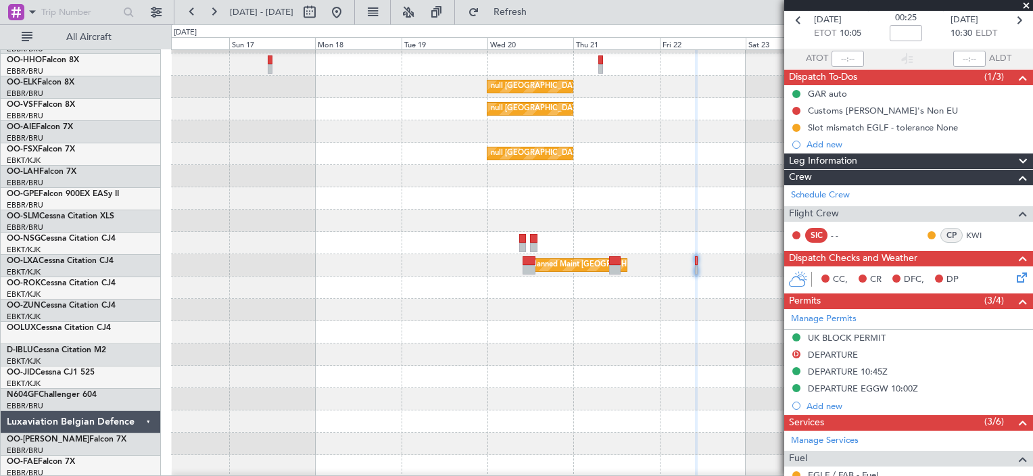
scroll to position [197, 0]
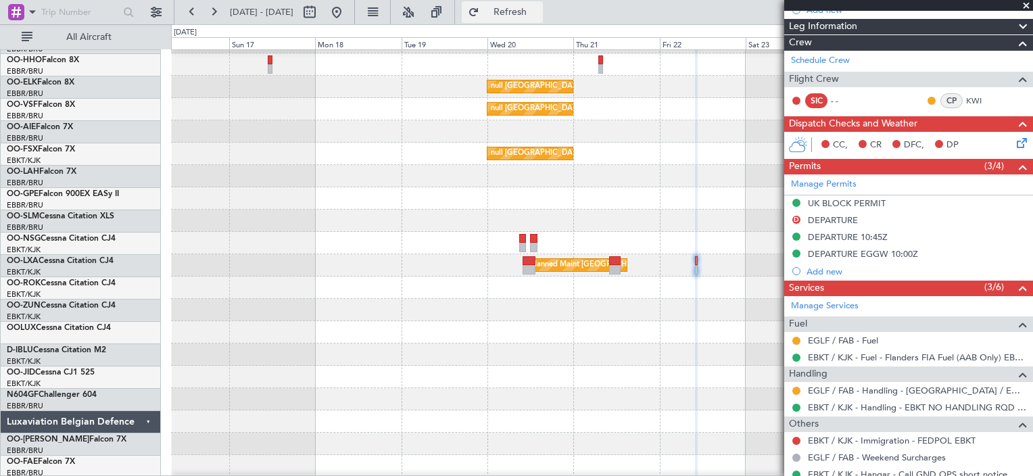
click at [529, 3] on button "Refresh" at bounding box center [502, 12] width 81 height 22
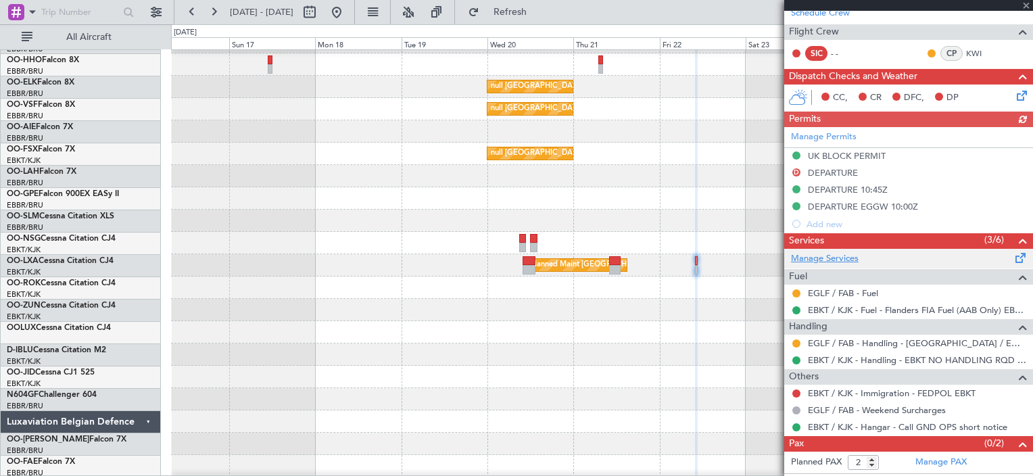
scroll to position [246, 0]
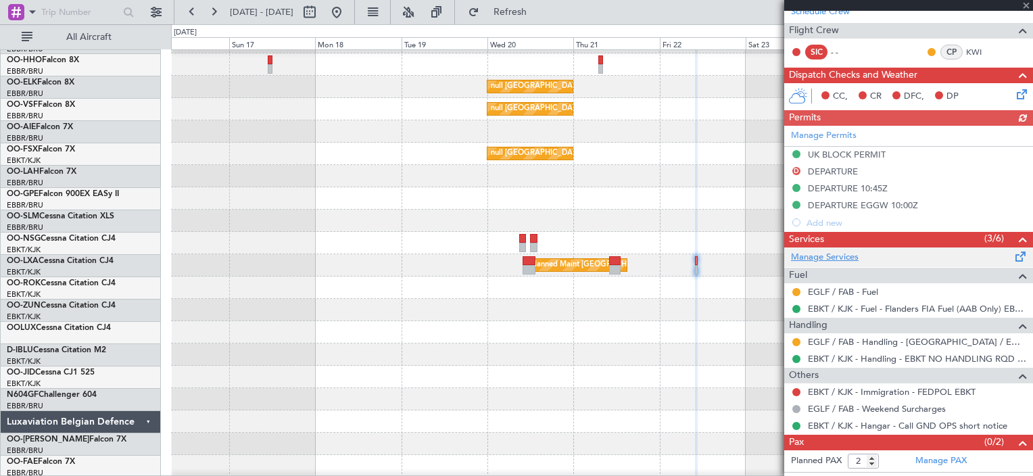
click at [852, 260] on link "Manage Services" at bounding box center [825, 258] width 68 height 14
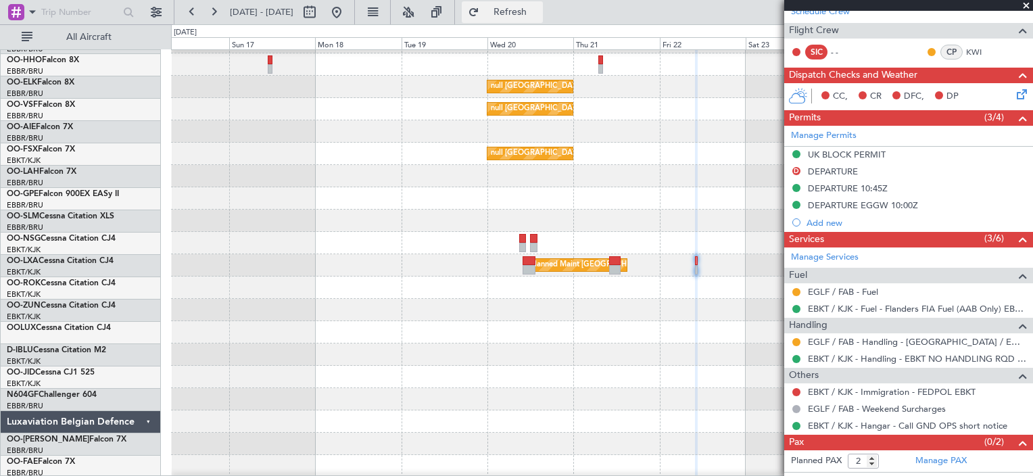
click at [543, 4] on button "Refresh" at bounding box center [502, 12] width 81 height 22
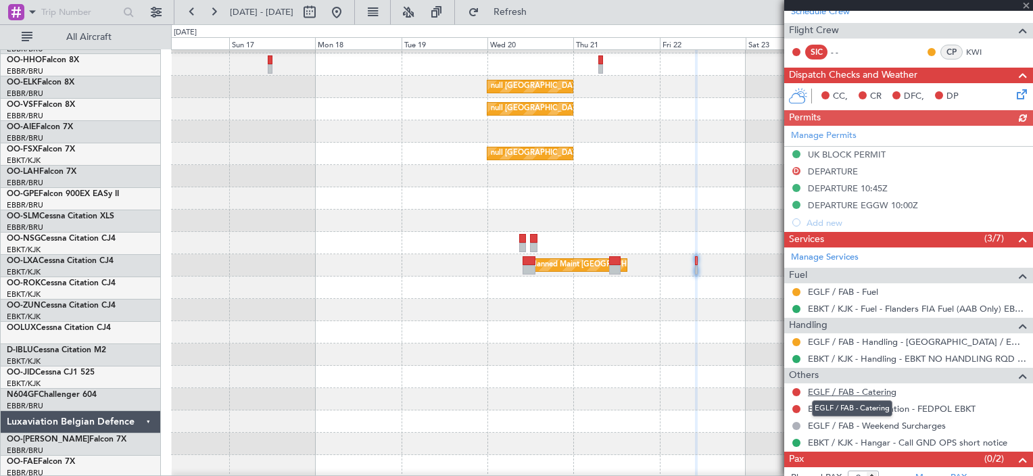
click at [892, 387] on link "EGLF / FAB - Catering" at bounding box center [852, 391] width 89 height 11
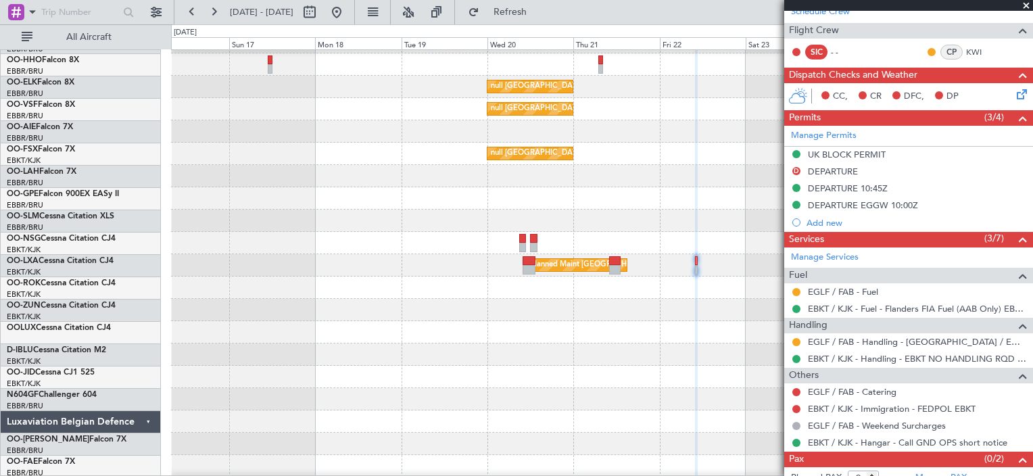
click at [801, 387] on nimbus-traffic-light at bounding box center [796, 392] width 11 height 11
click at [794, 388] on button at bounding box center [796, 392] width 8 height 8
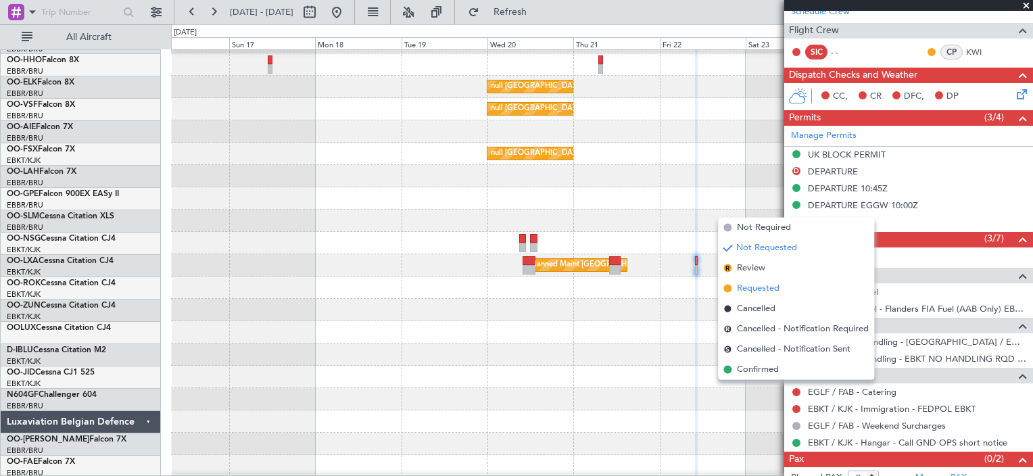
click at [790, 289] on li "Requested" at bounding box center [796, 289] width 156 height 20
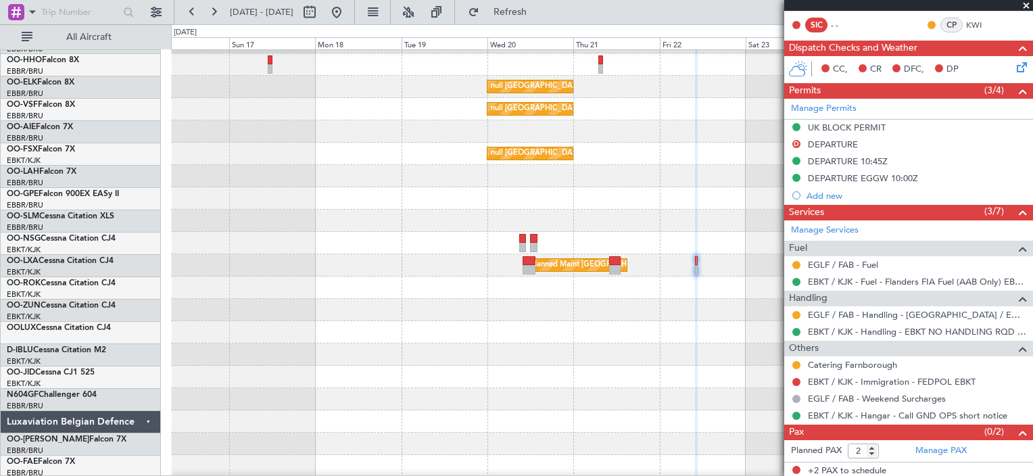
scroll to position [275, 0]
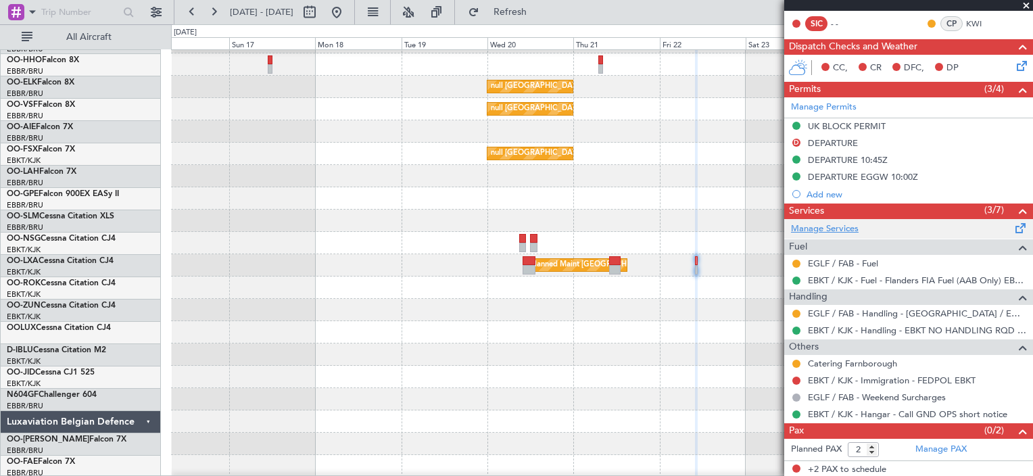
click at [832, 231] on link "Manage Services" at bounding box center [825, 229] width 68 height 14
click at [539, 11] on span "Refresh" at bounding box center [510, 11] width 57 height 9
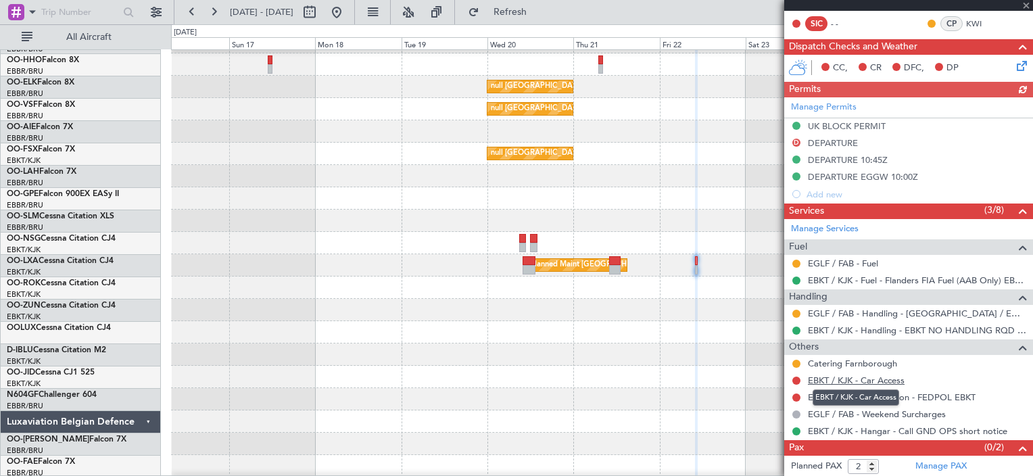
click at [890, 381] on link "EBKT / KJK - Car Access" at bounding box center [856, 380] width 97 height 11
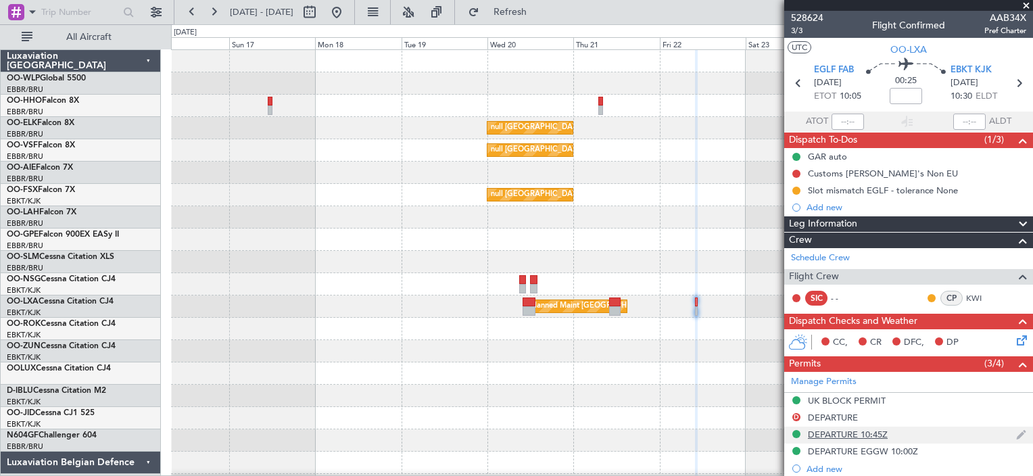
scroll to position [0, 0]
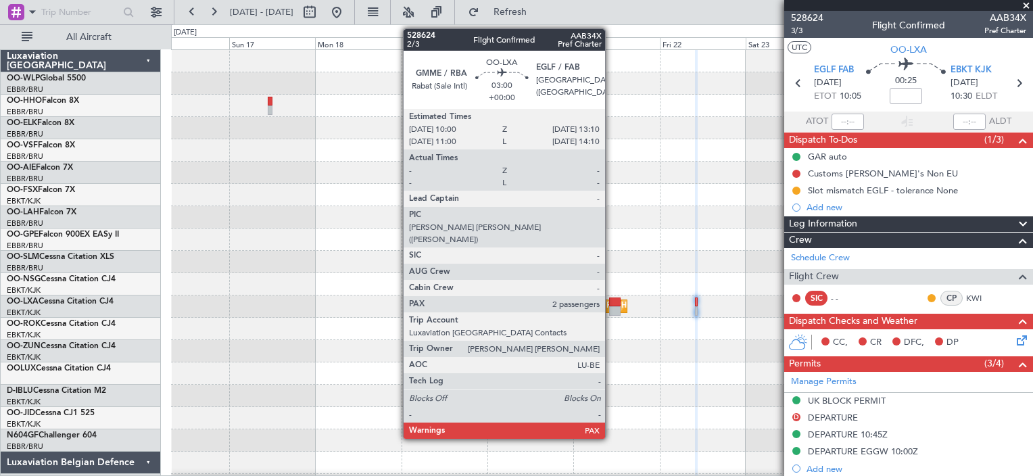
click at [611, 309] on div at bounding box center [614, 310] width 11 height 9
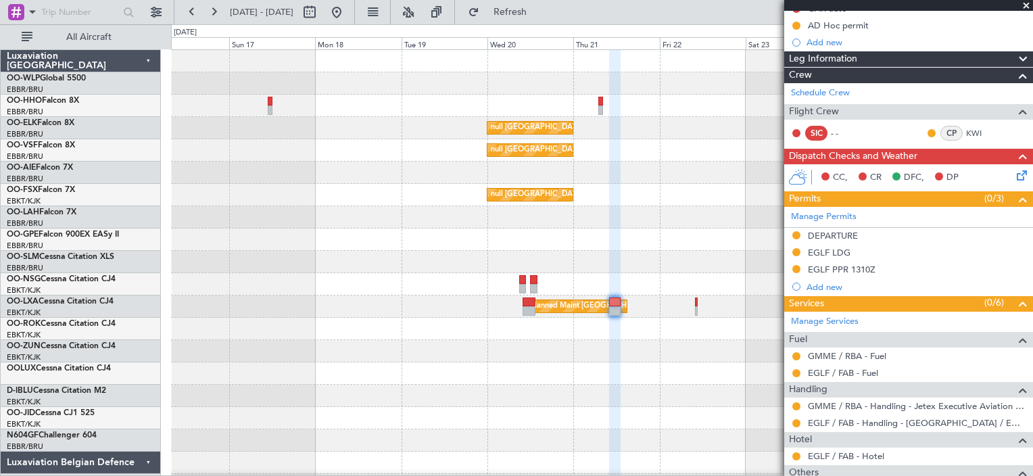
scroll to position [240, 0]
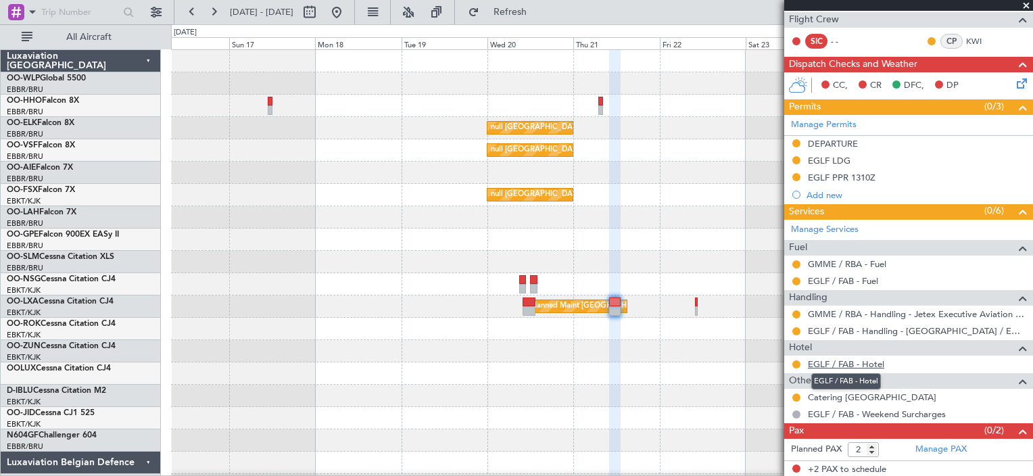
click at [873, 362] on link "EGLF / FAB - Hotel" at bounding box center [846, 363] width 76 height 11
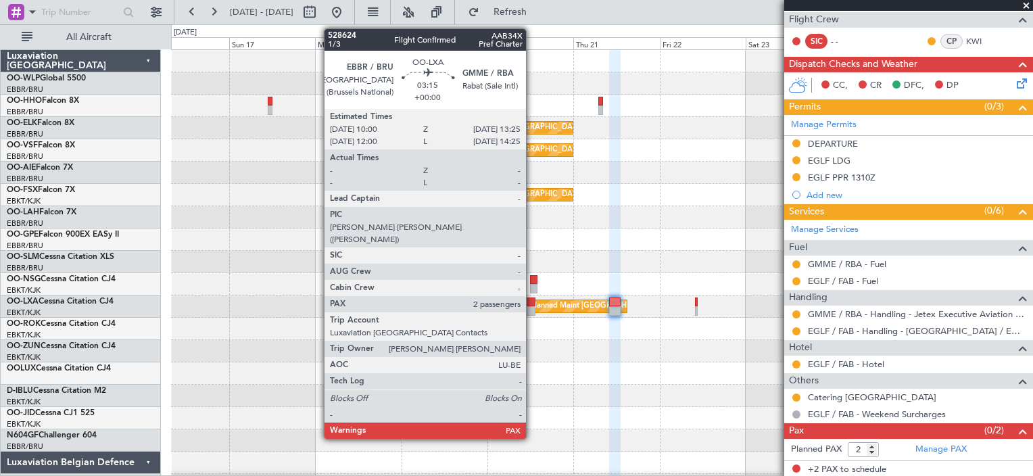
click at [532, 312] on div at bounding box center [529, 310] width 13 height 9
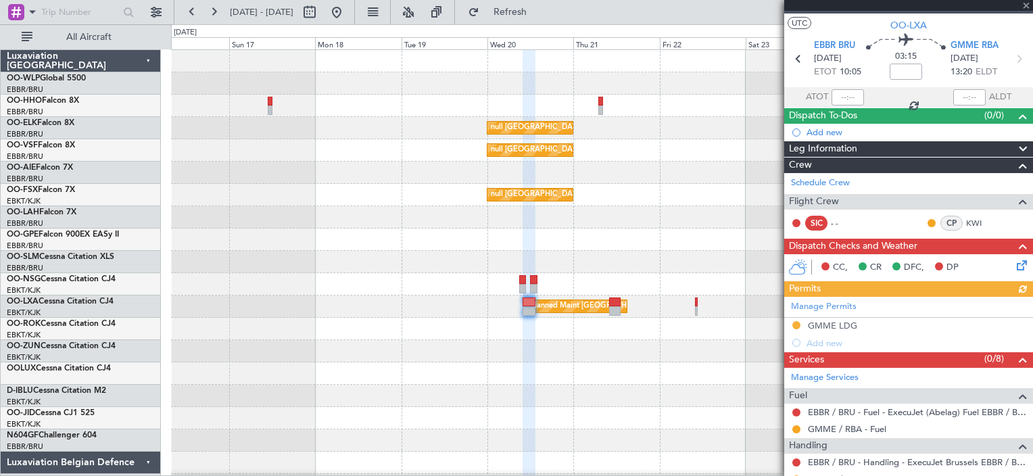
scroll to position [189, 0]
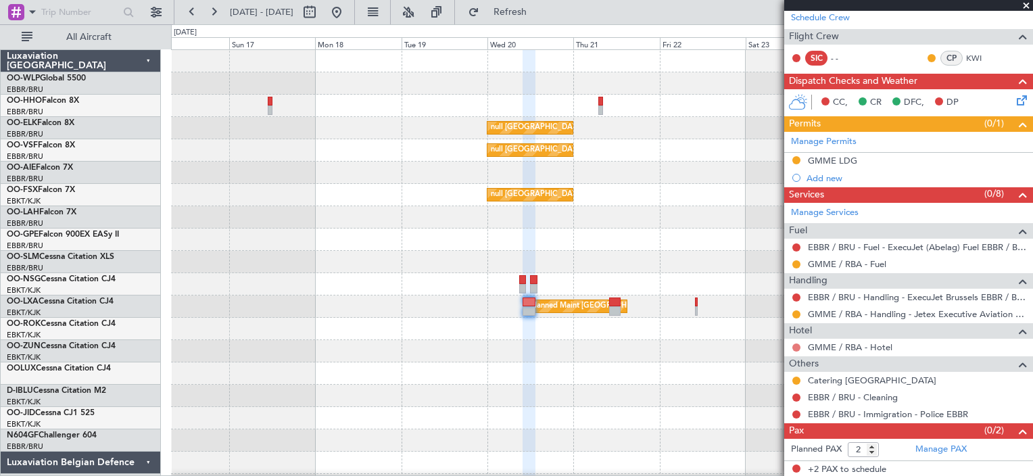
click at [799, 348] on button at bounding box center [796, 347] width 8 height 8
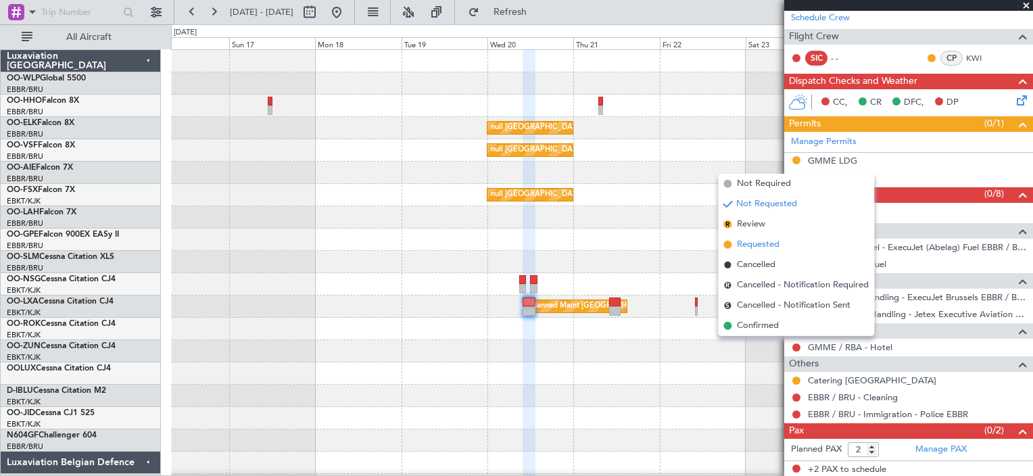
click at [795, 246] on li "Requested" at bounding box center [796, 245] width 156 height 20
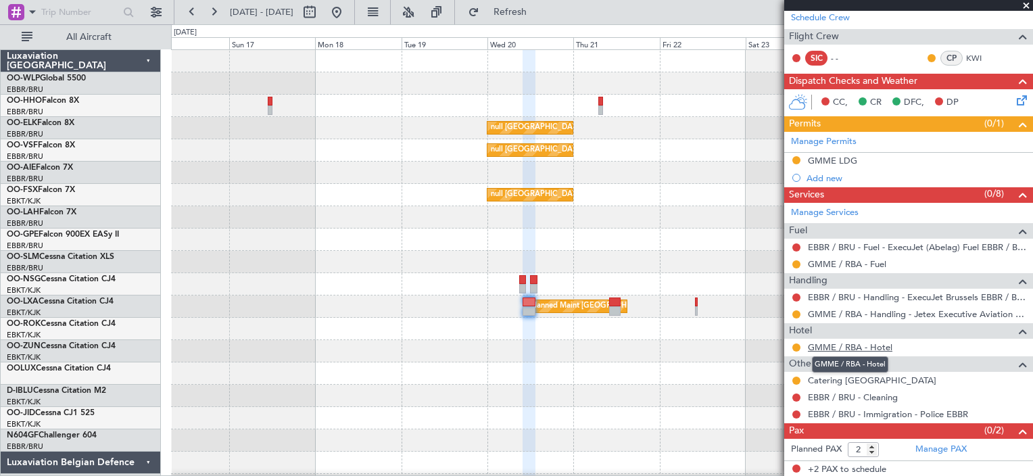
click at [876, 342] on link "GMME / RBA - Hotel" at bounding box center [850, 346] width 85 height 11
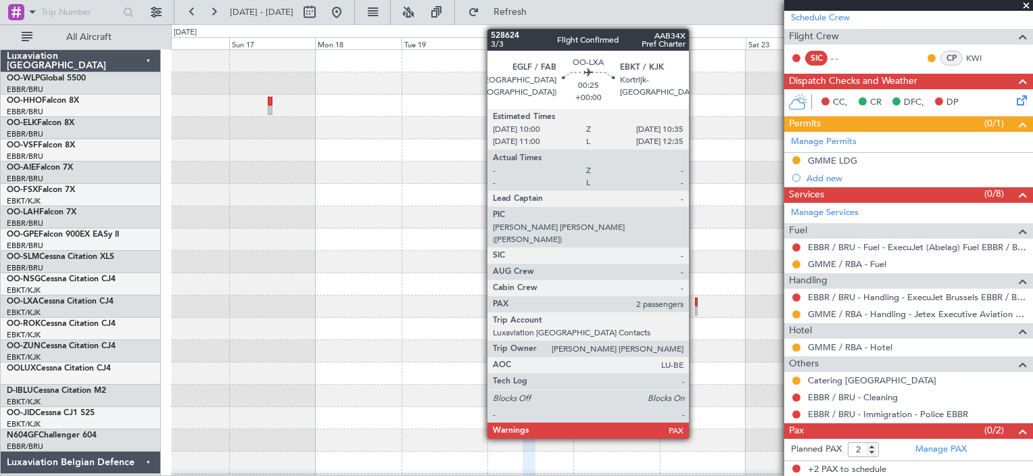
click at [695, 297] on div at bounding box center [696, 301] width 3 height 9
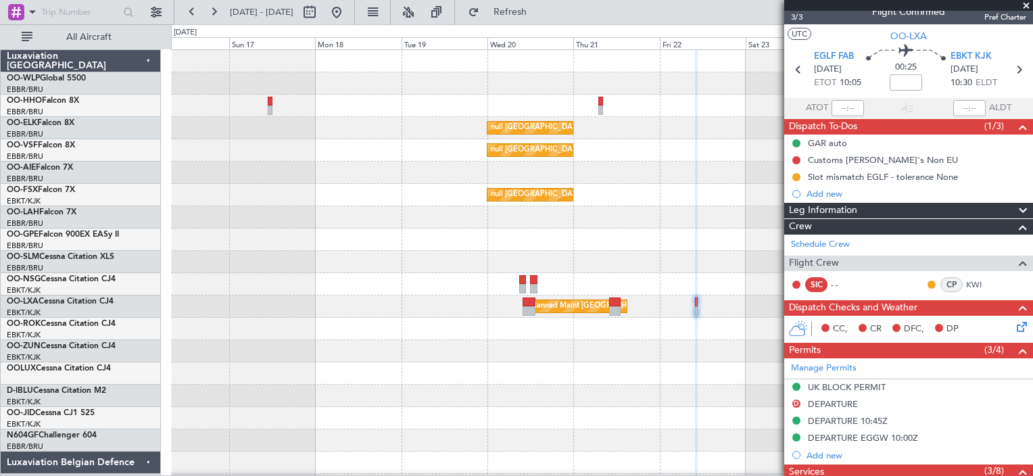
scroll to position [0, 0]
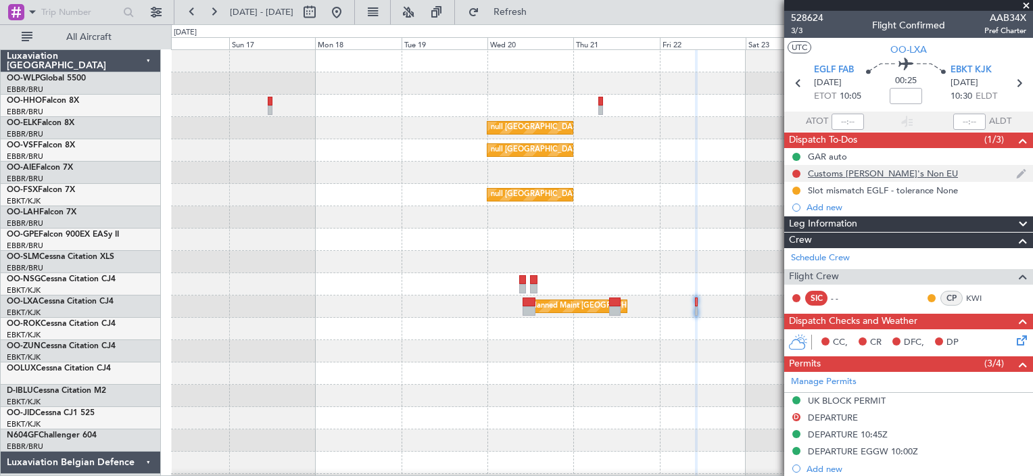
click at [880, 178] on div "Customs [PERSON_NAME]'s Non EU" at bounding box center [908, 173] width 249 height 17
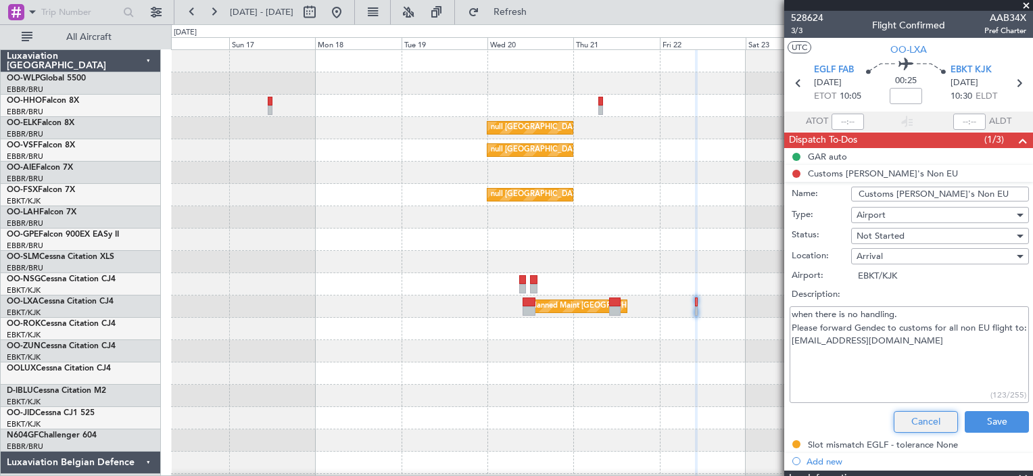
click at [930, 423] on button "Cancel" at bounding box center [926, 422] width 64 height 22
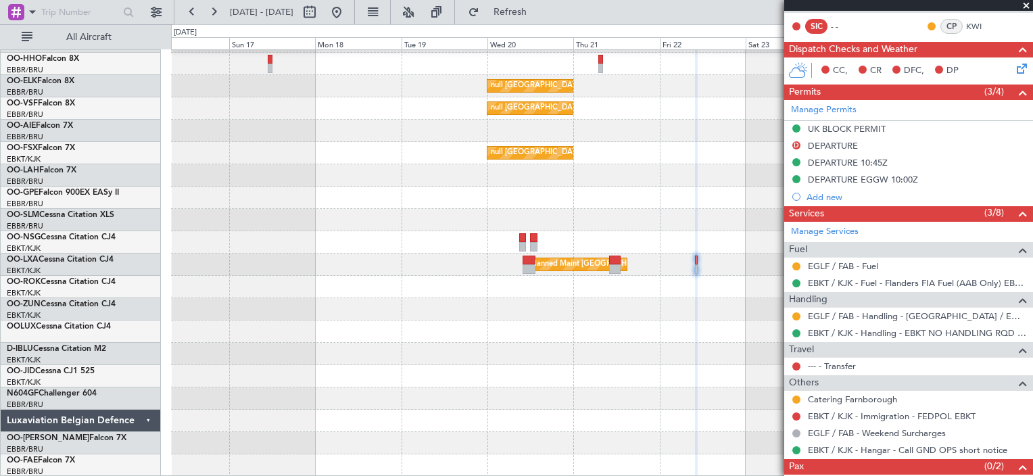
scroll to position [308, 0]
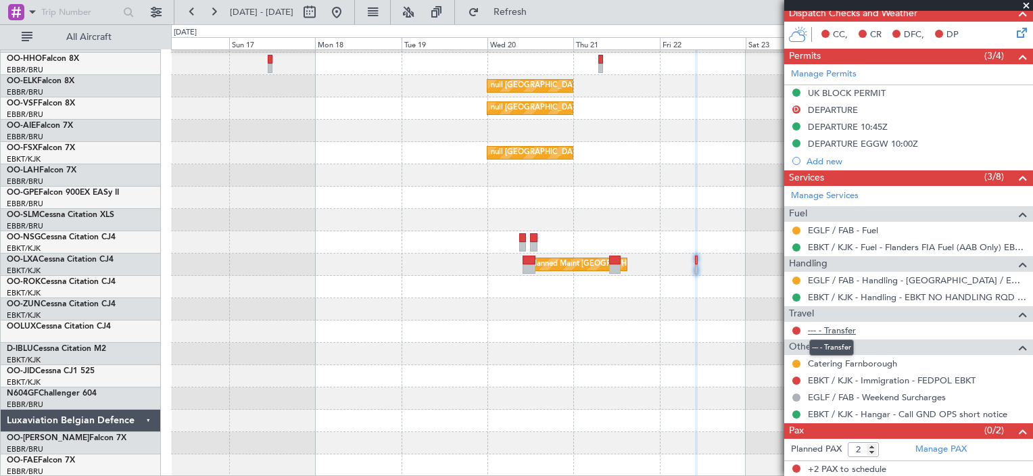
click at [841, 329] on link "--- - Transfer" at bounding box center [832, 330] width 48 height 11
click at [878, 362] on link "Catering Farnborough" at bounding box center [852, 363] width 89 height 11
click at [837, 332] on link "--- - Transfer" at bounding box center [832, 330] width 48 height 11
click at [878, 398] on link "EGLF / FAB - Weekend Surcharges" at bounding box center [877, 396] width 138 height 11
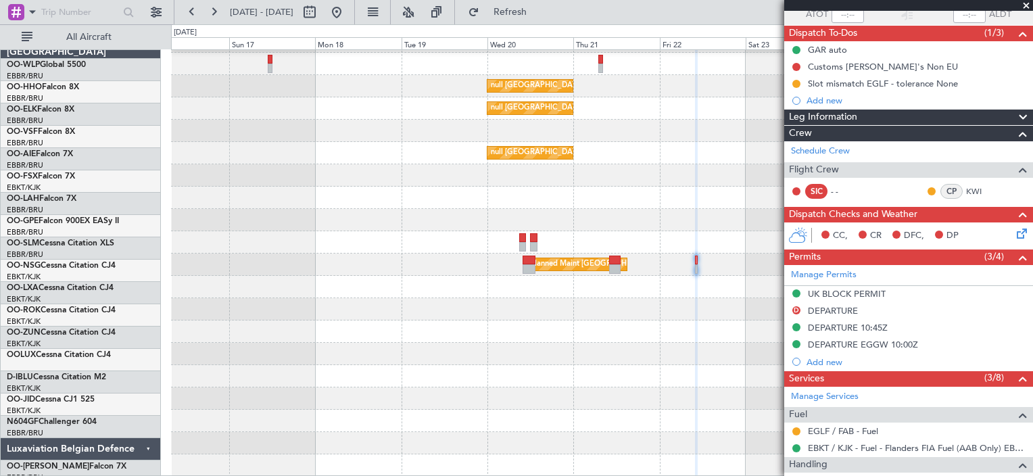
scroll to position [42, 0]
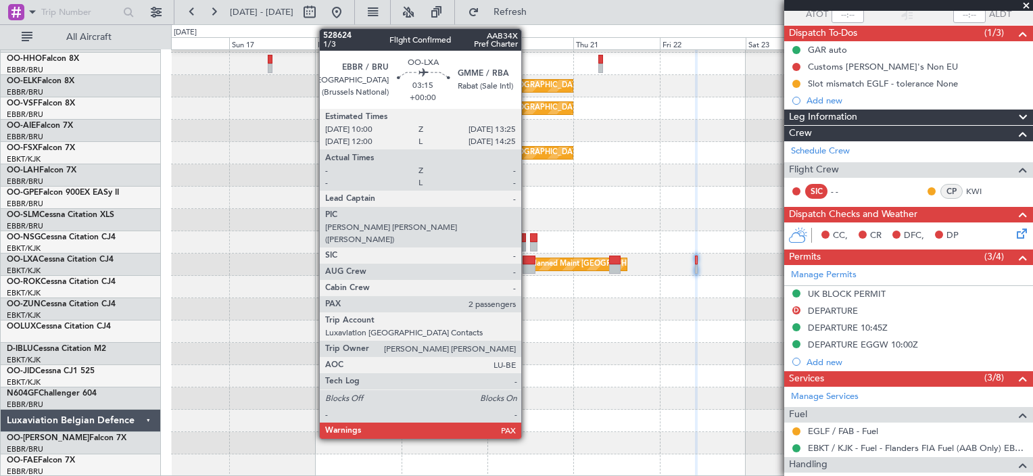
click at [527, 257] on div at bounding box center [529, 260] width 13 height 9
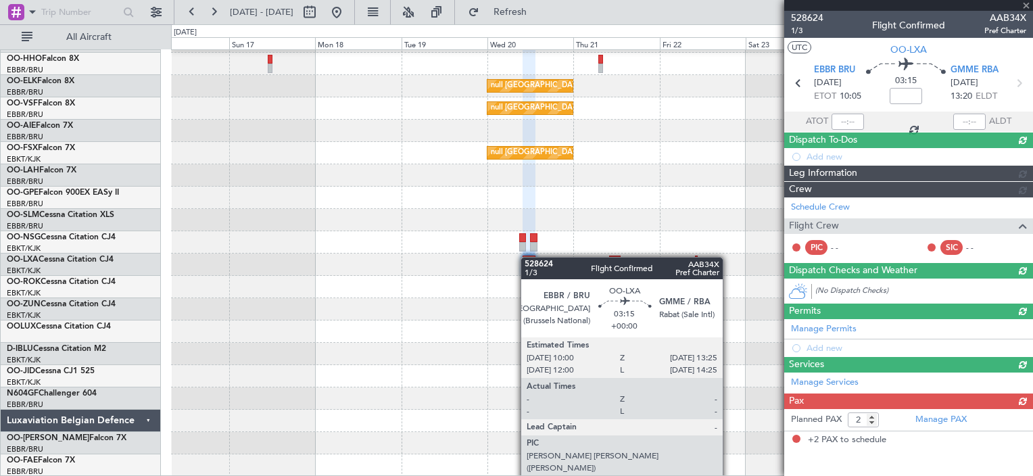
scroll to position [0, 0]
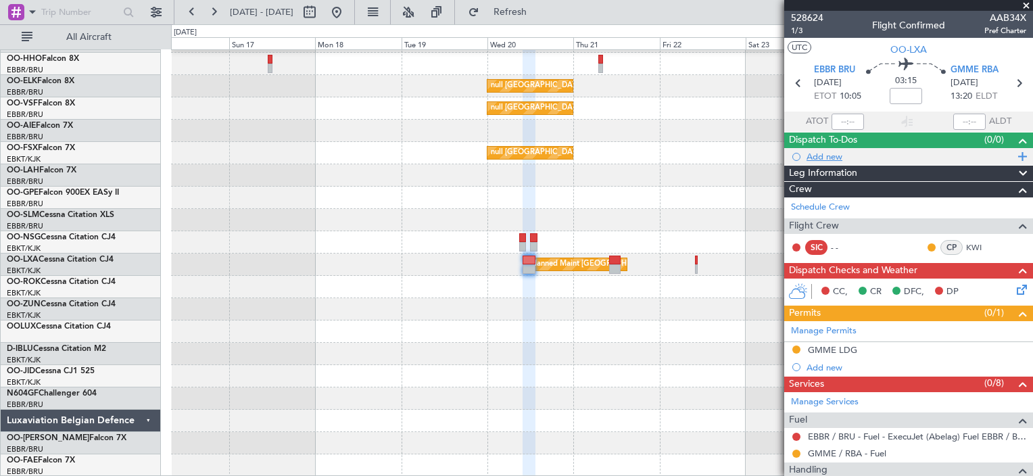
click at [823, 151] on div "Add new" at bounding box center [911, 156] width 208 height 11
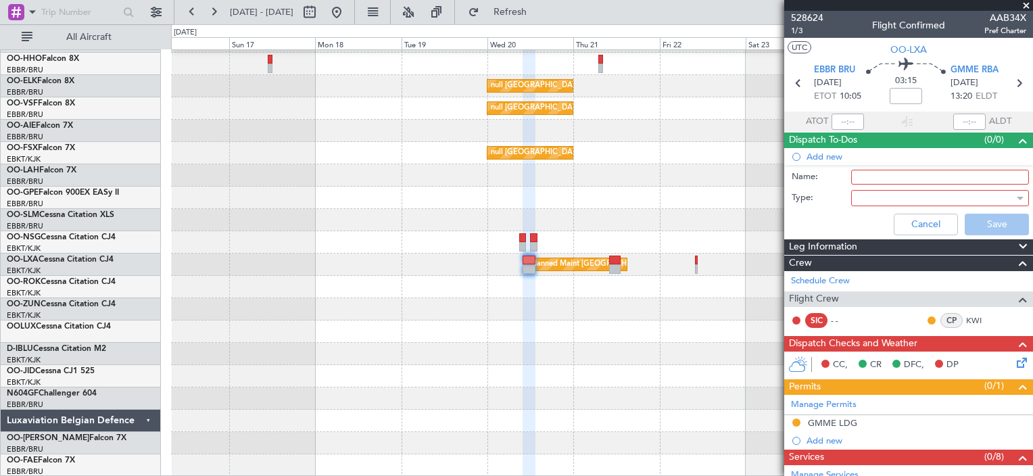
click at [874, 183] on input "Name:" at bounding box center [940, 177] width 178 height 15
click at [827, 170] on label "Name:" at bounding box center [821, 177] width 59 height 14
click at [851, 170] on input "ad" at bounding box center [940, 177] width 178 height 15
type input "a"
click at [901, 227] on button "Cancel" at bounding box center [926, 225] width 64 height 22
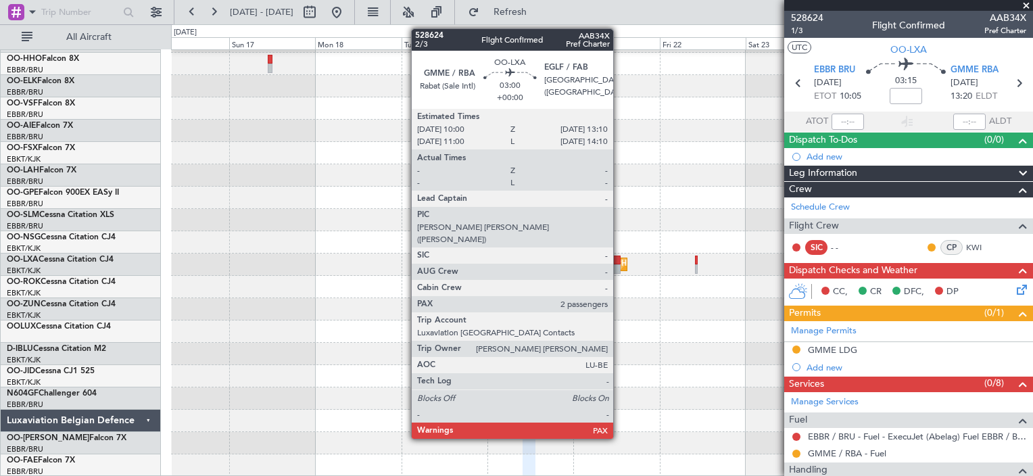
click at [619, 262] on div at bounding box center [614, 260] width 11 height 9
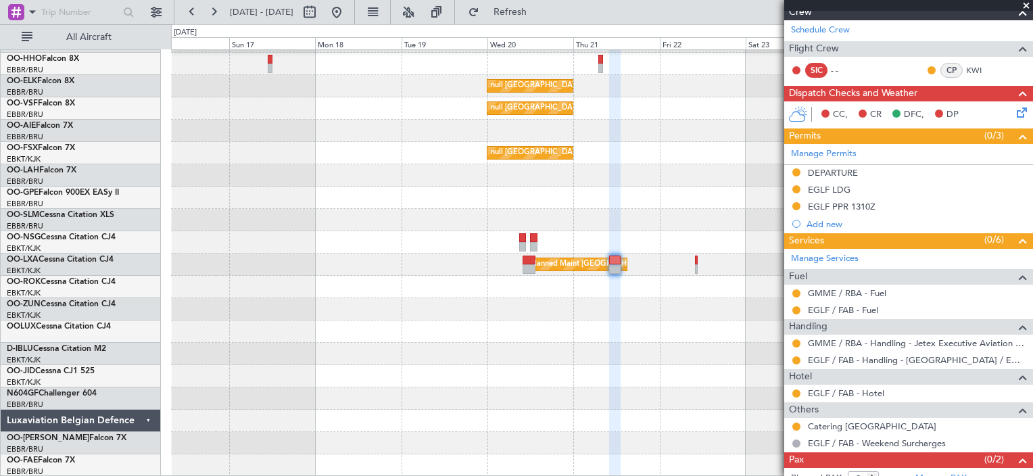
scroll to position [211, 0]
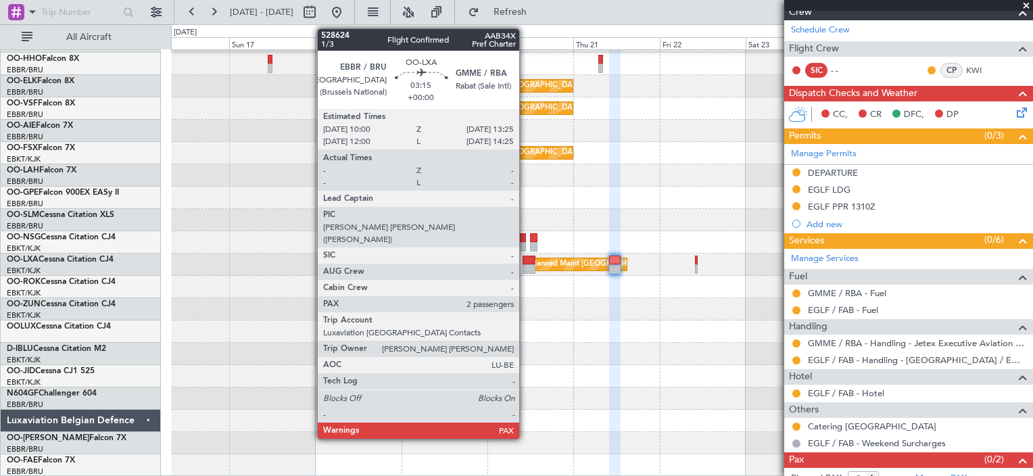
click at [525, 272] on div at bounding box center [529, 268] width 13 height 9
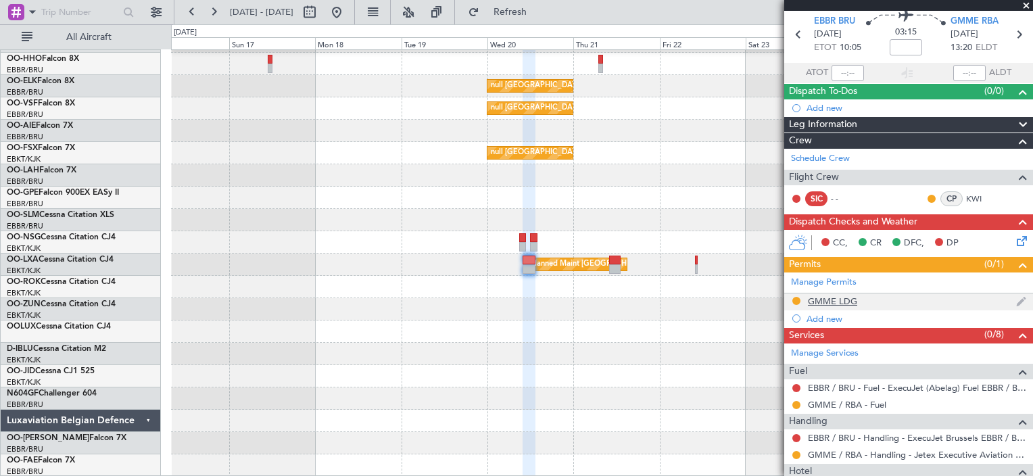
scroll to position [94, 0]
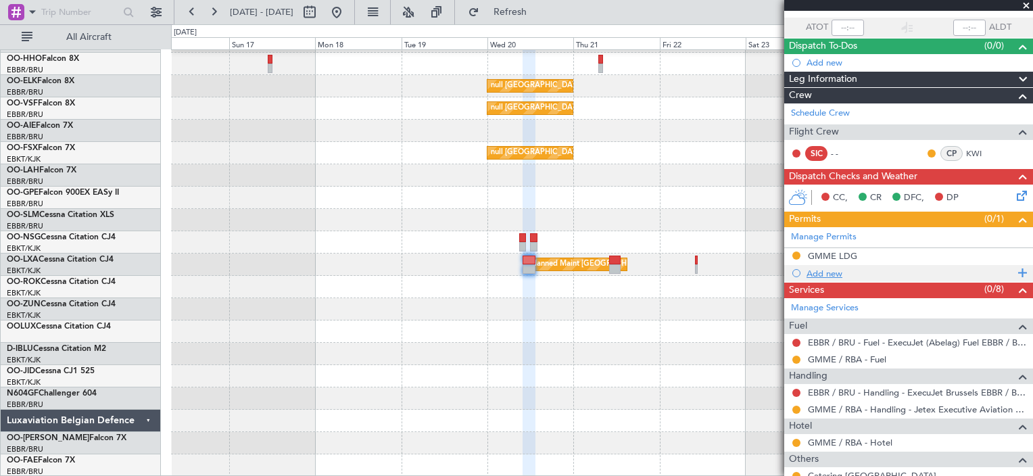
click at [847, 268] on div "Add new" at bounding box center [911, 273] width 208 height 11
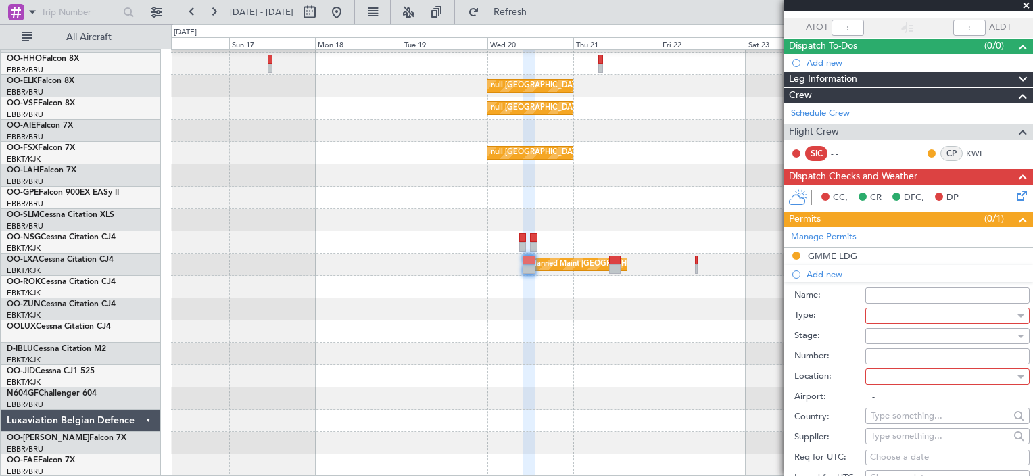
click at [897, 311] on div at bounding box center [943, 316] width 144 height 20
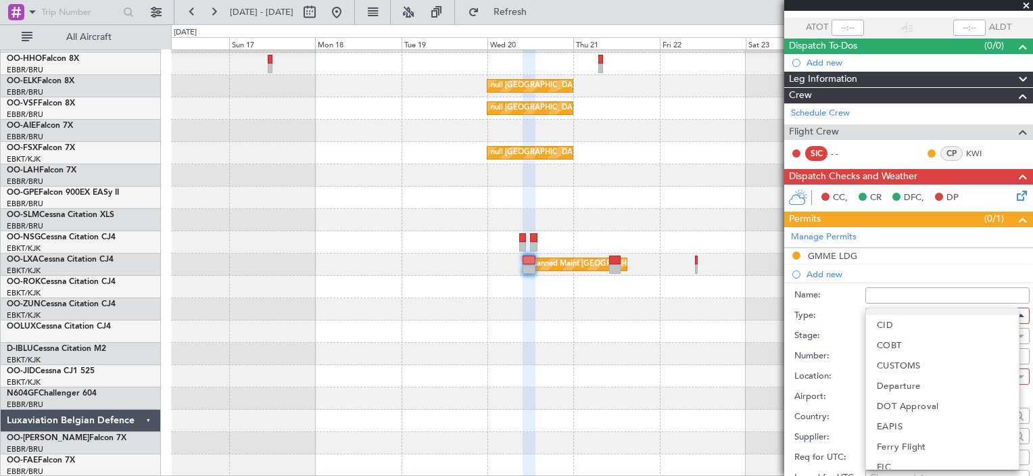
scroll to position [96, 0]
click at [917, 379] on span "Departure" at bounding box center [899, 385] width 44 height 20
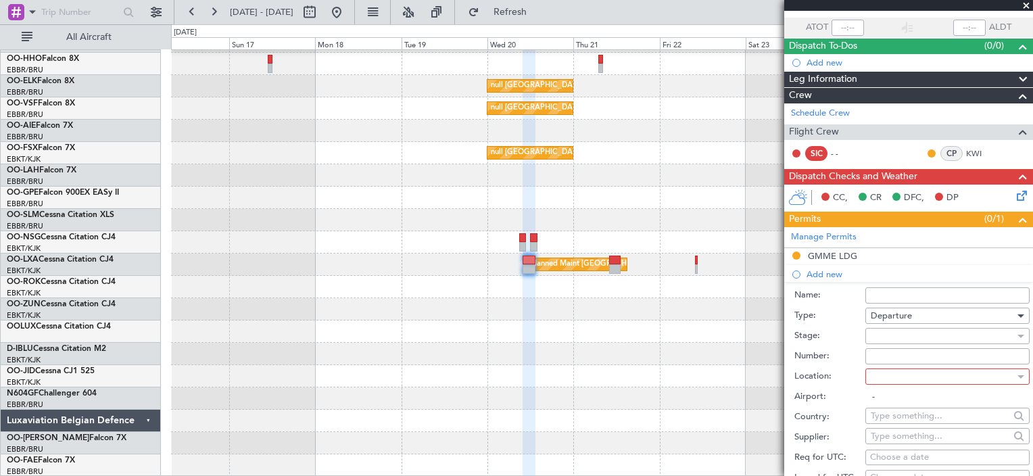
click at [929, 375] on div at bounding box center [943, 376] width 144 height 20
click at [938, 341] on div at bounding box center [516, 238] width 1033 height 476
click at [931, 316] on div "Departure" at bounding box center [943, 316] width 144 height 20
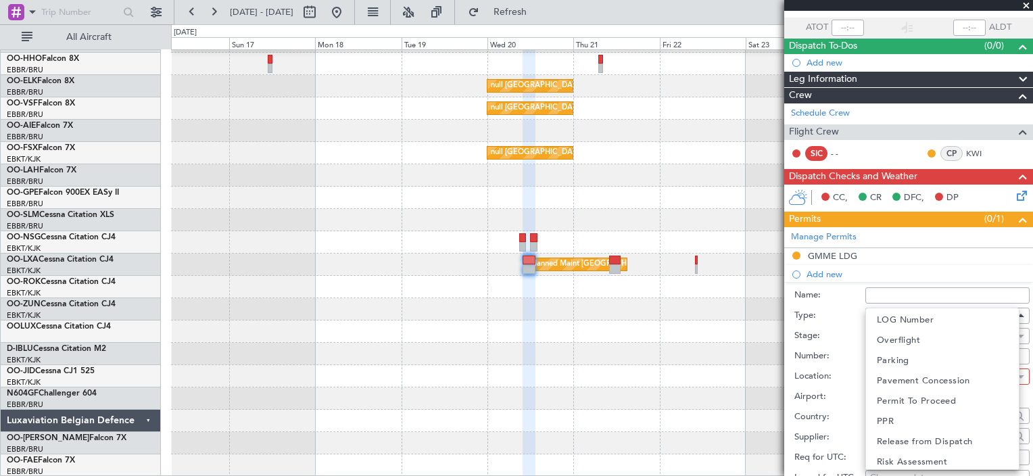
scroll to position [406, 0]
click at [901, 414] on mat-option "Slot" at bounding box center [942, 419] width 153 height 20
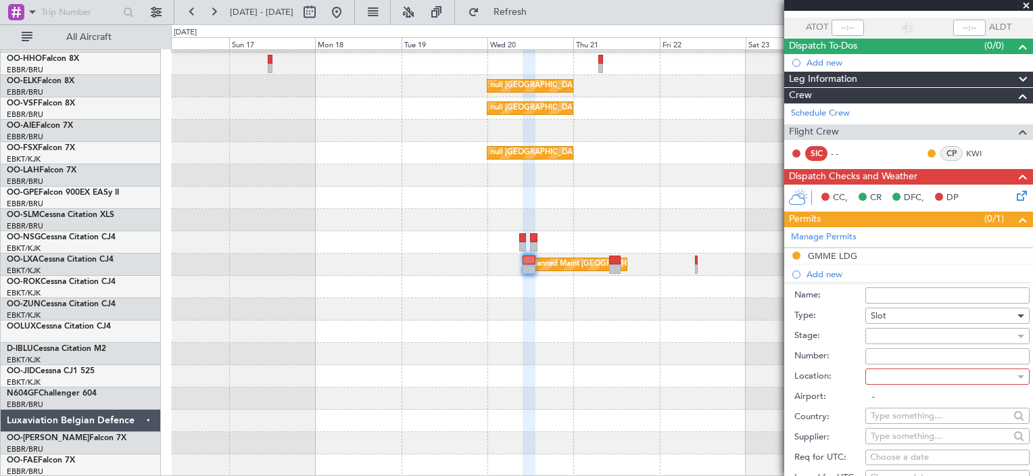
click at [925, 370] on div at bounding box center [943, 376] width 144 height 20
click at [905, 389] on span "Departure Alt" at bounding box center [906, 399] width 59 height 20
click at [909, 379] on span "Departure Alt" at bounding box center [898, 377] width 55 height 12
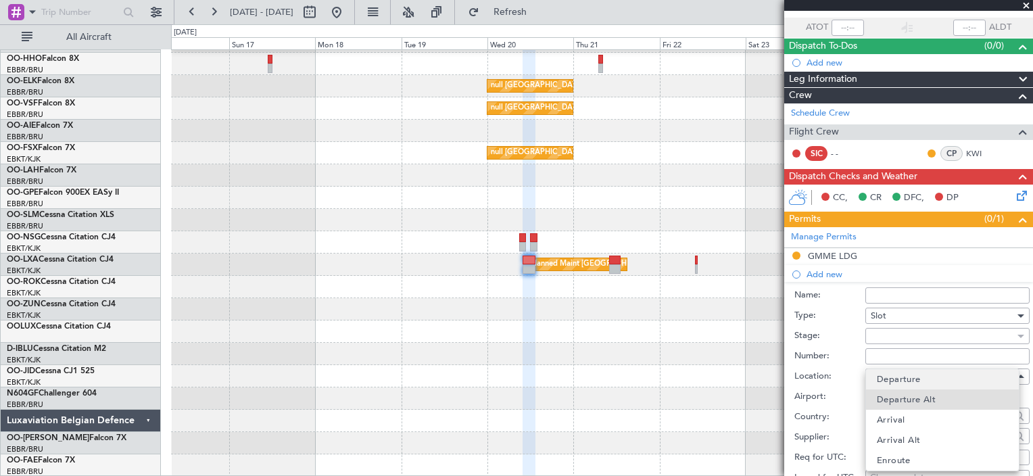
click at [906, 387] on span "Departure" at bounding box center [899, 379] width 44 height 20
type input "EBBR / BRU"
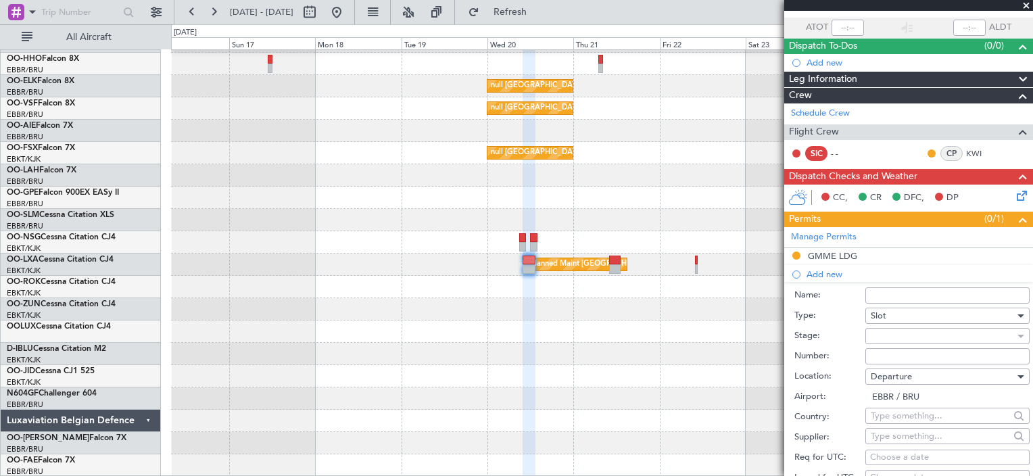
scroll to position [113, 0]
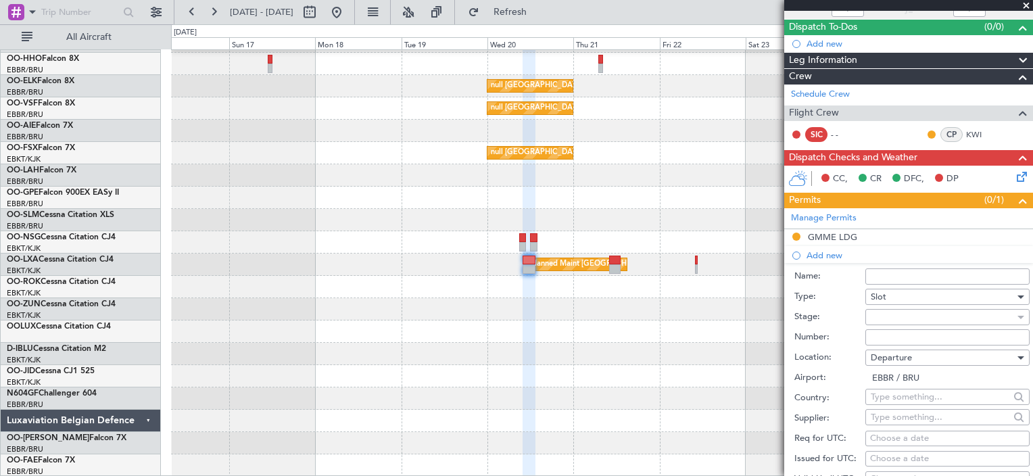
click at [888, 439] on div "Choose a date" at bounding box center [947, 439] width 155 height 14
select select "8"
select select "2025"
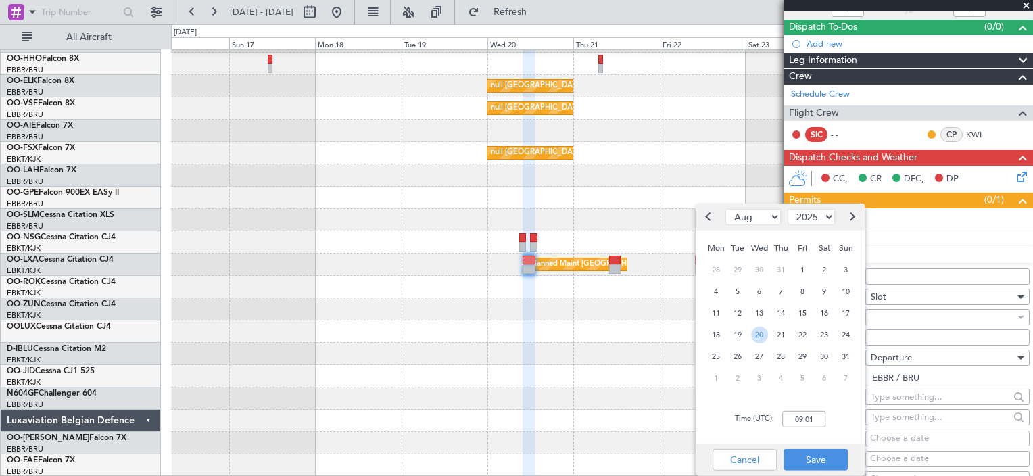
click at [764, 335] on span "20" at bounding box center [759, 334] width 17 height 17
click at [801, 418] on input "00:00" at bounding box center [803, 419] width 43 height 16
type input "10:00"
click at [819, 462] on button "Save" at bounding box center [816, 460] width 64 height 22
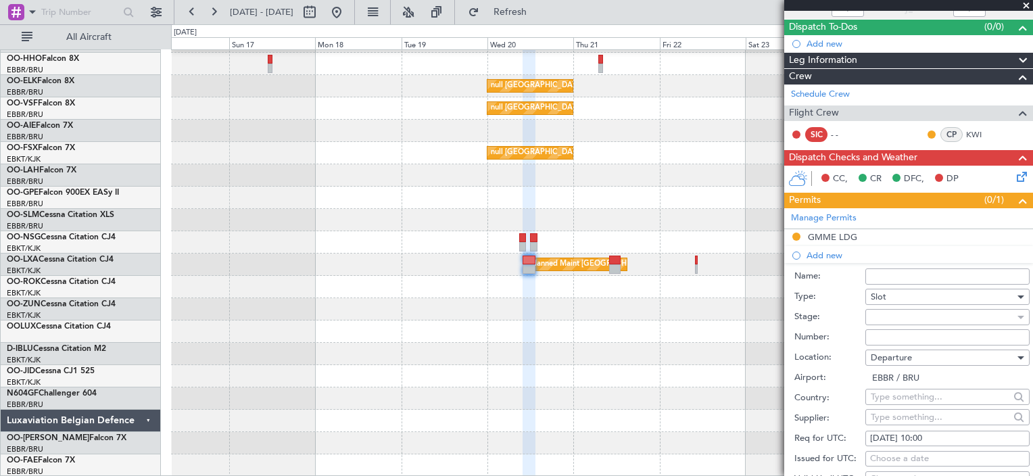
scroll to position [186, 0]
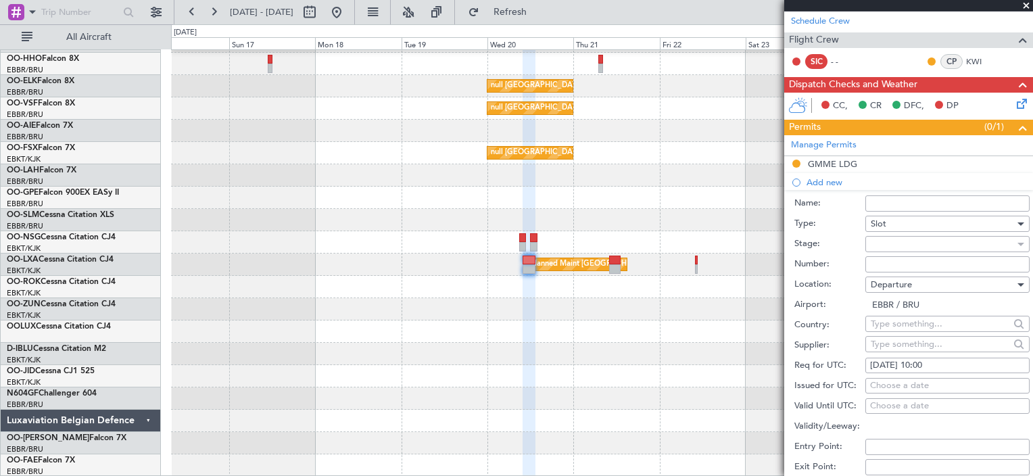
click at [927, 246] on div at bounding box center [943, 244] width 144 height 20
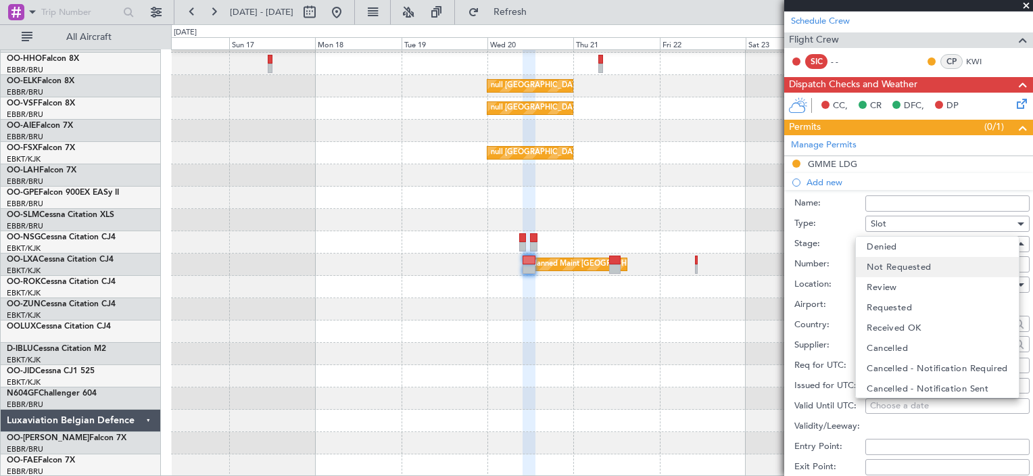
click at [907, 268] on span "Not Requested" at bounding box center [899, 267] width 64 height 20
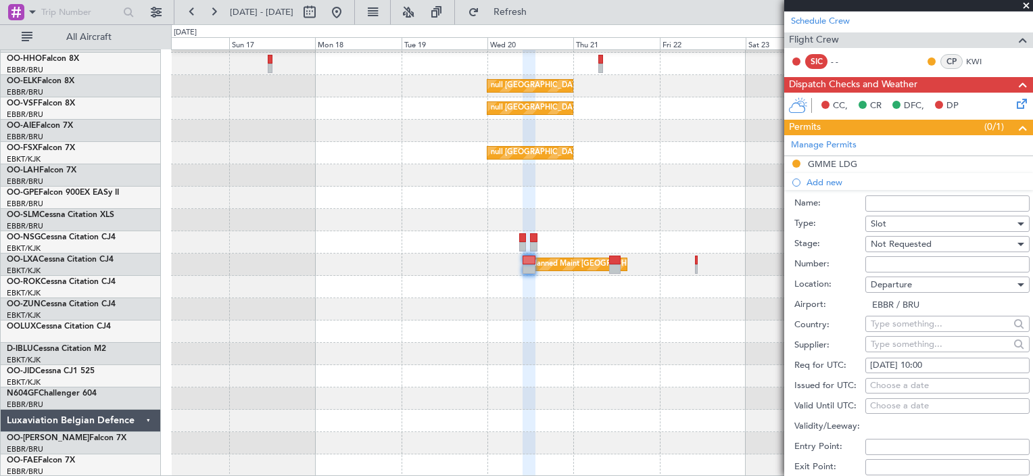
scroll to position [356, 0]
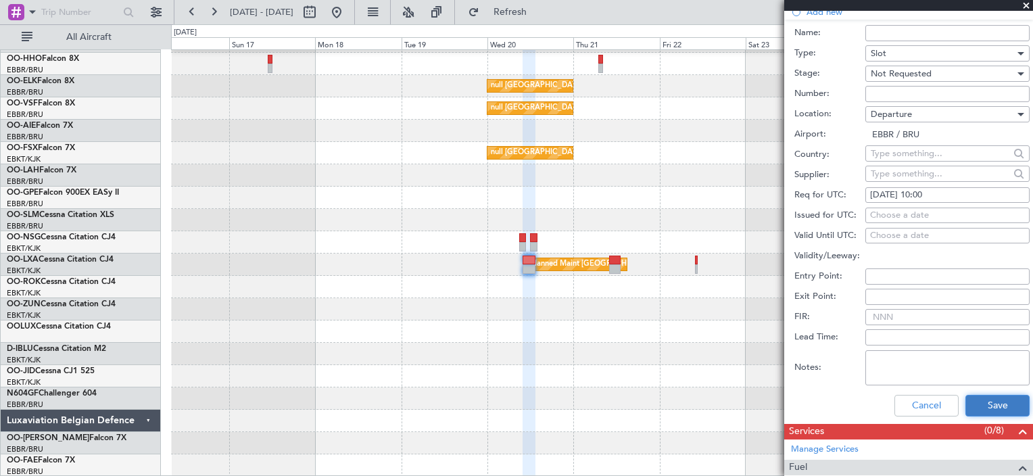
click at [973, 400] on button "Save" at bounding box center [998, 406] width 64 height 22
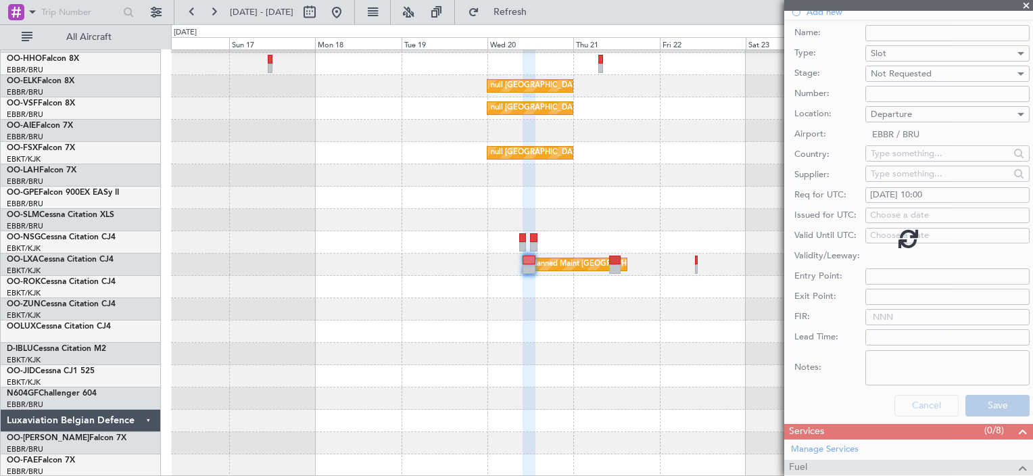
scroll to position [206, 0]
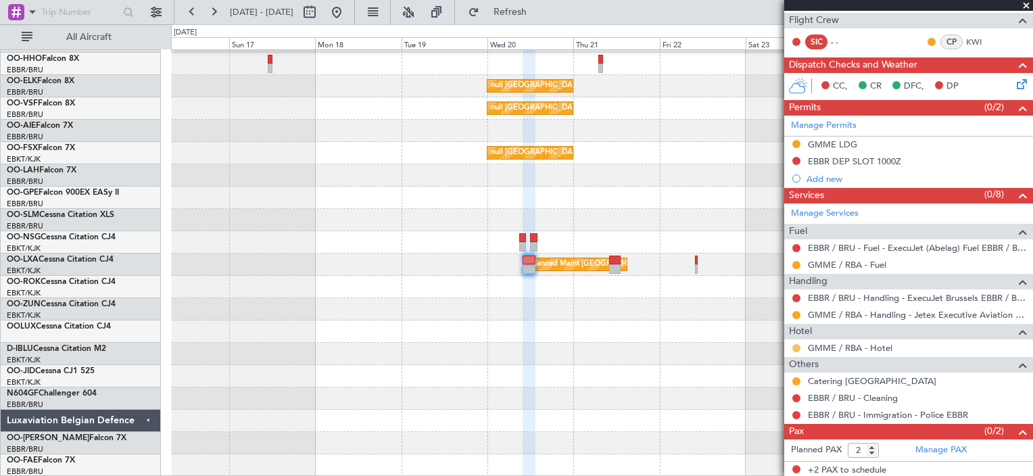
click at [795, 343] on div at bounding box center [796, 348] width 11 height 11
click at [795, 344] on button at bounding box center [796, 348] width 8 height 8
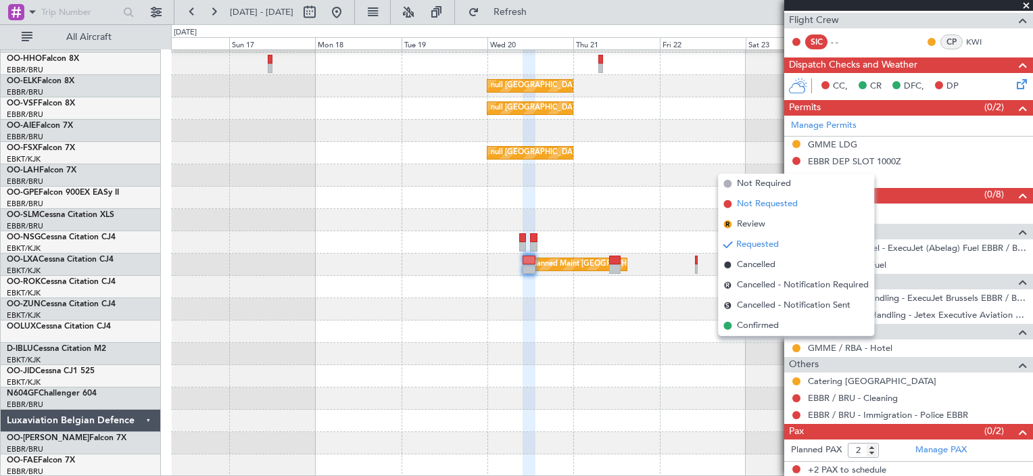
click at [779, 207] on span "Not Requested" at bounding box center [767, 204] width 61 height 14
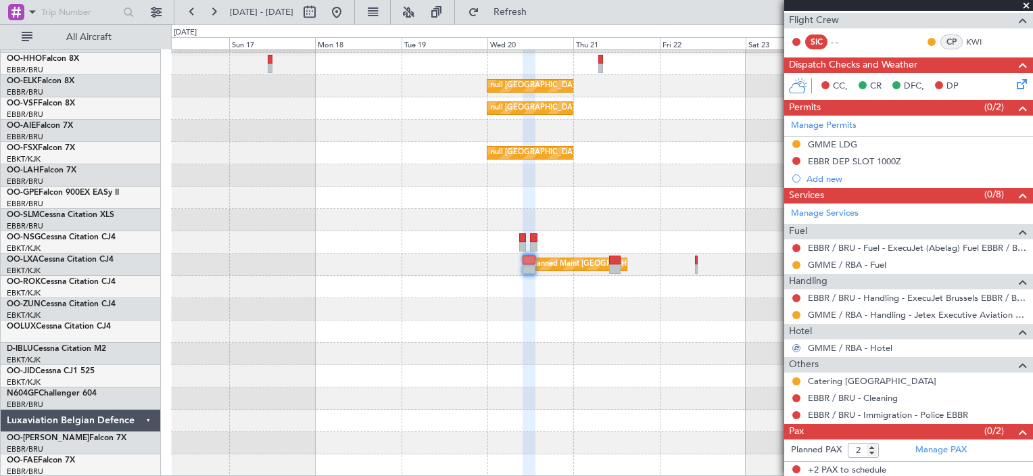
click at [779, 207] on div "Planned Maint [GEOGRAPHIC_DATA] ([GEOGRAPHIC_DATA] National)" at bounding box center [601, 198] width 861 height 22
click at [836, 348] on link "GMME / RBA - Hotel" at bounding box center [850, 347] width 85 height 11
click at [852, 379] on link "Catering [GEOGRAPHIC_DATA]" at bounding box center [872, 380] width 128 height 11
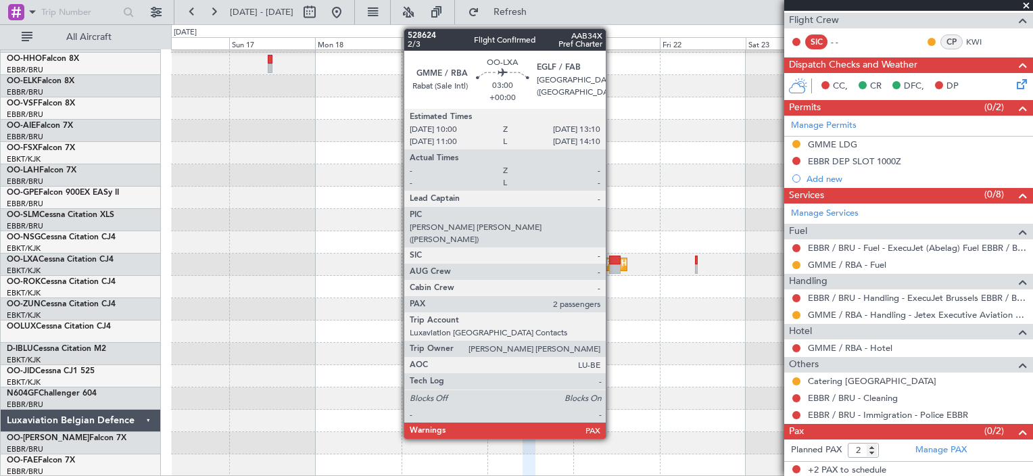
click at [612, 260] on div at bounding box center [614, 260] width 11 height 9
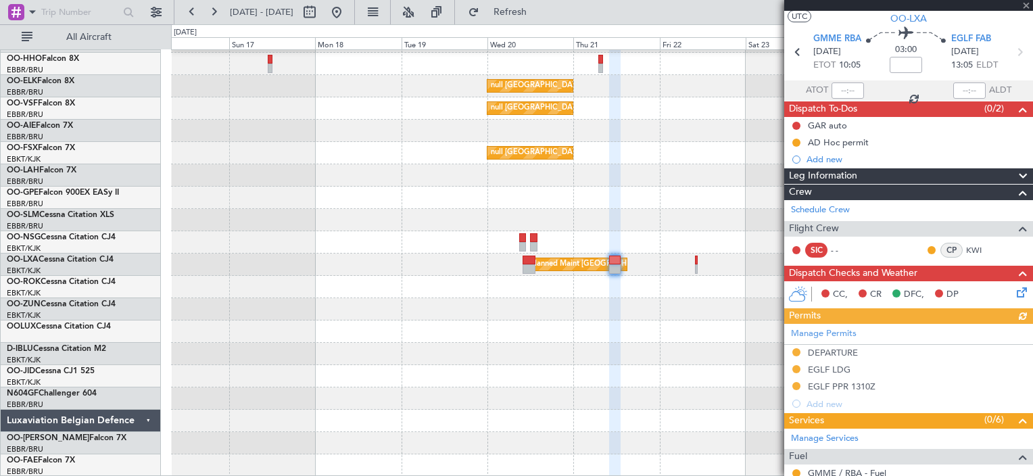
scroll to position [32, 0]
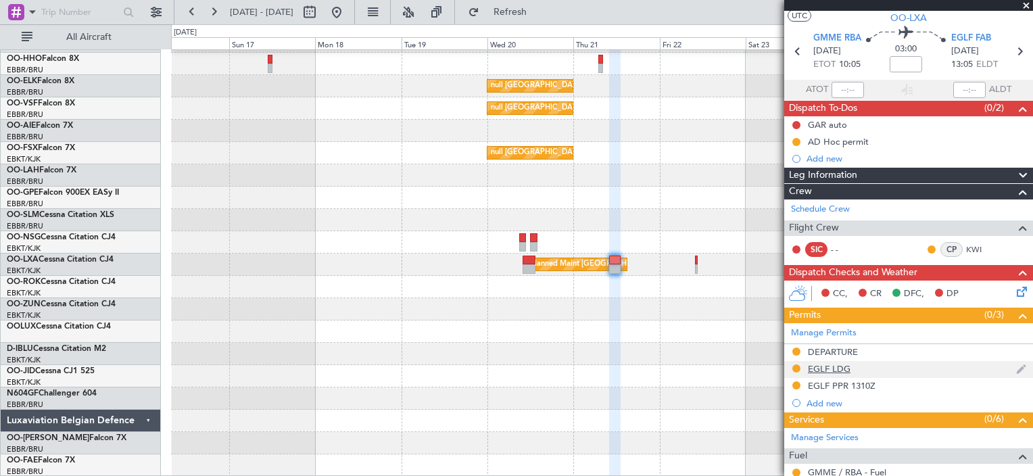
click at [898, 373] on div "EGLF LDG" at bounding box center [908, 369] width 249 height 17
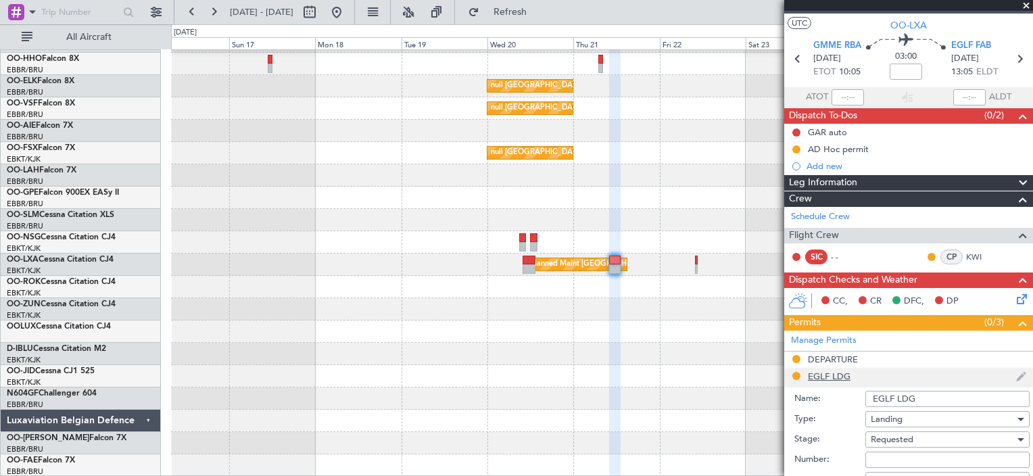
scroll to position [21, 0]
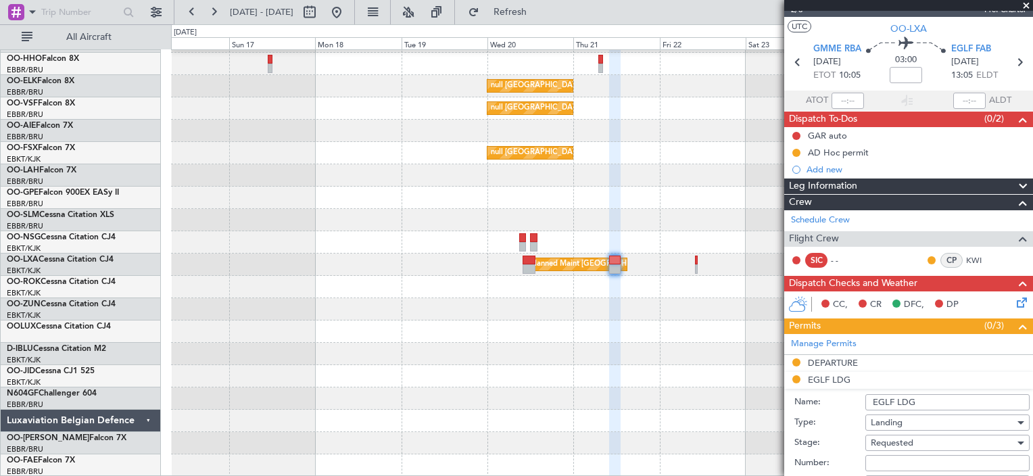
click at [945, 406] on input "EGLF LDG" at bounding box center [947, 402] width 164 height 16
drag, startPoint x: 897, startPoint y: 400, endPoint x: 758, endPoint y: 425, distance: 141.5
click at [758, 425] on fb-app "[DATE] - [DATE] Refresh Quick Links All Aircraft Planned Maint Geneva ([GEOGRAP…" at bounding box center [516, 243] width 1033 height 466
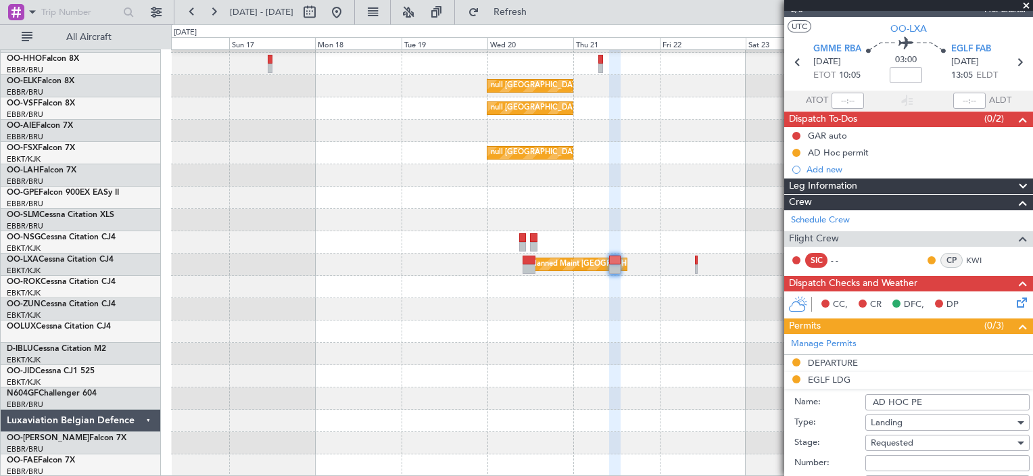
click at [932, 400] on input "AD HOC PE" at bounding box center [947, 402] width 164 height 16
click at [875, 401] on input "AD HOC PERMIT" at bounding box center [947, 402] width 164 height 16
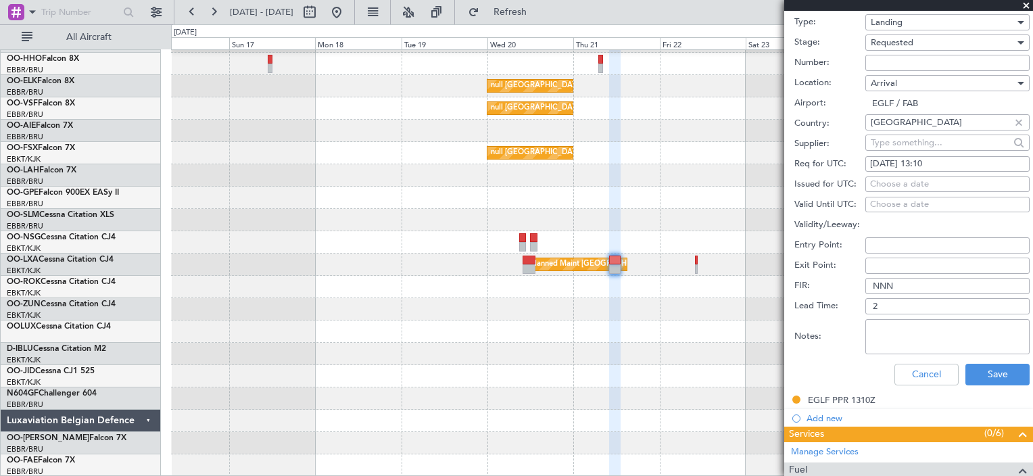
scroll to position [292, 0]
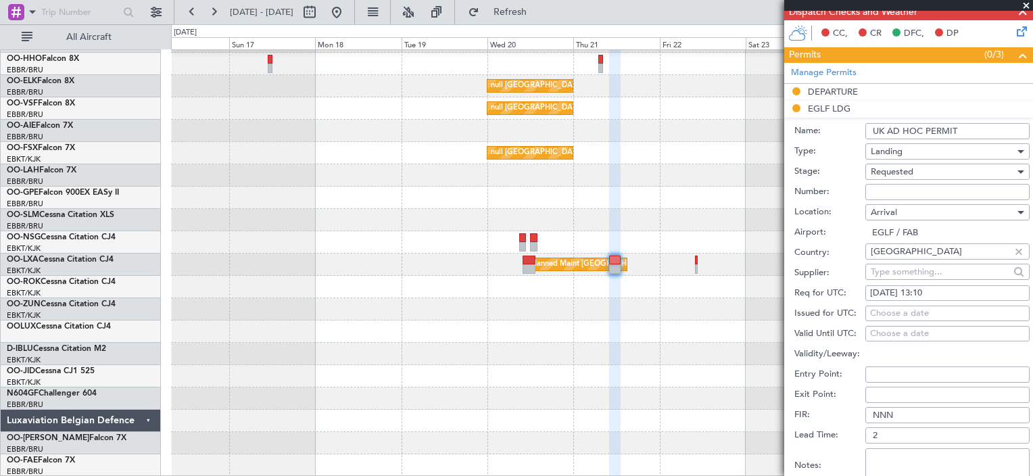
type input "UK AD HOC PERMIT"
click at [951, 178] on div "Requested" at bounding box center [943, 172] width 144 height 20
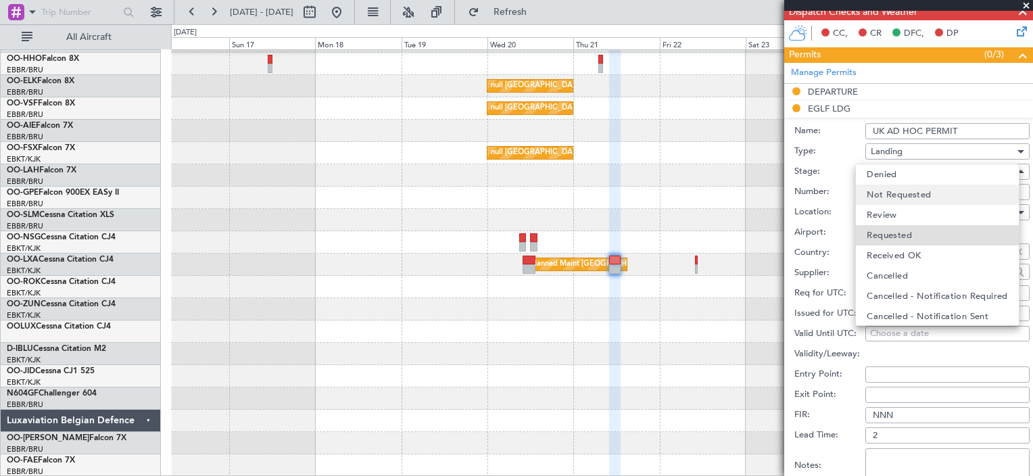
click at [943, 199] on mat-option "Not Requested" at bounding box center [937, 195] width 162 height 20
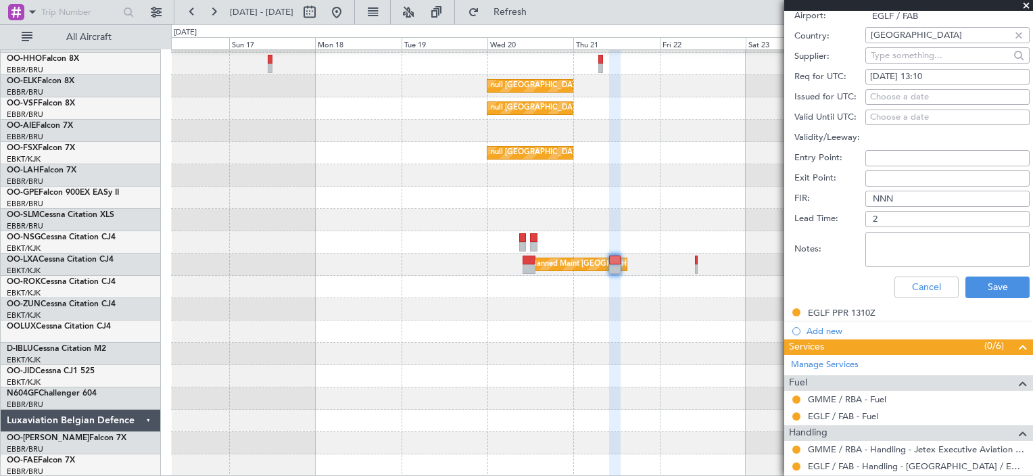
scroll to position [508, 0]
click at [996, 281] on button "Save" at bounding box center [998, 288] width 64 height 22
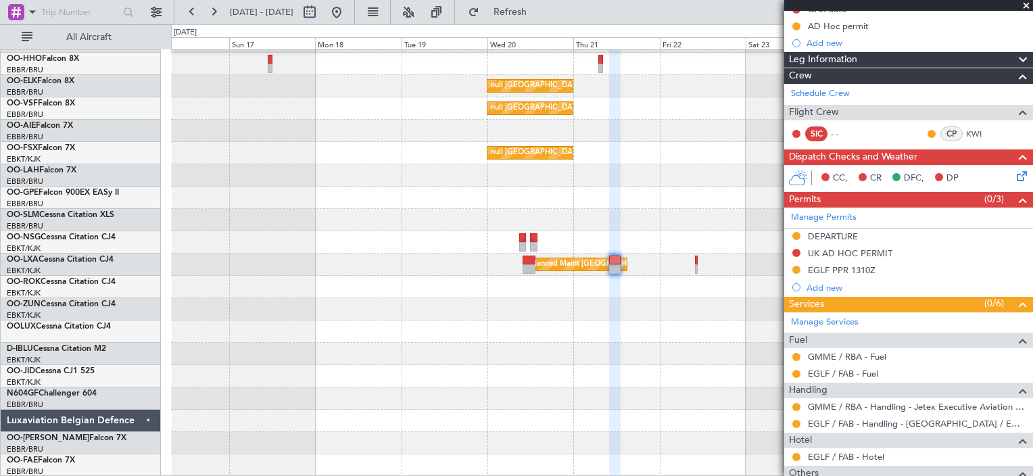
scroll to position [148, 0]
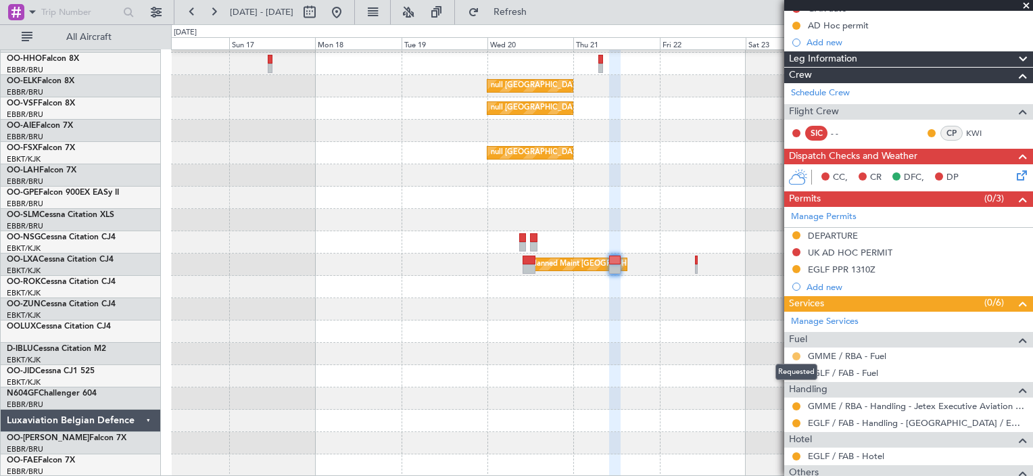
click at [794, 354] on button at bounding box center [796, 356] width 8 height 8
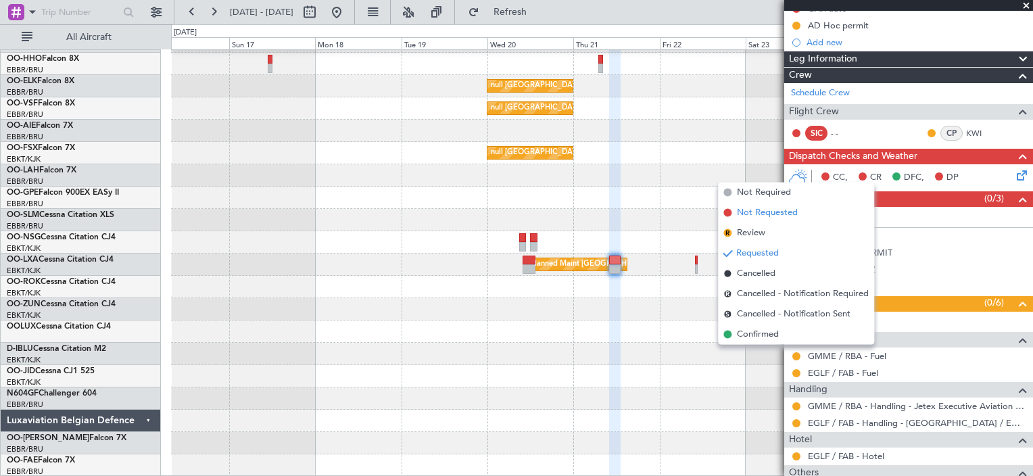
click at [767, 211] on span "Not Requested" at bounding box center [767, 213] width 61 height 14
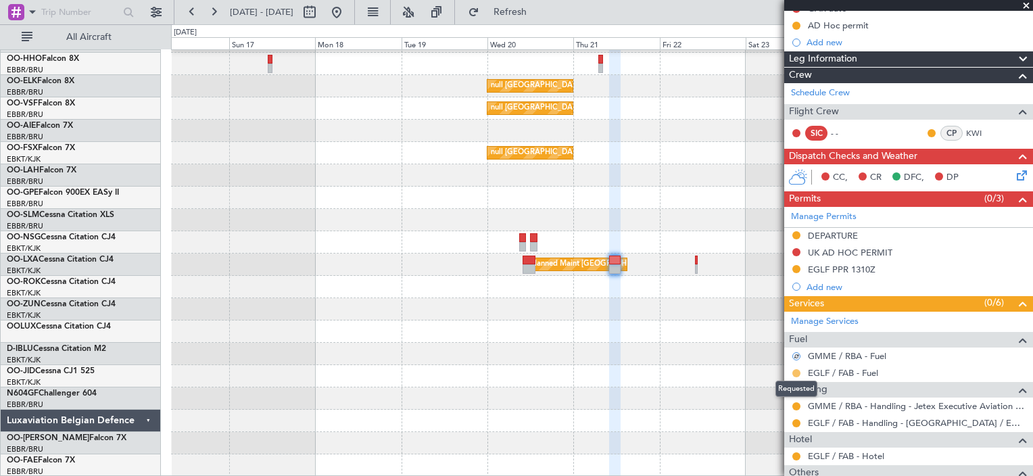
click at [799, 372] on button at bounding box center [796, 373] width 8 height 8
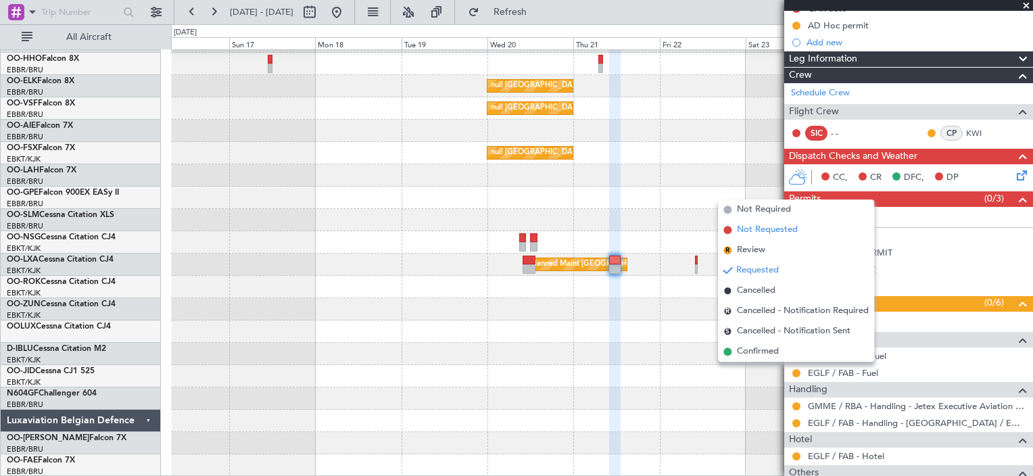
click at [783, 227] on span "Not Requested" at bounding box center [767, 230] width 61 height 14
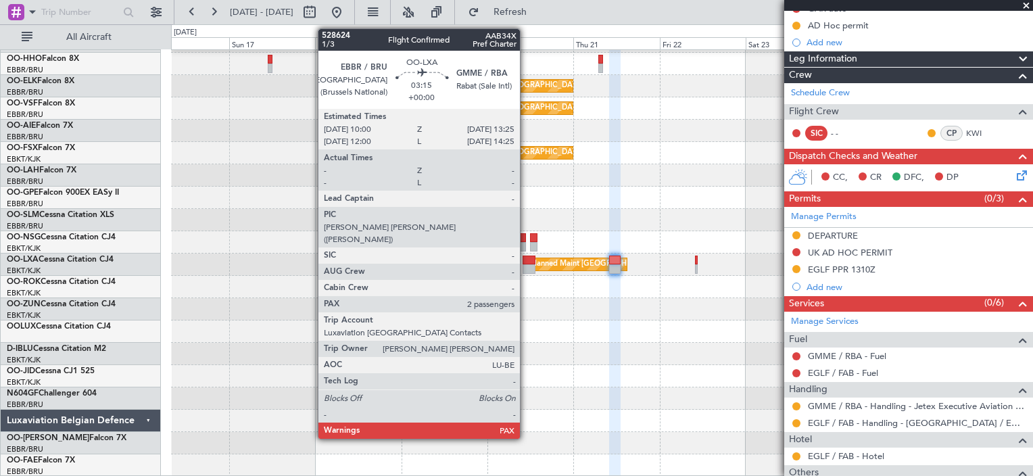
click at [526, 262] on div at bounding box center [529, 260] width 13 height 9
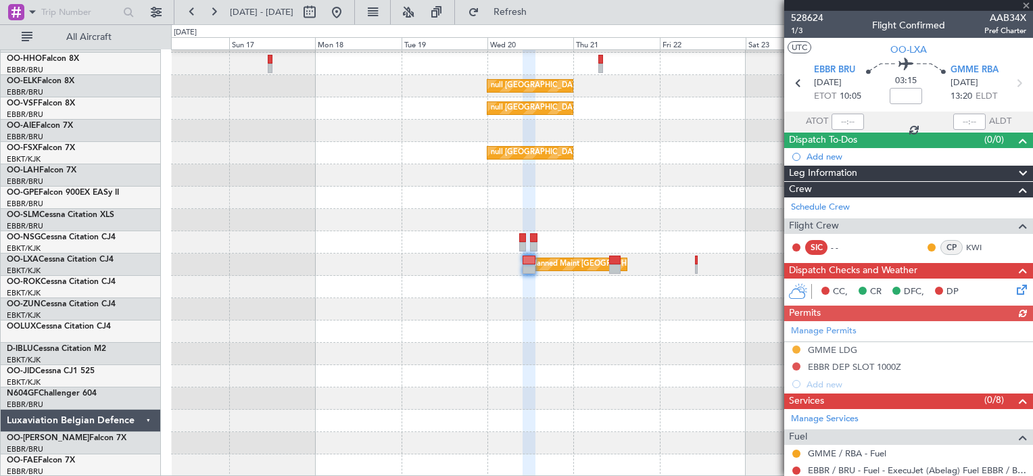
scroll to position [75, 0]
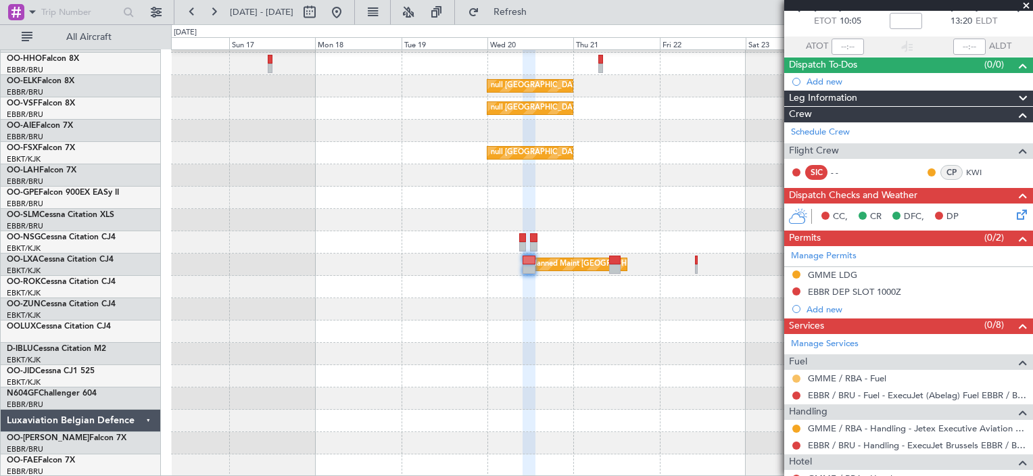
click at [794, 379] on button at bounding box center [796, 379] width 8 height 8
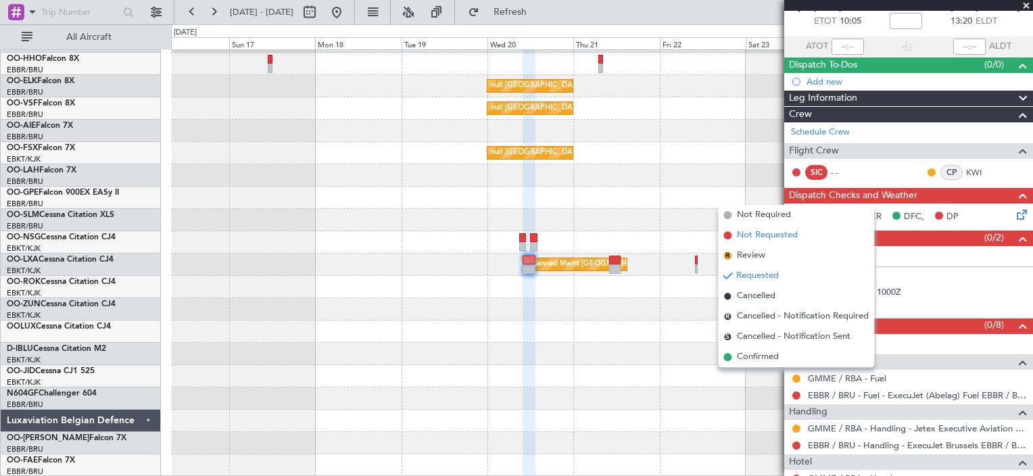
click at [763, 230] on span "Not Requested" at bounding box center [767, 236] width 61 height 14
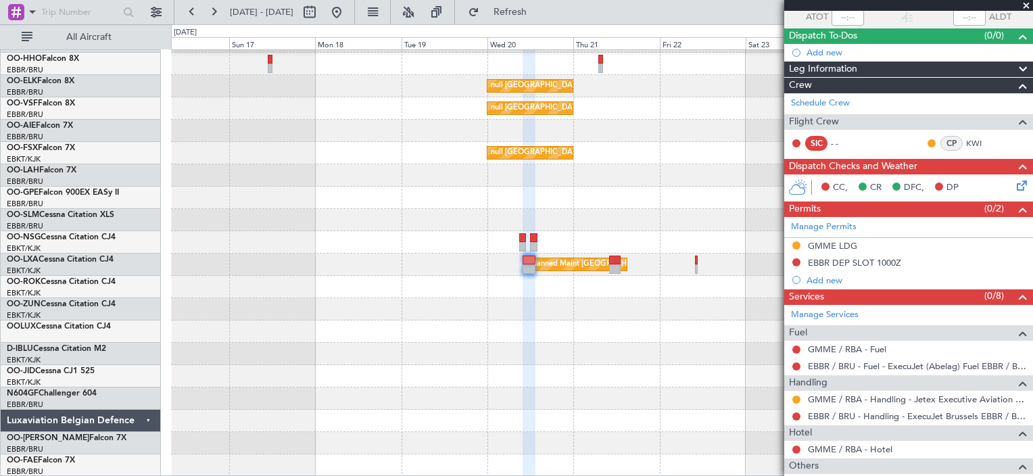
scroll to position [116, 0]
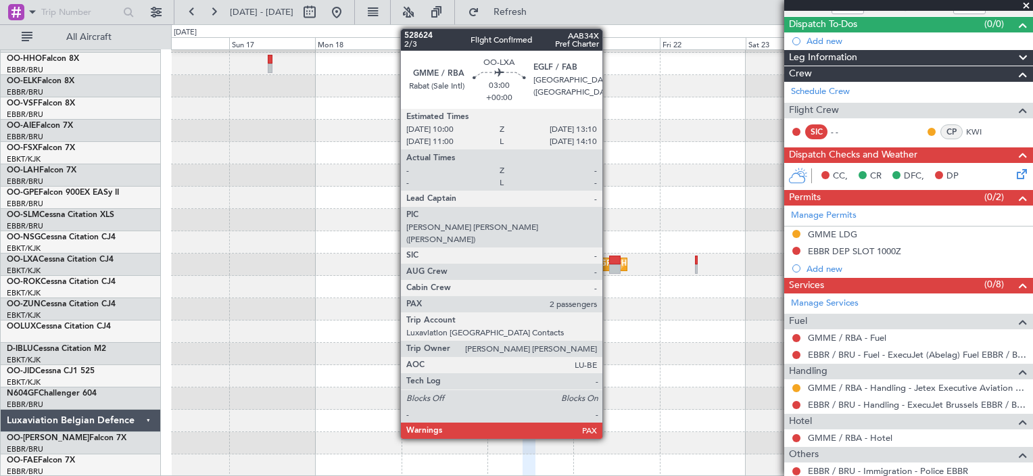
click at [609, 257] on div at bounding box center [614, 260] width 11 height 9
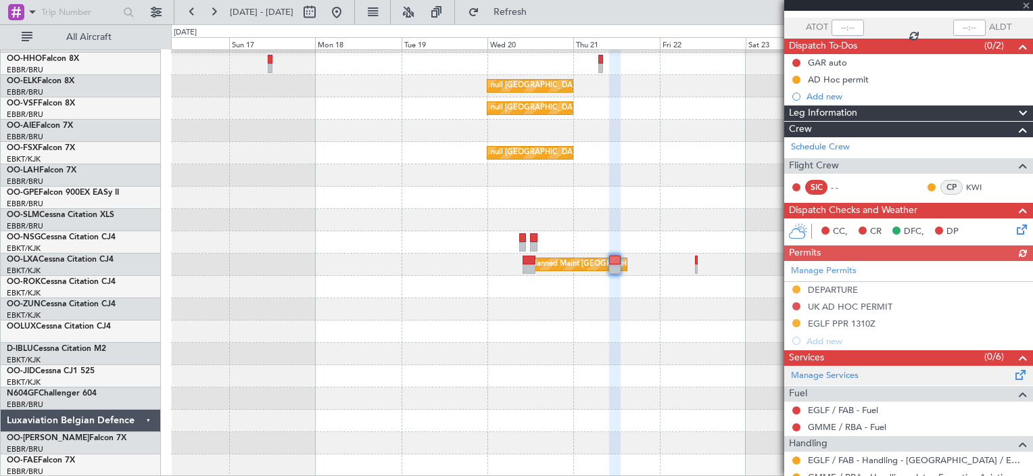
scroll to position [239, 0]
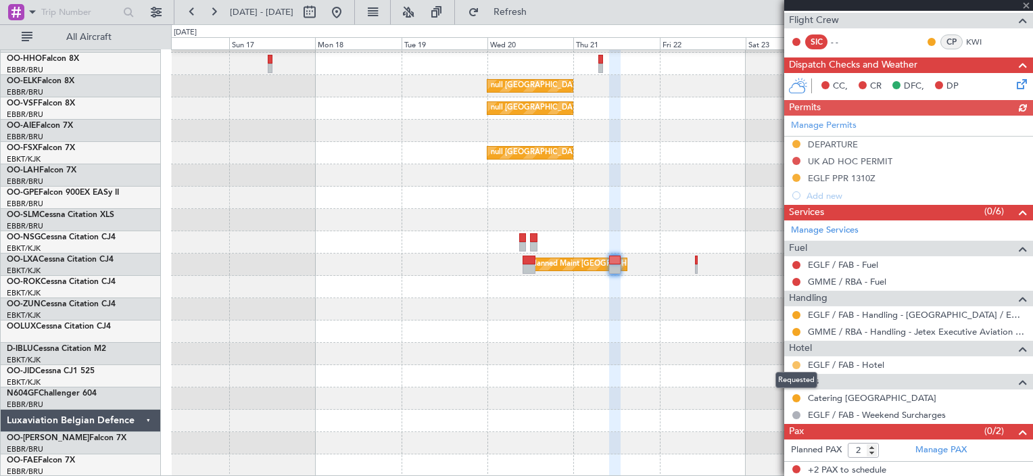
click at [796, 366] on button at bounding box center [796, 365] width 8 height 8
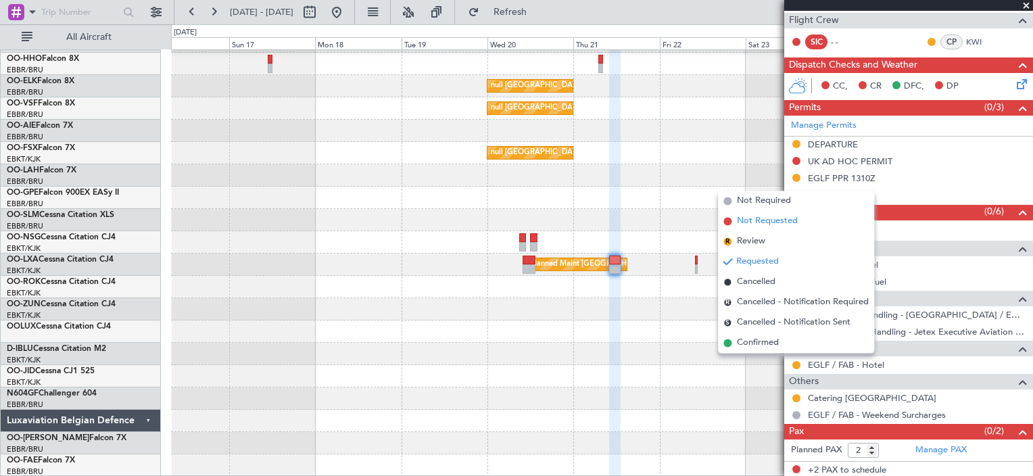
click at [764, 225] on span "Not Requested" at bounding box center [767, 222] width 61 height 14
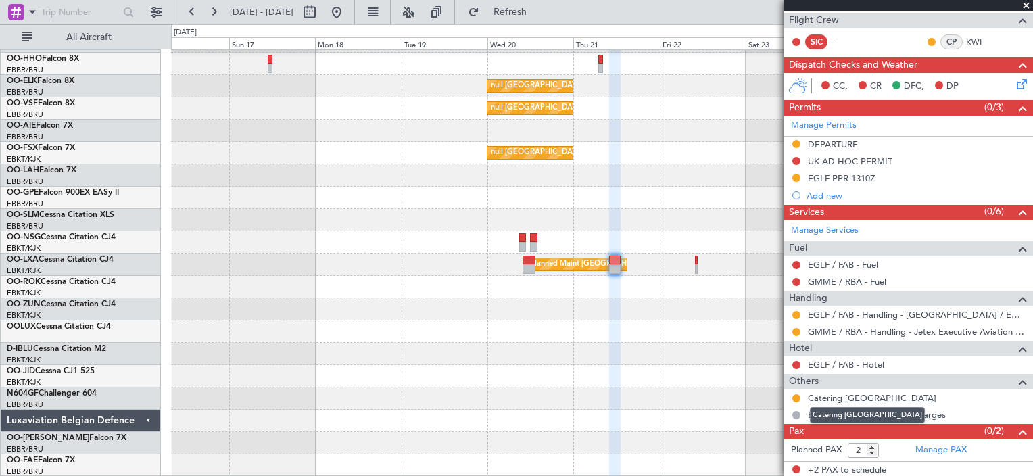
click at [857, 396] on link "Catering [GEOGRAPHIC_DATA]" at bounding box center [872, 397] width 128 height 11
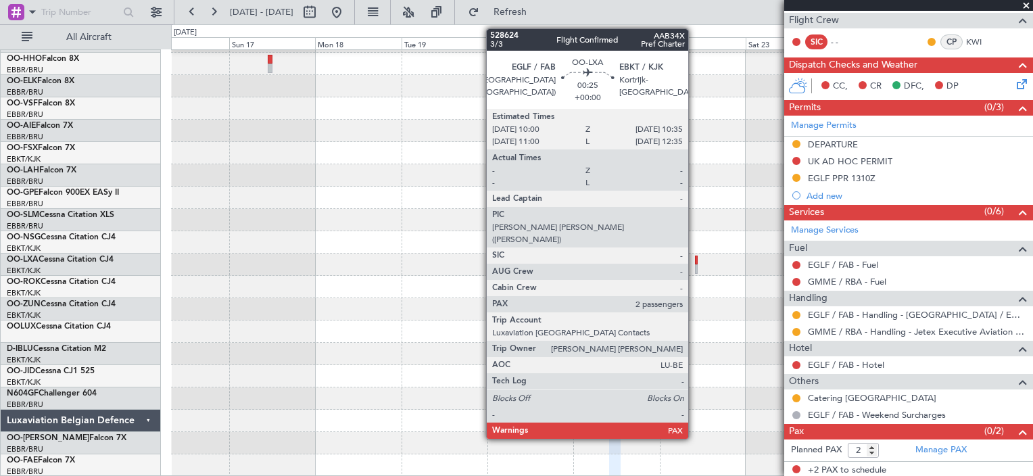
click at [695, 266] on div at bounding box center [696, 268] width 3 height 9
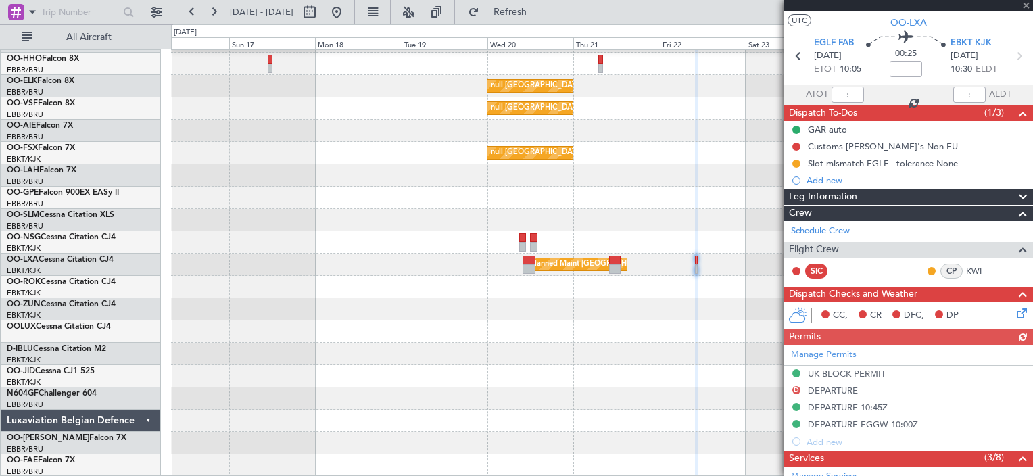
scroll to position [28, 0]
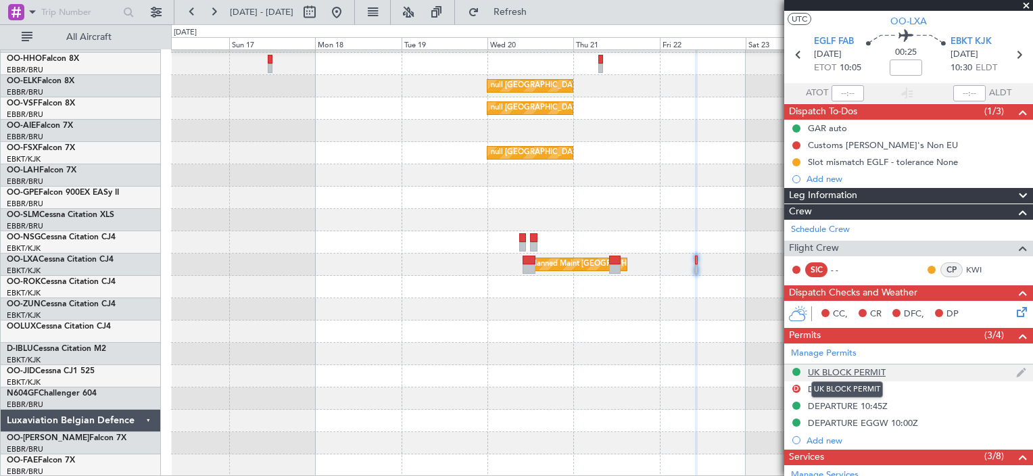
click at [877, 370] on div "UK BLOCK PERMIT" at bounding box center [847, 371] width 78 height 11
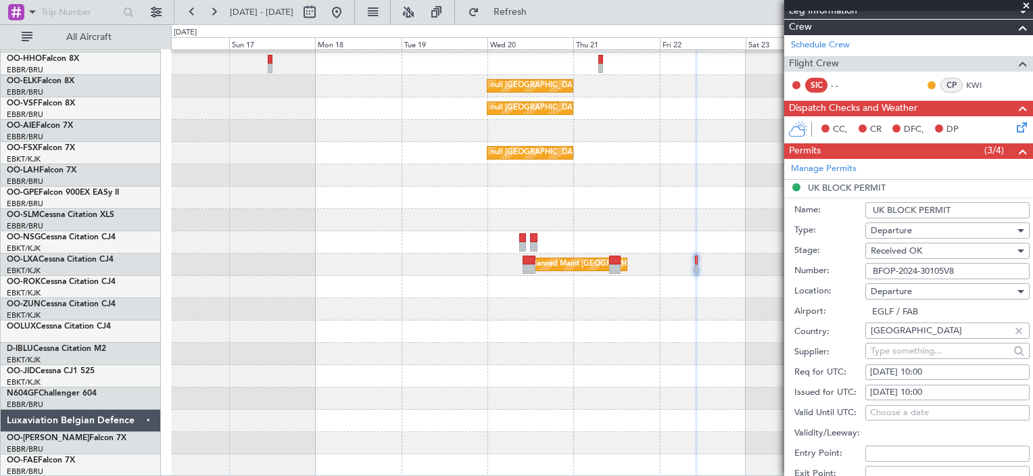
scroll to position [383, 0]
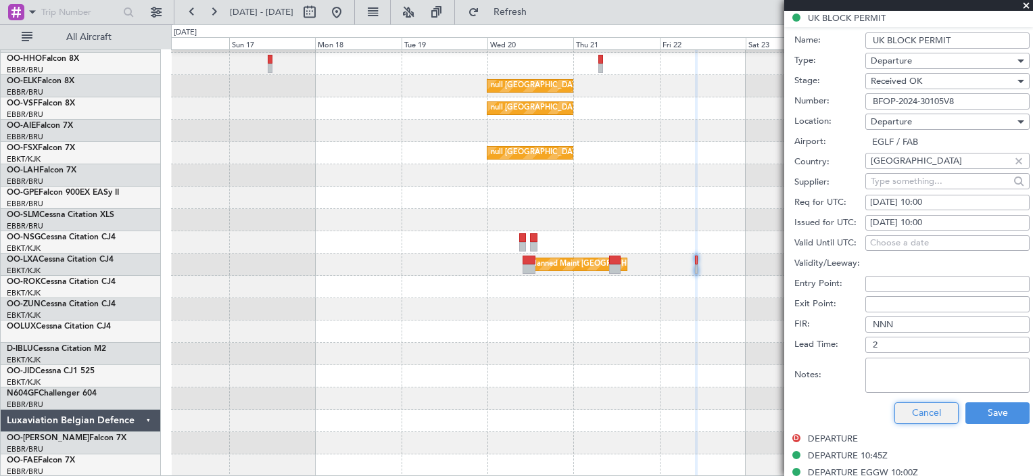
click at [925, 406] on button "Cancel" at bounding box center [927, 413] width 64 height 22
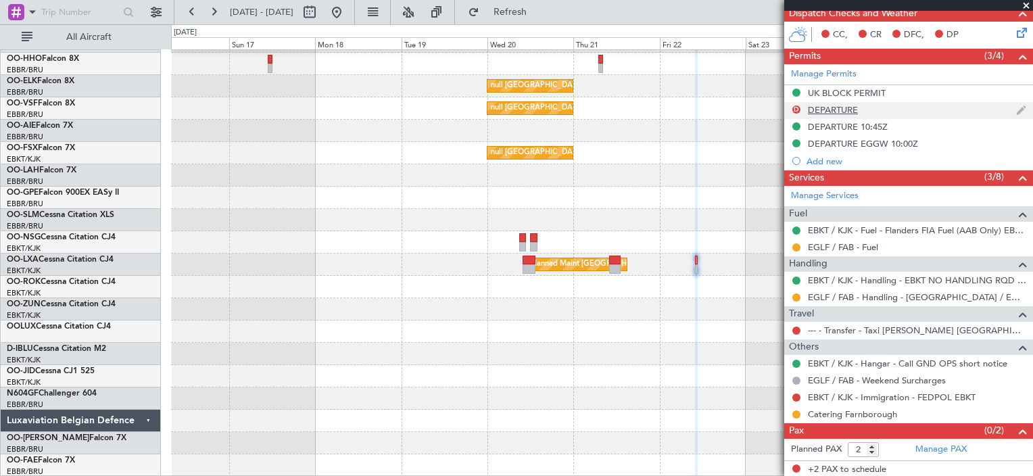
click at [1016, 111] on img at bounding box center [1021, 110] width 10 height 12
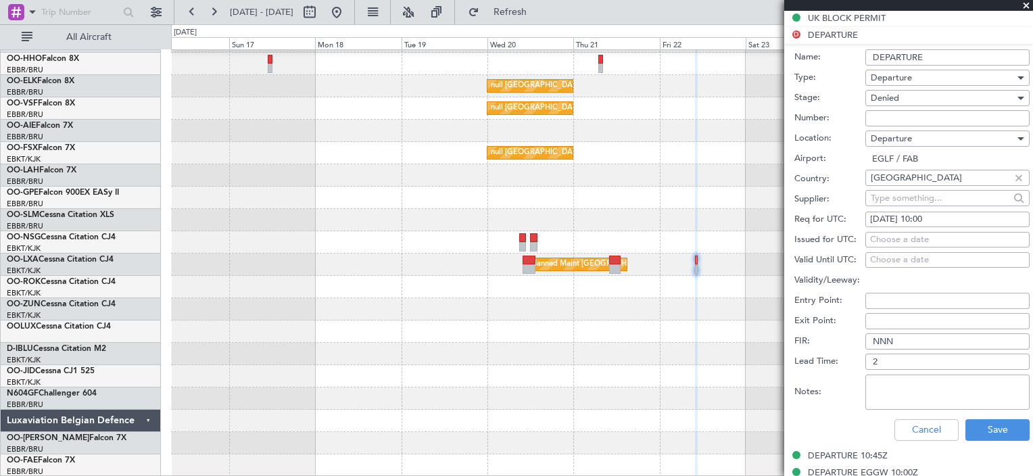
click at [906, 76] on span "Departure" at bounding box center [891, 78] width 41 height 12
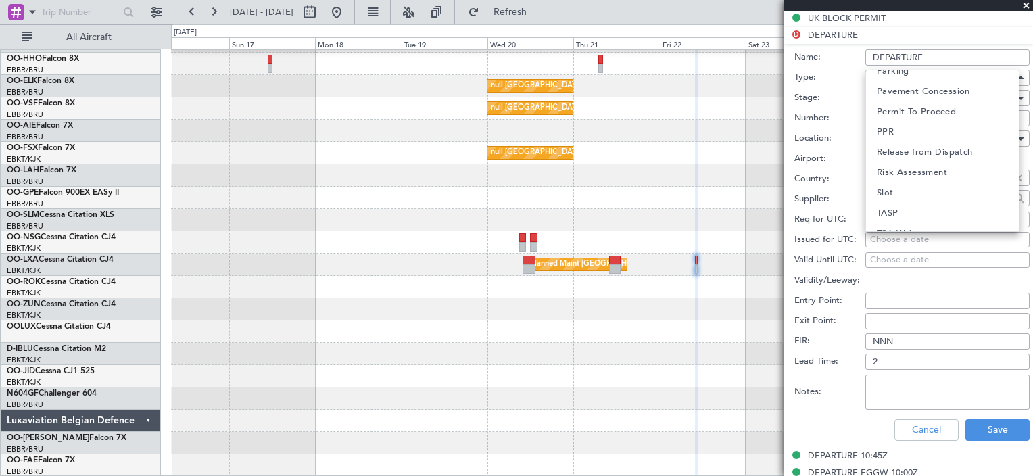
scroll to position [406, 0]
click at [901, 175] on mat-option "Slot" at bounding box center [942, 181] width 153 height 20
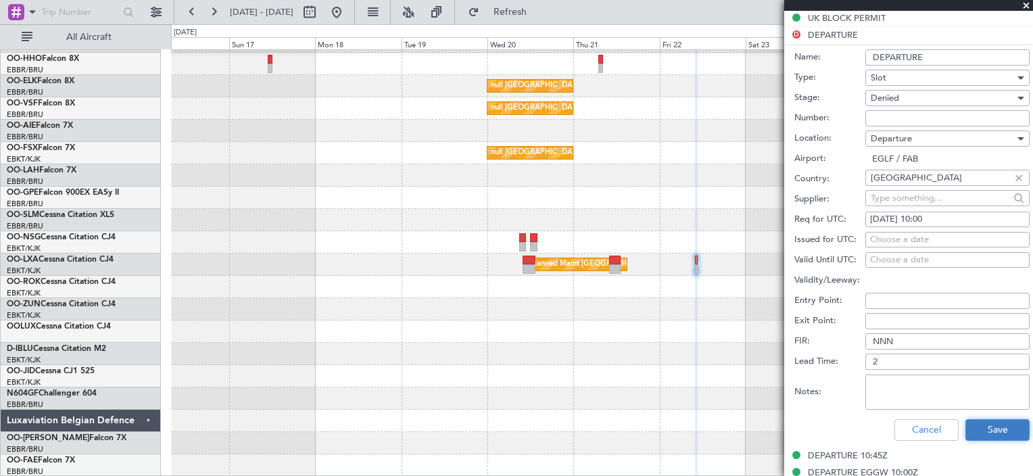
click at [993, 421] on button "Save" at bounding box center [998, 430] width 64 height 22
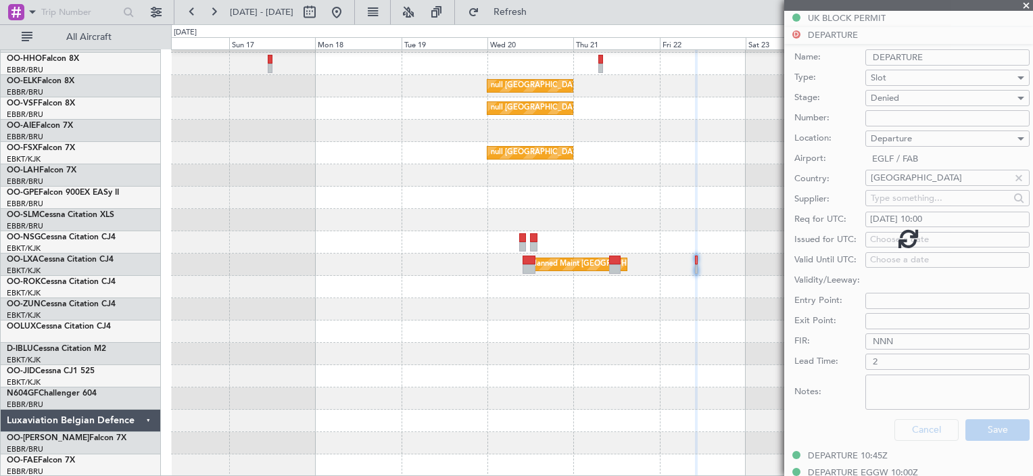
scroll to position [308, 0]
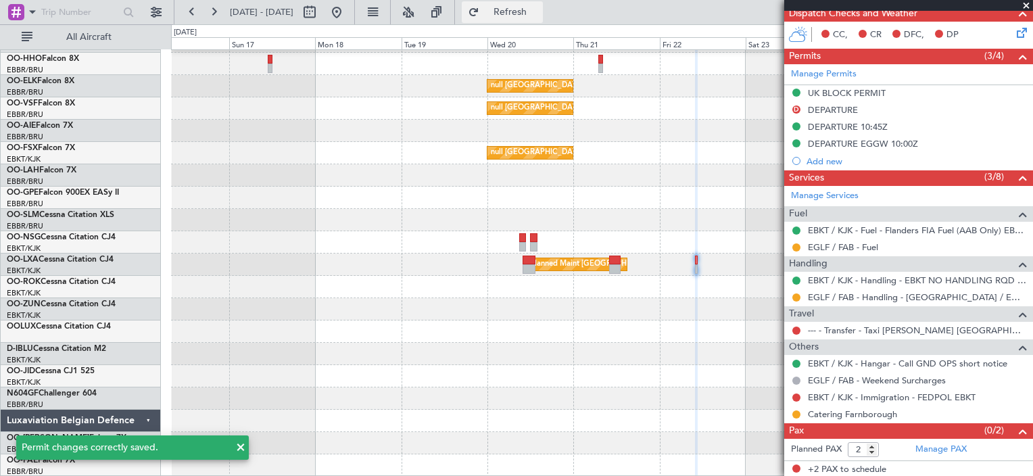
click at [517, 16] on button "Refresh" at bounding box center [502, 12] width 81 height 22
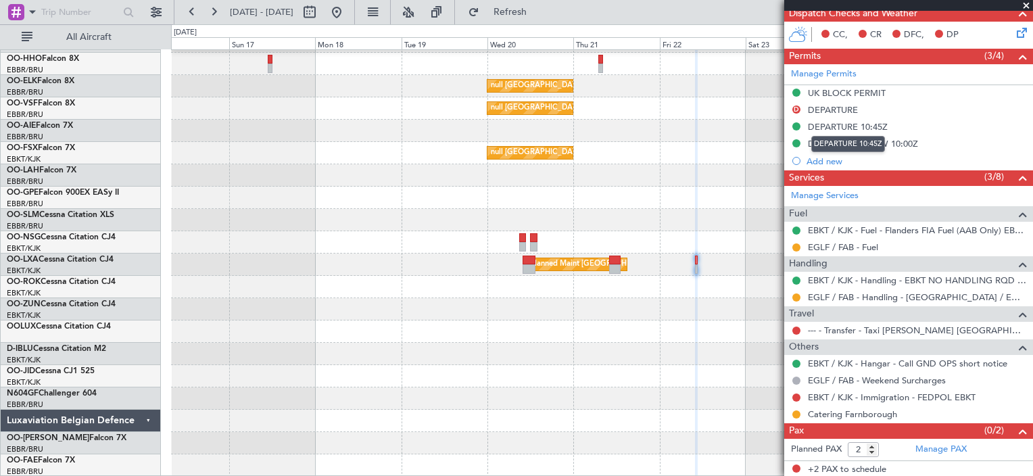
click at [835, 126] on div "DEPARTURE 10:45Z" at bounding box center [848, 126] width 80 height 11
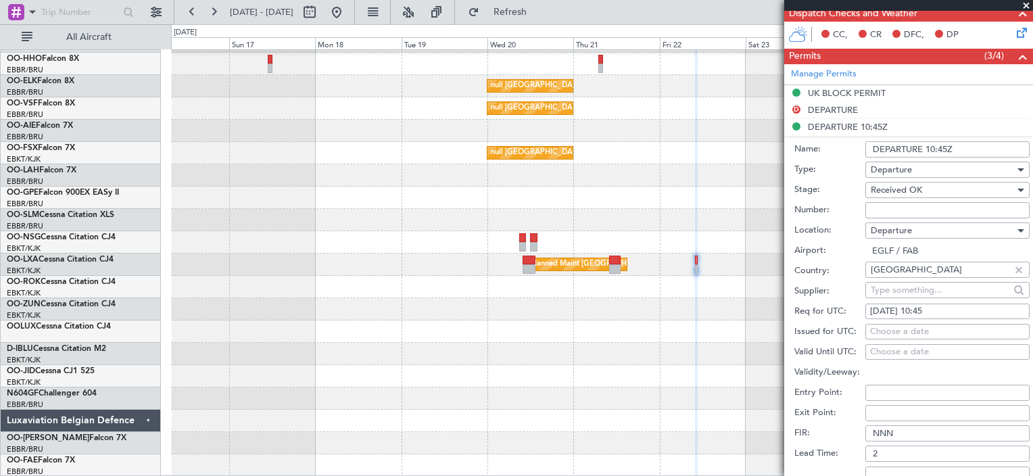
click at [925, 171] on div "Departure" at bounding box center [943, 170] width 144 height 20
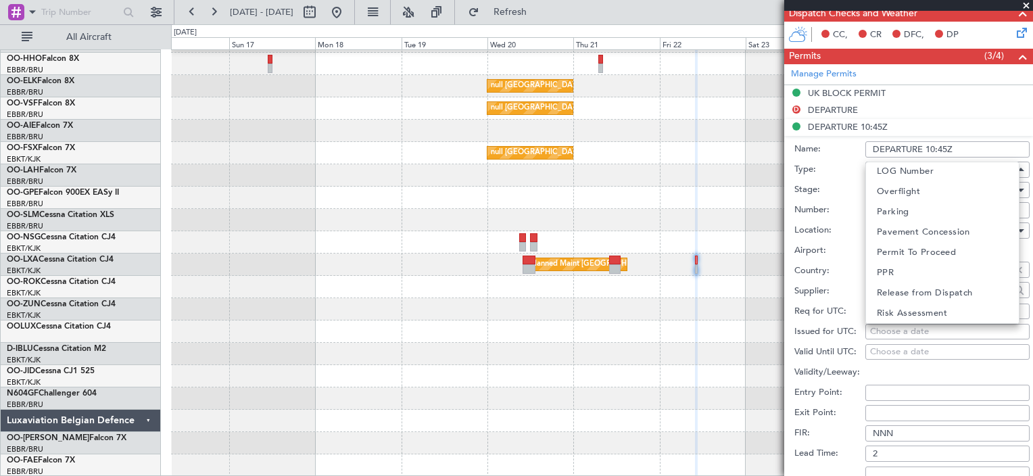
scroll to position [406, 0]
click at [897, 279] on mat-option "Slot" at bounding box center [942, 273] width 153 height 20
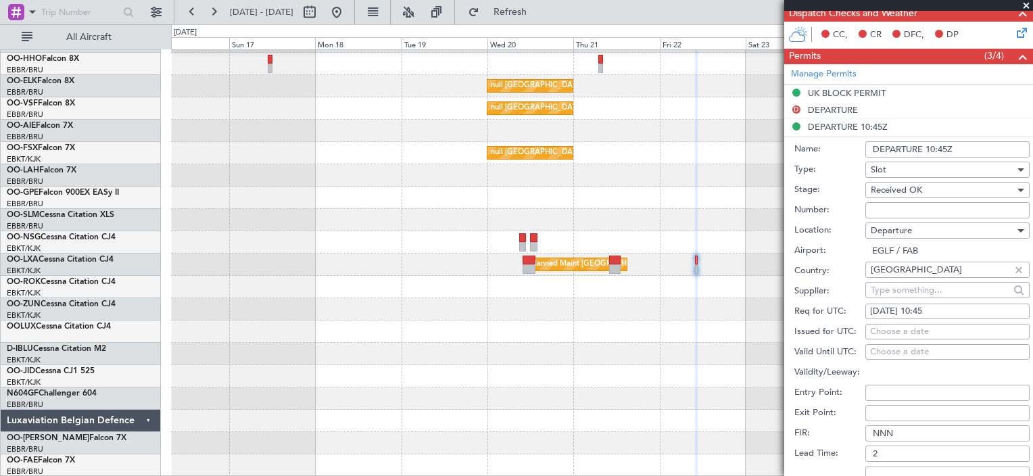
scroll to position [495, 0]
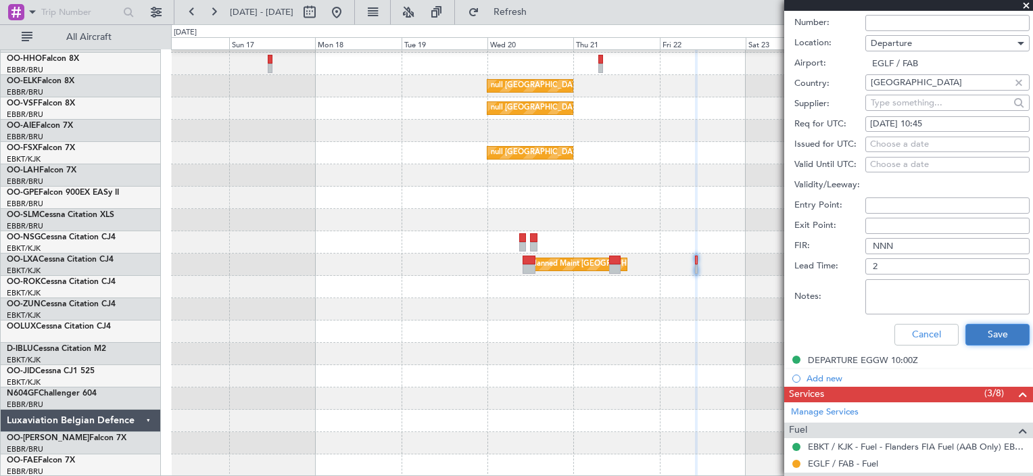
click at [986, 340] on button "Save" at bounding box center [998, 335] width 64 height 22
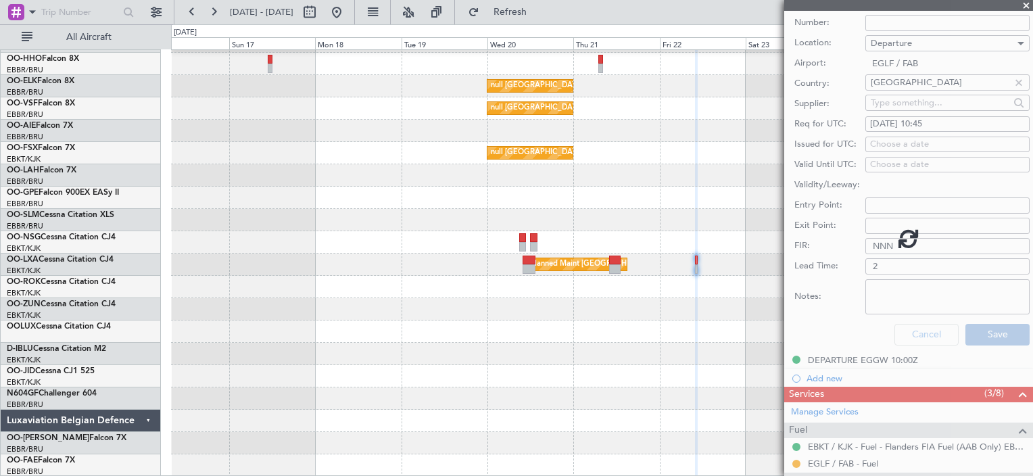
scroll to position [92, 0]
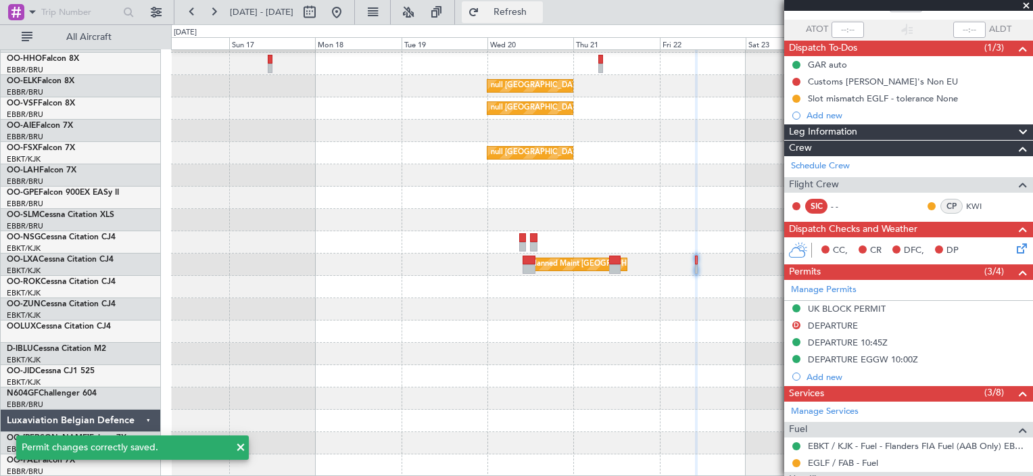
click at [534, 9] on span "Refresh" at bounding box center [510, 11] width 57 height 9
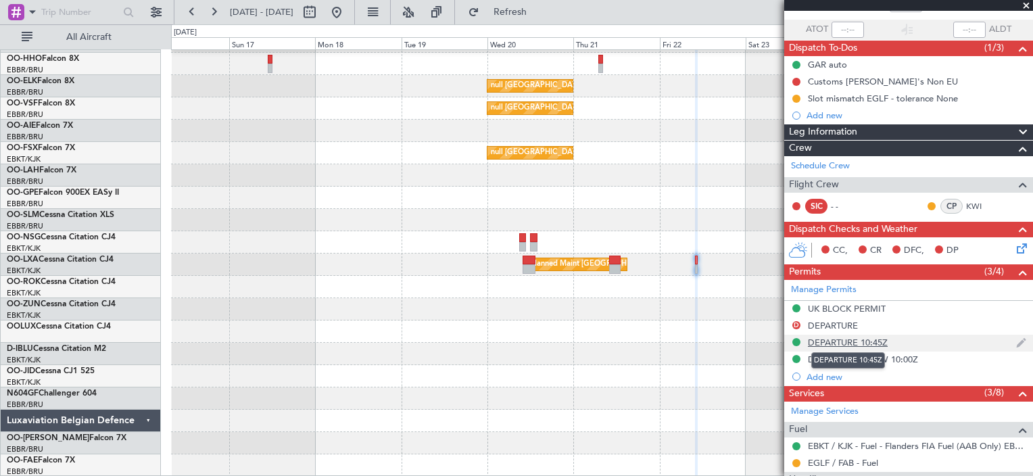
click at [879, 341] on div "DEPARTURE 10:45Z" at bounding box center [848, 342] width 80 height 11
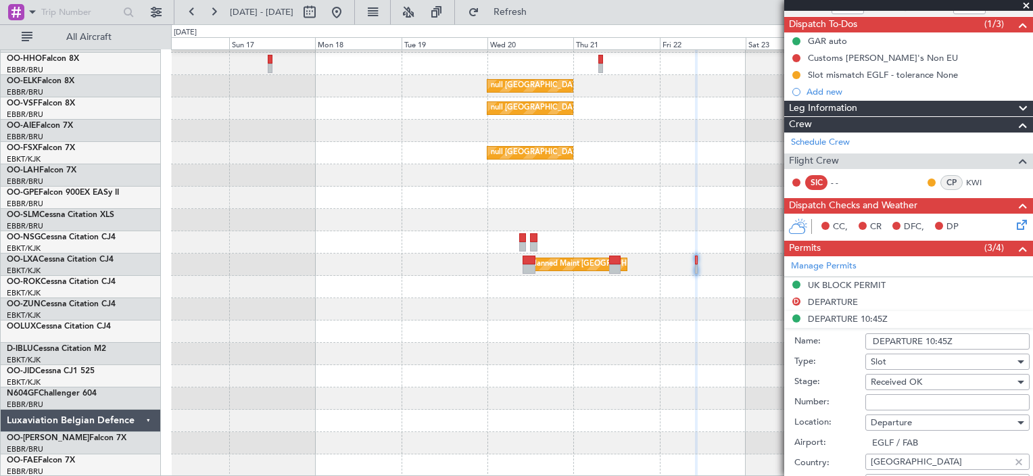
scroll to position [116, 0]
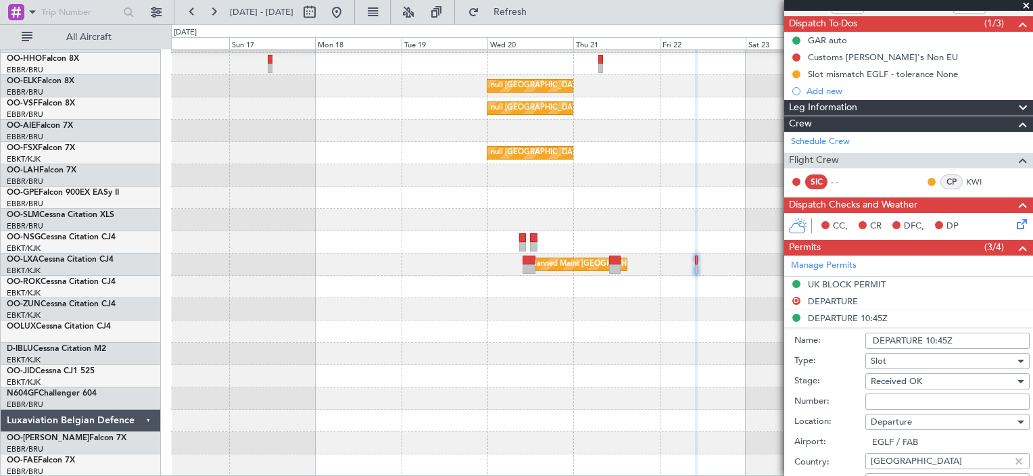
click at [960, 335] on input "DEPARTURE 10:45Z" at bounding box center [947, 341] width 164 height 16
click at [909, 337] on input "DEPARTURE 10:45Z" at bounding box center [947, 341] width 164 height 16
drag, startPoint x: 920, startPoint y: 341, endPoint x: 809, endPoint y: 336, distance: 111.7
click at [809, 336] on div "Name: DEPARTURE 10:45Z" at bounding box center [911, 341] width 235 height 20
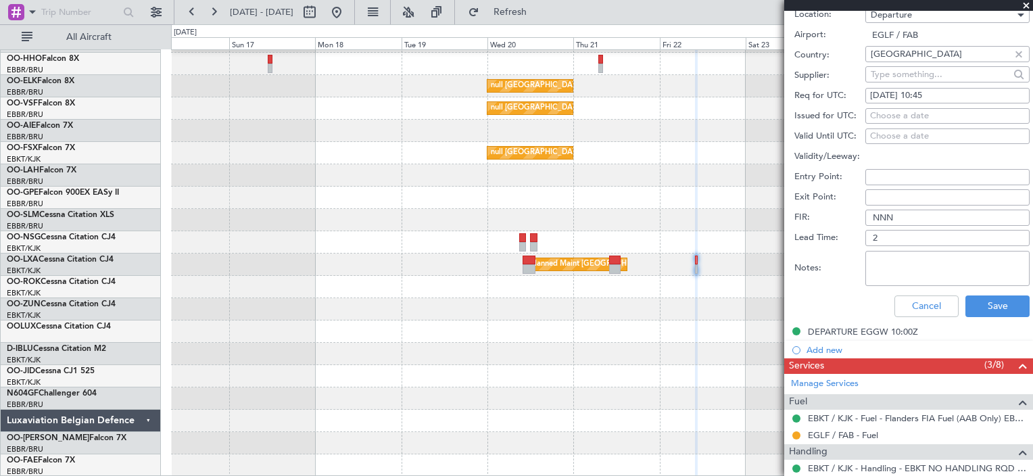
scroll to position [550, 0]
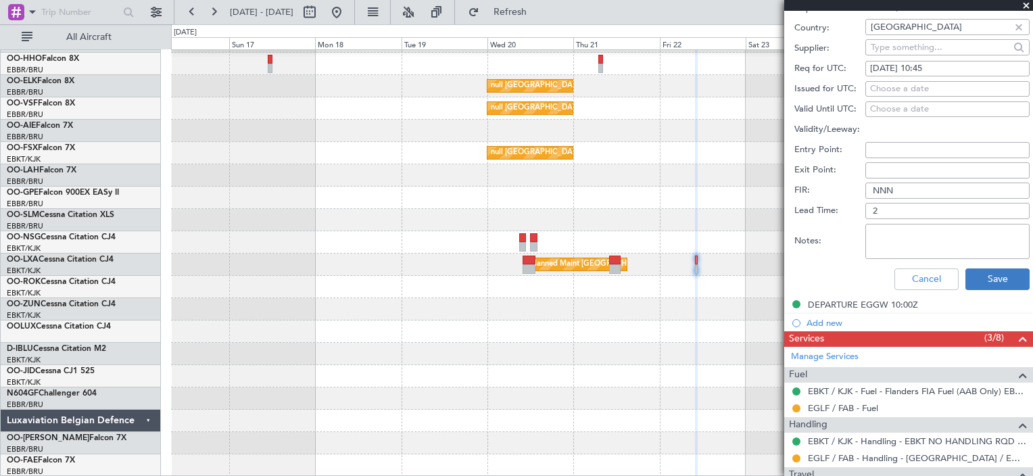
type input "SLOT 10:45Z"
click at [1005, 272] on button "Save" at bounding box center [998, 279] width 64 height 22
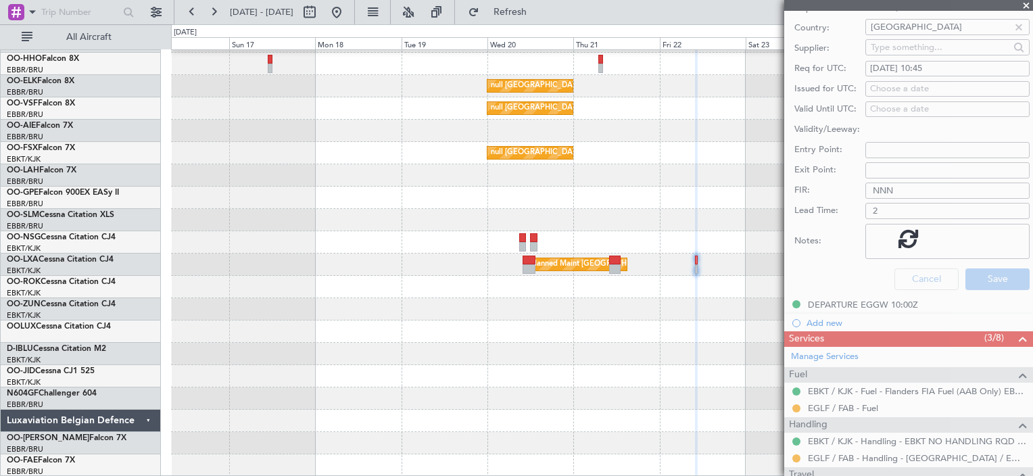
scroll to position [147, 0]
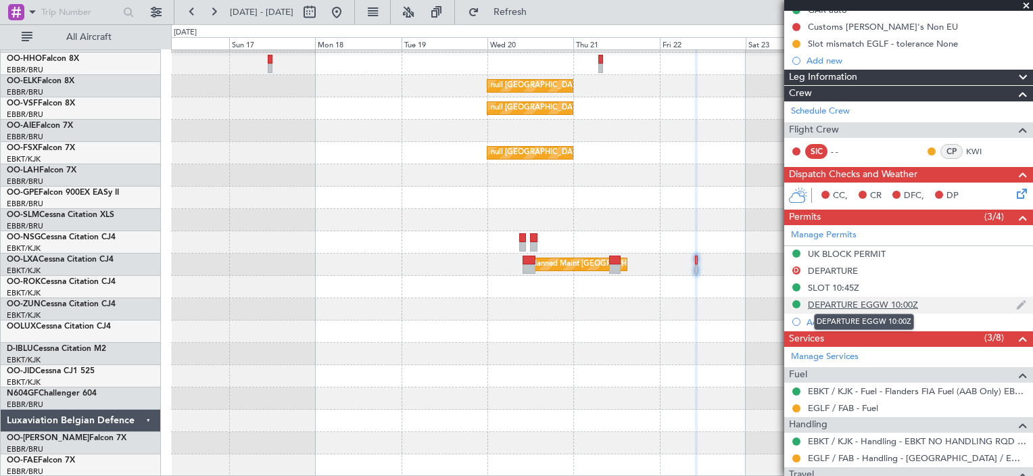
click at [877, 305] on div "DEPARTURE EGGW 10:00Z" at bounding box center [863, 304] width 110 height 11
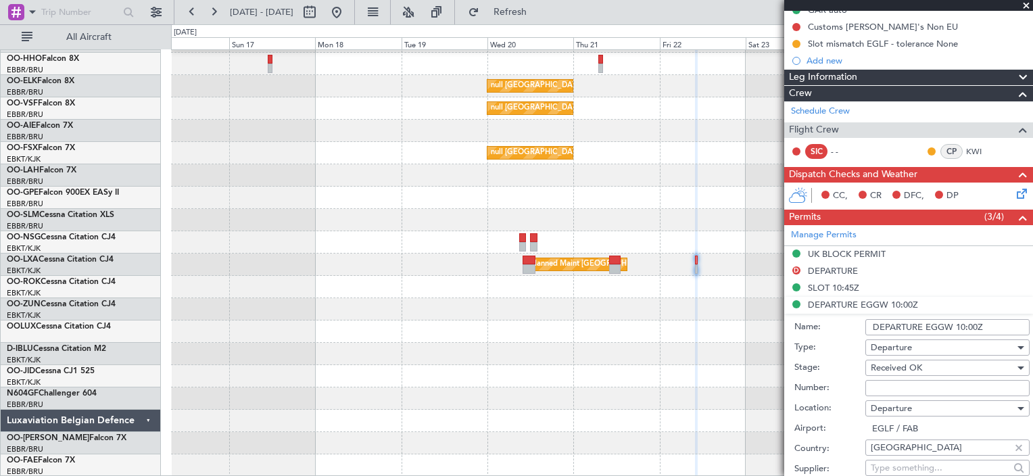
drag, startPoint x: 922, startPoint y: 325, endPoint x: 803, endPoint y: 323, distance: 119.7
click at [803, 323] on div "Name: DEPARTURE EGGW 10:00Z" at bounding box center [911, 327] width 235 height 20
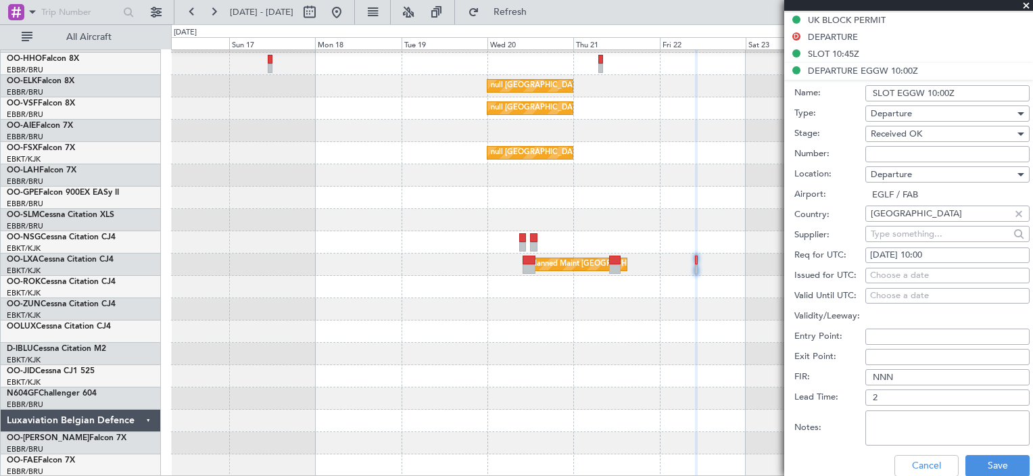
scroll to position [380, 0]
type input "SLOT EGGW 10:00Z"
click at [978, 468] on button "Save" at bounding box center [998, 467] width 64 height 22
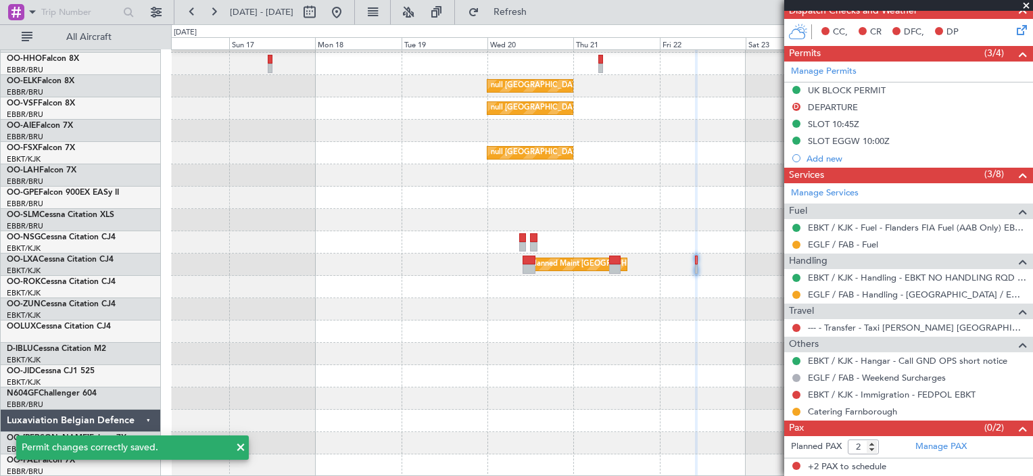
scroll to position [308, 0]
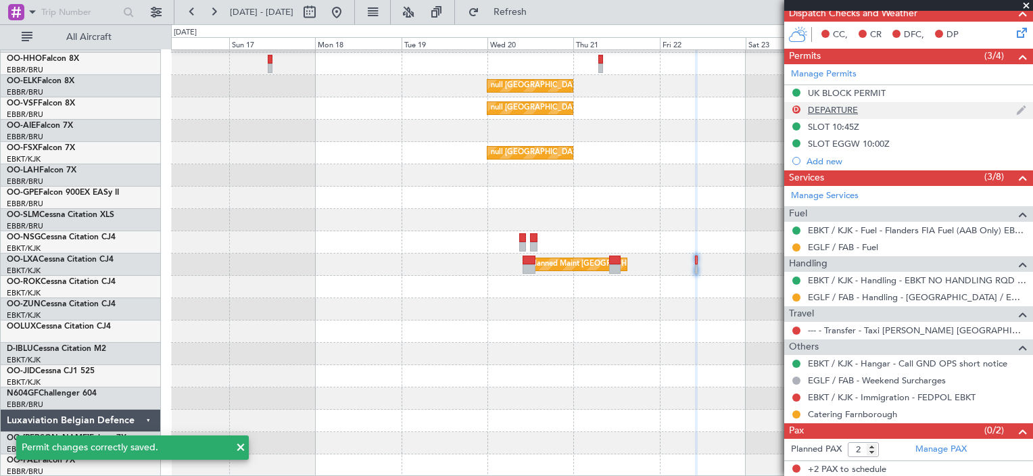
click at [827, 108] on div "DEPARTURE" at bounding box center [833, 109] width 50 height 11
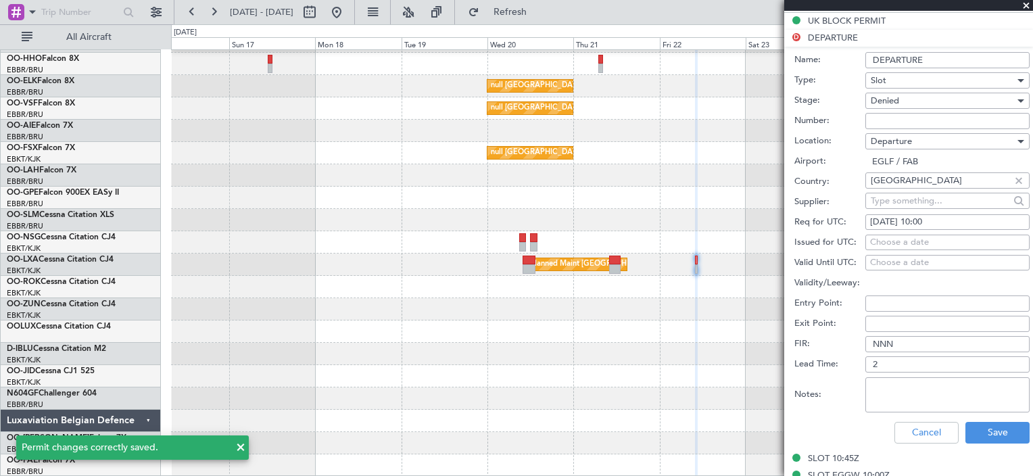
click at [911, 59] on input "DEPARTURE" at bounding box center [947, 60] width 164 height 16
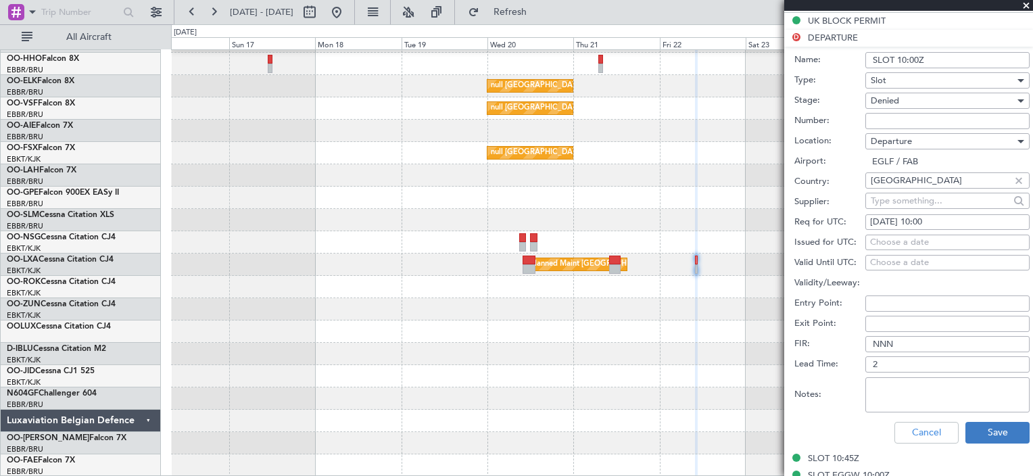
type input "SLOT 10:00Z"
click at [986, 439] on button "Save" at bounding box center [998, 433] width 64 height 22
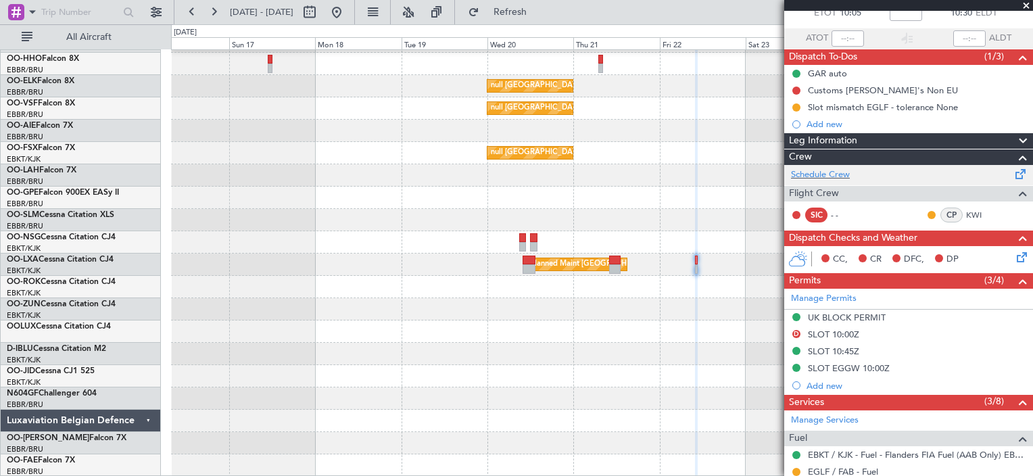
scroll to position [82, 0]
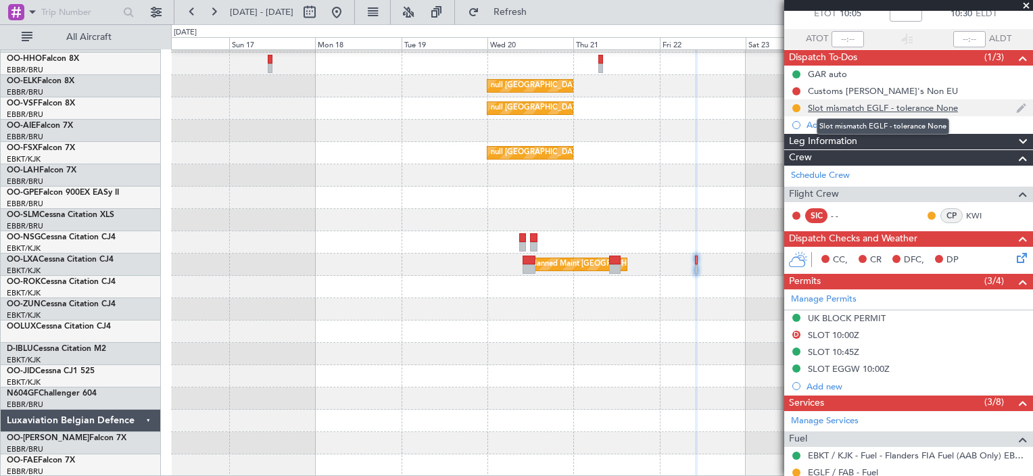
click at [847, 107] on div "Slot mismatch EGLF - tolerance None" at bounding box center [883, 107] width 150 height 11
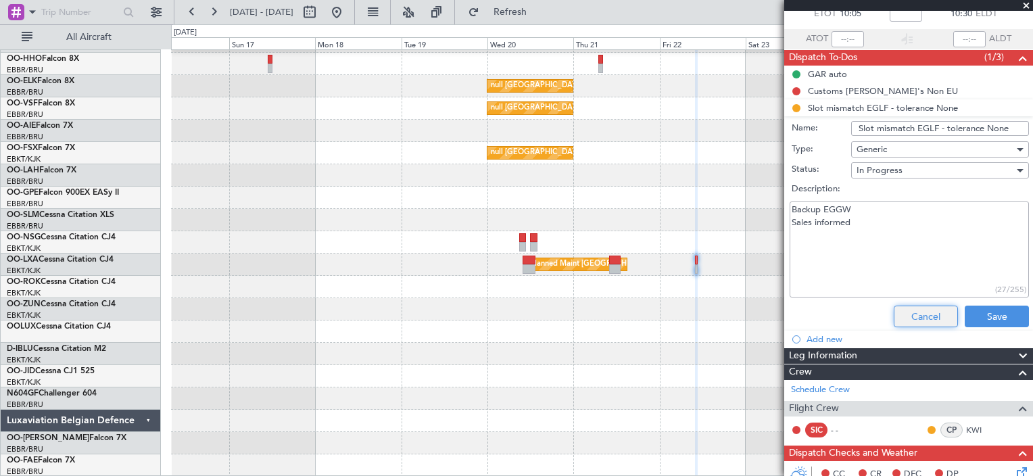
click at [928, 309] on button "Cancel" at bounding box center [926, 317] width 64 height 22
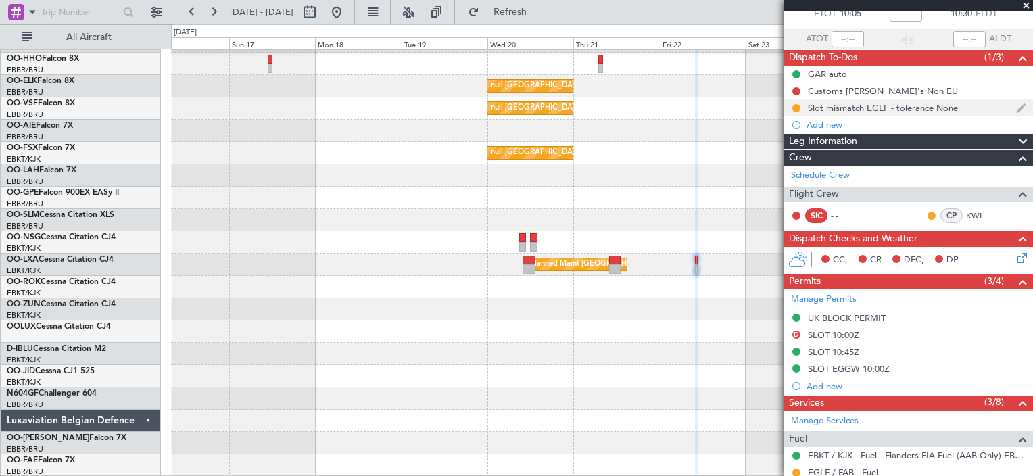
click at [918, 105] on div "Slot mismatch EGLF - tolerance None" at bounding box center [883, 107] width 150 height 11
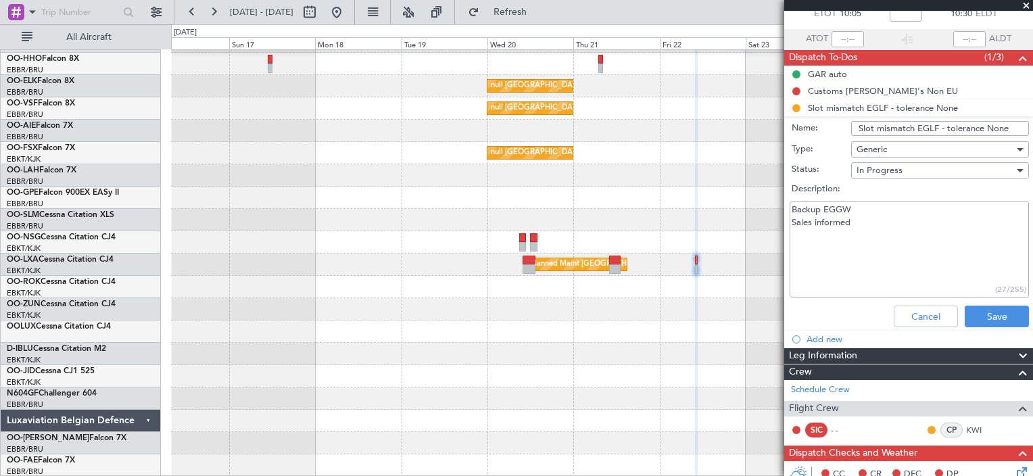
drag, startPoint x: 863, startPoint y: 208, endPoint x: 755, endPoint y: 197, distance: 108.0
click at [755, 197] on fb-app "[DATE] - [DATE] Refresh Quick Links All Aircraft Planned Maint Geneva ([GEOGRAP…" at bounding box center [516, 243] width 1033 height 466
type textarea "Sales informed"
click at [977, 308] on button "Save" at bounding box center [997, 317] width 64 height 22
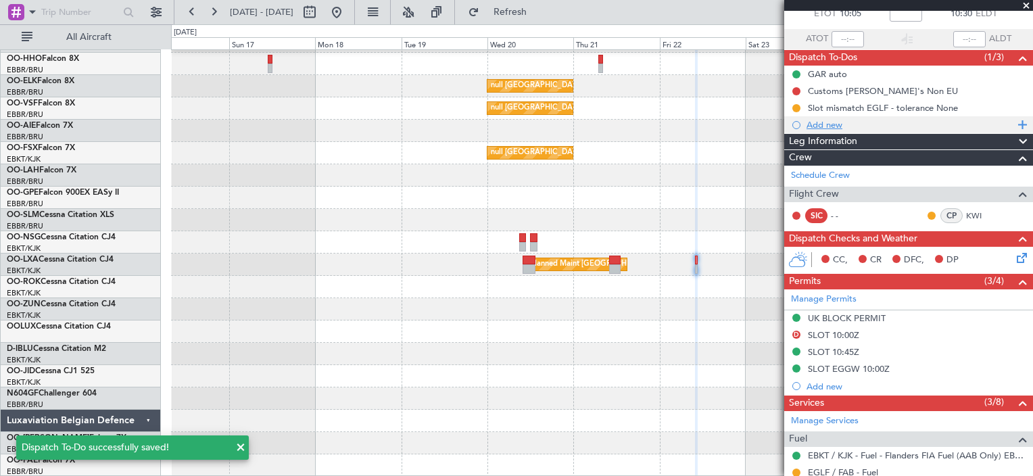
click at [836, 125] on div "Add new" at bounding box center [911, 124] width 208 height 11
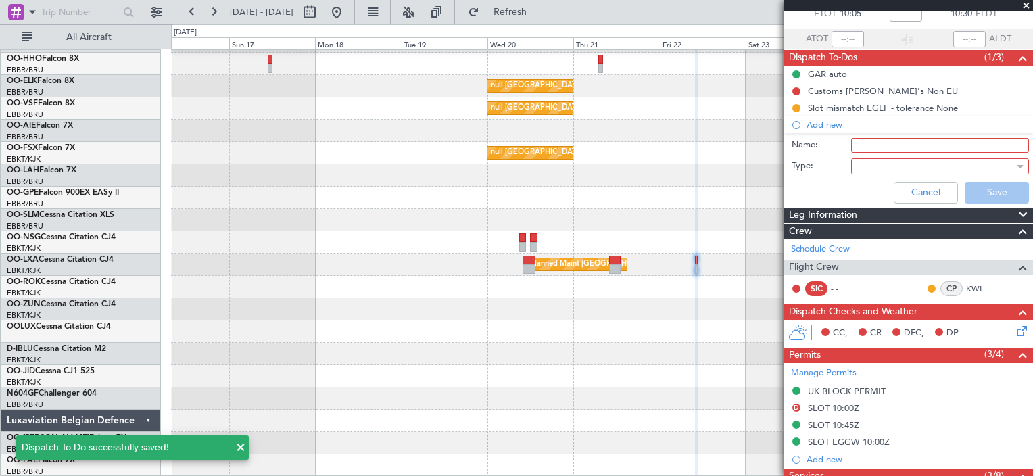
click at [882, 148] on input "Name:" at bounding box center [940, 145] width 178 height 15
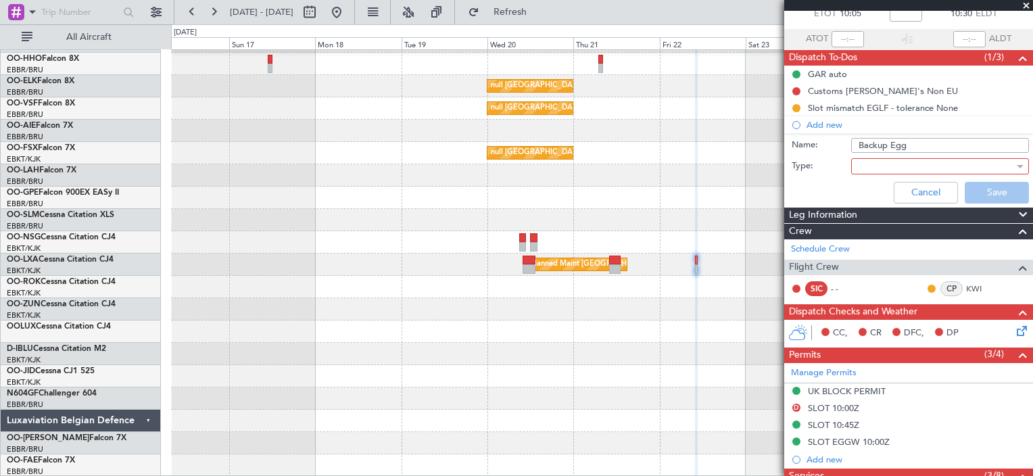
type input "Backup EGGW"
click at [915, 163] on div at bounding box center [936, 166] width 158 height 20
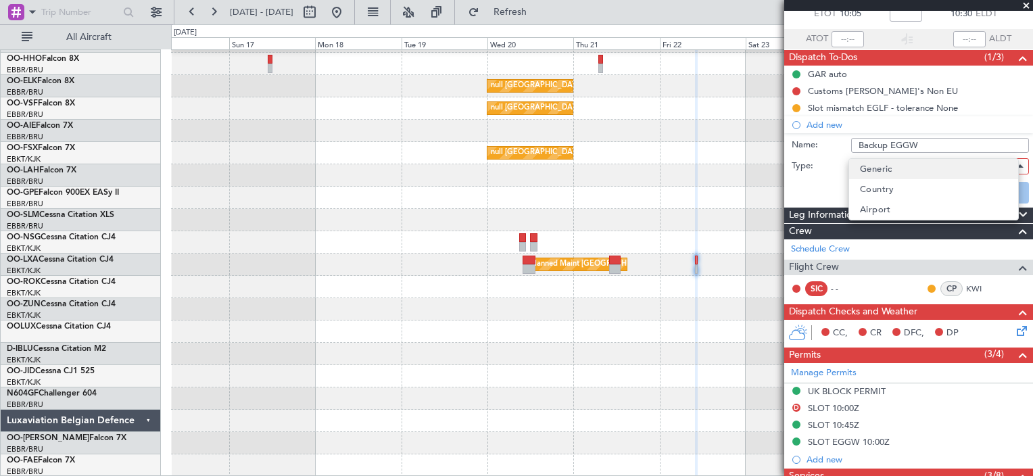
click at [907, 170] on mat-option "Generic" at bounding box center [933, 169] width 169 height 20
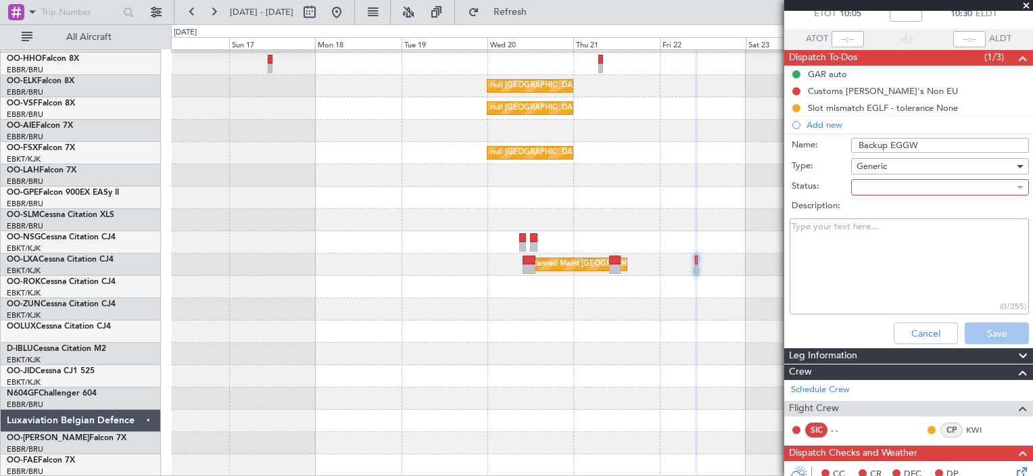
click at [940, 292] on textarea "Description:" at bounding box center [909, 266] width 239 height 97
click at [929, 192] on div at bounding box center [936, 187] width 158 height 20
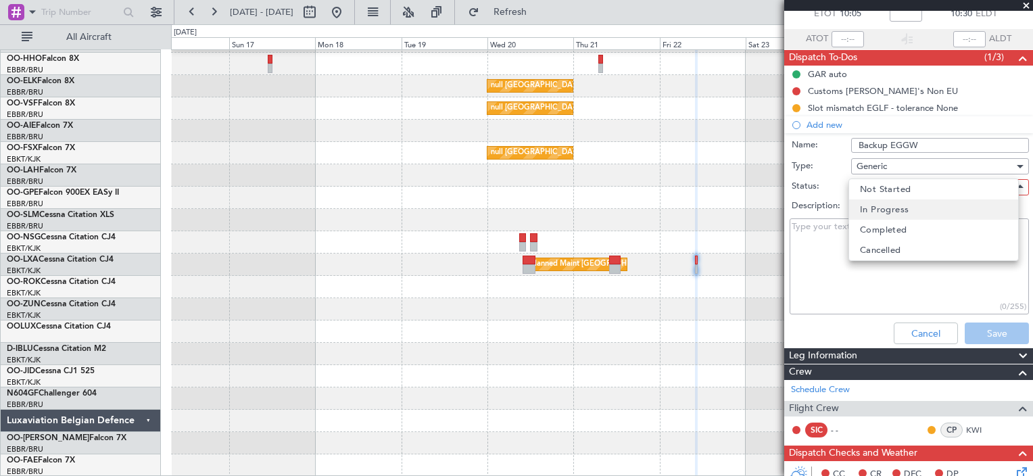
click at [922, 215] on mat-option "In Progress" at bounding box center [933, 209] width 169 height 20
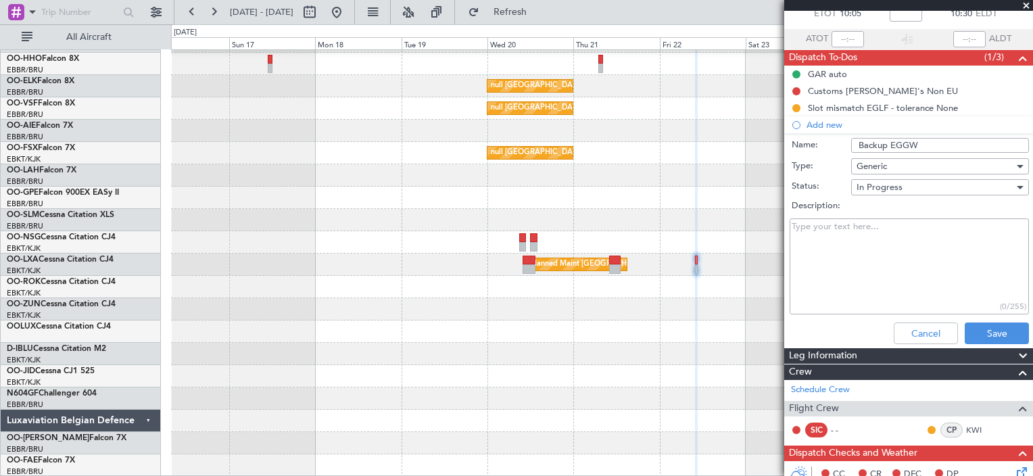
click at [914, 189] on div "In Progress" at bounding box center [936, 187] width 158 height 20
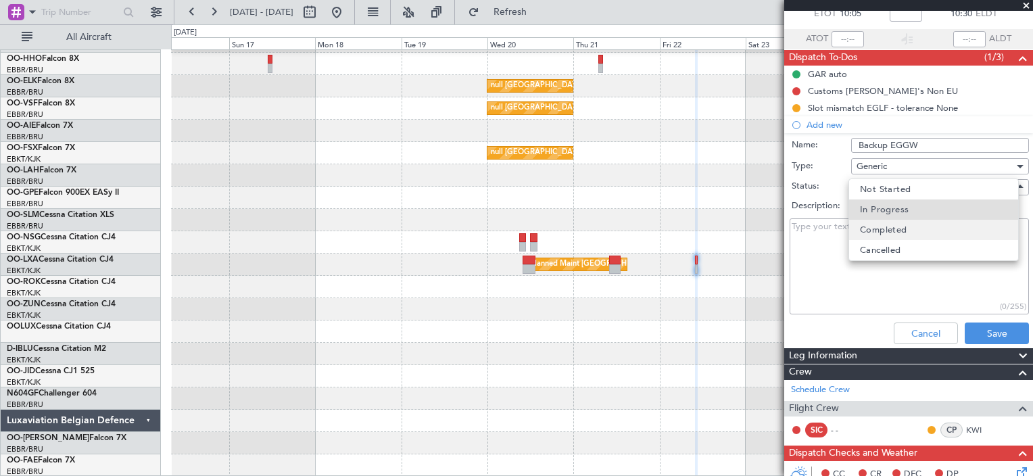
click at [903, 224] on span "Completed" at bounding box center [883, 230] width 47 height 20
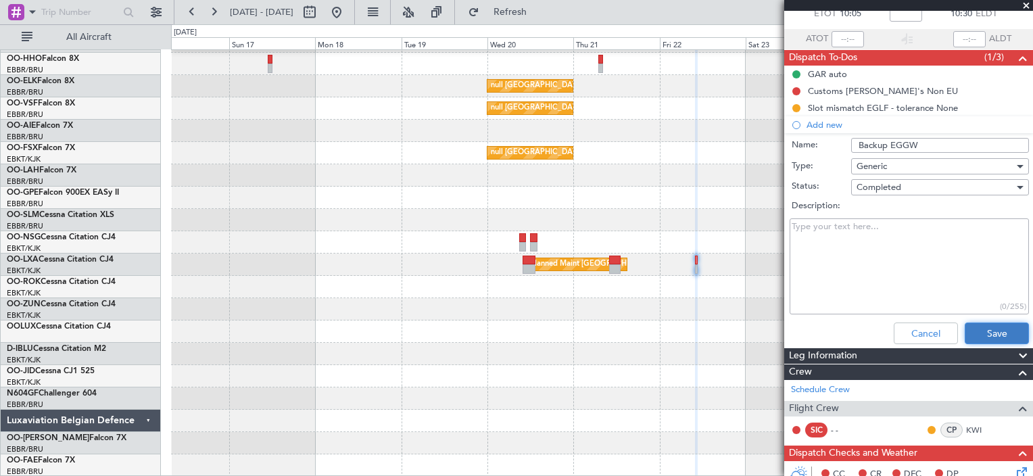
click at [976, 335] on button "Save" at bounding box center [997, 334] width 64 height 22
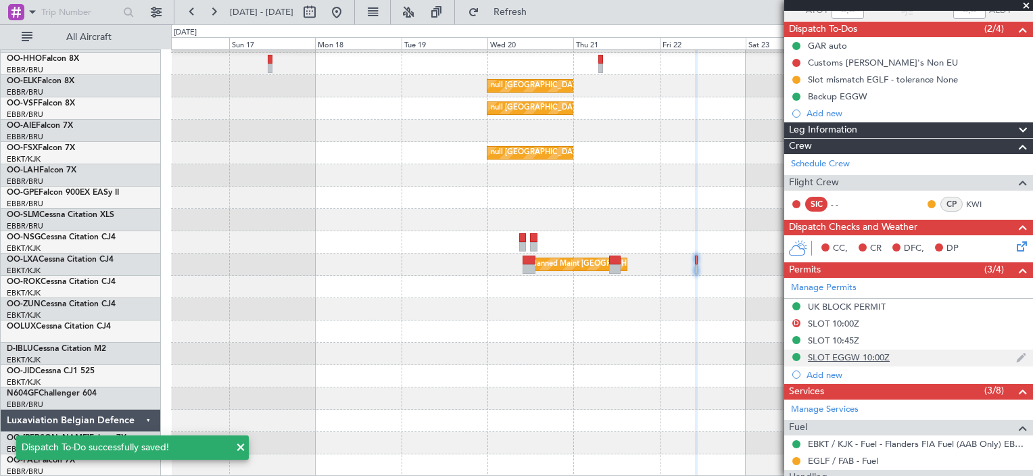
scroll to position [111, 0]
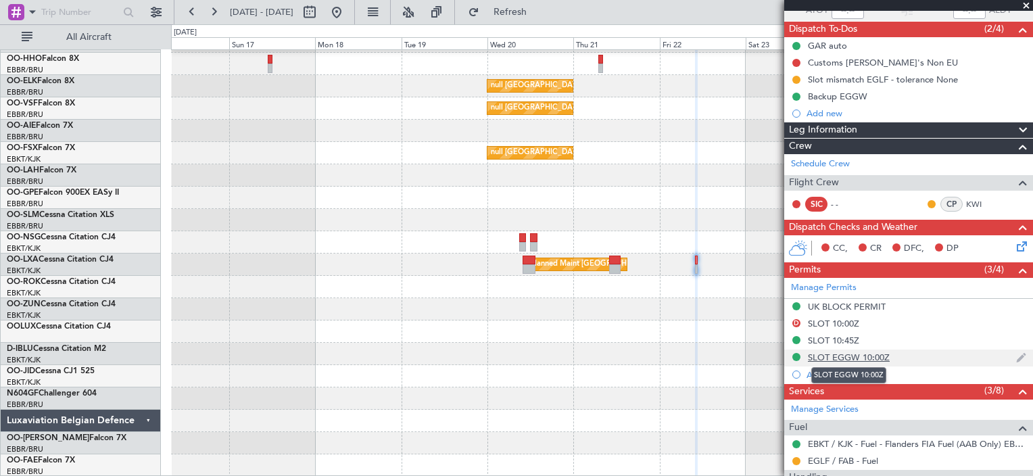
click at [832, 359] on div "SLOT EGGW 10:00Z" at bounding box center [849, 357] width 82 height 11
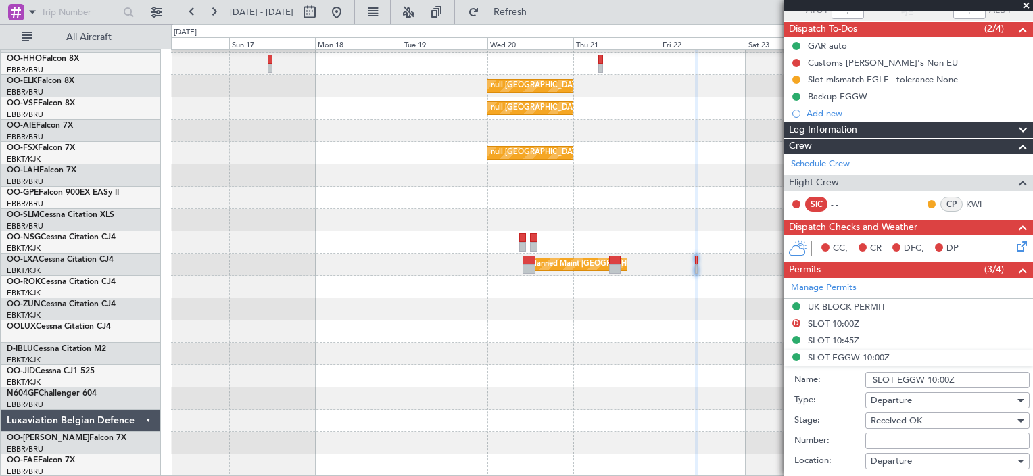
click at [875, 378] on input "SLOT EGGW 10:00Z" at bounding box center [947, 380] width 164 height 16
click at [895, 375] on input "BACKUP SLOT EGGW 10:00Z" at bounding box center [947, 380] width 164 height 16
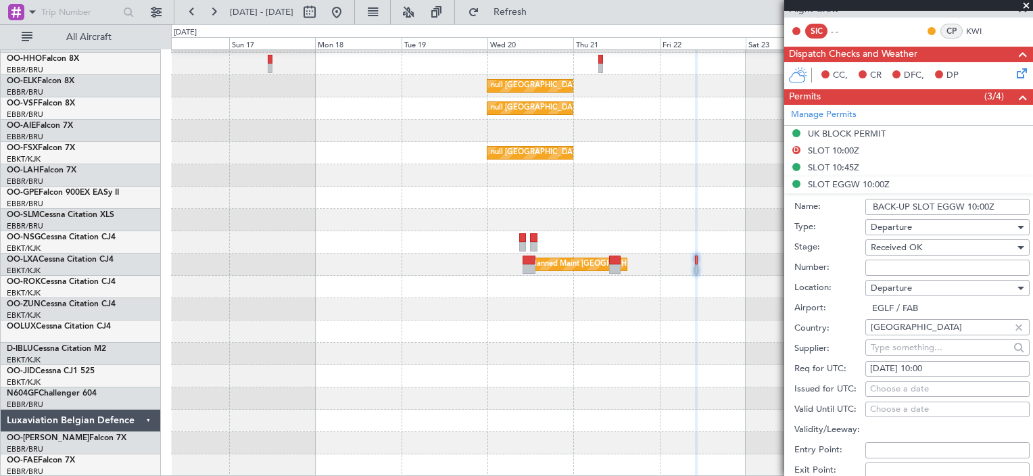
scroll to position [519, 0]
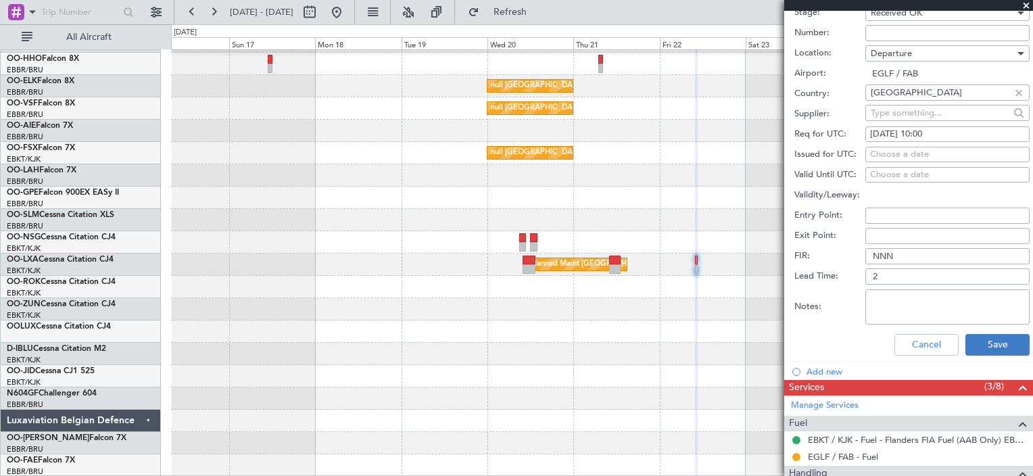
type input "BACK-UP SLOT EGGW 10:00Z"
click at [983, 348] on button "Save" at bounding box center [998, 345] width 64 height 22
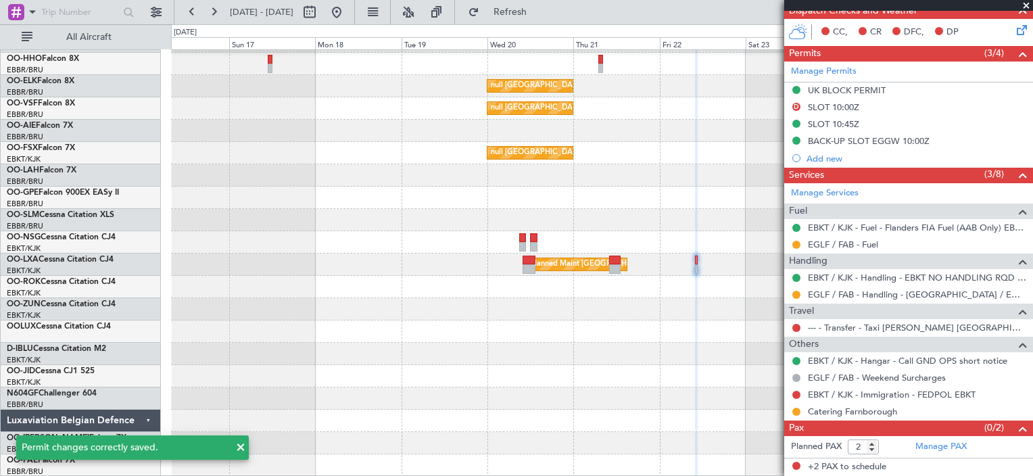
scroll to position [114, 0]
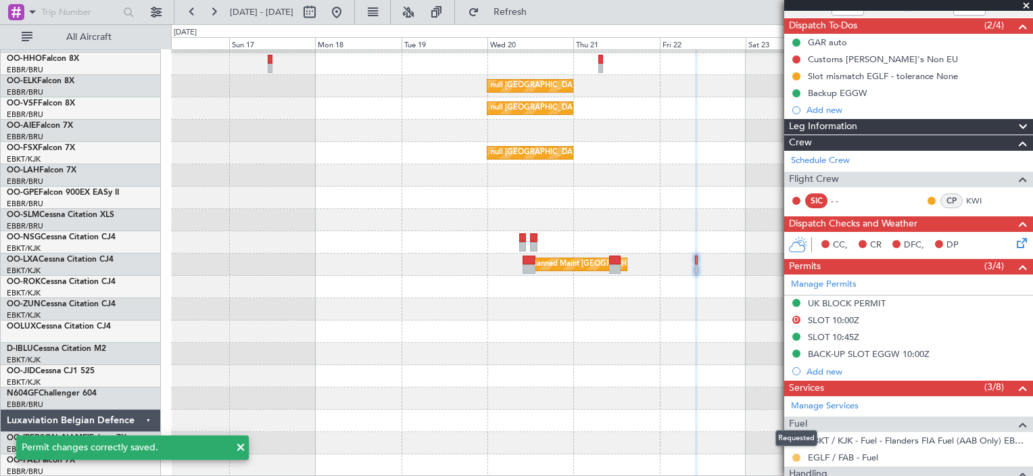
click at [796, 457] on button at bounding box center [796, 458] width 8 height 8
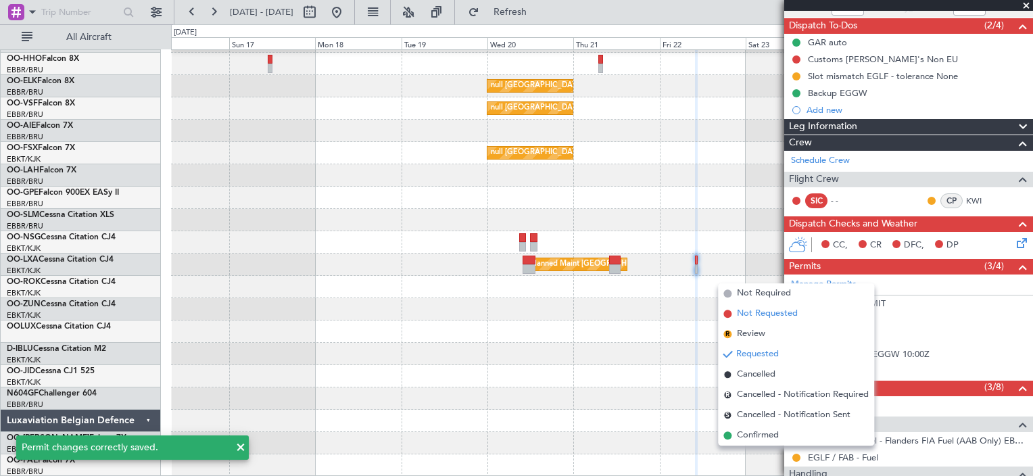
click at [767, 317] on span "Not Requested" at bounding box center [767, 314] width 61 height 14
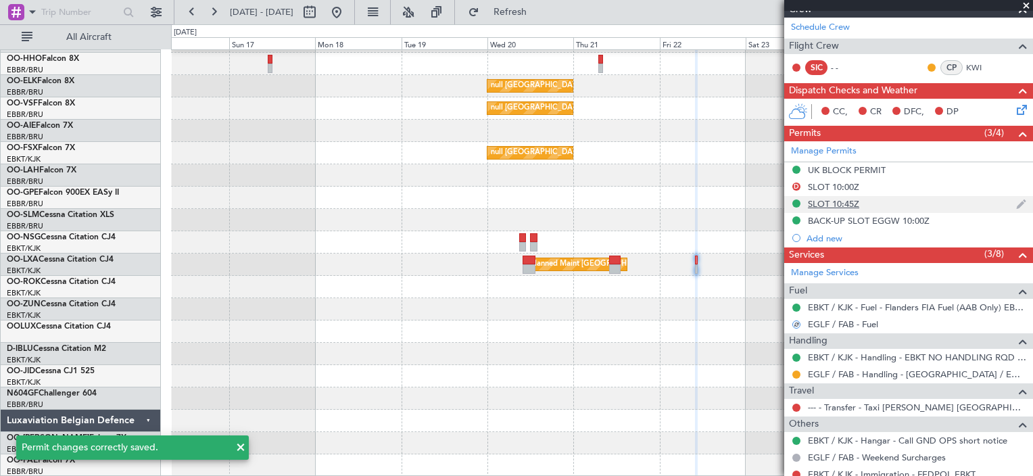
scroll to position [247, 0]
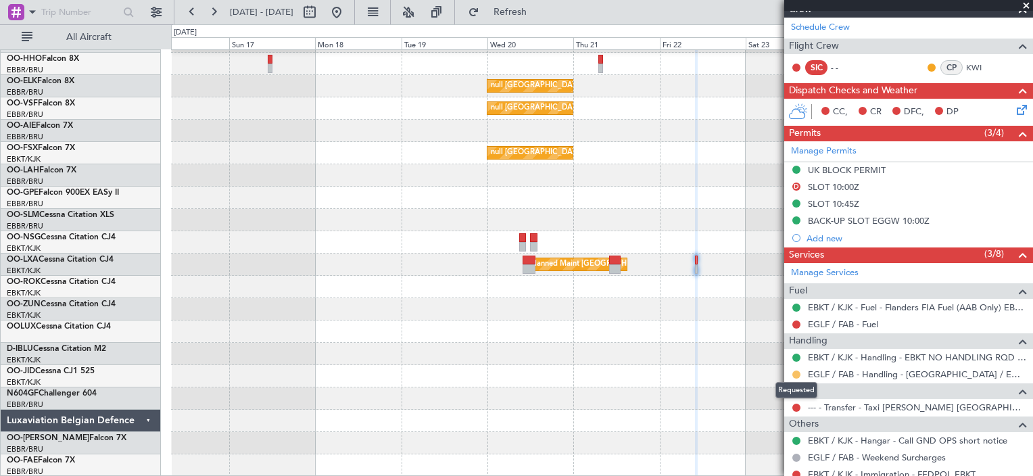
click at [796, 373] on button at bounding box center [796, 375] width 8 height 8
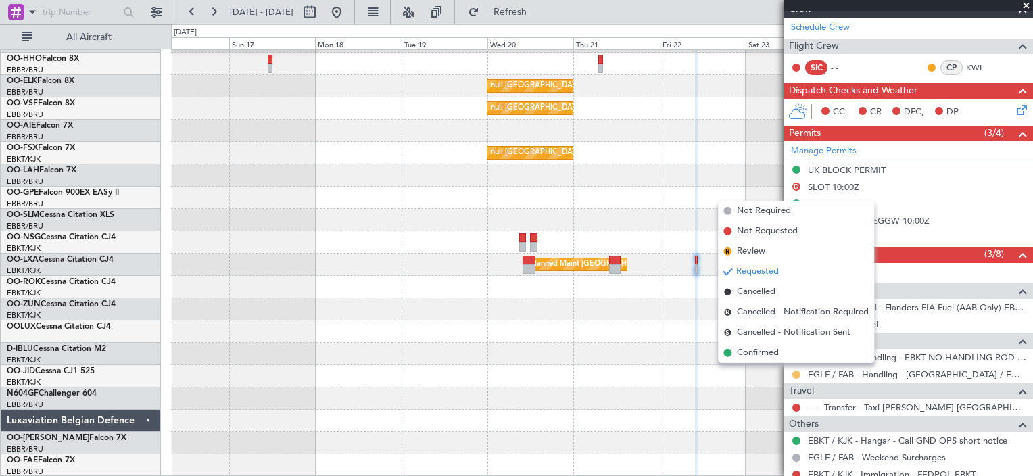
click at [796, 373] on button at bounding box center [796, 375] width 8 height 8
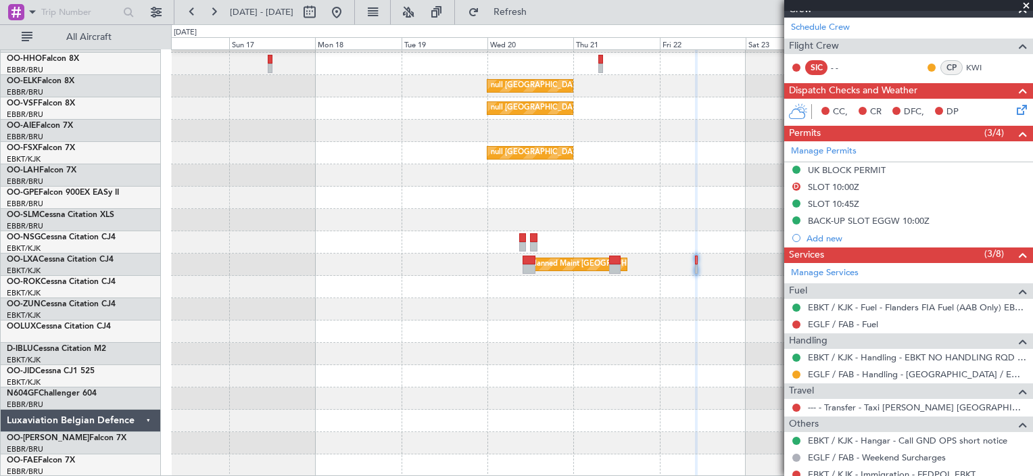
scroll to position [308, 0]
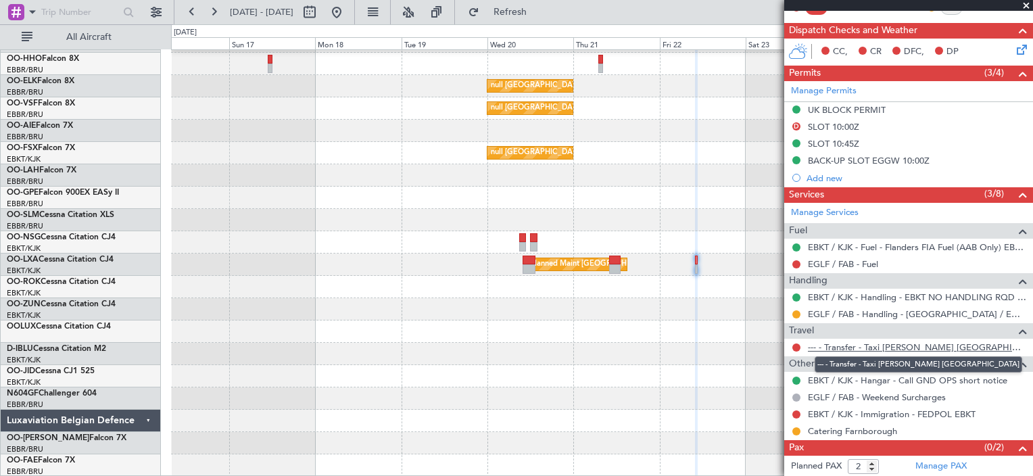
click at [865, 341] on link "--- - Transfer - Taxi [PERSON_NAME] [GEOGRAPHIC_DATA]" at bounding box center [917, 346] width 218 height 11
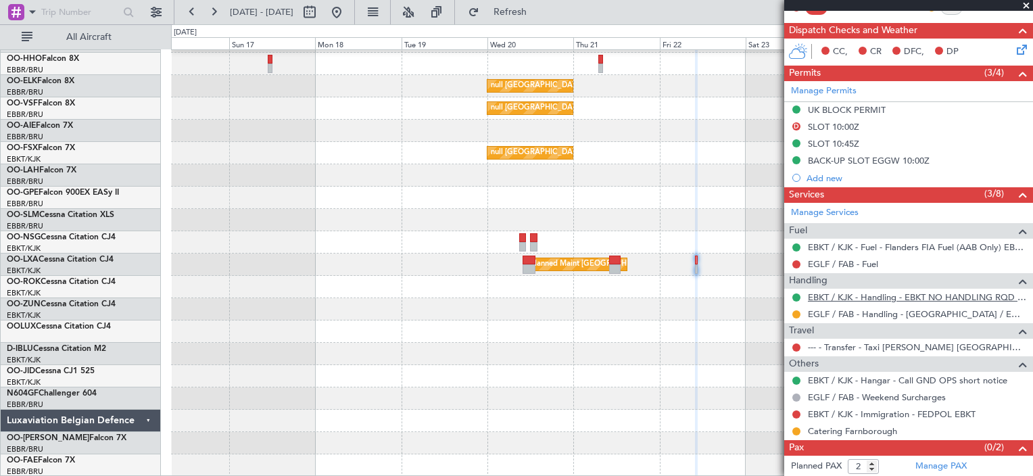
scroll to position [325, 0]
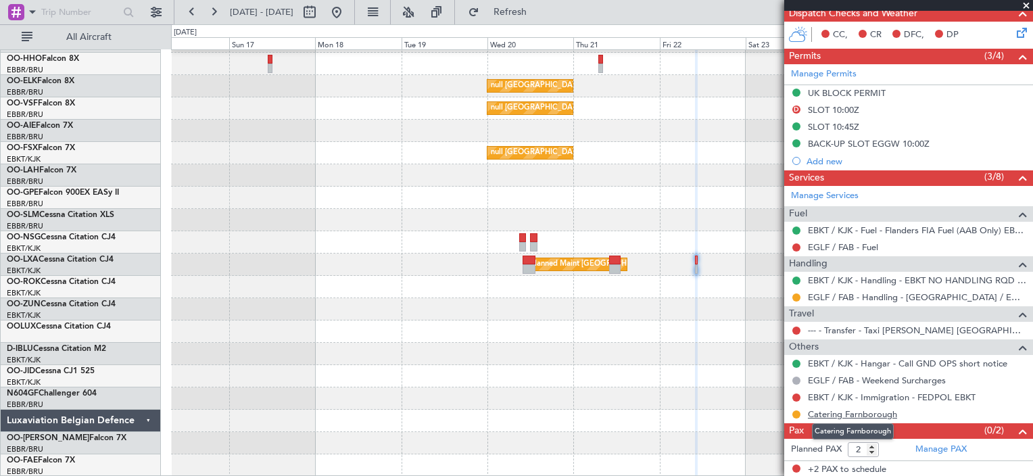
click at [874, 412] on link "Catering Farnborough" at bounding box center [852, 413] width 89 height 11
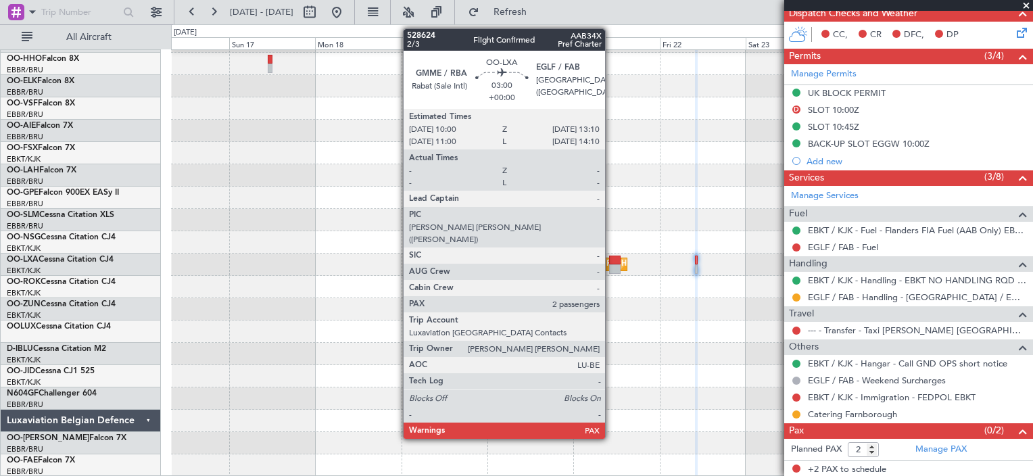
click at [611, 267] on div at bounding box center [614, 268] width 11 height 9
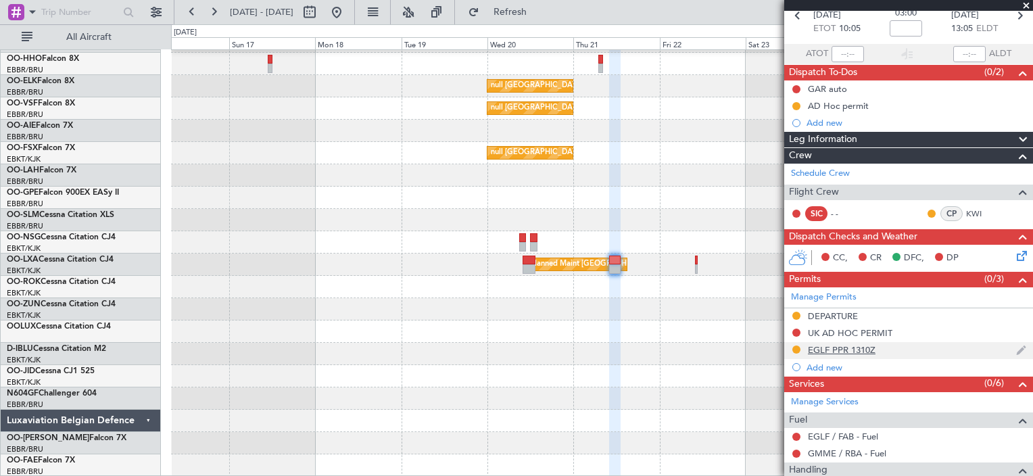
scroll to position [160, 0]
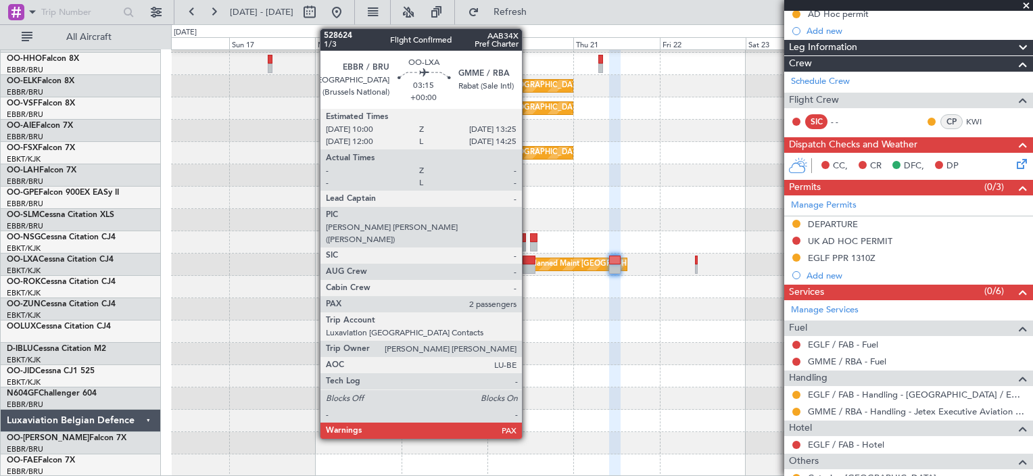
click at [528, 260] on div at bounding box center [529, 260] width 13 height 9
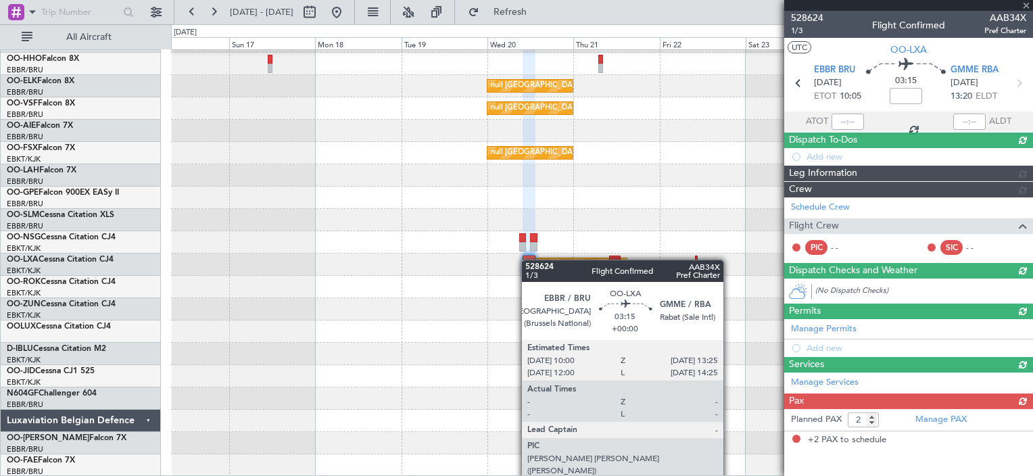
scroll to position [0, 0]
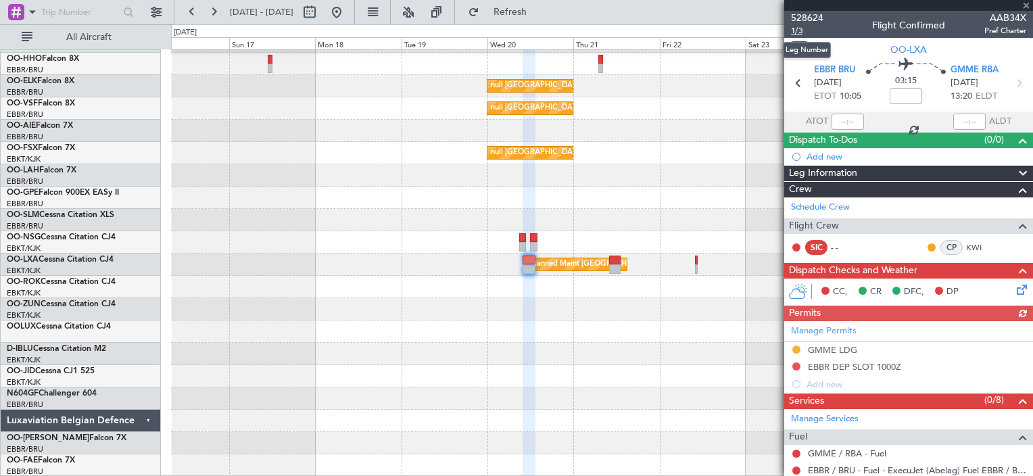
click at [796, 27] on span "1/3" at bounding box center [807, 30] width 32 height 11
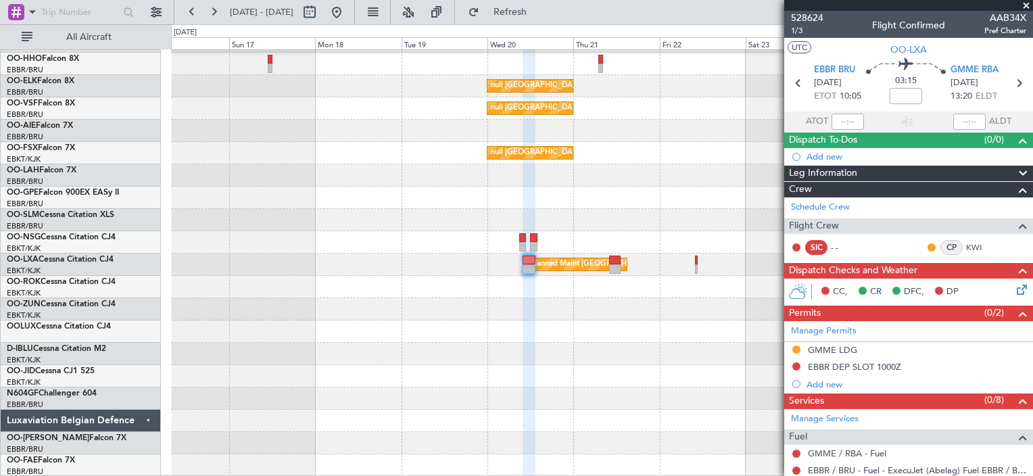
scroll to position [160, 0]
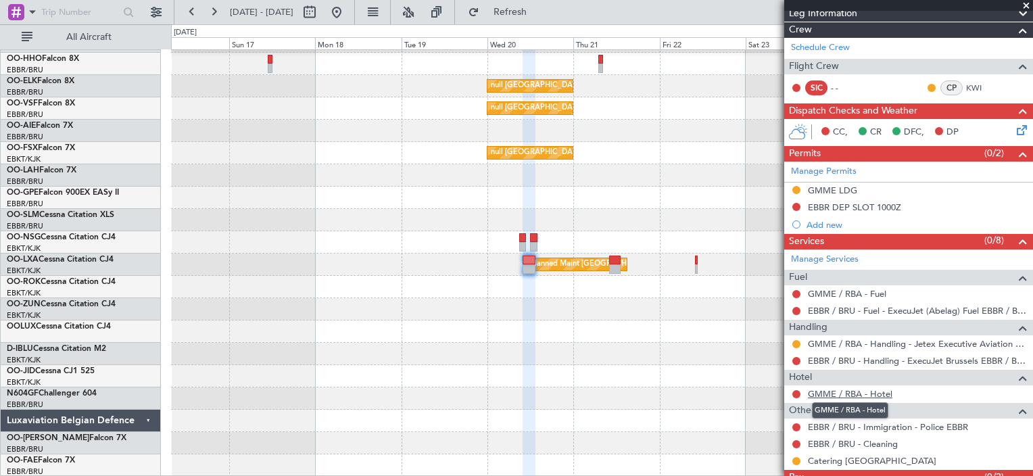
click at [875, 391] on link "GMME / RBA - Hotel" at bounding box center [850, 393] width 85 height 11
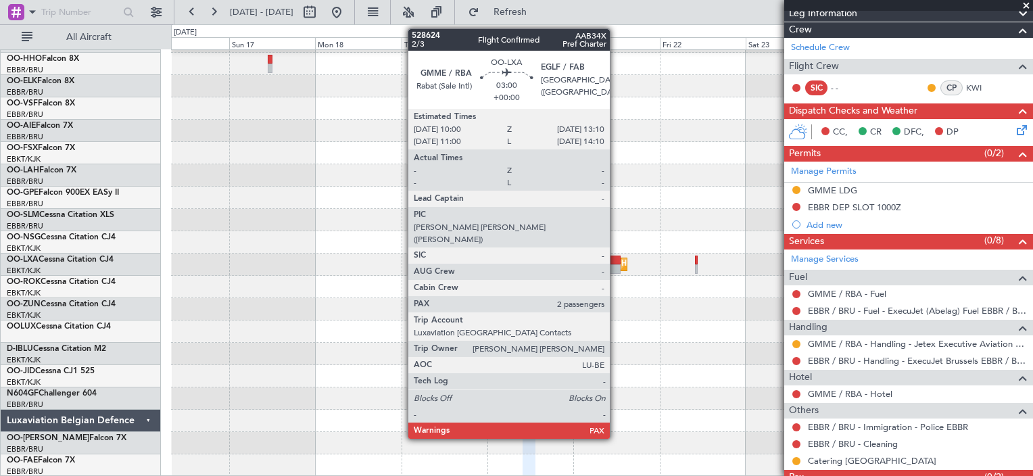
click at [616, 268] on div at bounding box center [614, 268] width 11 height 9
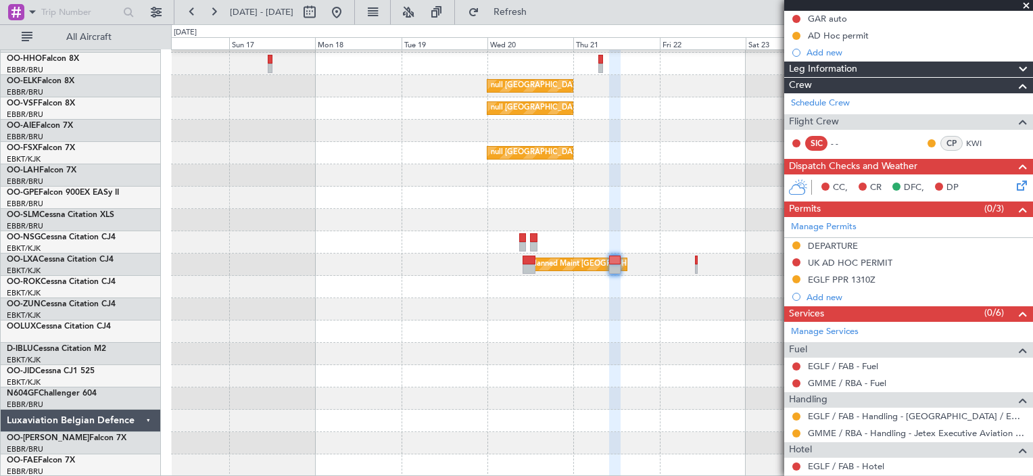
scroll to position [240, 0]
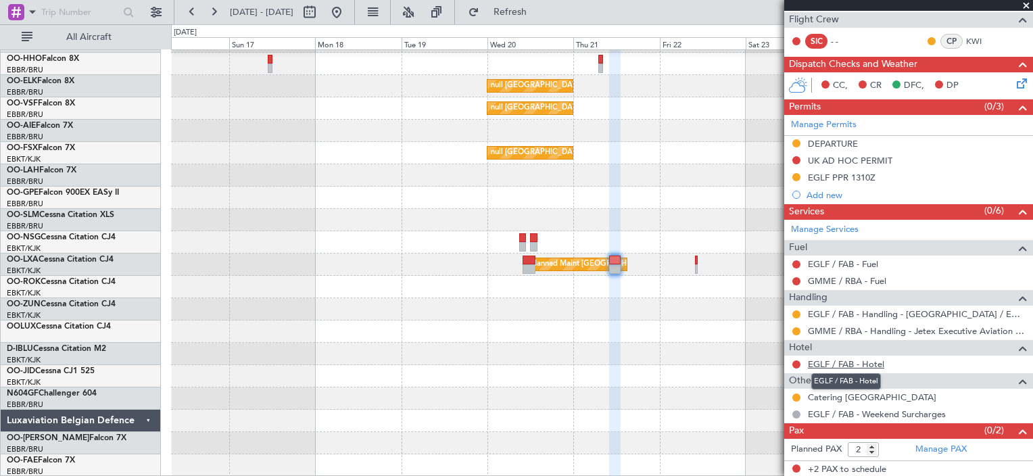
click at [881, 366] on link "EGLF / FAB - Hotel" at bounding box center [846, 363] width 76 height 11
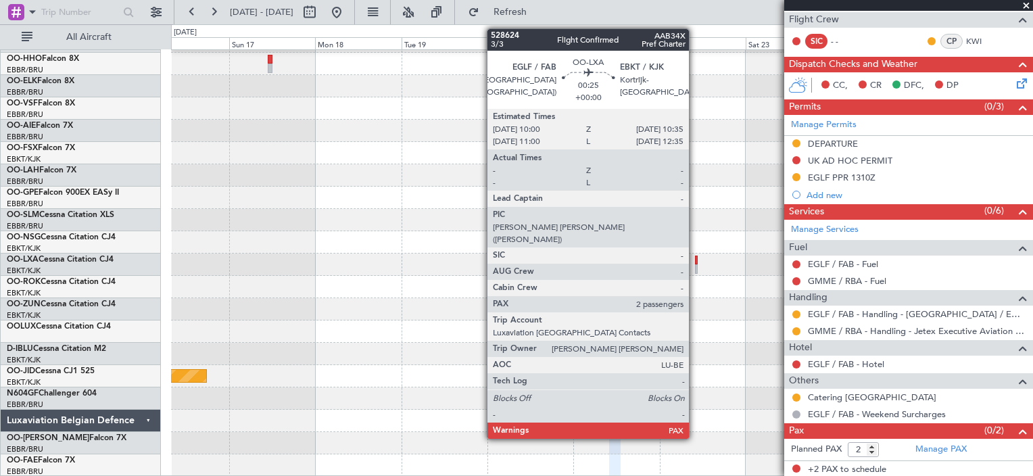
click at [695, 262] on div at bounding box center [696, 260] width 3 height 9
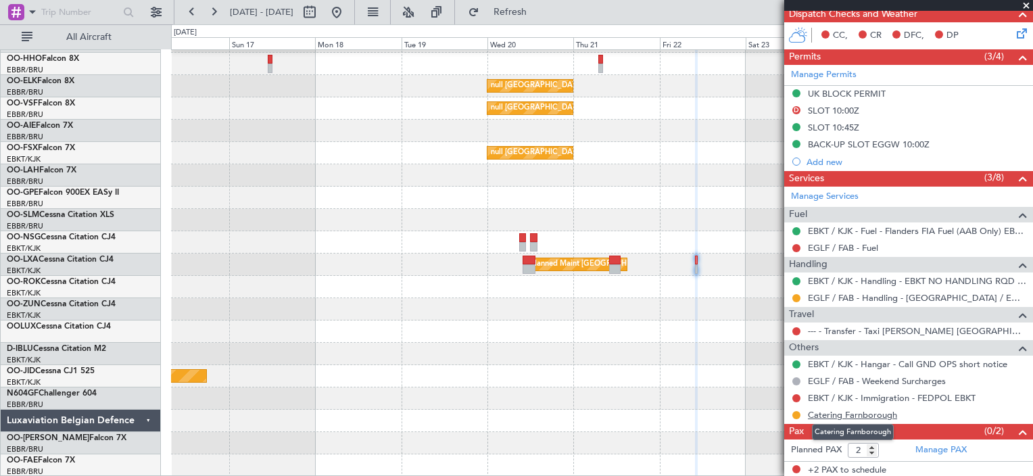
scroll to position [325, 0]
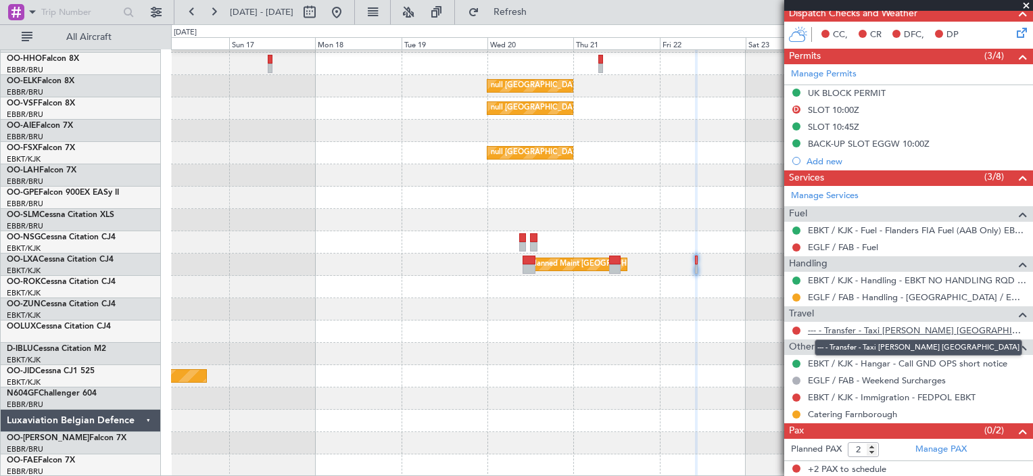
click at [870, 327] on link "--- - Transfer - Taxi [PERSON_NAME] [GEOGRAPHIC_DATA]" at bounding box center [917, 330] width 218 height 11
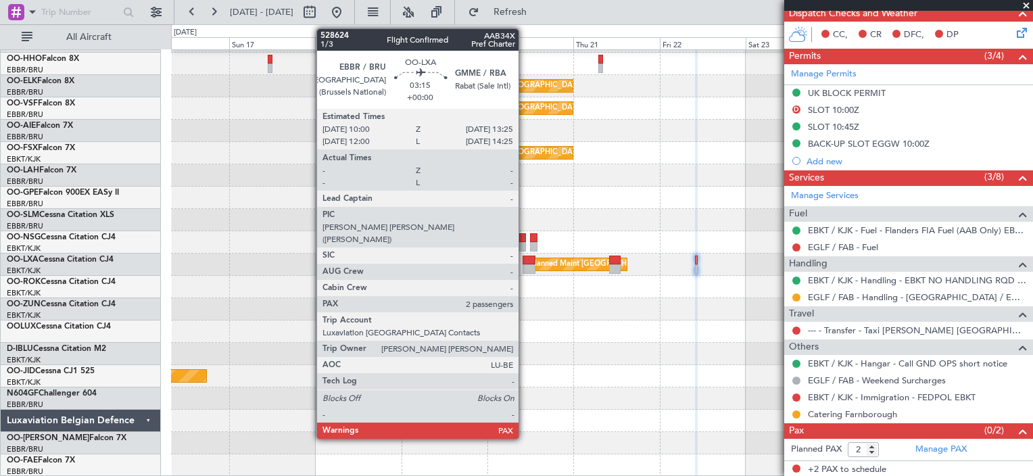
click at [525, 268] on div at bounding box center [529, 268] width 13 height 9
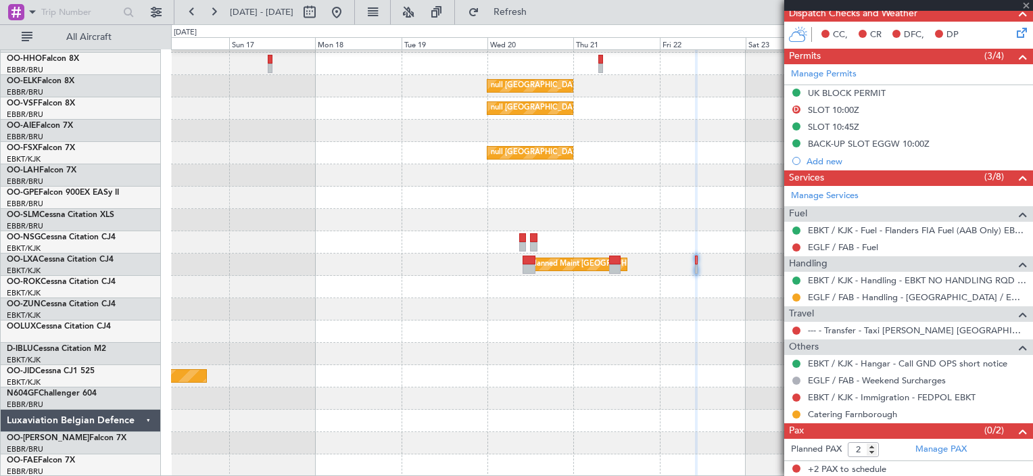
scroll to position [0, 0]
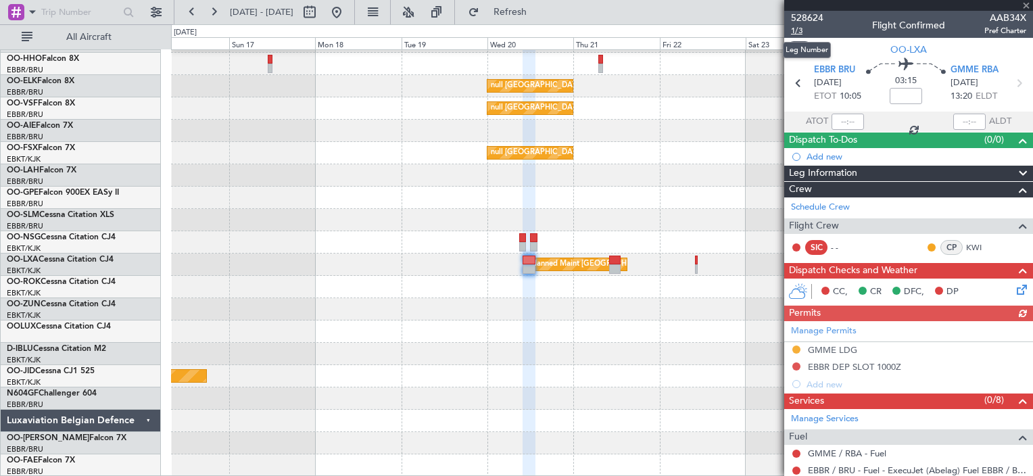
click at [801, 33] on span "1/3" at bounding box center [807, 30] width 32 height 11
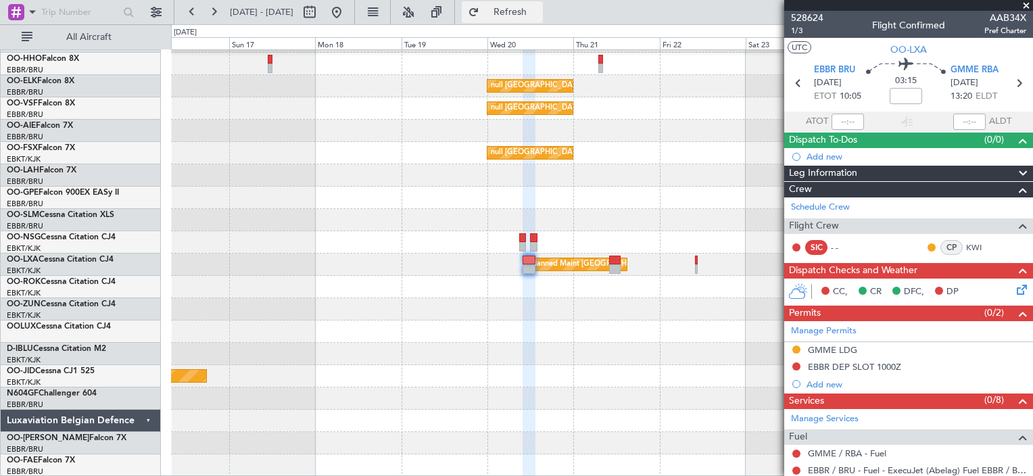
click at [533, 16] on span "Refresh" at bounding box center [510, 11] width 57 height 9
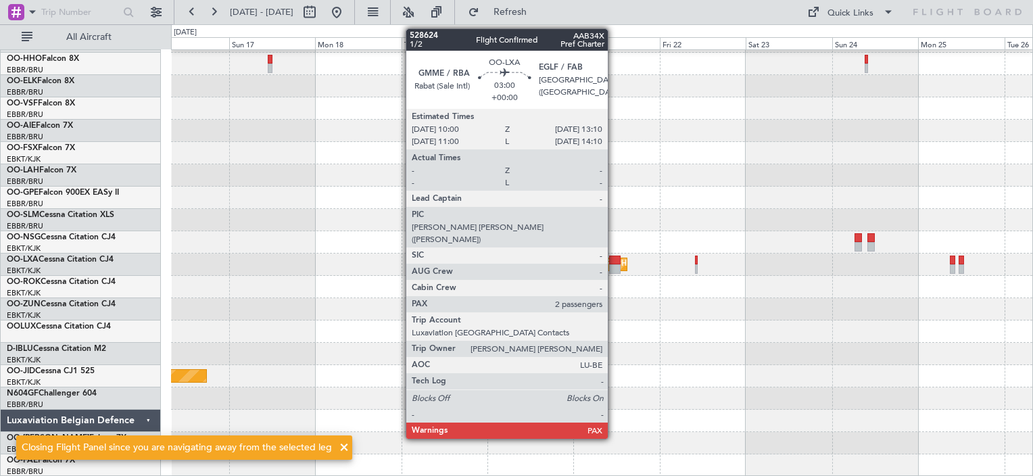
click at [614, 262] on div at bounding box center [614, 260] width 11 height 9
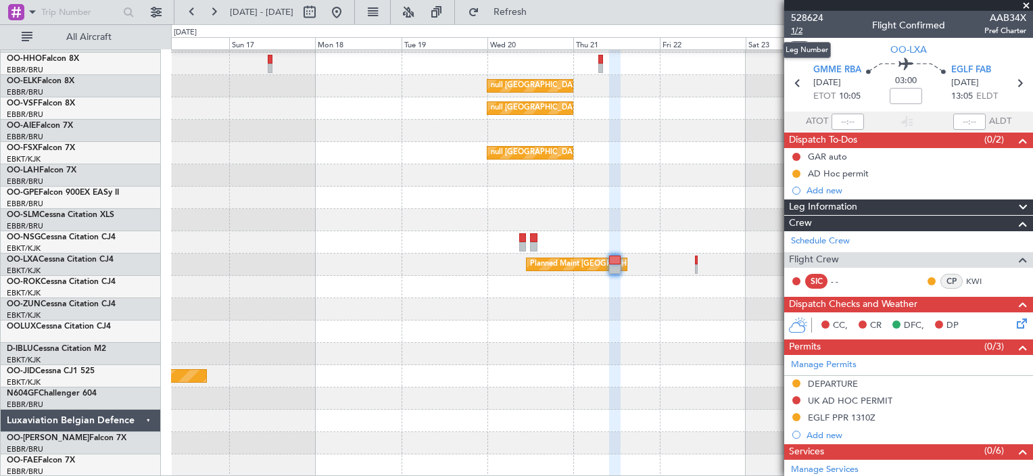
click at [796, 29] on span "1/2" at bounding box center [807, 30] width 32 height 11
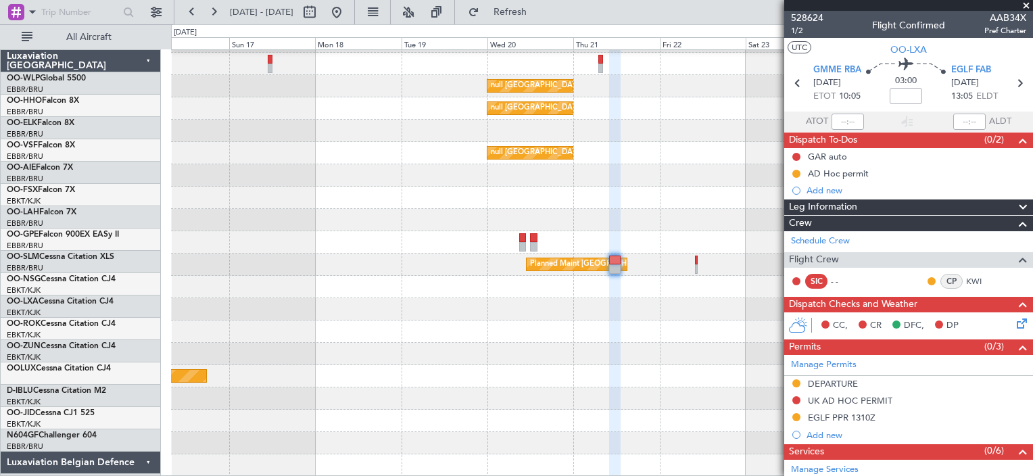
scroll to position [42, 0]
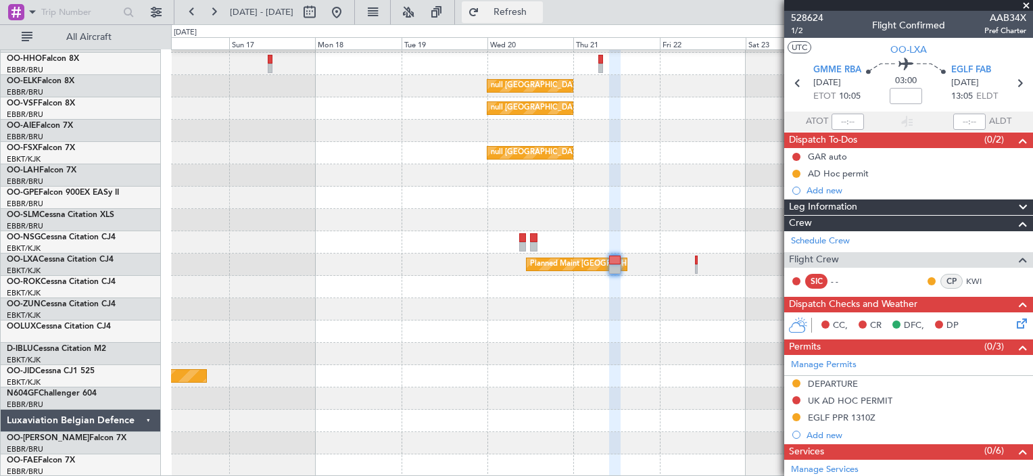
click at [519, 16] on button "Refresh" at bounding box center [502, 12] width 81 height 22
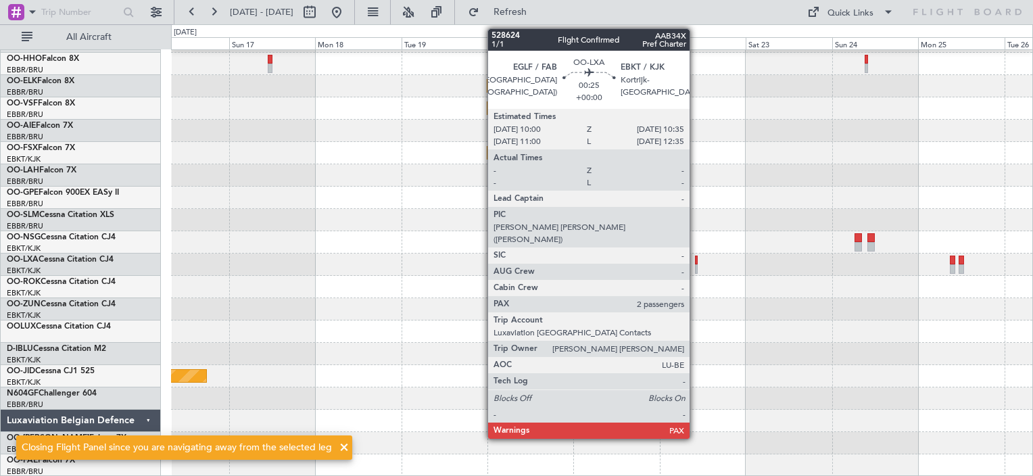
click at [696, 264] on div at bounding box center [696, 268] width 3 height 9
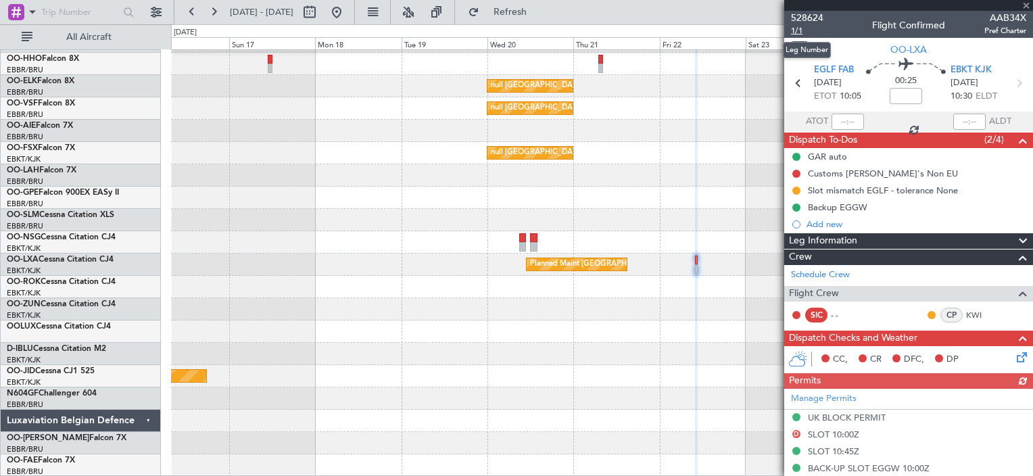
click at [803, 32] on span "1/1" at bounding box center [807, 30] width 32 height 11
